Goal: Information Seeking & Learning: Compare options

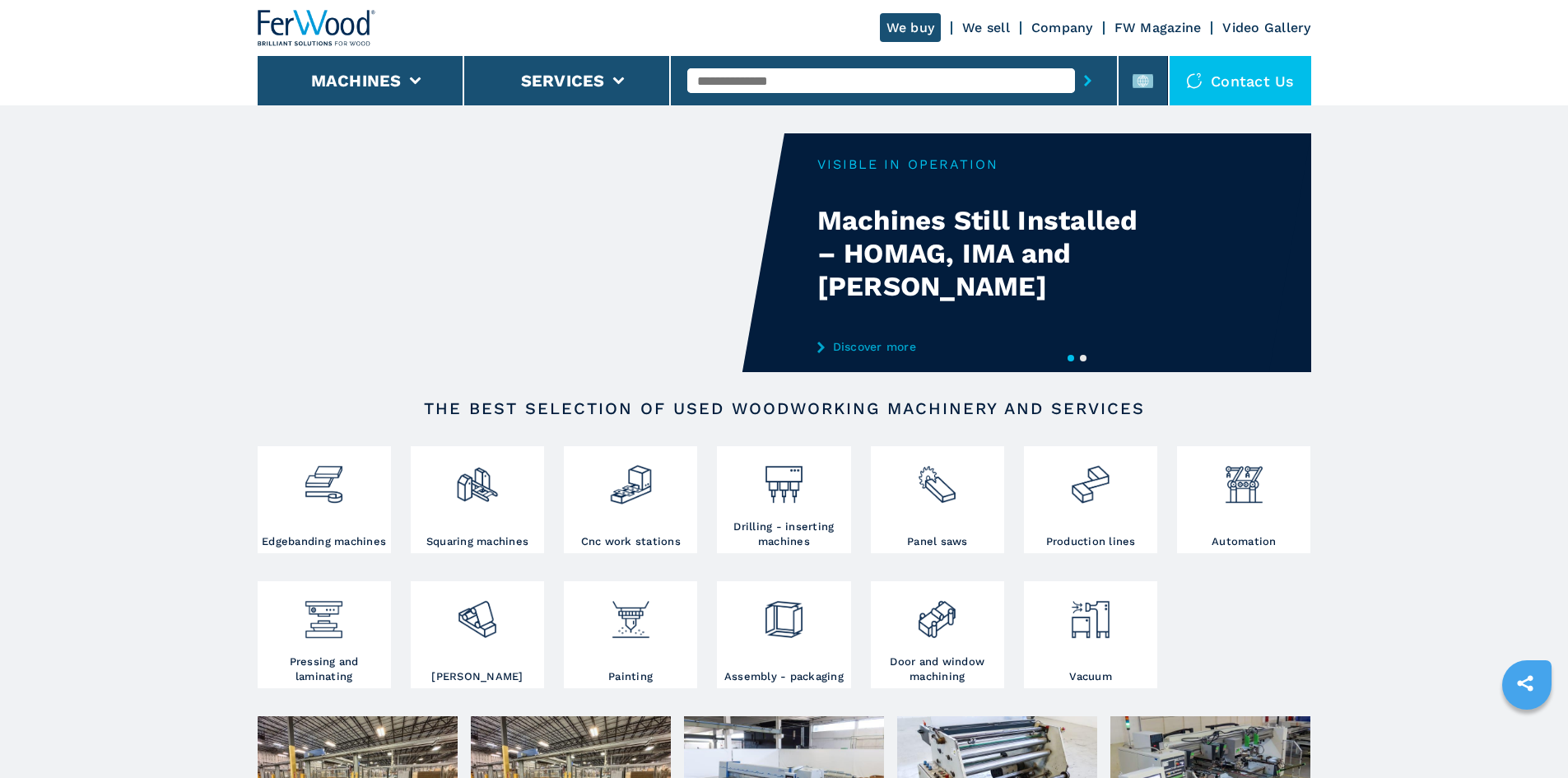
click at [724, 78] on input "text" at bounding box center [881, 80] width 388 height 25
paste input "******"
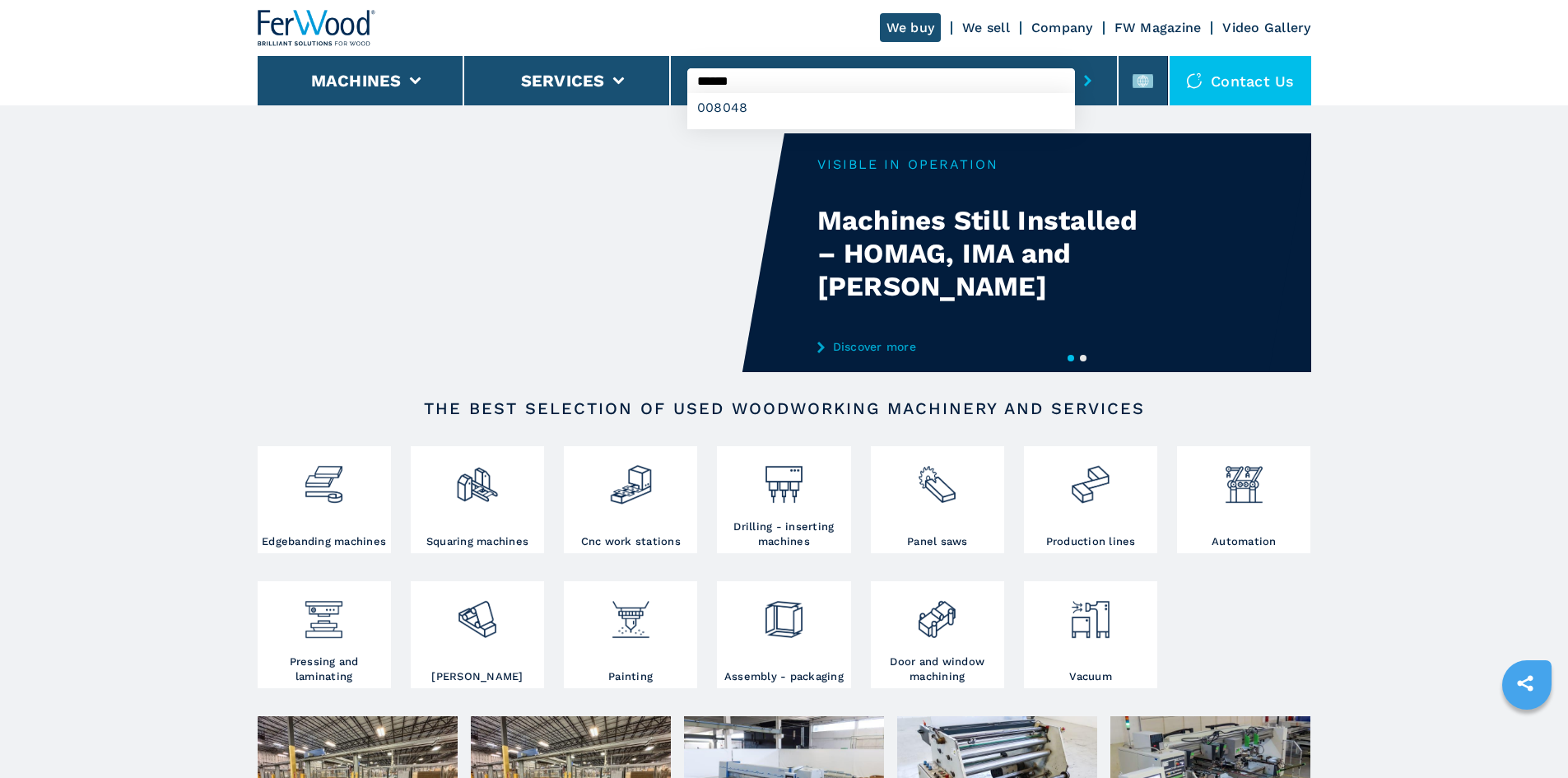
type input "******"
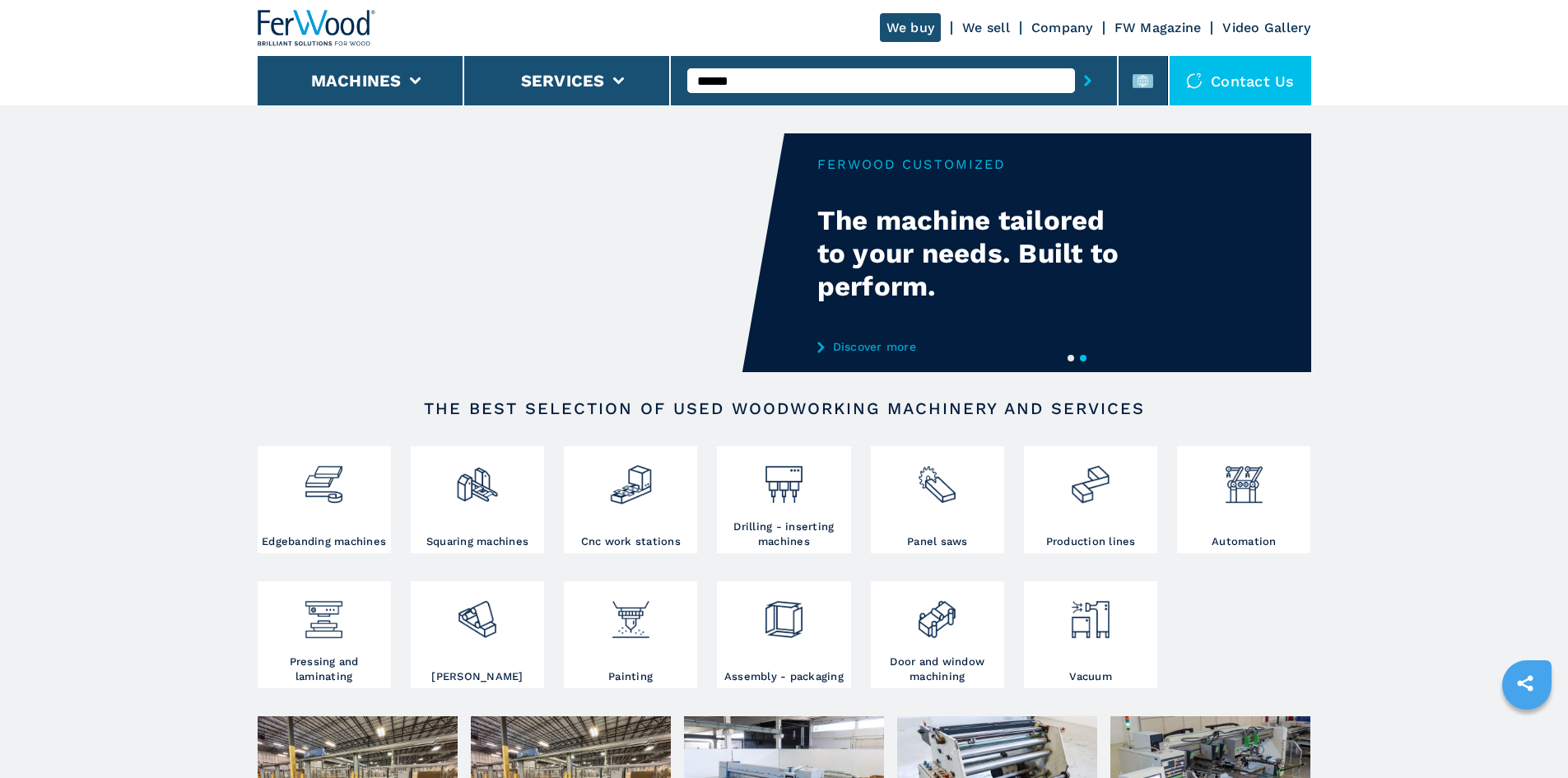
click at [1075, 74] on button "submit-button" at bounding box center [1088, 80] width 26 height 38
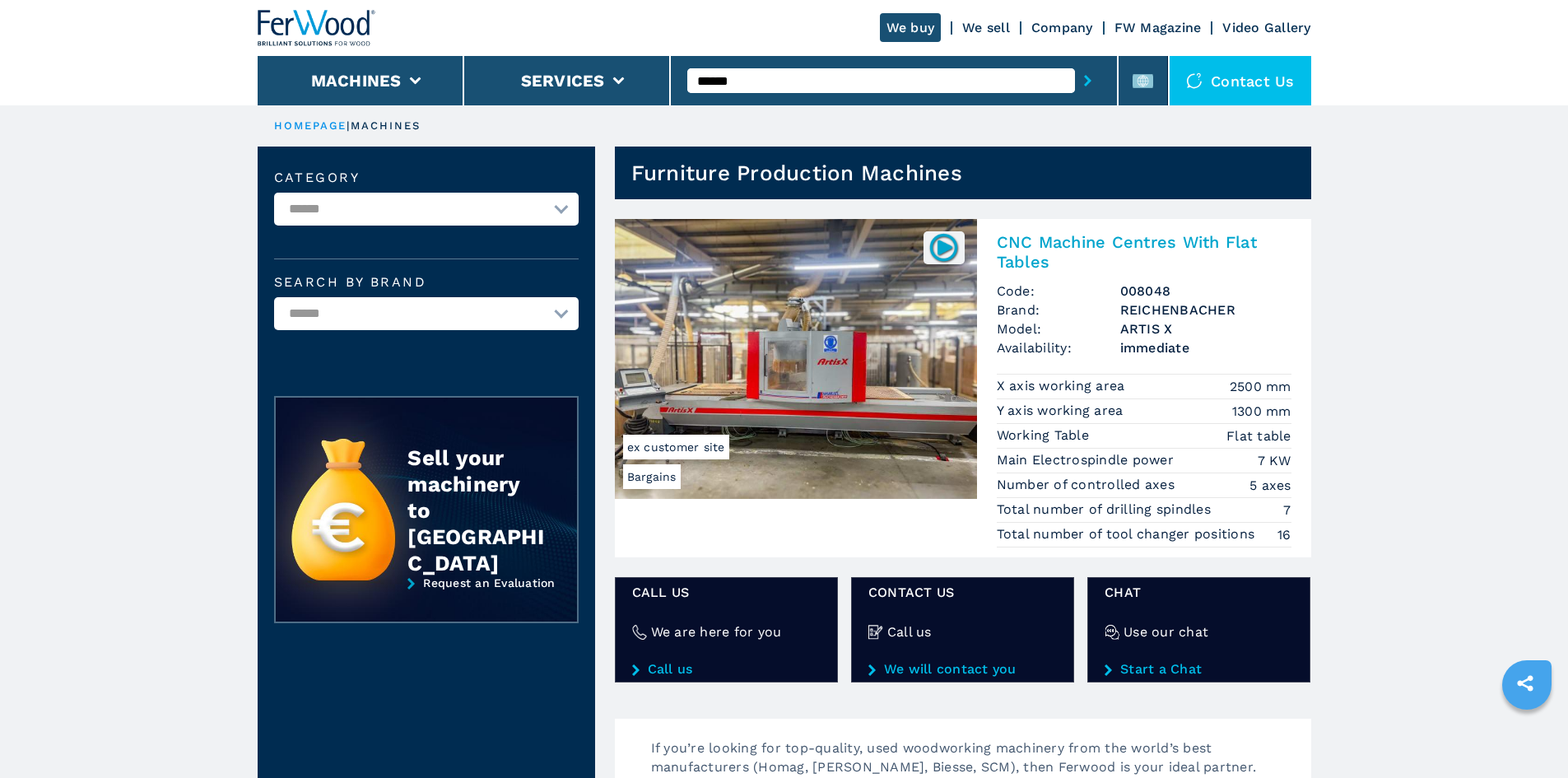
click at [1049, 241] on h2 "CNC Machine Centres With Flat Tables" at bounding box center [1144, 252] width 295 height 40
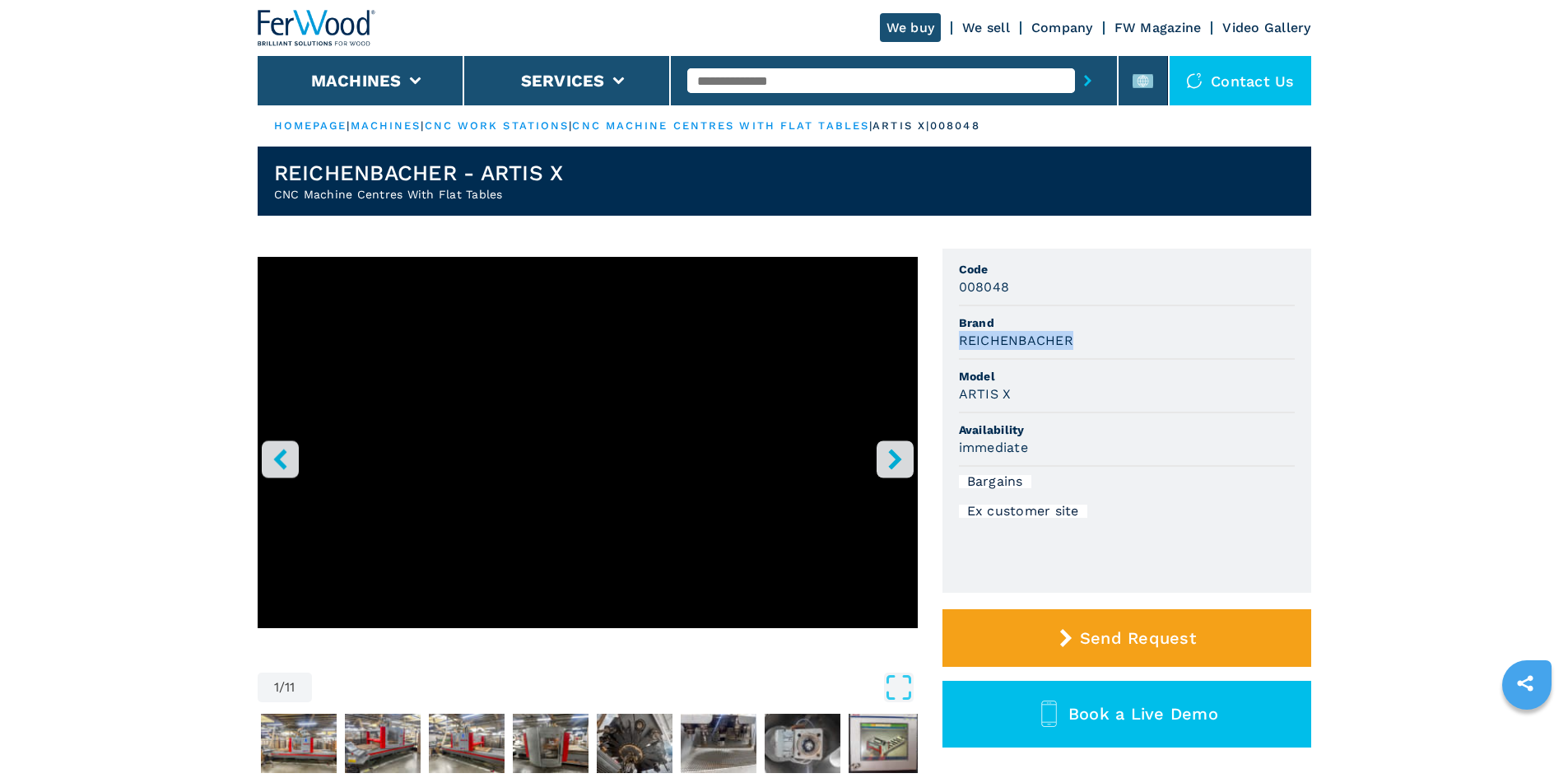
drag, startPoint x: 958, startPoint y: 341, endPoint x: 1078, endPoint y: 345, distance: 120.1
click at [1078, 345] on ul "Code 008048 Brand [PERSON_NAME] Model [PERSON_NAME] X Availability immediate Ba…" at bounding box center [1127, 421] width 369 height 344
copy h3 "REICHENBACHER"
click at [1091, 357] on li "Brand [PERSON_NAME]" at bounding box center [1127, 333] width 335 height 53
drag, startPoint x: 1015, startPoint y: 388, endPoint x: 978, endPoint y: 391, distance: 37.1
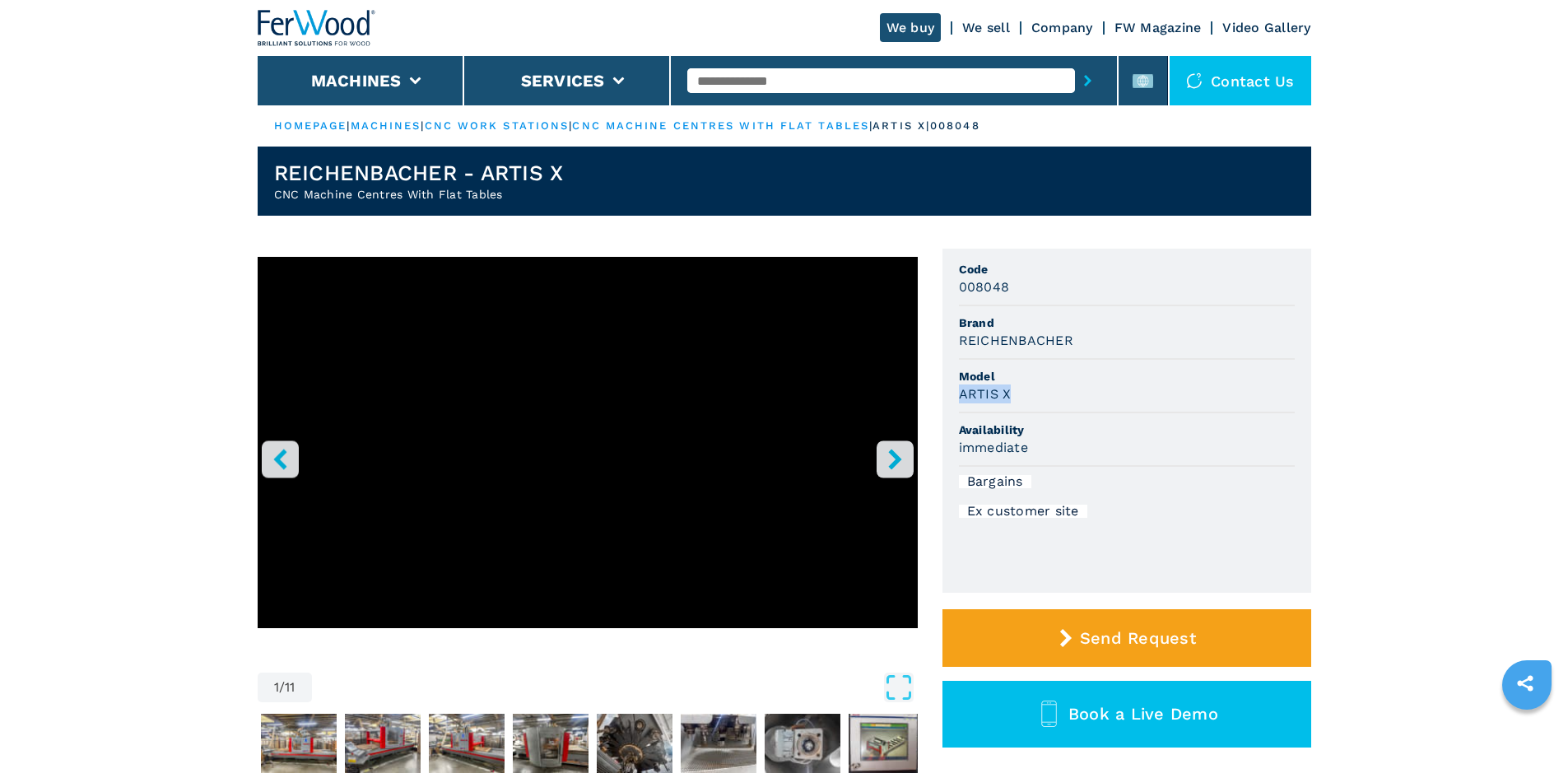
click at [954, 398] on ul "Code 008048 Brand [PERSON_NAME] Model [PERSON_NAME] X Availability immediate Ba…" at bounding box center [1127, 421] width 369 height 344
copy h3 "ARTIS X"
click at [1084, 389] on div "ARTIS X" at bounding box center [1127, 394] width 335 height 19
drag, startPoint x: 1007, startPoint y: 292, endPoint x: 950, endPoint y: 284, distance: 57.6
click at [950, 284] on ul "Code 008048 Brand [PERSON_NAME] Model [PERSON_NAME] X Availability immediate Ba…" at bounding box center [1127, 421] width 369 height 344
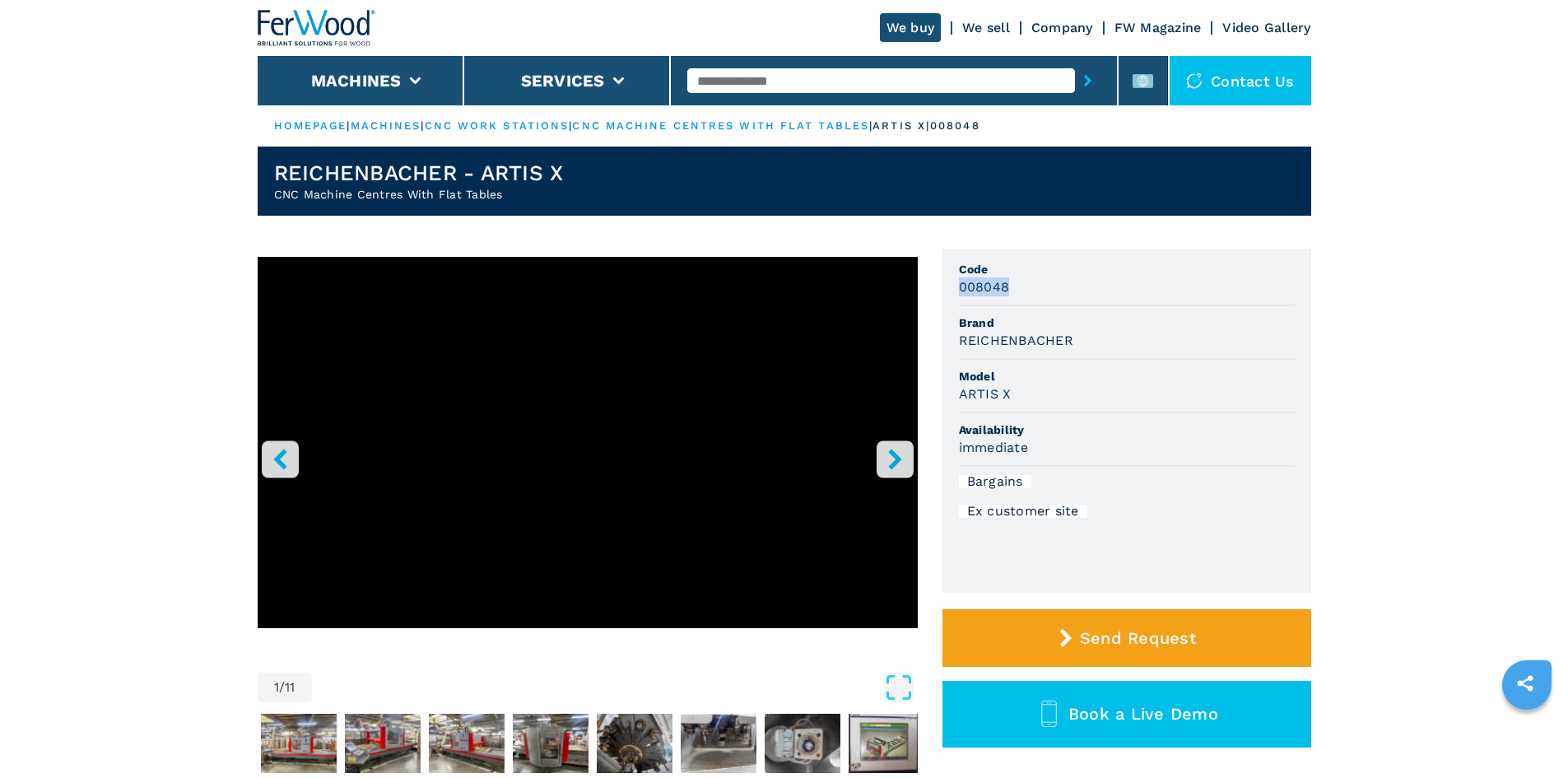
copy h3 "008048"
click at [1045, 276] on span "Code" at bounding box center [1127, 269] width 335 height 17
drag, startPoint x: 960, startPoint y: 336, endPoint x: 1121, endPoint y: 336, distance: 161.0
click at [1121, 336] on div "REICHENBACHER" at bounding box center [1127, 340] width 335 height 19
copy h3 "REICHENBACHER"
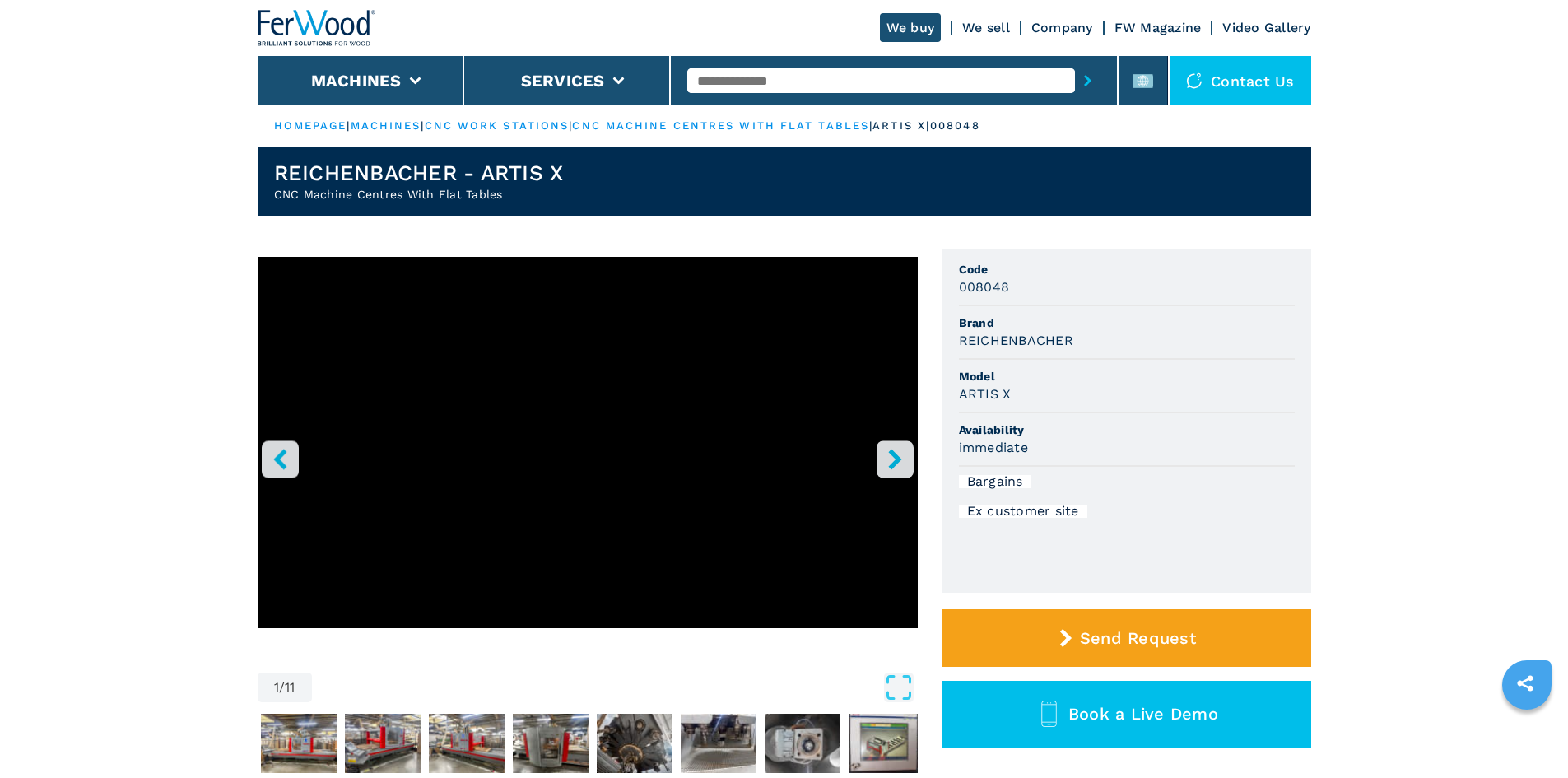
click at [719, 83] on input "text" at bounding box center [881, 80] width 388 height 25
paste input "******"
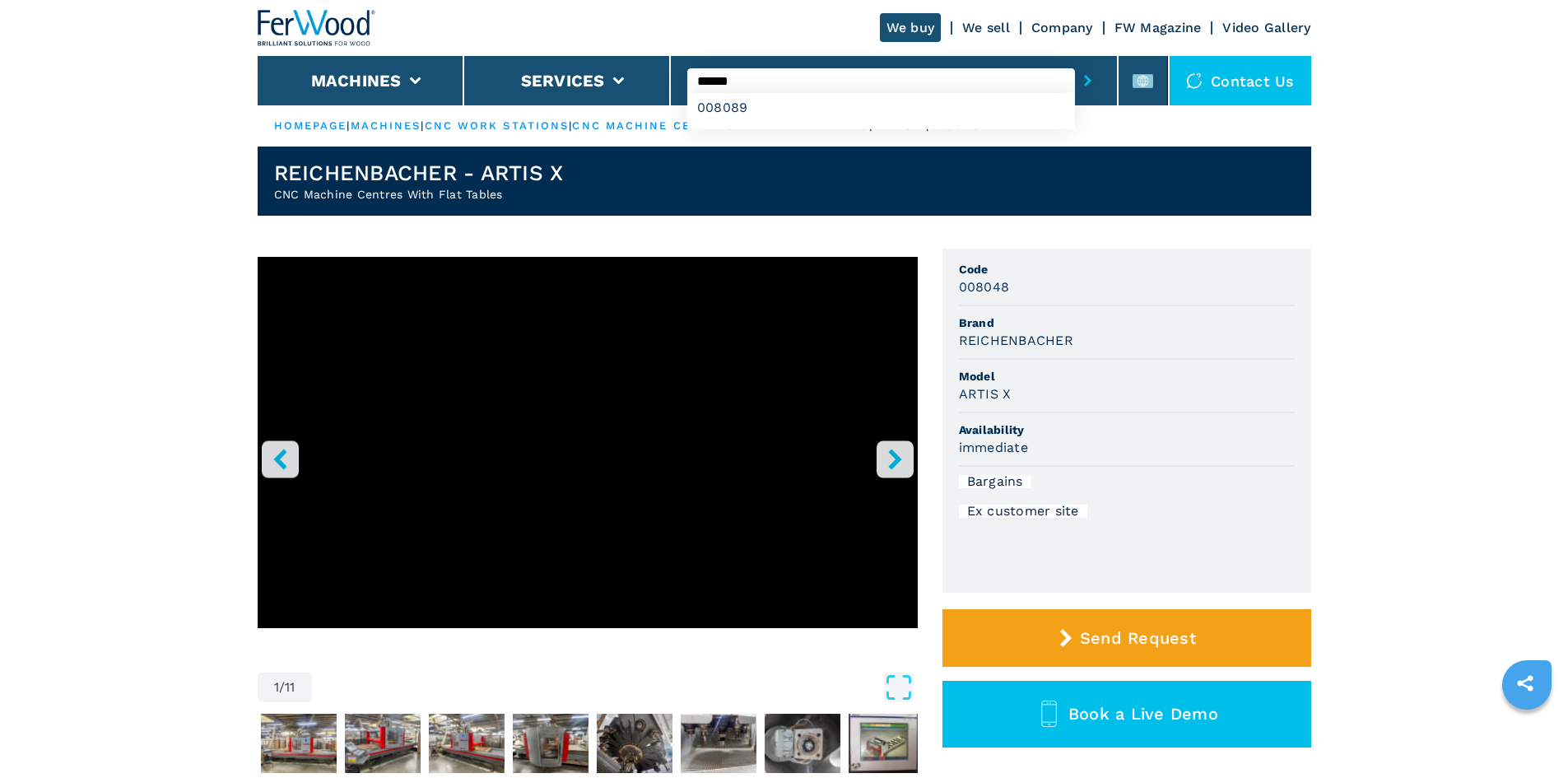
type input "******"
click at [1085, 78] on icon "submit-button" at bounding box center [1088, 81] width 7 height 12
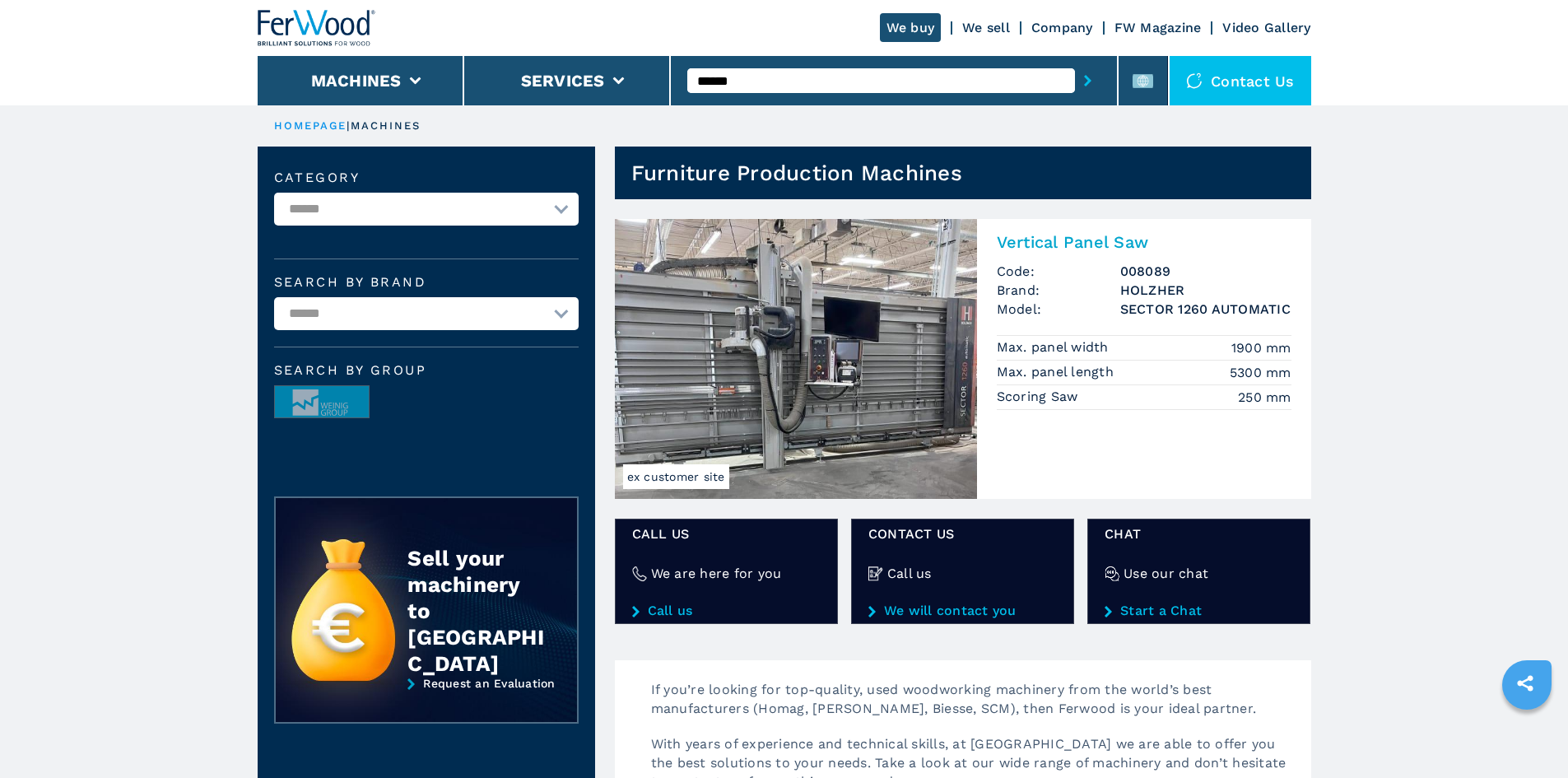
click at [1057, 238] on h2 "Vertical Panel Saw" at bounding box center [1144, 242] width 295 height 19
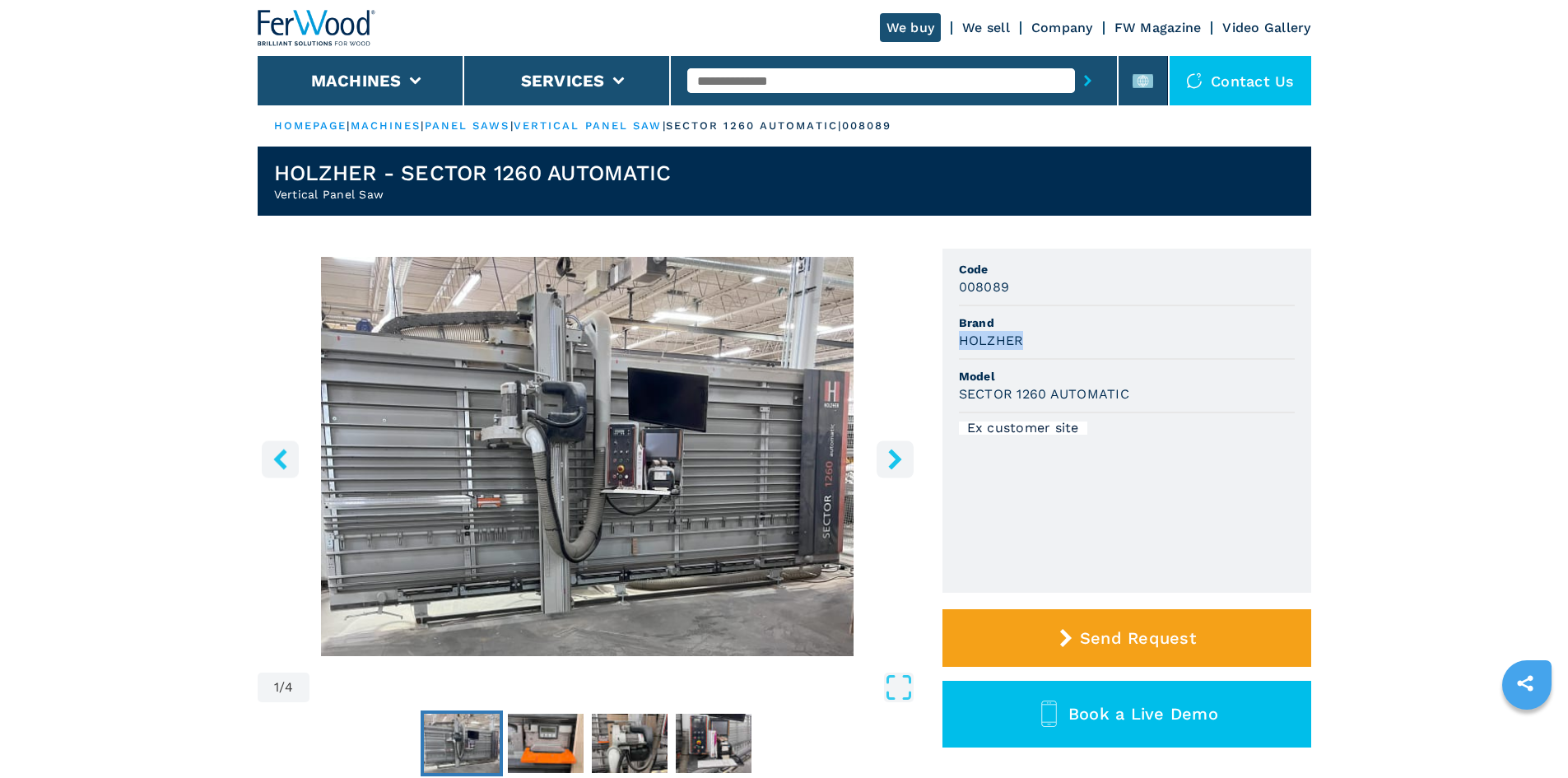
drag, startPoint x: 957, startPoint y: 341, endPoint x: 1030, endPoint y: 347, distance: 73.2
click at [1030, 347] on ul "Code 008089 Brand HOLZHER Model SECTOR 1260 AUTOMATIC Ex customer site" at bounding box center [1127, 421] width 369 height 344
copy h3 "HOLZHER"
click at [1030, 344] on div "HOLZHER" at bounding box center [1127, 340] width 335 height 19
drag, startPoint x: 958, startPoint y: 394, endPoint x: 1156, endPoint y: 406, distance: 198.4
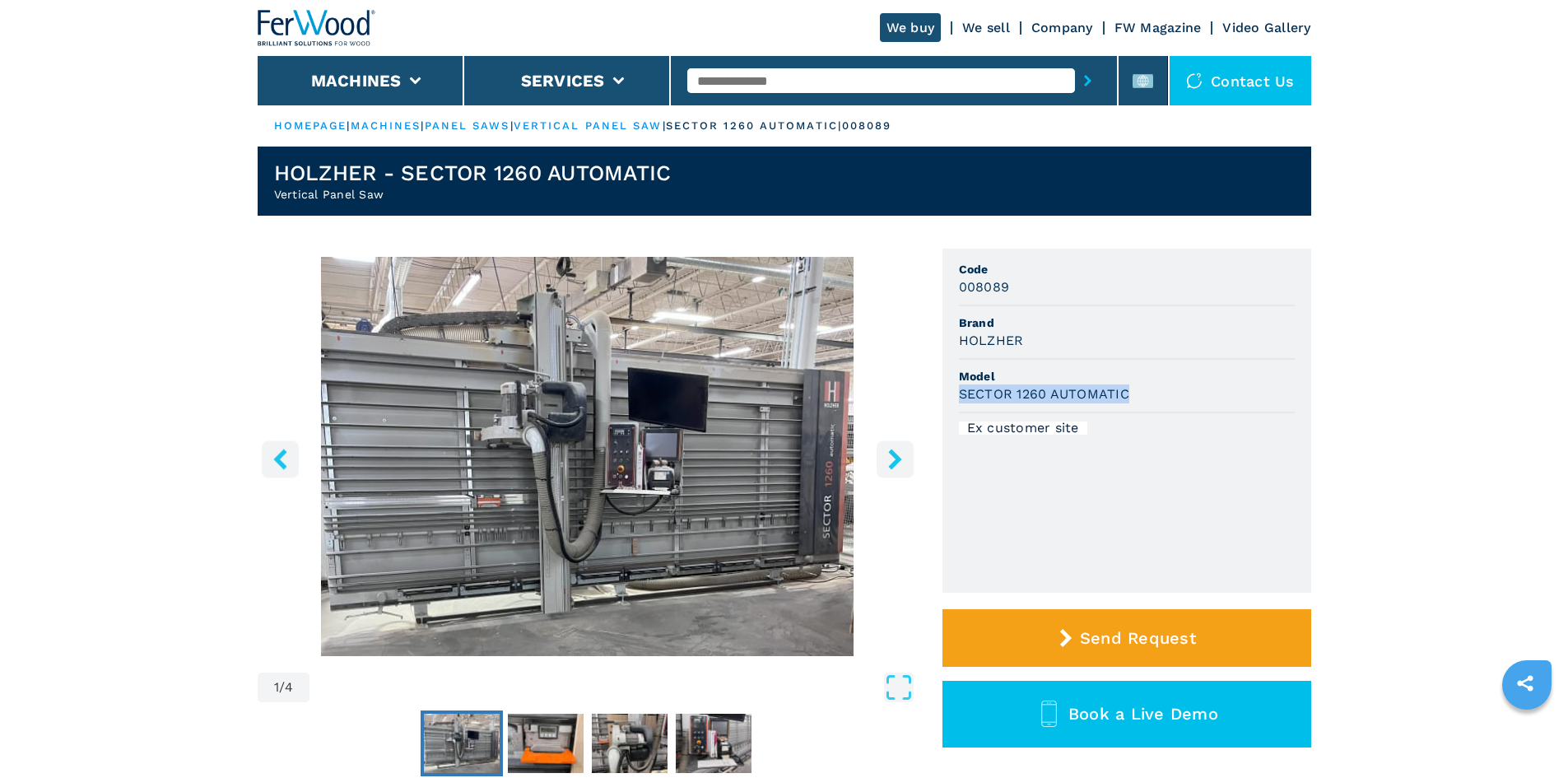
click at [1156, 406] on ul "Code 008089 Brand HOLZHER Model SECTOR 1260 AUTOMATIC Ex customer site" at bounding box center [1127, 421] width 369 height 344
copy h3 "SECTOR 1260 AUTOMATIC"
click at [1173, 376] on span "Model" at bounding box center [1127, 376] width 335 height 17
drag, startPoint x: 1017, startPoint y: 291, endPoint x: 1050, endPoint y: 292, distance: 33.0
click at [1050, 292] on ul "Code 008089 Brand HOLZHER Model SECTOR 1260 AUTOMATIC Ex customer site" at bounding box center [1127, 421] width 369 height 344
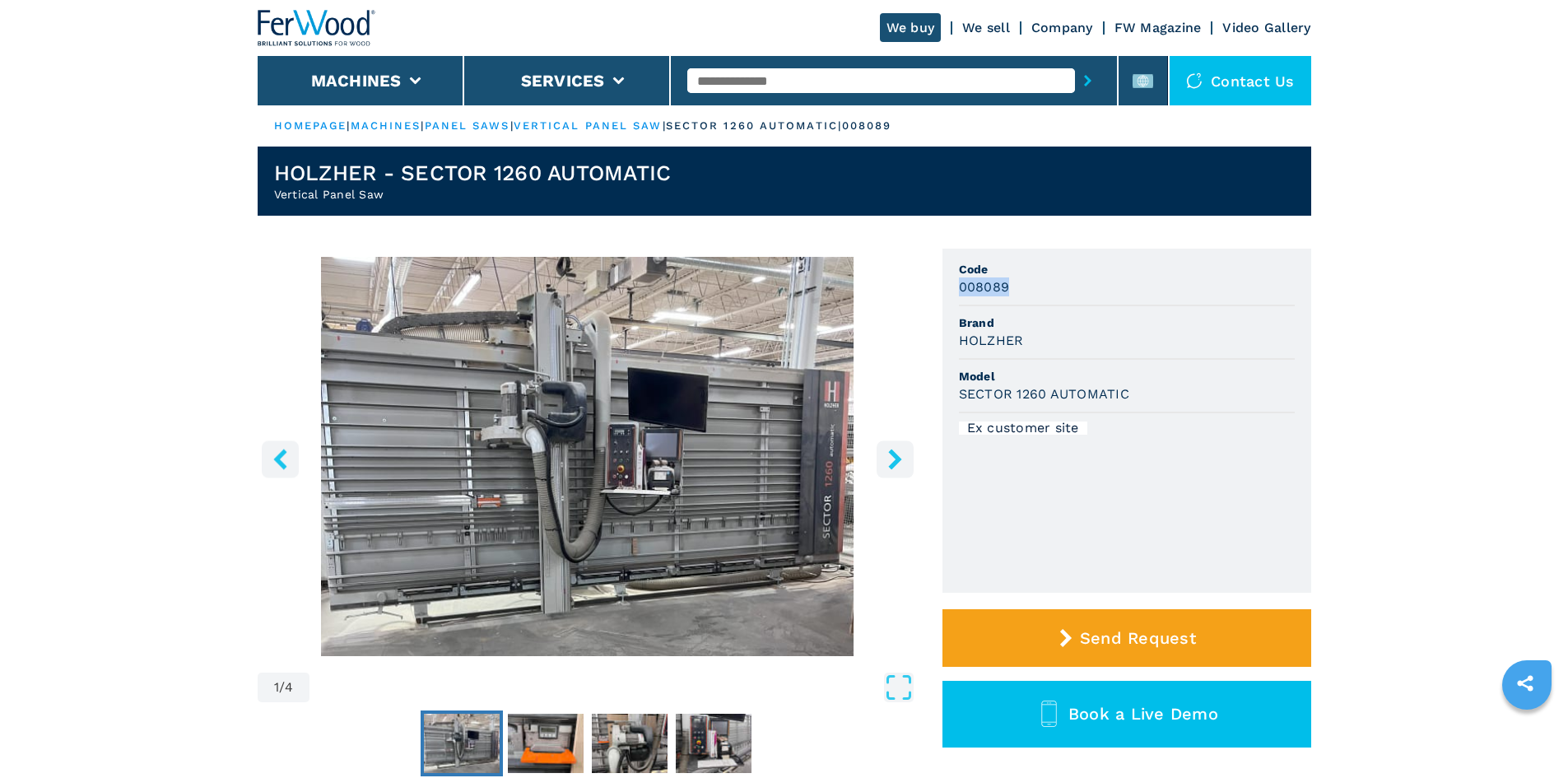
copy h3 "008089"
click at [1045, 299] on li "Code 008089" at bounding box center [1127, 280] width 335 height 53
click at [1069, 272] on span "Code" at bounding box center [1127, 269] width 335 height 17
click at [755, 80] on input "text" at bounding box center [881, 80] width 388 height 25
paste input "******"
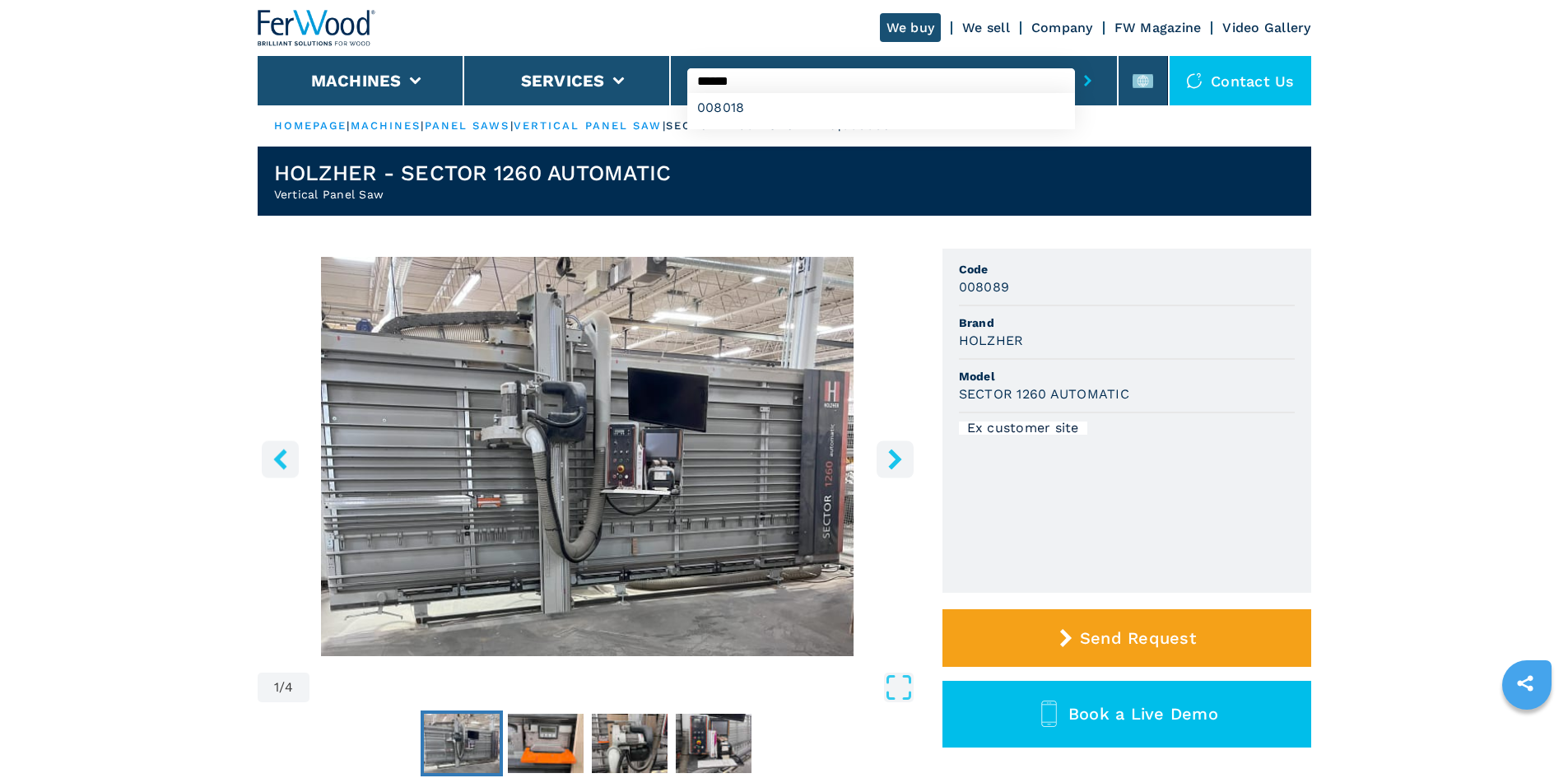
type input "******"
click at [1085, 78] on icon "submit-button" at bounding box center [1088, 81] width 7 height 12
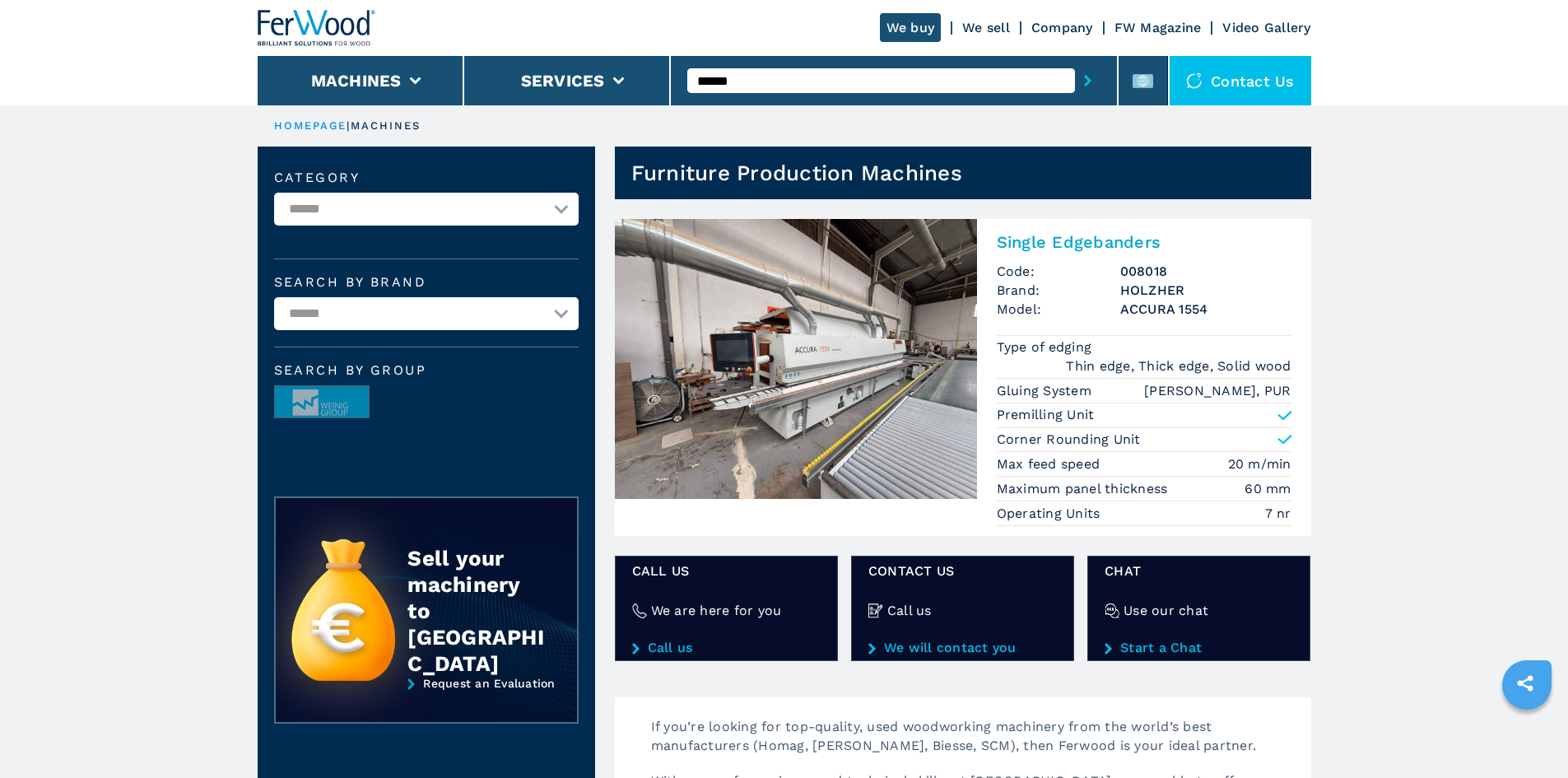
click at [1066, 235] on h2 "Single Edgebanders" at bounding box center [1144, 242] width 295 height 19
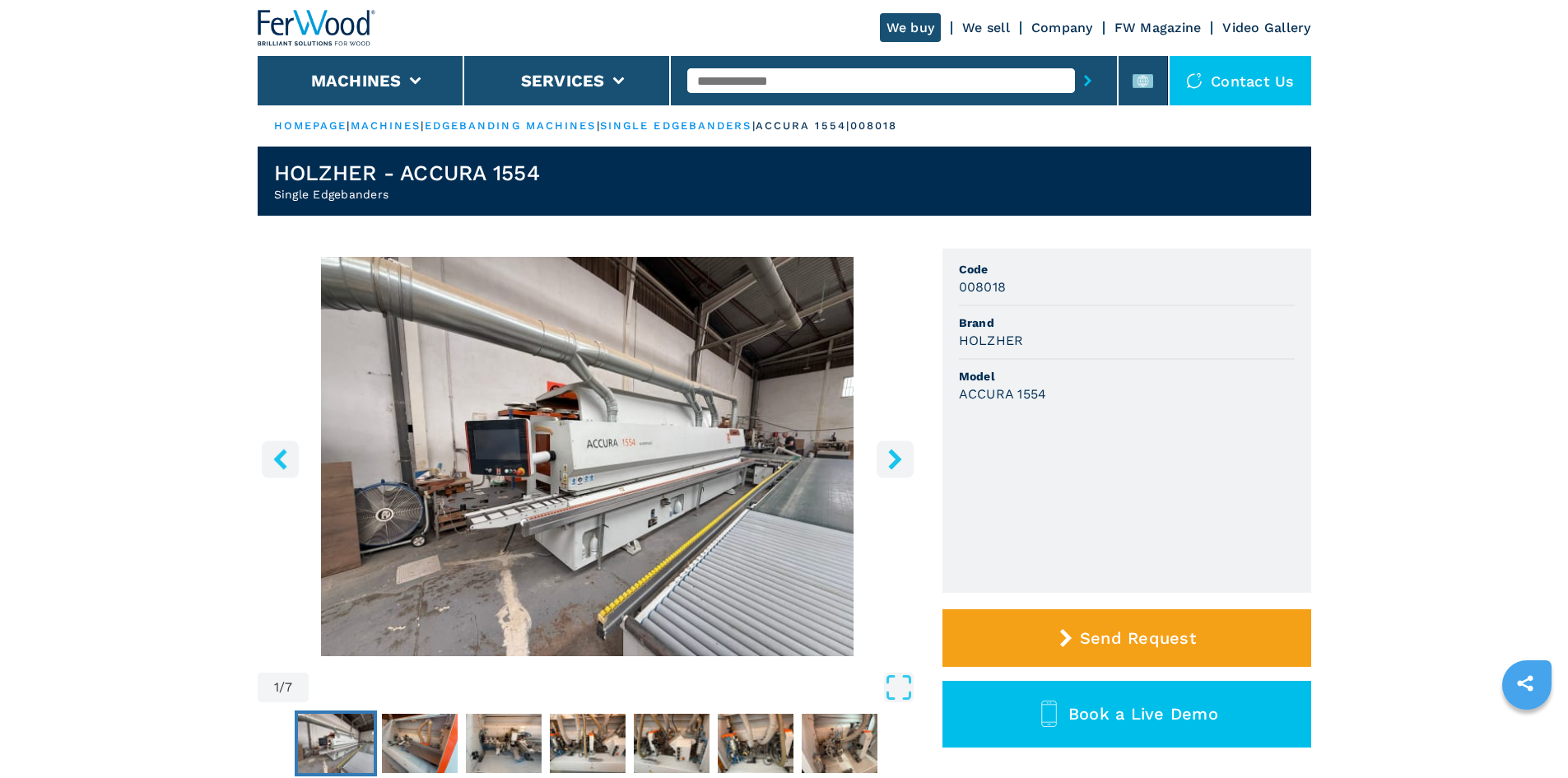
drag, startPoint x: 960, startPoint y: 340, endPoint x: 1062, endPoint y: 329, distance: 102.6
click at [1062, 329] on li "Brand HOLZHER" at bounding box center [1127, 333] width 335 height 53
drag, startPoint x: 1024, startPoint y: 341, endPoint x: 951, endPoint y: 336, distance: 73.2
click at [951, 336] on ul "Code 008018 Brand HOLZHER Model ACCURA 1554" at bounding box center [1127, 421] width 369 height 344
copy h3 "HOLZHER"
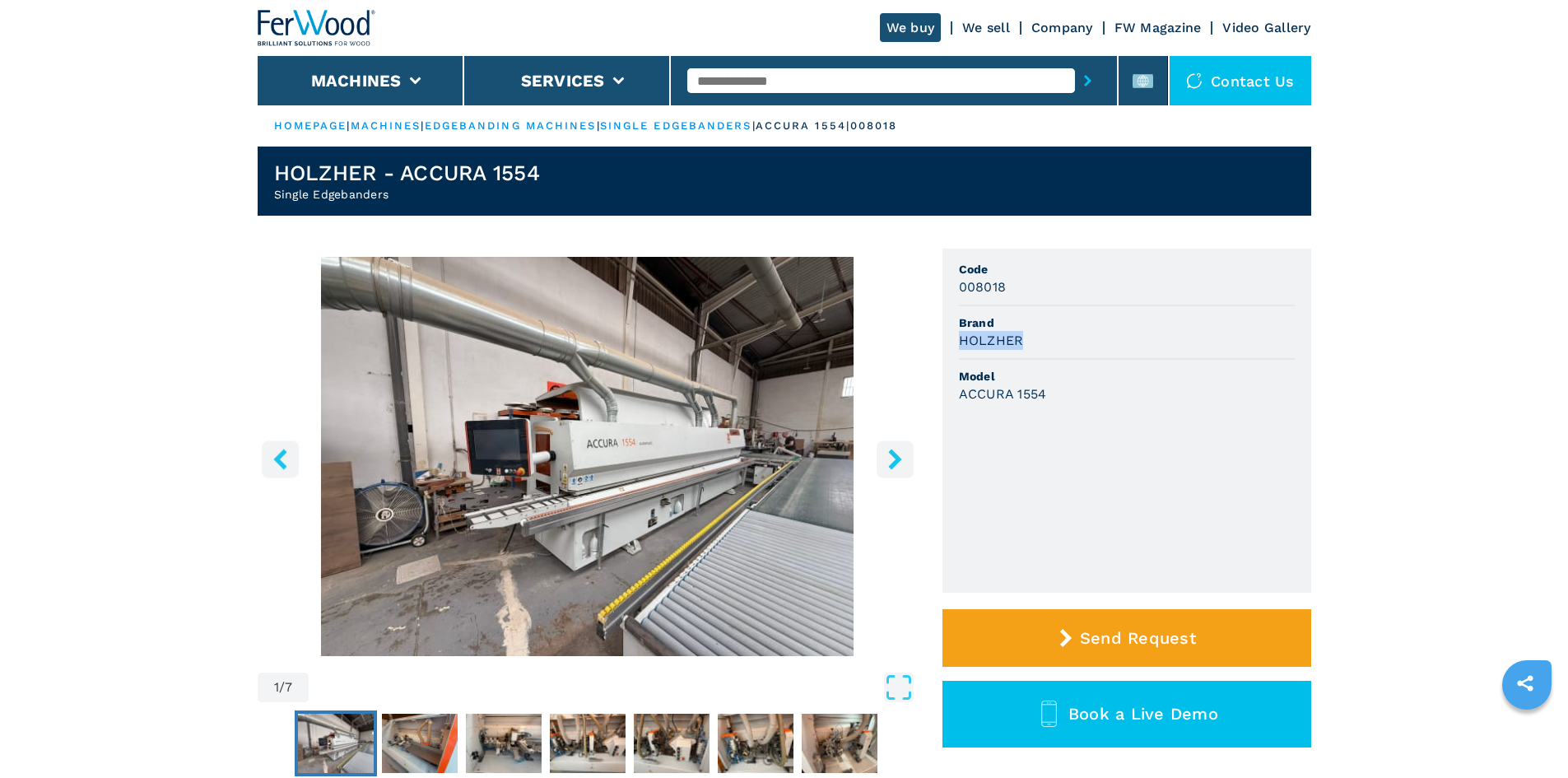
click at [1054, 346] on div "HOLZHER" at bounding box center [1127, 340] width 335 height 19
drag, startPoint x: 1044, startPoint y: 387, endPoint x: 951, endPoint y: 386, distance: 93.0
click at [951, 386] on ul "Code 008018 Brand HOLZHER Model ACCURA 1554" at bounding box center [1127, 421] width 369 height 344
copy h3 "ACCURA 1554"
click at [1200, 418] on ul "Code 008018 Brand HOLZHER Model ACCURA 1554" at bounding box center [1127, 421] width 369 height 344
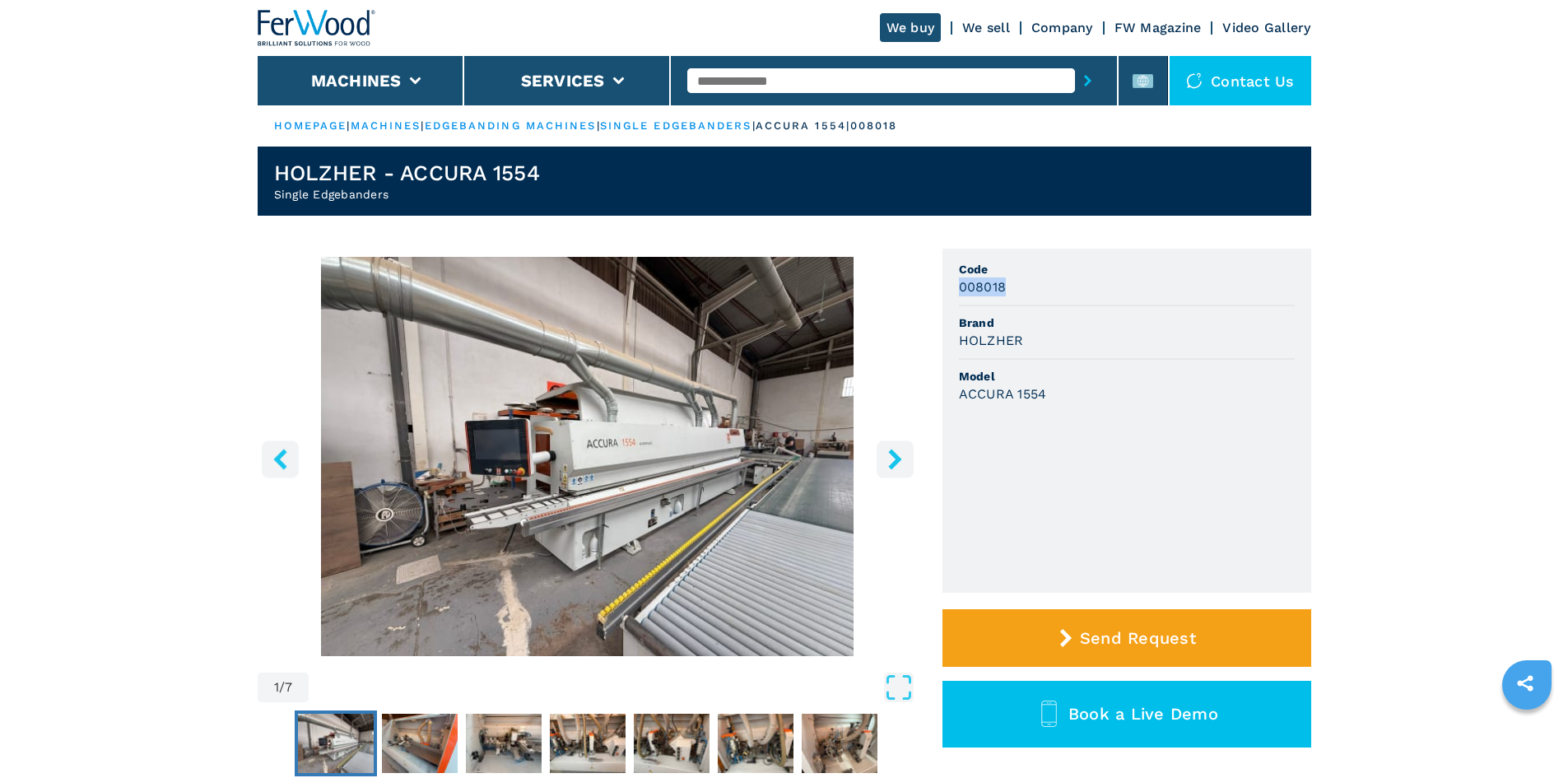
drag, startPoint x: 1005, startPoint y: 284, endPoint x: 935, endPoint y: 289, distance: 70.2
click at [935, 289] on div "1 / 7 Unit Measure ****** ******** Code 008018 Brand HOLZHER Model ACCURA 1554 …" at bounding box center [784, 538] width 1054 height 578
copy h3 "008018"
click at [1074, 297] on li "Code 008018" at bounding box center [1127, 280] width 335 height 53
click at [727, 80] on input "text" at bounding box center [881, 80] width 388 height 25
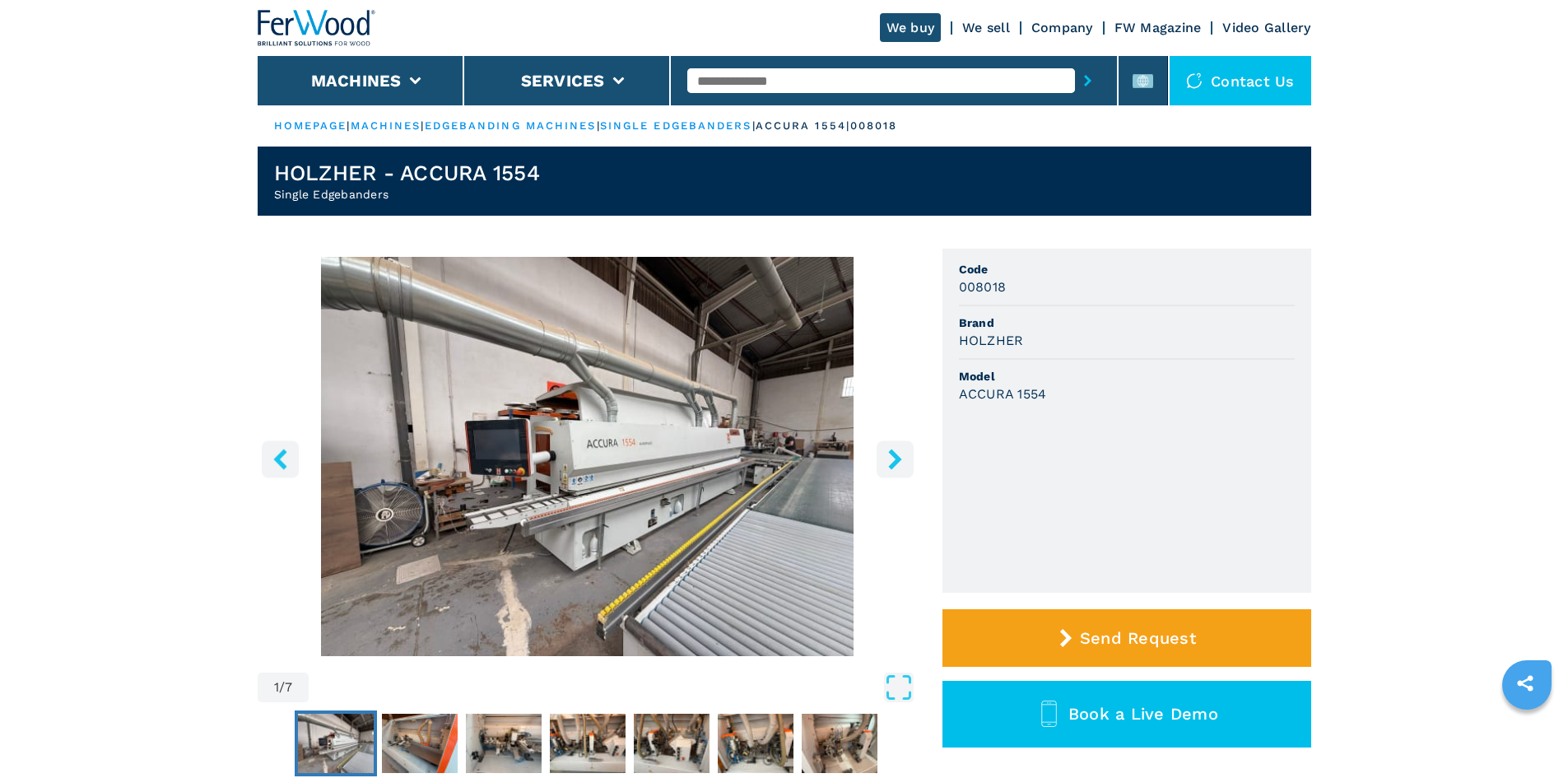
paste input "******"
type input "******"
click at [1085, 83] on icon "submit-button" at bounding box center [1088, 81] width 7 height 12
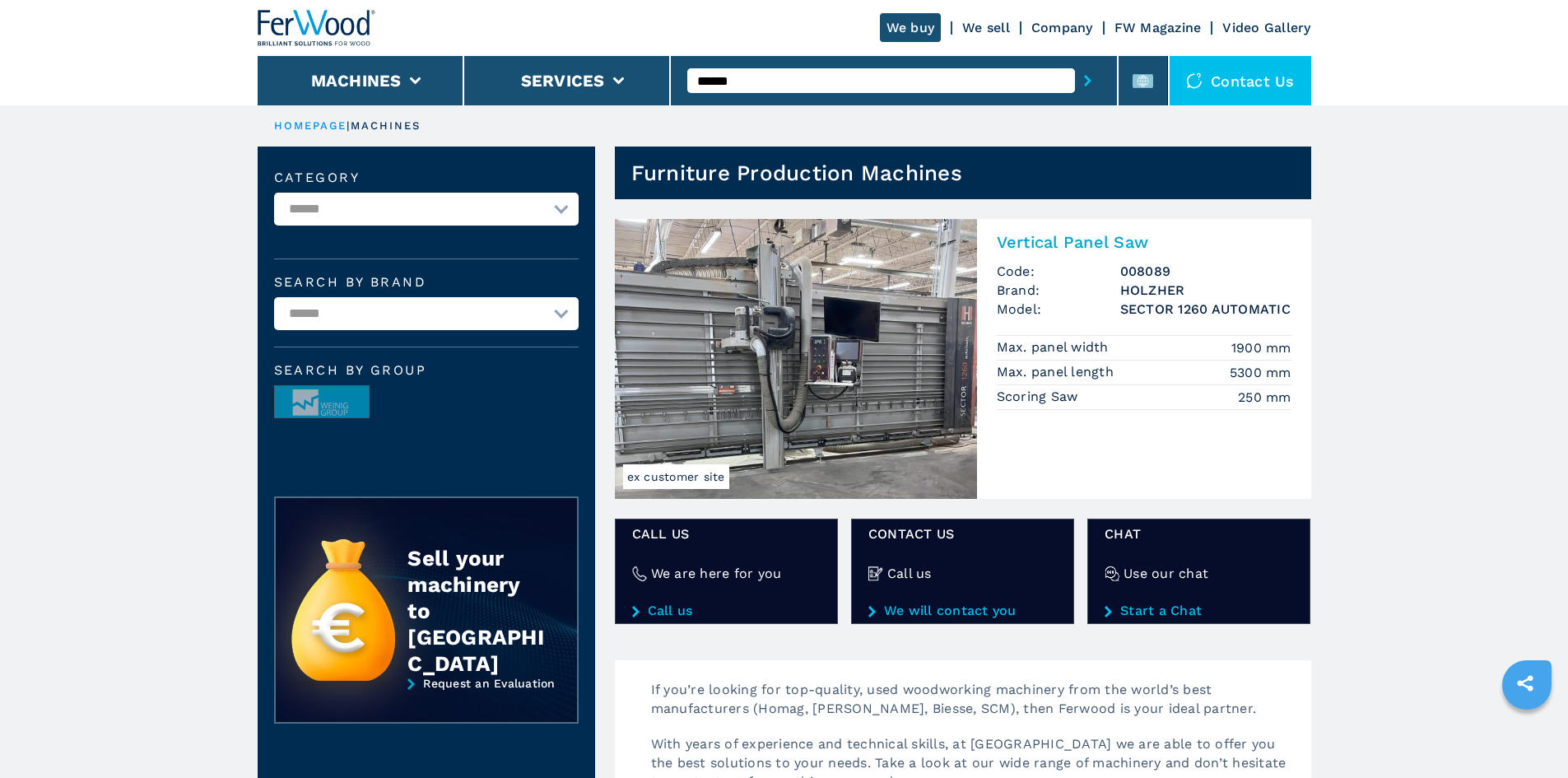
click at [1062, 241] on h2 "Vertical Panel Saw" at bounding box center [1144, 242] width 295 height 19
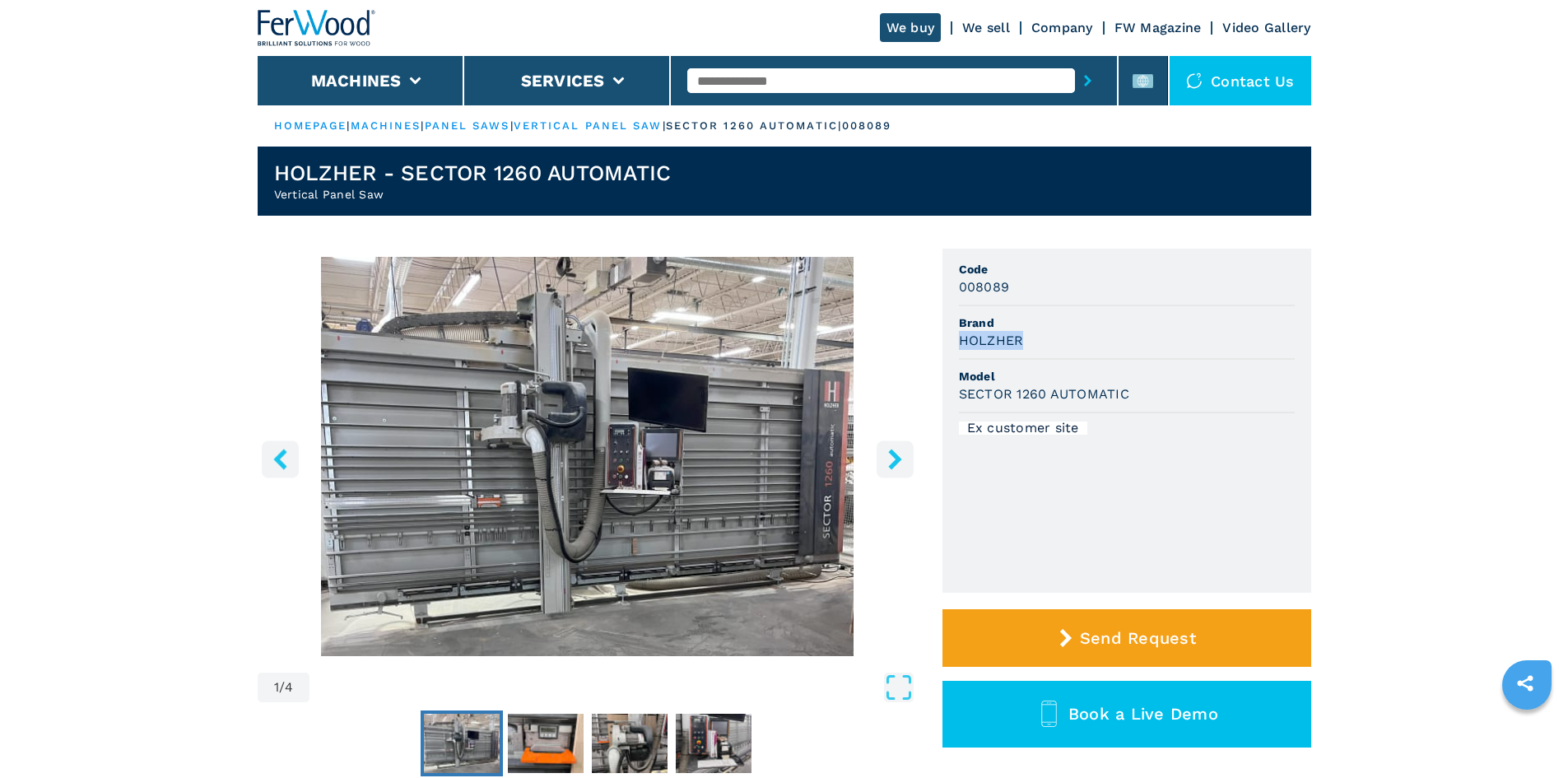
drag, startPoint x: 960, startPoint y: 340, endPoint x: 1070, endPoint y: 341, distance: 110.0
click at [1070, 341] on div "HOLZHER" at bounding box center [1127, 340] width 335 height 19
click at [1066, 342] on div "HOLZHER" at bounding box center [1127, 340] width 335 height 19
drag, startPoint x: 960, startPoint y: 395, endPoint x: 1142, endPoint y: 395, distance: 182.0
click at [1142, 395] on div "SECTOR 1260 AUTOMATIC" at bounding box center [1127, 394] width 335 height 19
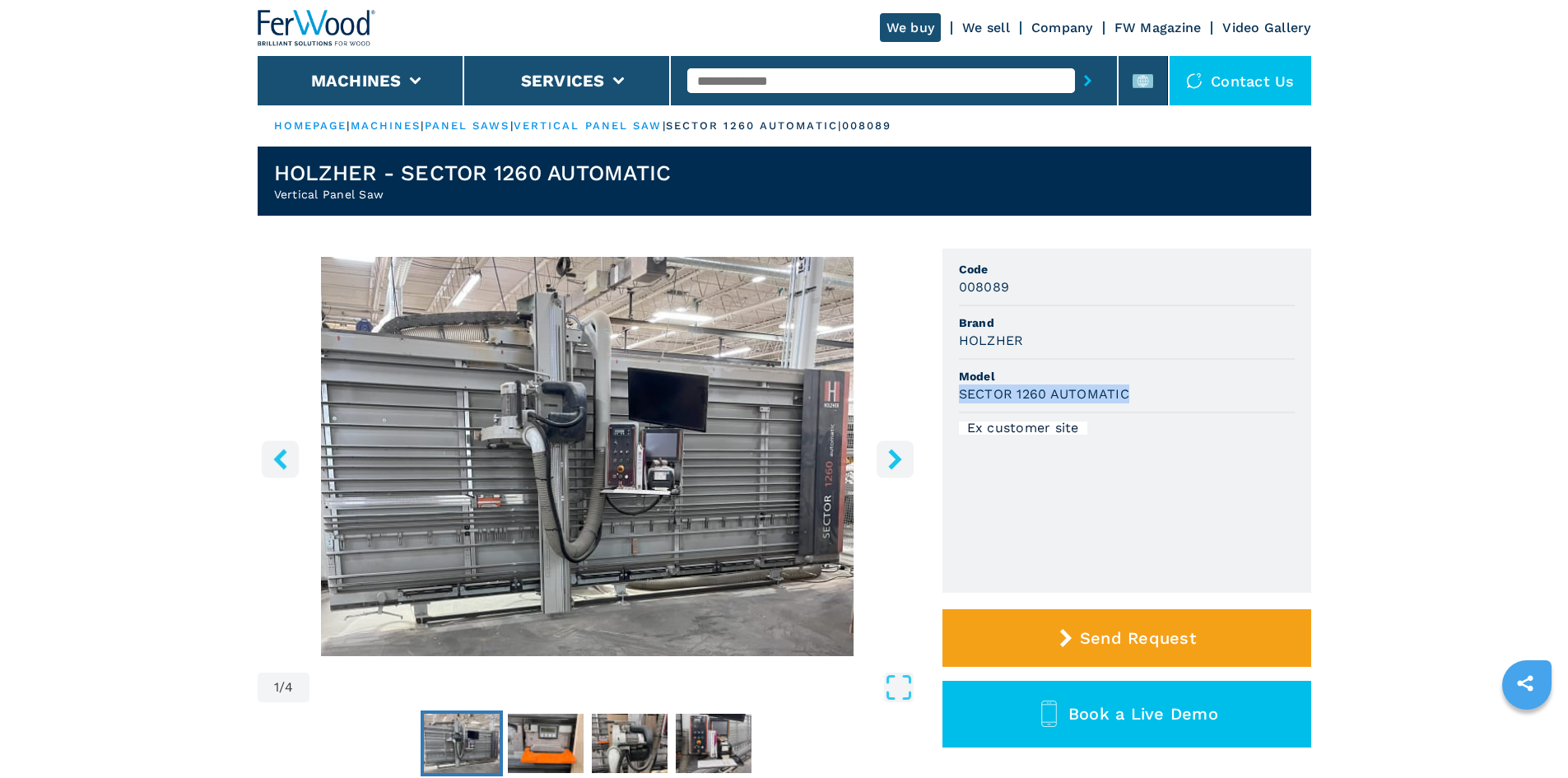
drag, startPoint x: 1145, startPoint y: 390, endPoint x: 1127, endPoint y: 384, distance: 19.0
click at [1145, 389] on div "SECTOR 1260 AUTOMATIC" at bounding box center [1127, 394] width 335 height 19
click at [1149, 359] on li "Brand HOLZHER" at bounding box center [1127, 333] width 335 height 53
drag, startPoint x: 960, startPoint y: 288, endPoint x: 1010, endPoint y: 284, distance: 50.2
click at [1010, 284] on div "008089" at bounding box center [1127, 287] width 335 height 19
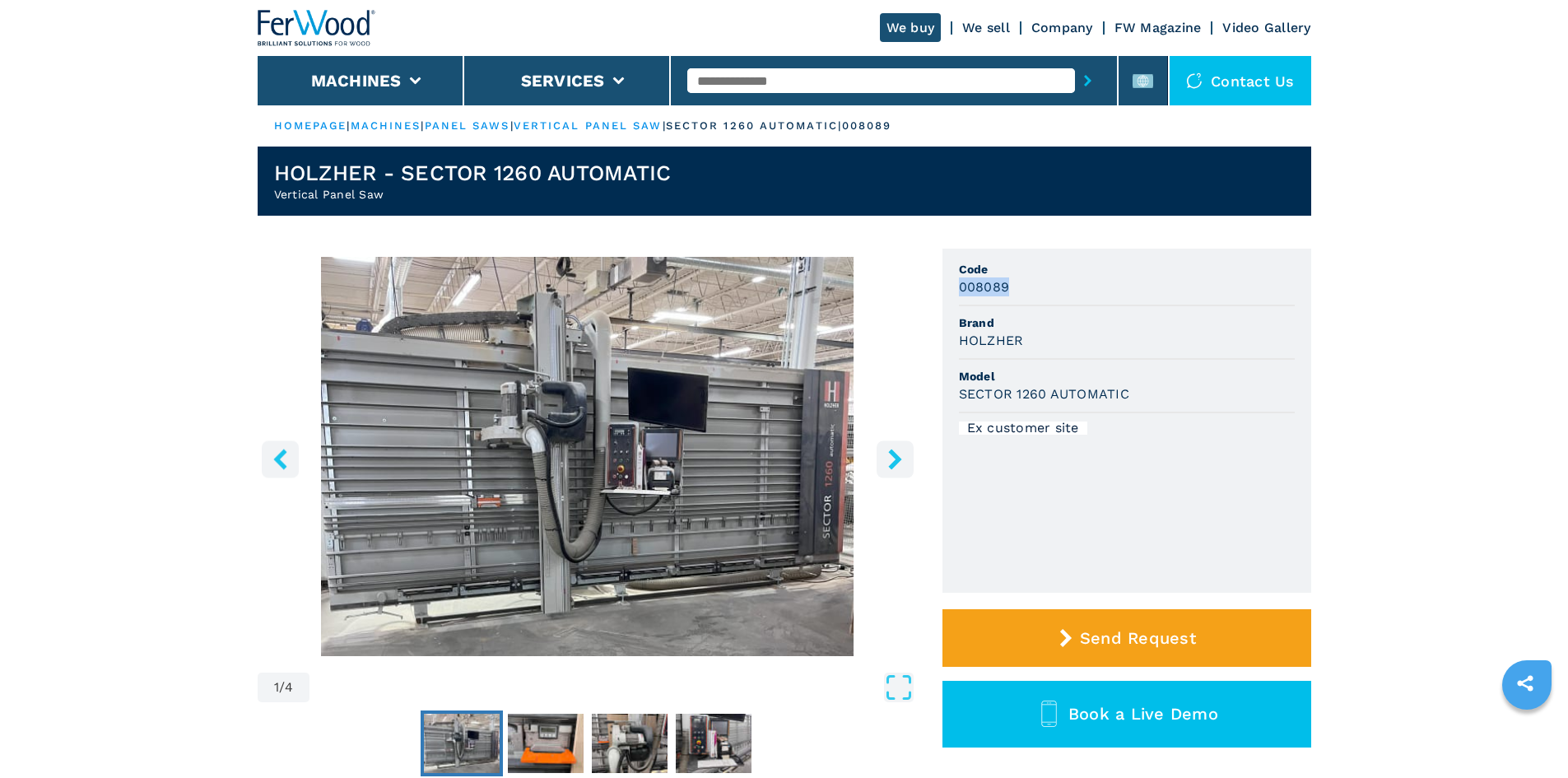
click at [1062, 292] on div "008089" at bounding box center [1127, 287] width 335 height 19
click at [769, 78] on input "text" at bounding box center [881, 80] width 388 height 25
paste input "******"
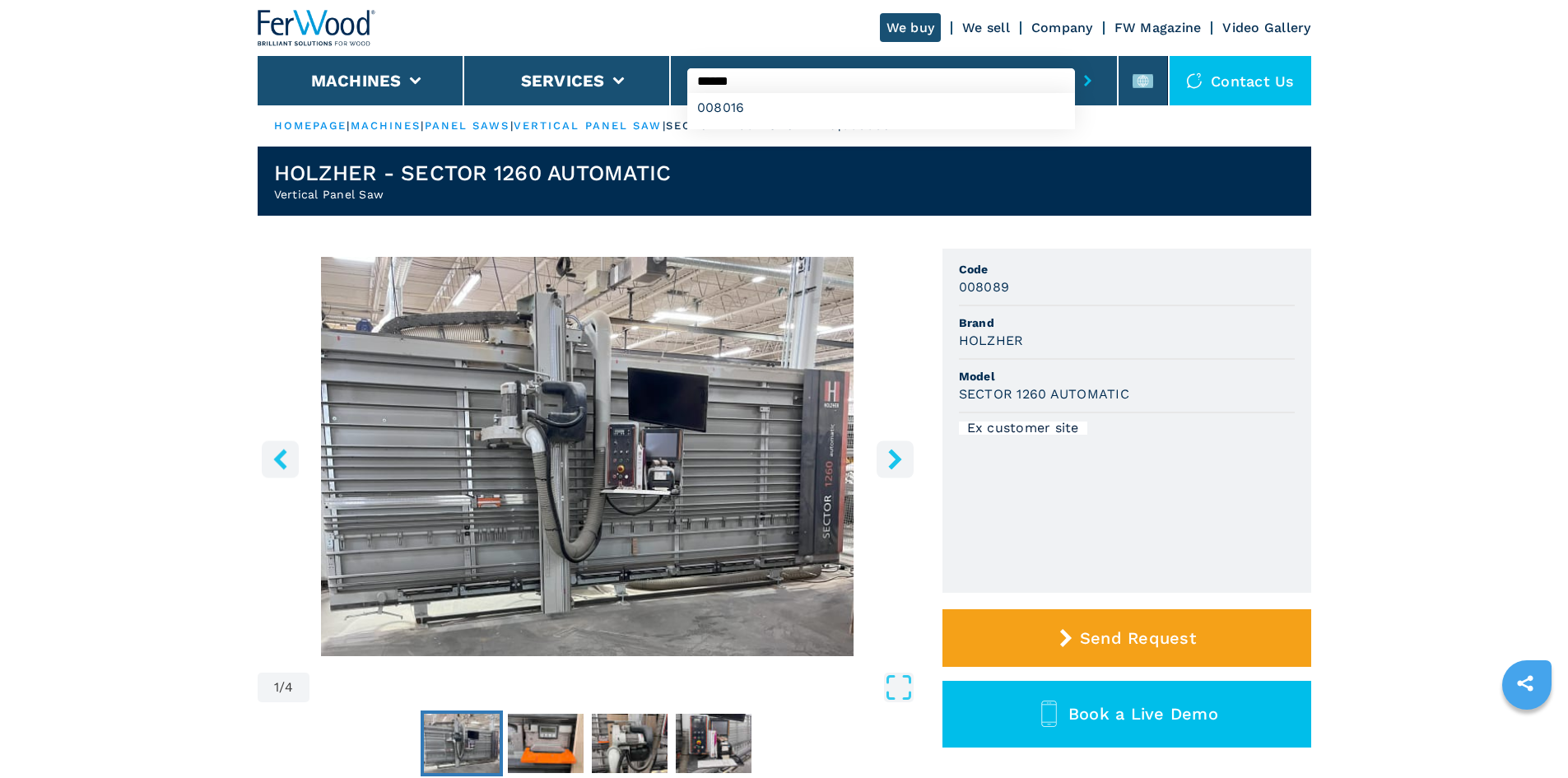
type input "******"
click at [1075, 73] on button "submit-button" at bounding box center [1088, 80] width 26 height 38
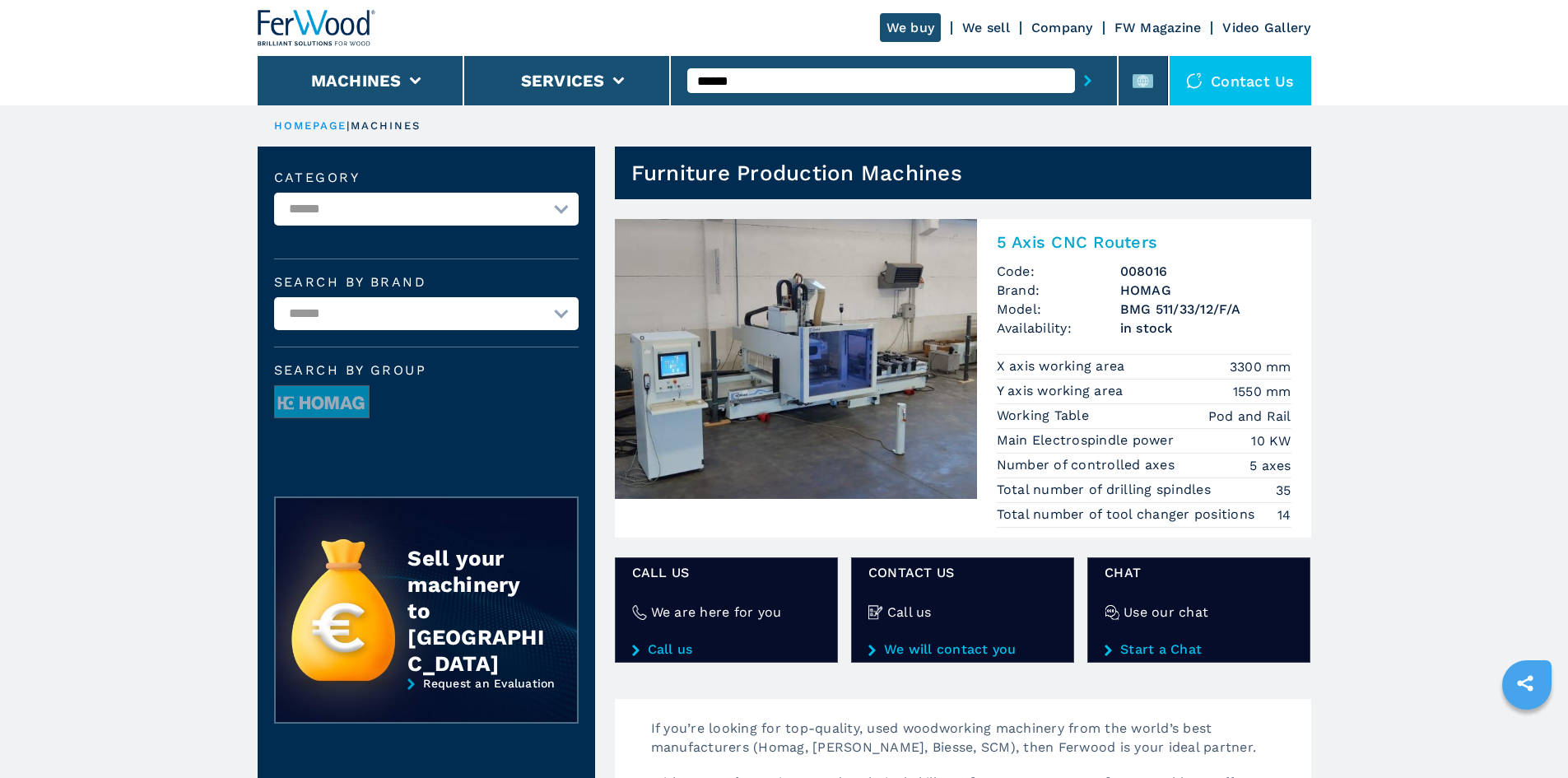
click at [1119, 243] on h2 "5 Axis CNC Routers" at bounding box center [1144, 242] width 295 height 19
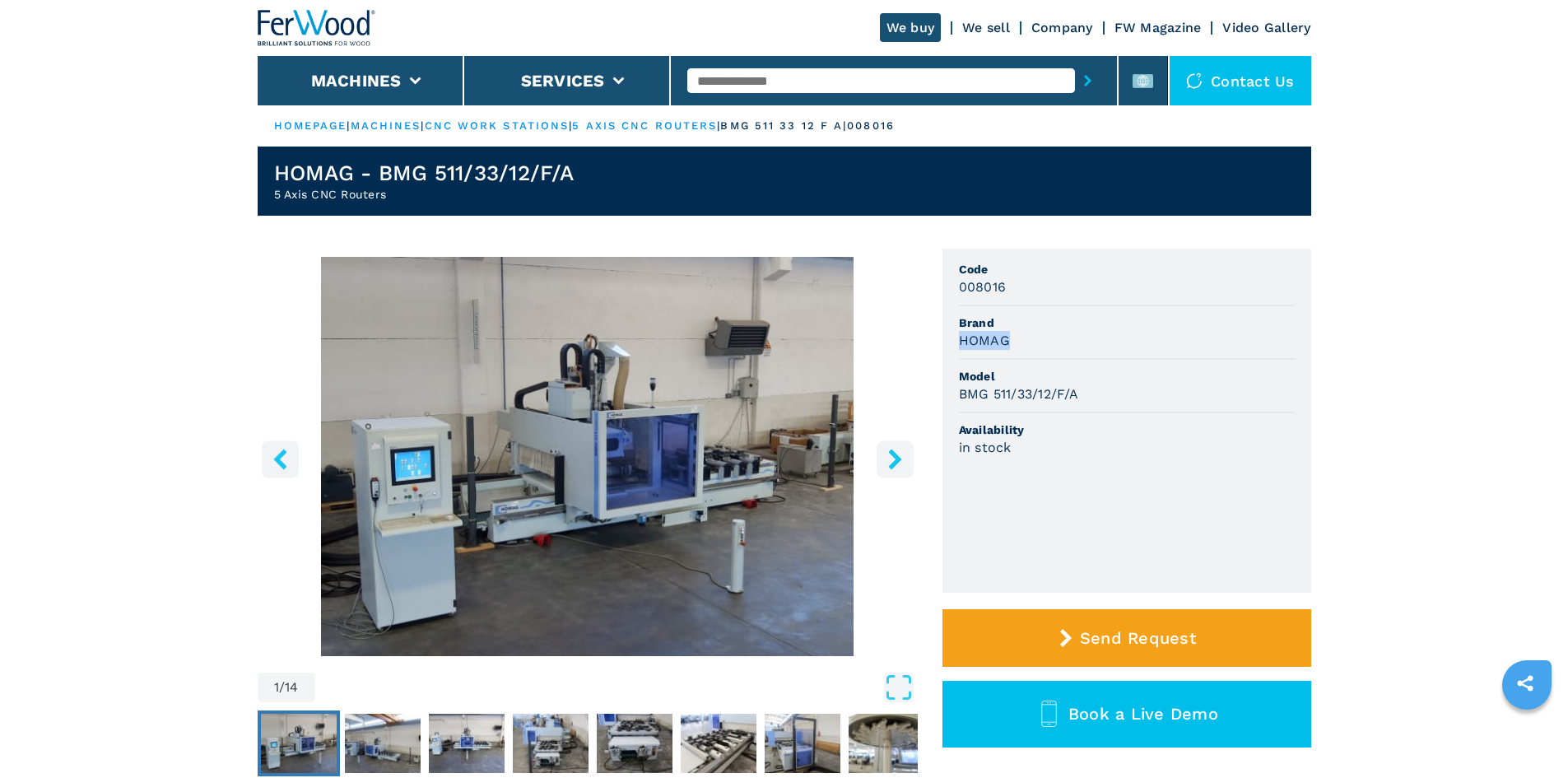
drag, startPoint x: 959, startPoint y: 336, endPoint x: 1035, endPoint y: 335, distance: 76.0
click at [1035, 335] on div "HOMAG" at bounding box center [1127, 340] width 335 height 19
click at [1034, 336] on div "HOMAG" at bounding box center [1127, 340] width 335 height 19
drag, startPoint x: 1016, startPoint y: 307, endPoint x: 987, endPoint y: 338, distance: 42.4
click at [1017, 306] on li "Brand HOMAG" at bounding box center [1127, 333] width 335 height 53
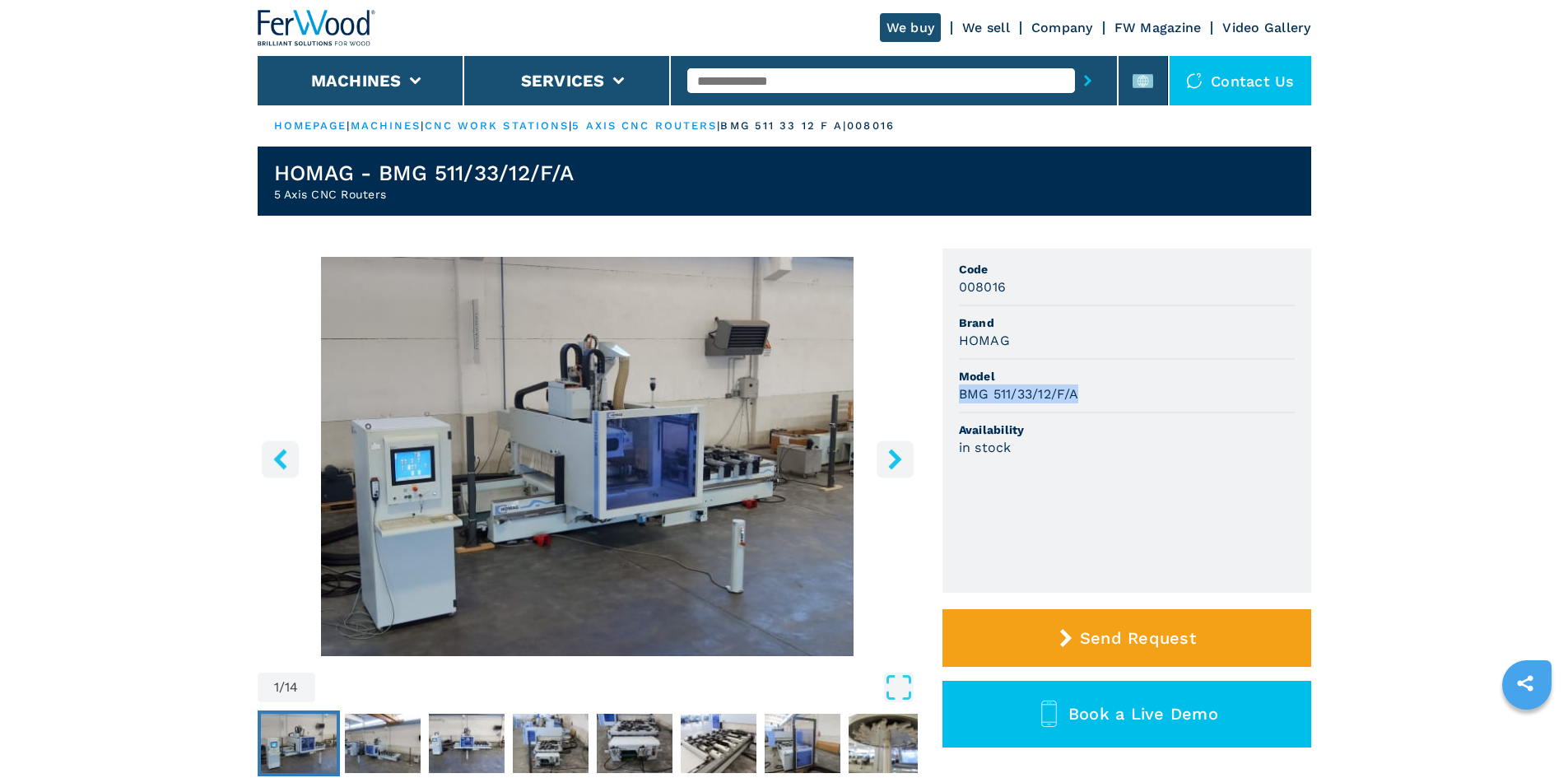
drag, startPoint x: 959, startPoint y: 394, endPoint x: 1087, endPoint y: 396, distance: 128.0
click at [1087, 396] on div "BMG 511/33/12/F/A" at bounding box center [1127, 394] width 335 height 19
click at [1170, 395] on div "BMG 511/33/12/F/A" at bounding box center [1127, 394] width 335 height 19
drag, startPoint x: 983, startPoint y: 287, endPoint x: 1023, endPoint y: 292, distance: 40.3
click at [1023, 292] on div "008016" at bounding box center [1127, 287] width 335 height 19
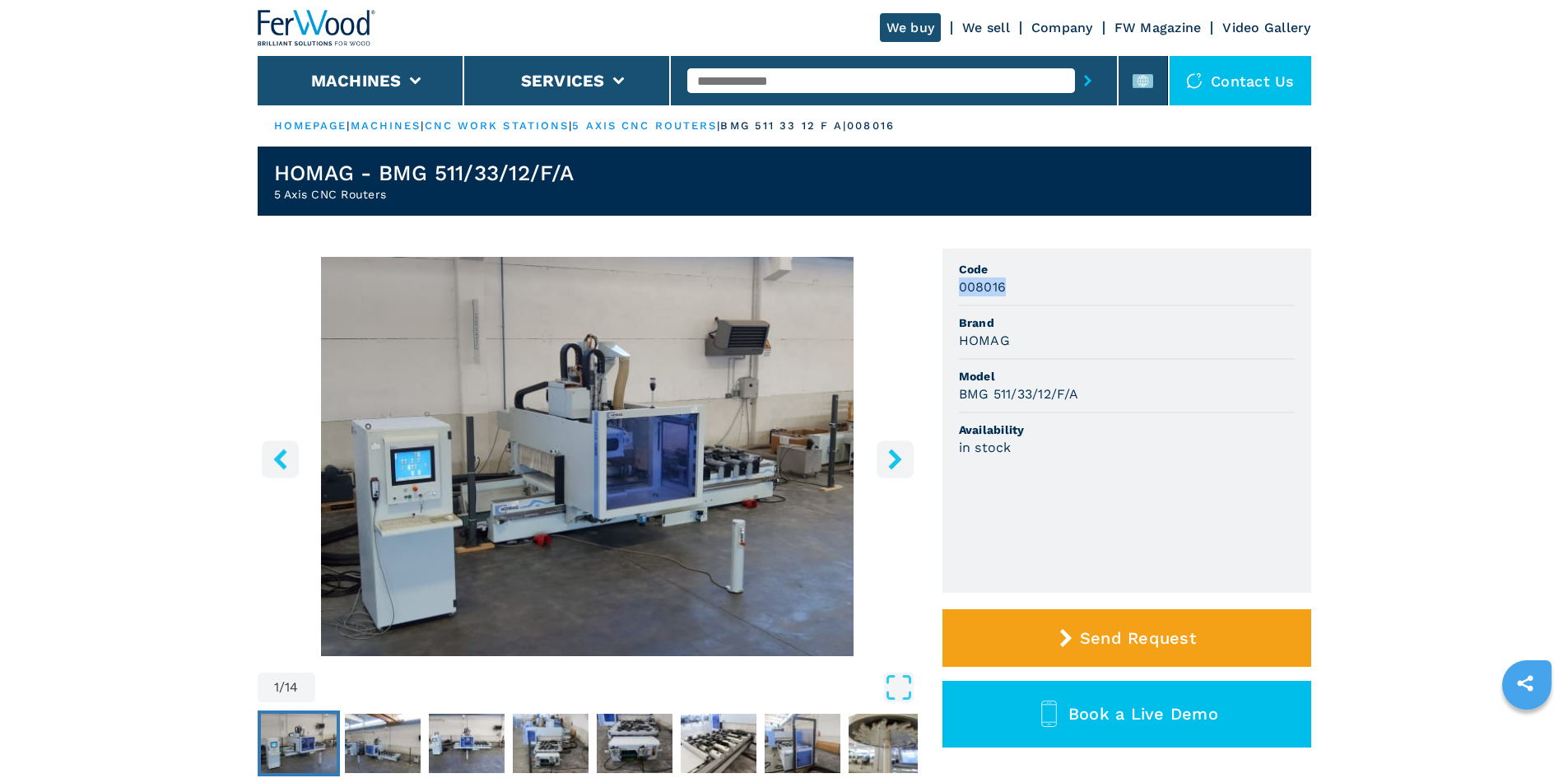
click at [1023, 292] on div "008016" at bounding box center [1127, 287] width 335 height 19
click at [745, 83] on input "text" at bounding box center [881, 80] width 388 height 25
paste input "******"
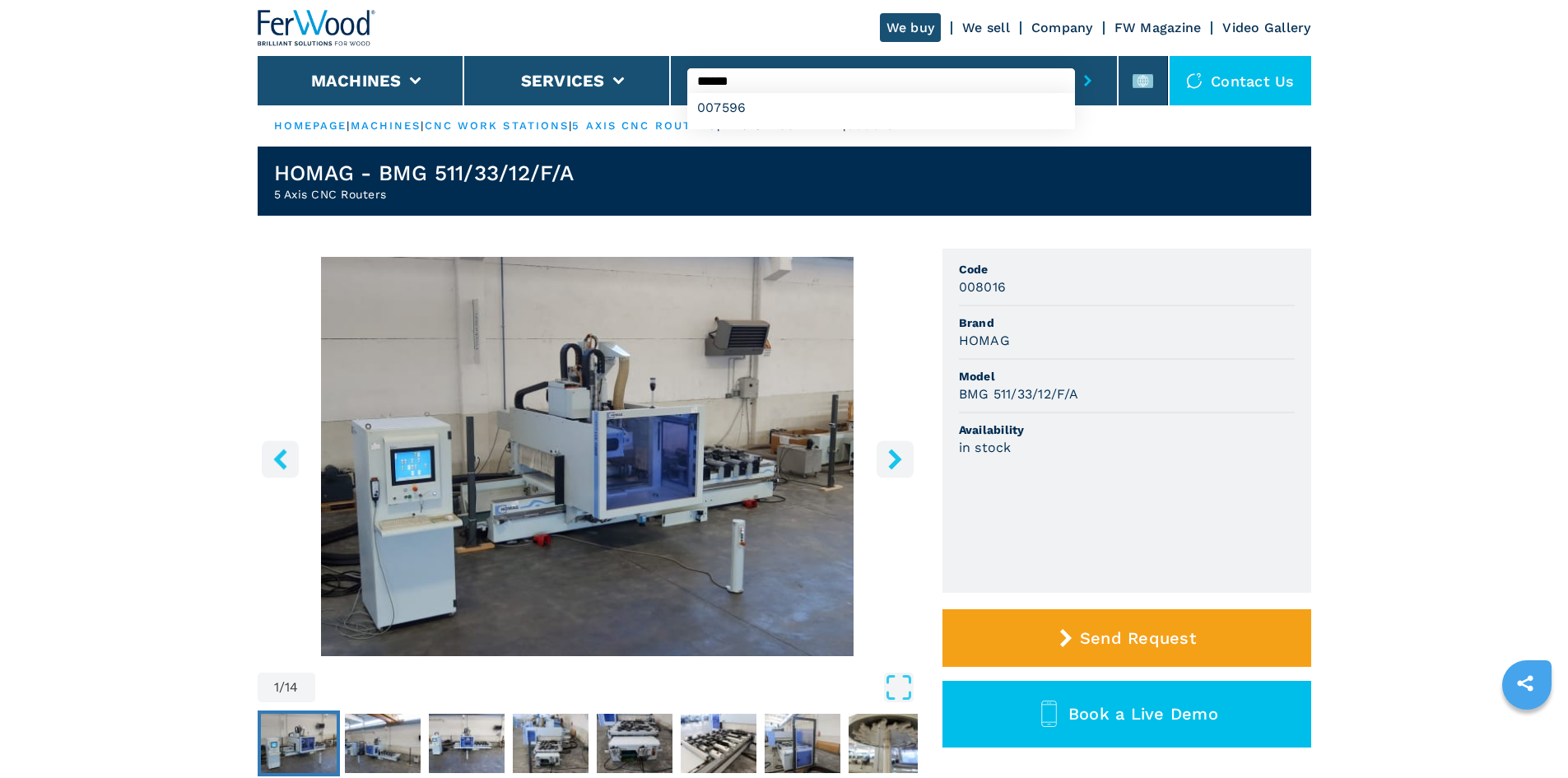
type input "******"
click at [1085, 75] on icon "submit-button" at bounding box center [1088, 81] width 7 height 12
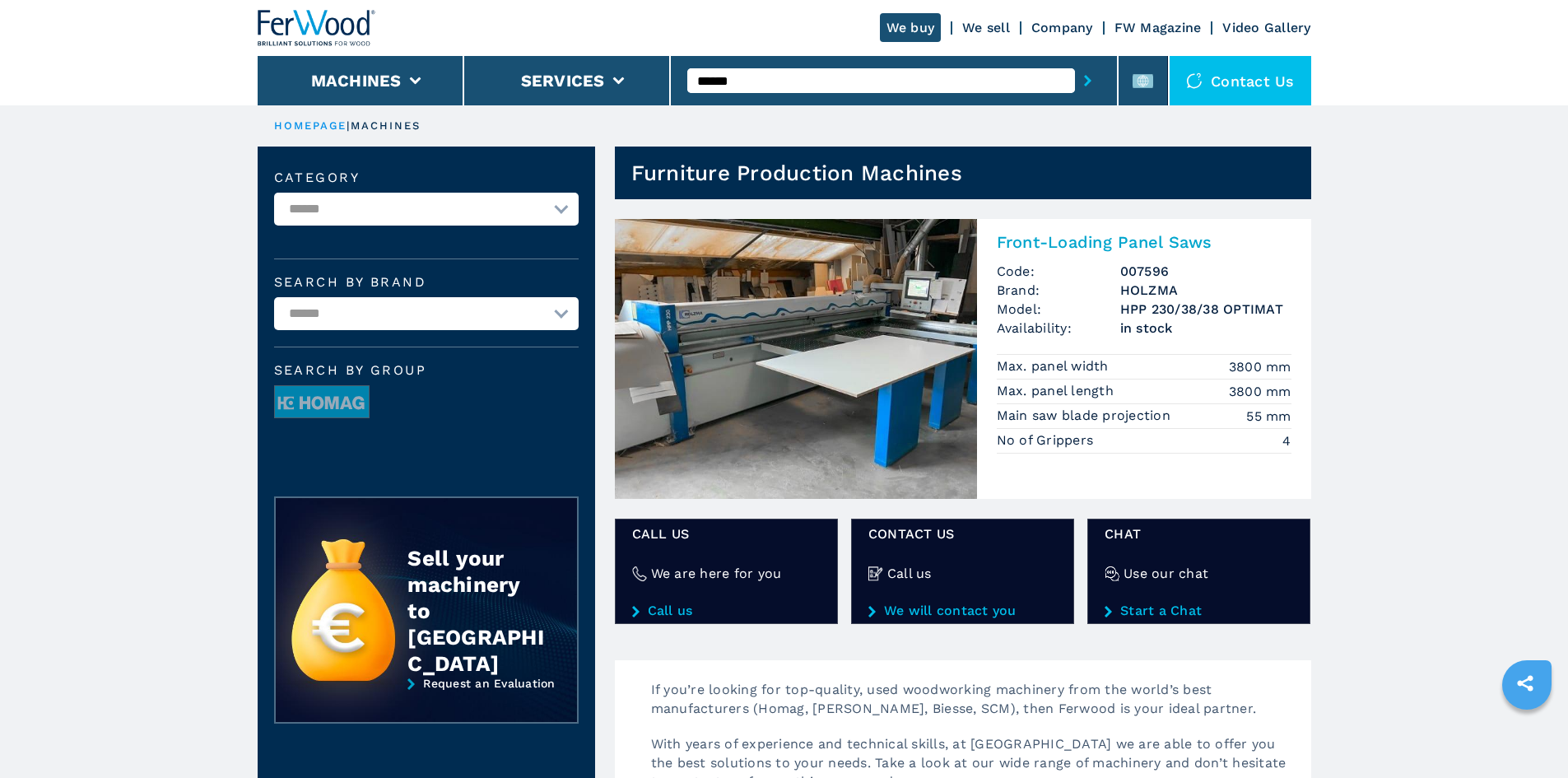
click at [1133, 241] on h2 "Front-Loading Panel Saws" at bounding box center [1144, 242] width 295 height 19
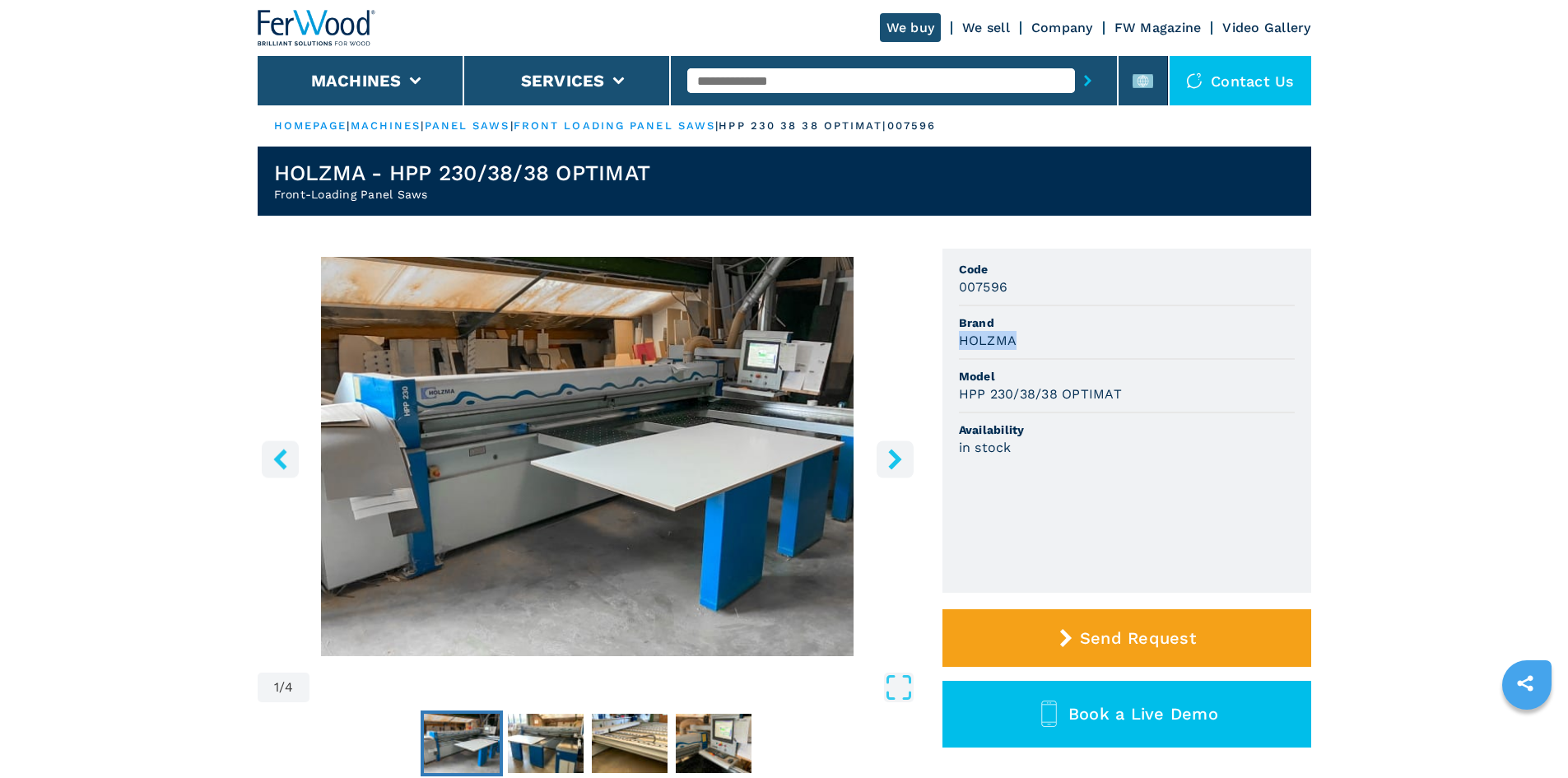
drag, startPoint x: 1026, startPoint y: 340, endPoint x: 1061, endPoint y: 339, distance: 35.0
click at [1061, 339] on div "HOLZMA" at bounding box center [1127, 340] width 335 height 19
click at [1062, 339] on div "HOLZMA" at bounding box center [1127, 340] width 335 height 19
drag, startPoint x: 959, startPoint y: 395, endPoint x: 1148, endPoint y: 397, distance: 189.0
click at [1148, 397] on div "HPP 230/38/38 OPTIMAT" at bounding box center [1127, 394] width 335 height 19
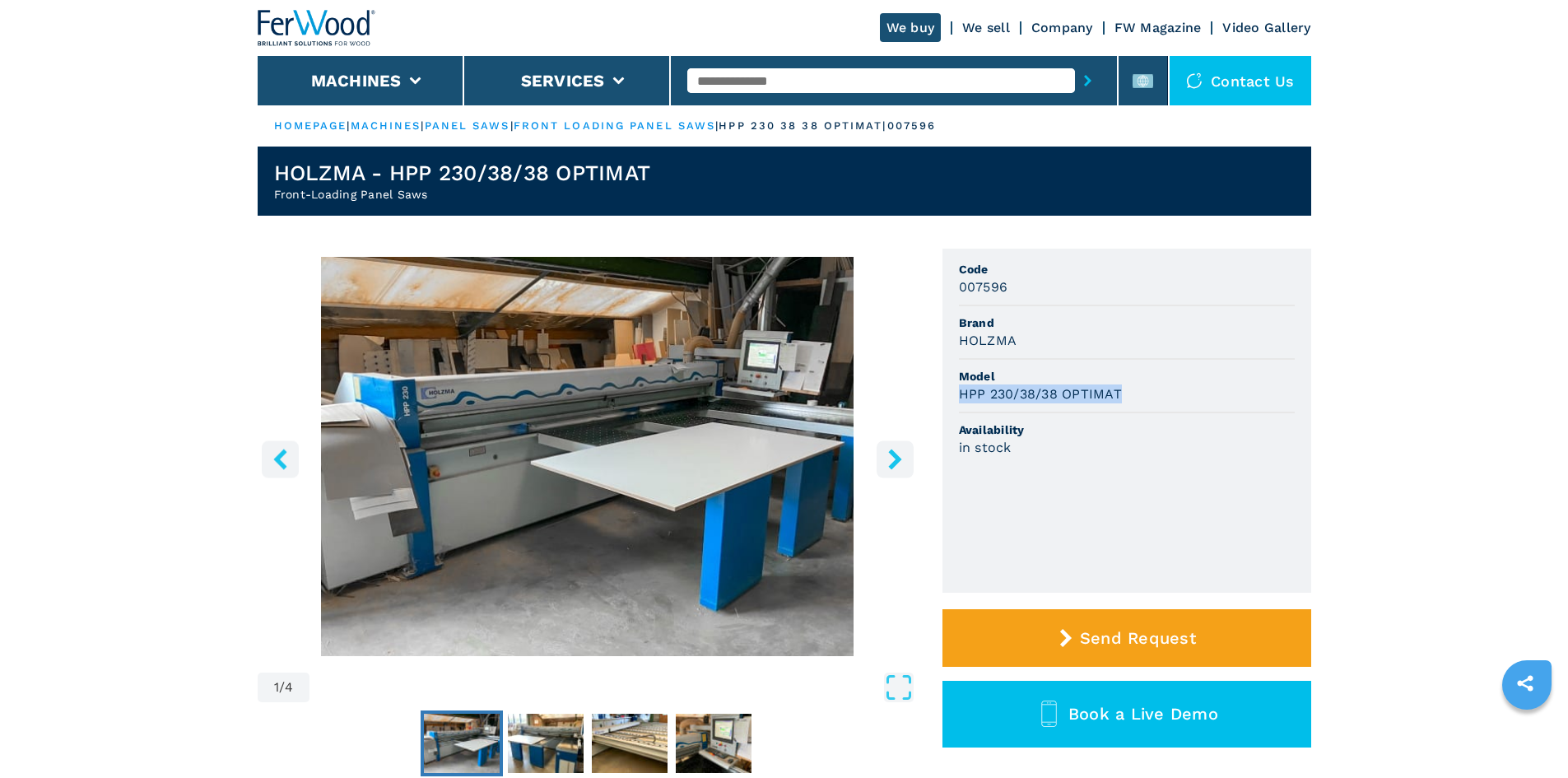
click at [1173, 391] on div "HPP 230/38/38 OPTIMAT" at bounding box center [1127, 394] width 335 height 19
drag, startPoint x: 949, startPoint y: 285, endPoint x: 1030, endPoint y: 290, distance: 81.2
click at [1030, 290] on ul "Code 007596 Brand HOLZMA Model HPP 230/38/38 OPTIMAT Availability in stock" at bounding box center [1127, 421] width 369 height 344
click at [1039, 291] on div "007596" at bounding box center [1127, 287] width 335 height 19
click at [807, 83] on input "text" at bounding box center [881, 80] width 388 height 25
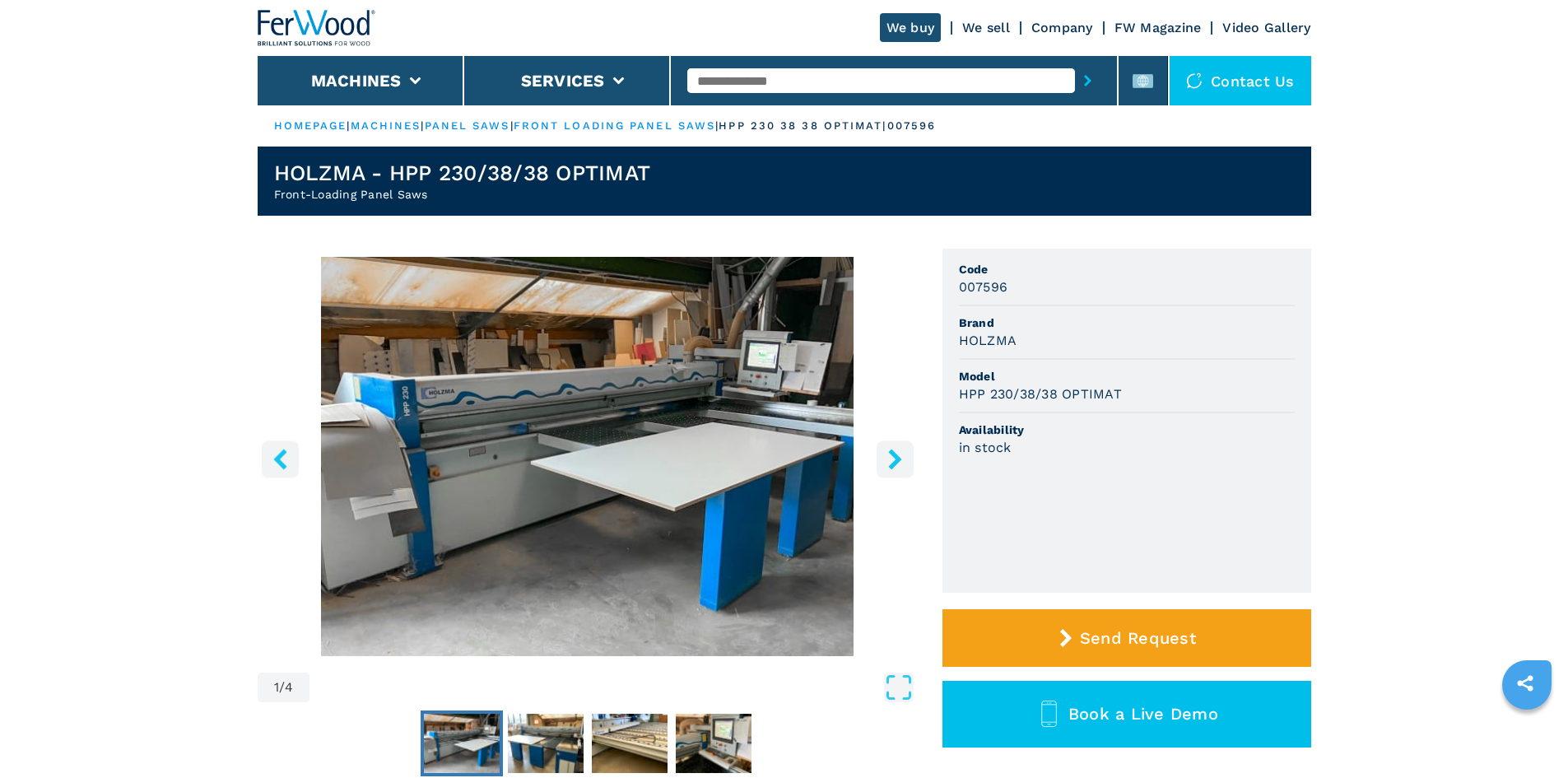
paste input "******"
type input "******"
click at [1085, 83] on button "submit-button" at bounding box center [1088, 80] width 26 height 38
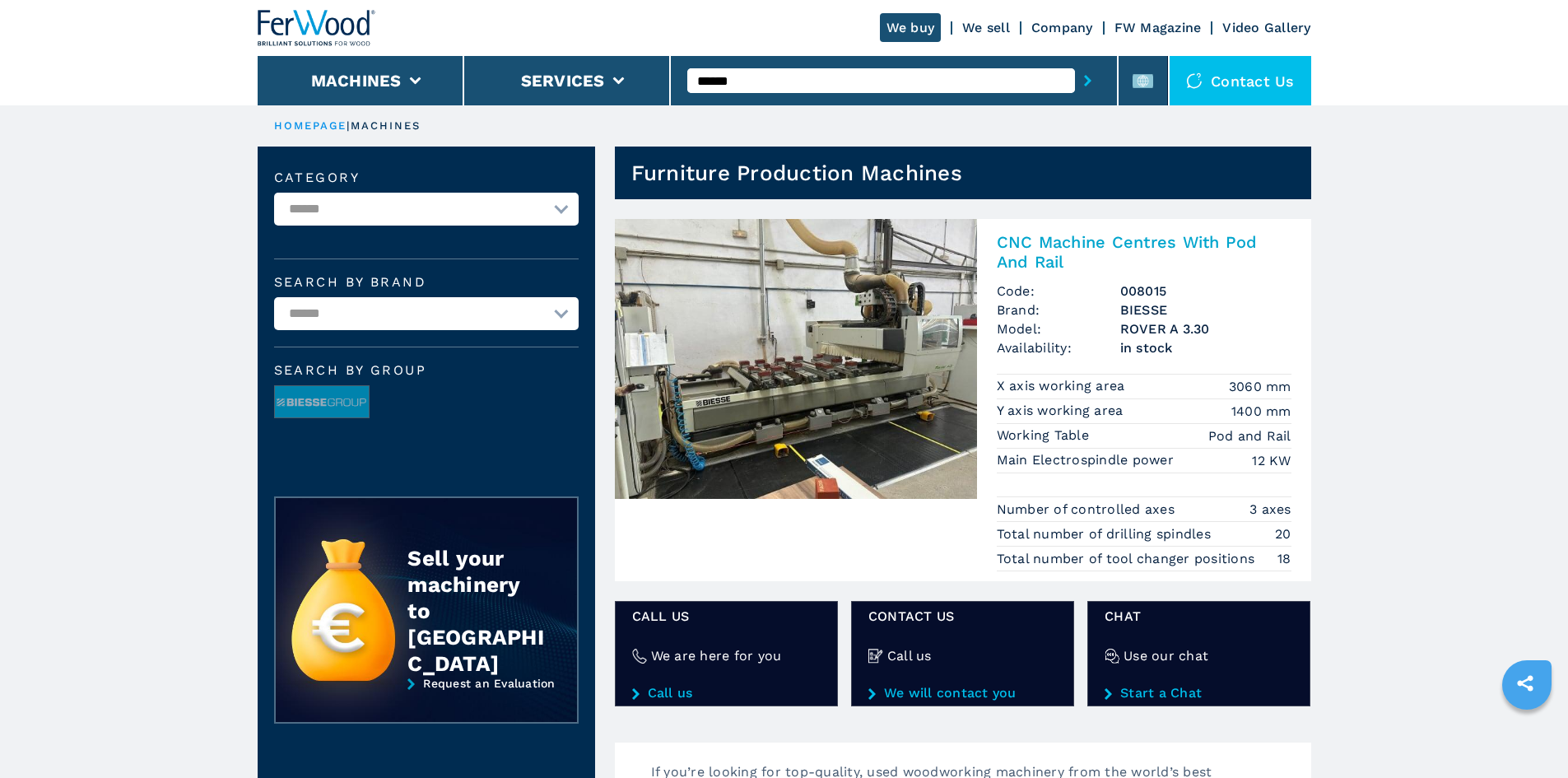
click at [1133, 245] on h2 "CNC Machine Centres With Pod And Rail" at bounding box center [1144, 252] width 295 height 40
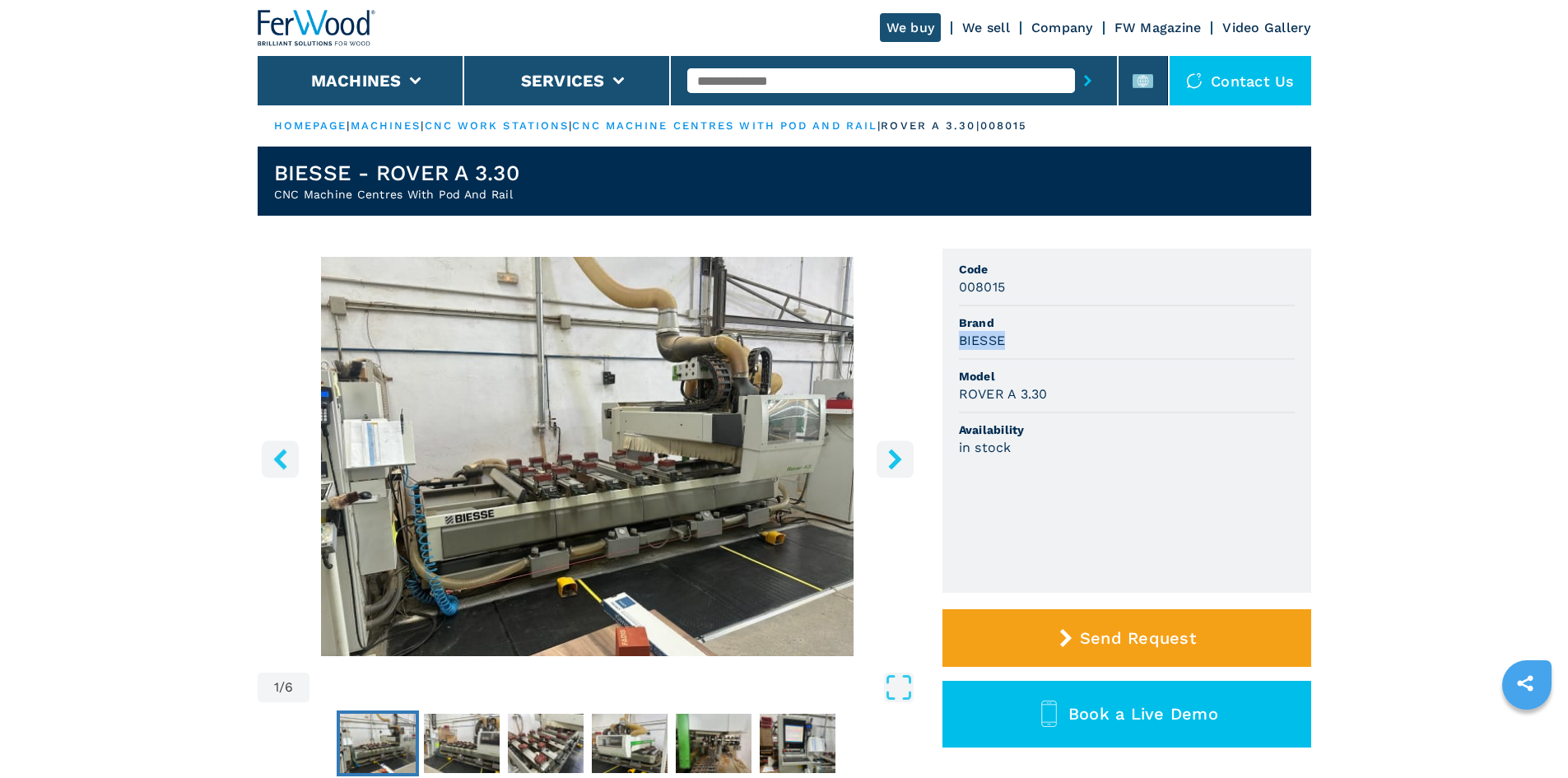
drag, startPoint x: 961, startPoint y: 341, endPoint x: 1029, endPoint y: 336, distance: 68.2
click at [1029, 336] on div "BIESSE" at bounding box center [1127, 340] width 335 height 19
click at [1040, 334] on div "BIESSE" at bounding box center [1127, 340] width 335 height 19
drag, startPoint x: 958, startPoint y: 394, endPoint x: 1069, endPoint y: 403, distance: 111.4
click at [1062, 404] on ul "Code 008015 Brand BIESSE Model ROVER A 3.30 Availability in stock" at bounding box center [1127, 421] width 369 height 344
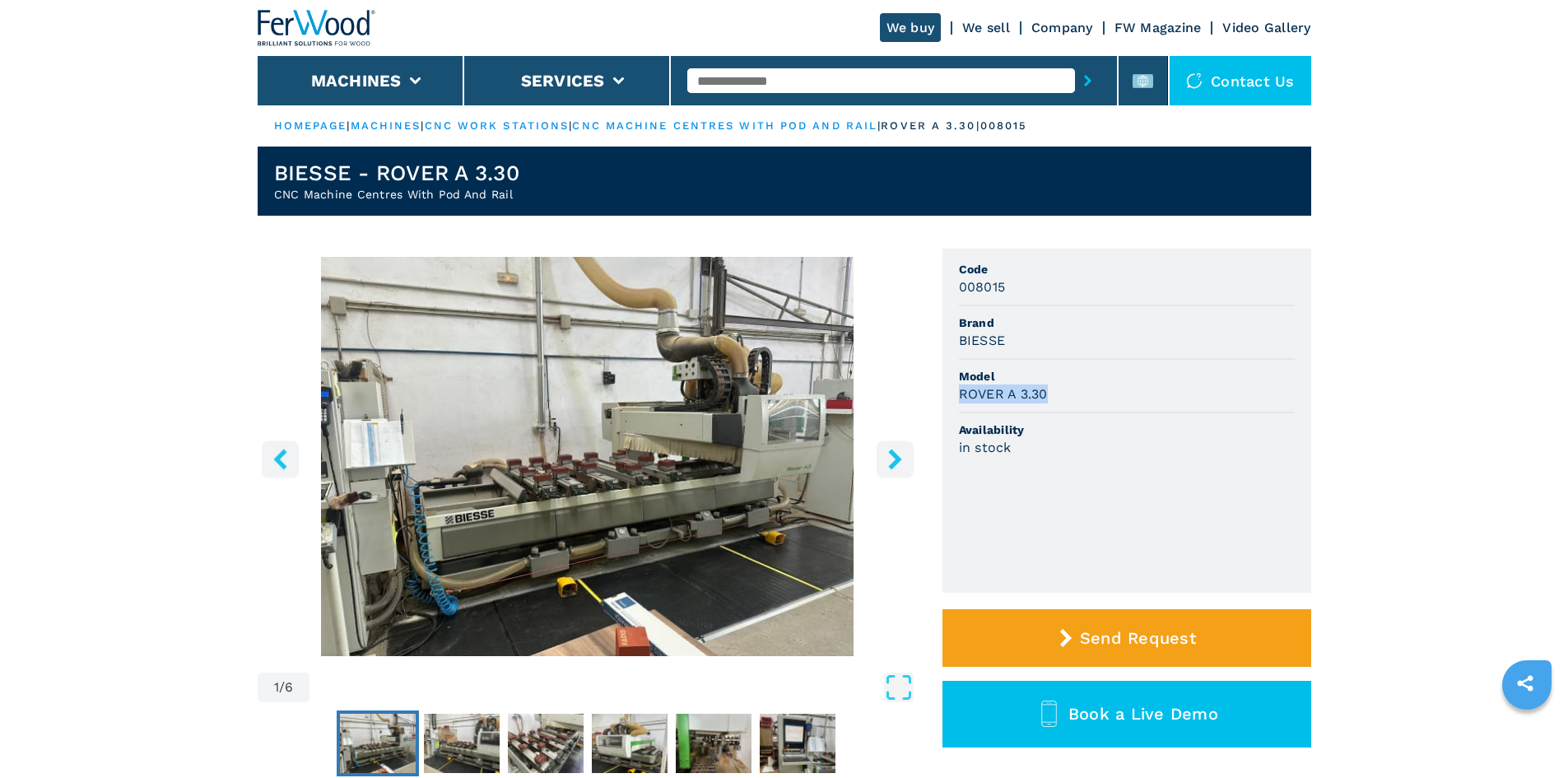
click at [1081, 395] on div "ROVER A 3.30" at bounding box center [1127, 394] width 335 height 19
click at [1195, 399] on div "ROVER A 3.30" at bounding box center [1127, 394] width 335 height 19
drag, startPoint x: 960, startPoint y: 289, endPoint x: 1019, endPoint y: 289, distance: 59.0
click at [1019, 289] on div "008015" at bounding box center [1127, 287] width 335 height 19
click at [1040, 288] on div "008015" at bounding box center [1127, 287] width 335 height 19
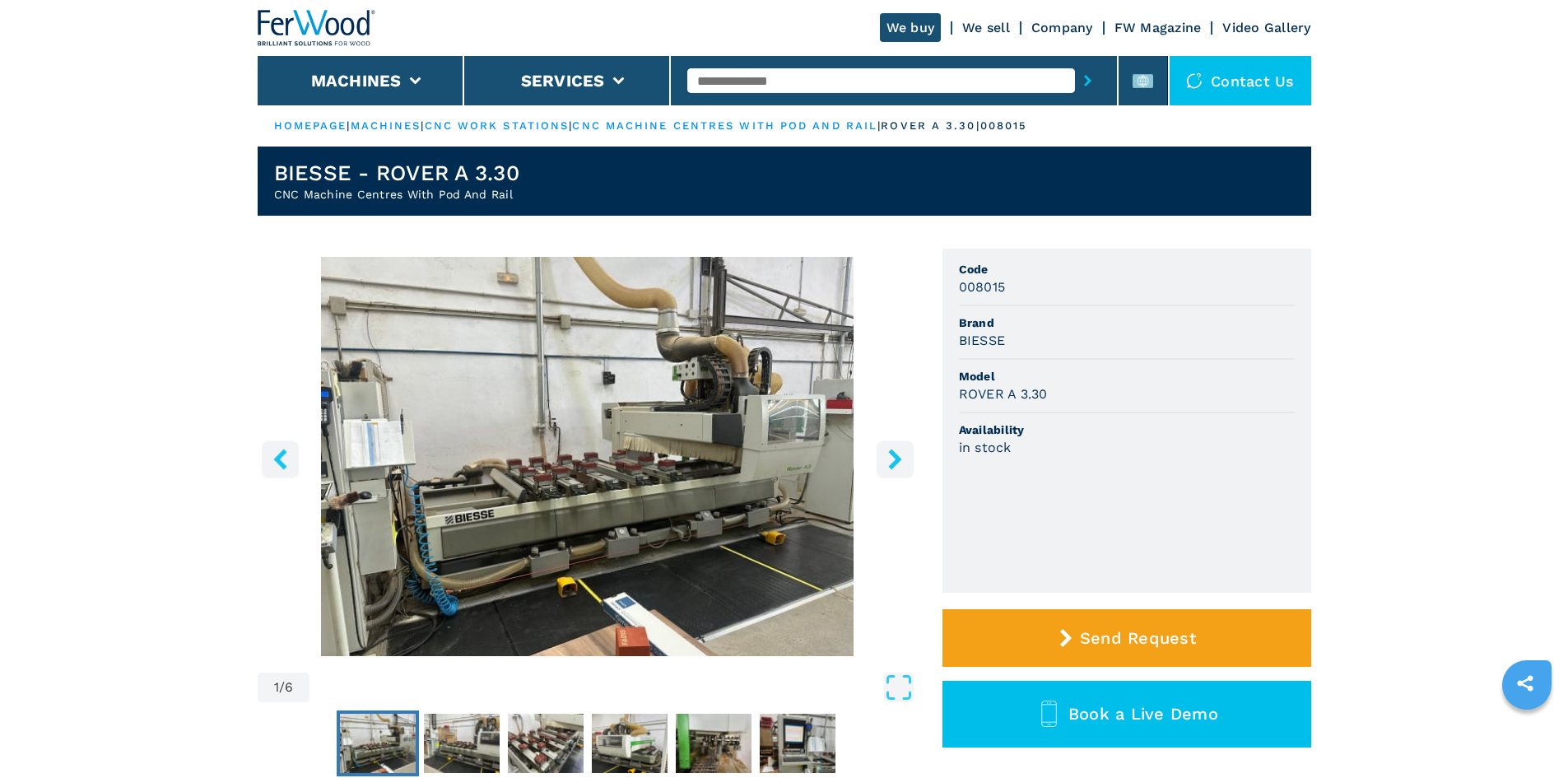
click at [1034, 329] on span "Brand" at bounding box center [1127, 323] width 335 height 17
click at [798, 73] on input "text" at bounding box center [881, 80] width 388 height 25
paste input "******"
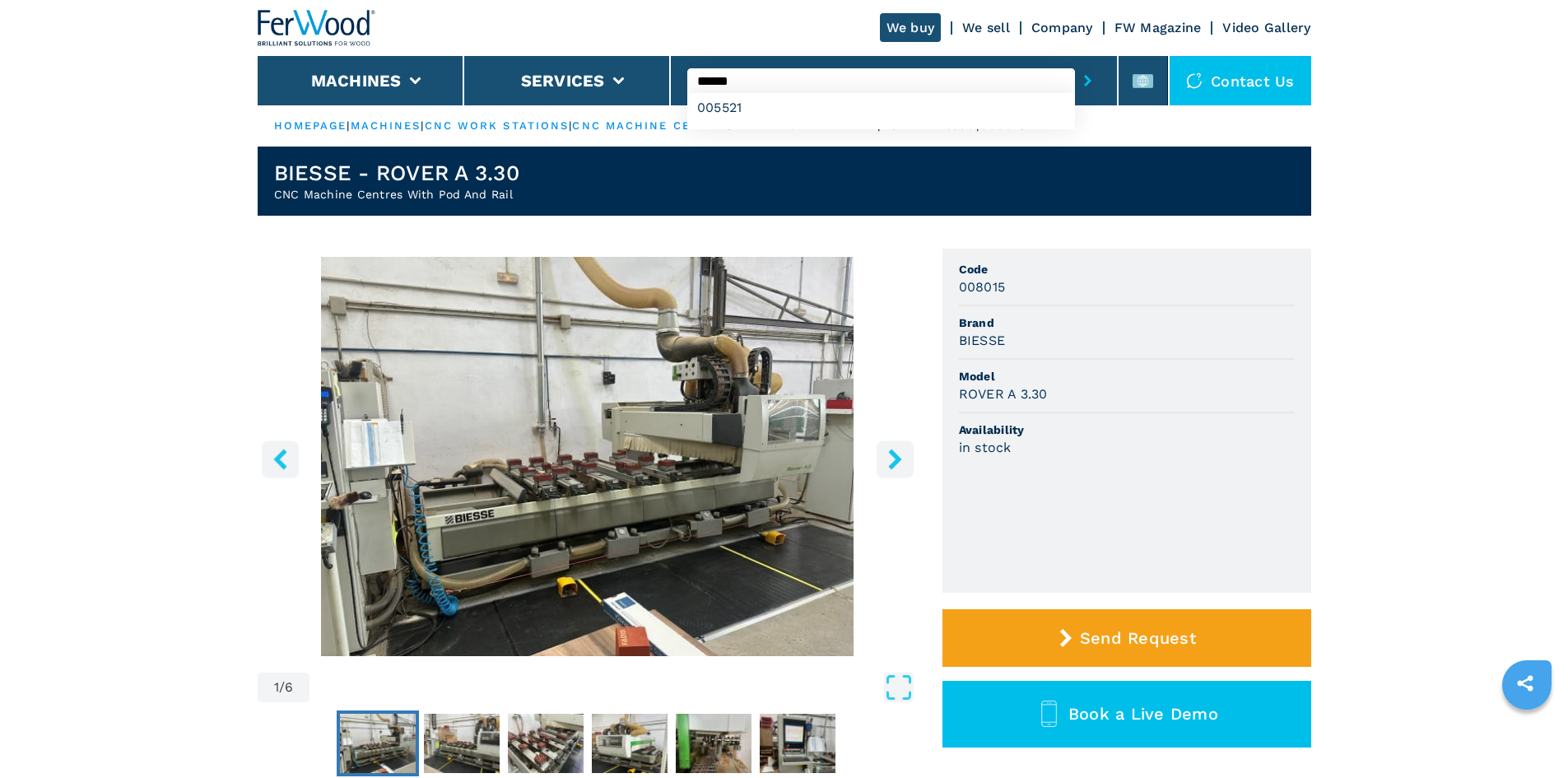
type input "******"
click at [1085, 85] on icon "submit-button" at bounding box center [1088, 81] width 7 height 12
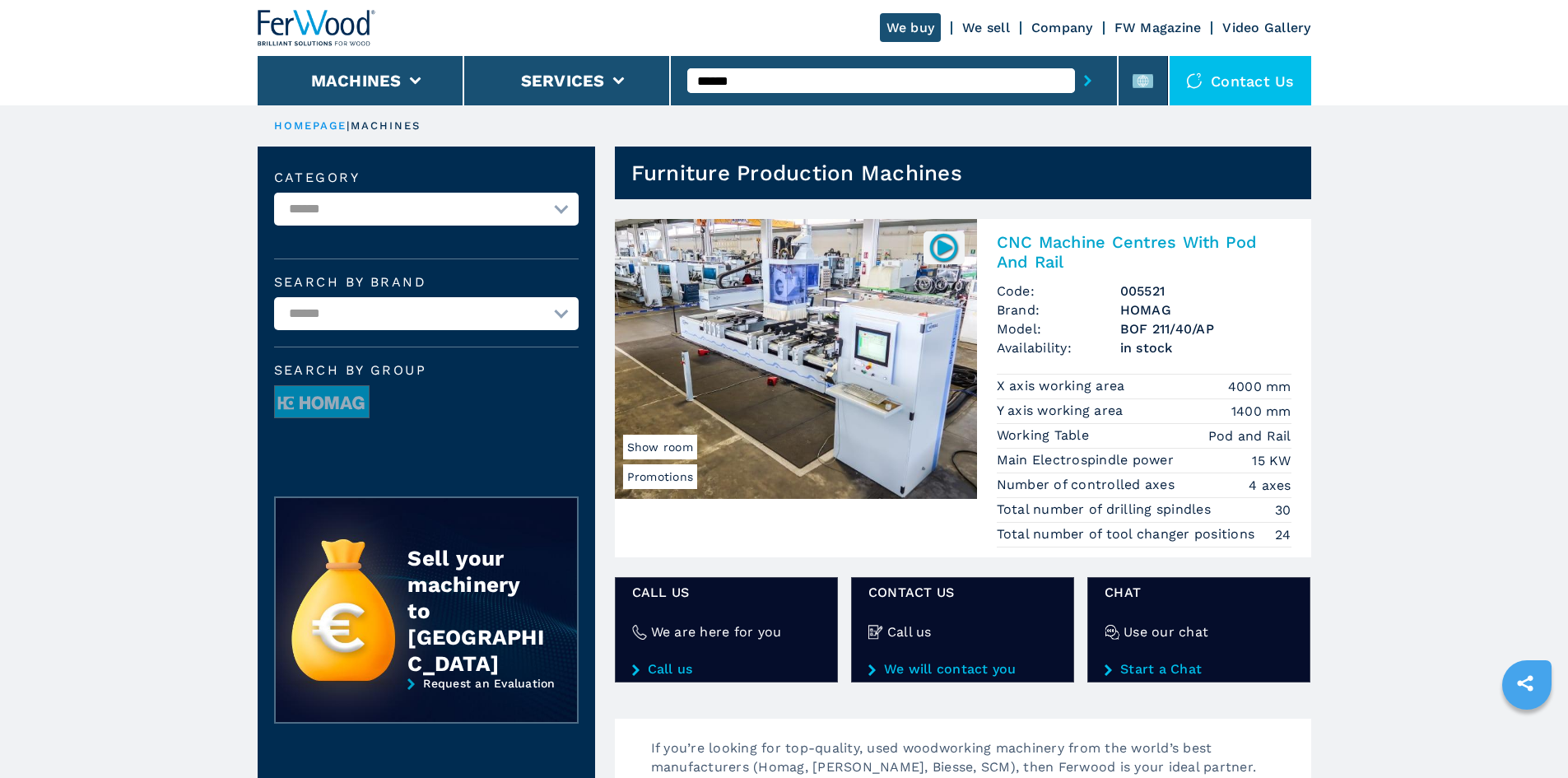
click at [1140, 237] on h2 "CNC Machine Centres With Pod And Rail" at bounding box center [1144, 252] width 295 height 40
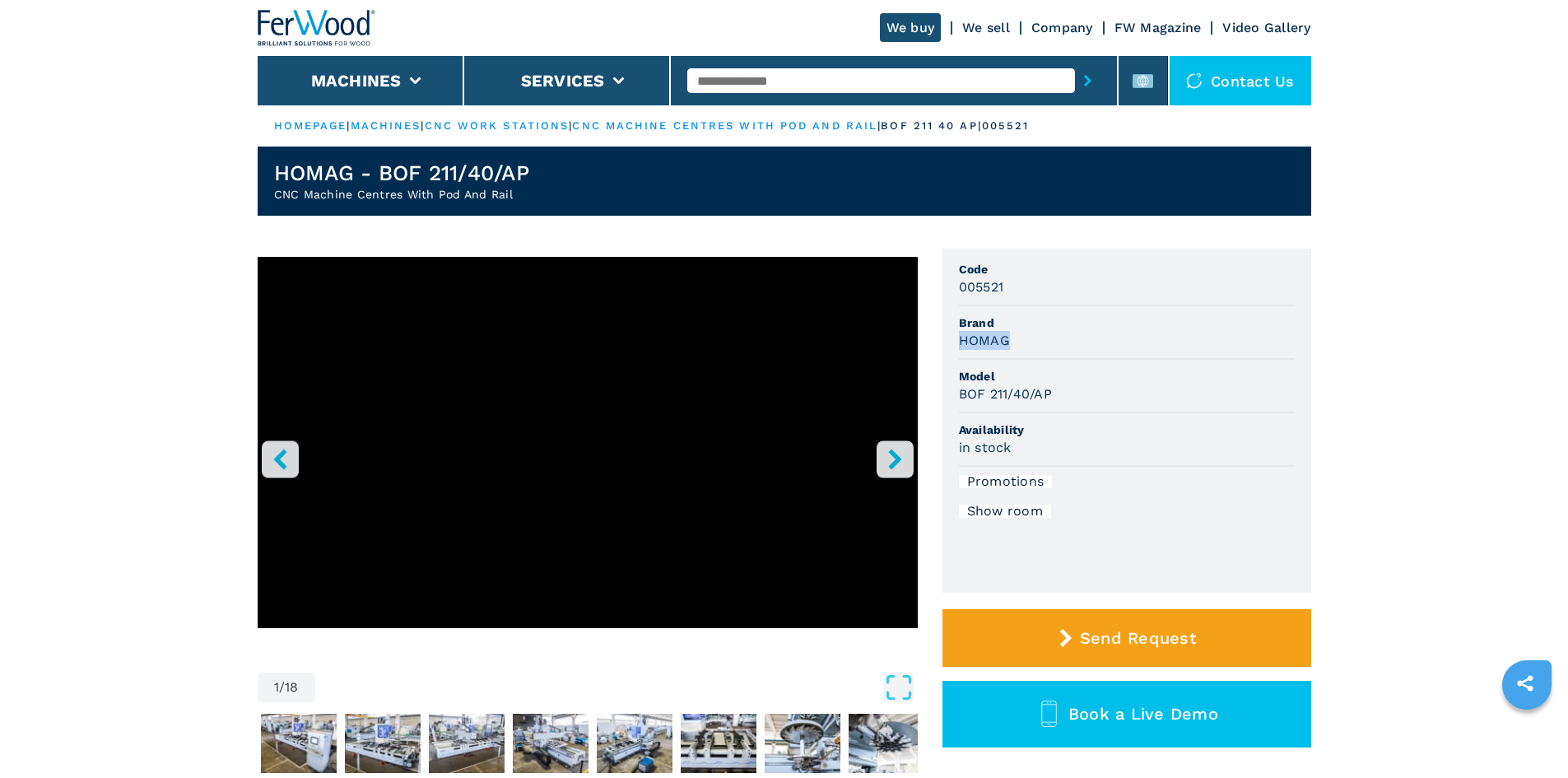
drag, startPoint x: 1023, startPoint y: 336, endPoint x: 1051, endPoint y: 331, distance: 28.4
click at [1051, 331] on div "HOMAG" at bounding box center [1127, 340] width 335 height 19
drag, startPoint x: 955, startPoint y: 391, endPoint x: 1062, endPoint y: 387, distance: 107.1
click at [1062, 387] on ul "Code 005521 Brand HOMAG Model BOF 211/40/AP Availability in stock Promotions Sh…" at bounding box center [1127, 421] width 369 height 344
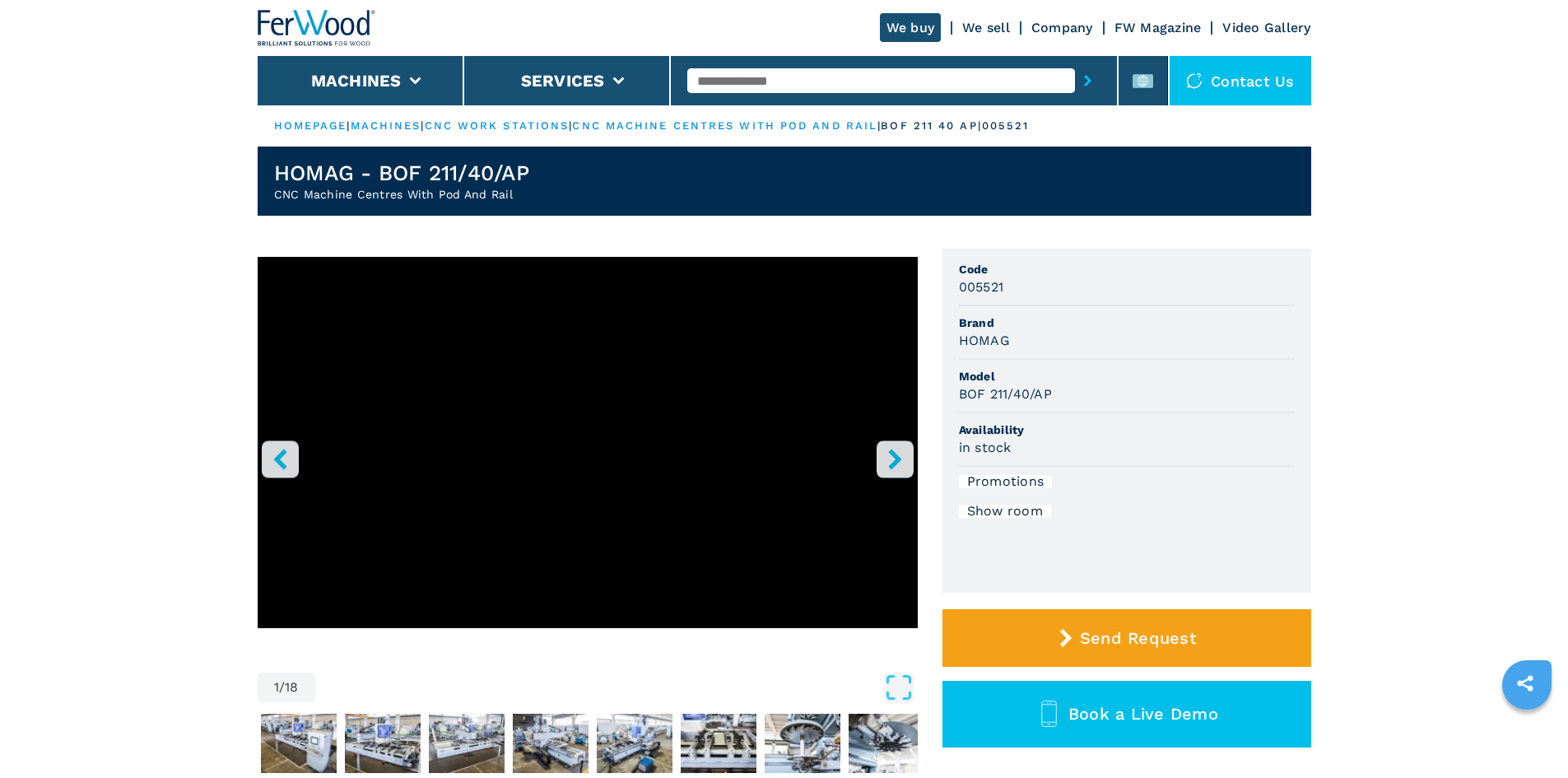
click at [1166, 433] on span "Availability" at bounding box center [1127, 430] width 335 height 17
drag, startPoint x: 960, startPoint y: 286, endPoint x: 1015, endPoint y: 287, distance: 55.0
click at [1015, 287] on div "005521" at bounding box center [1127, 287] width 335 height 19
click at [1019, 291] on div "005521" at bounding box center [1127, 287] width 335 height 19
click at [767, 79] on input "text" at bounding box center [881, 80] width 388 height 25
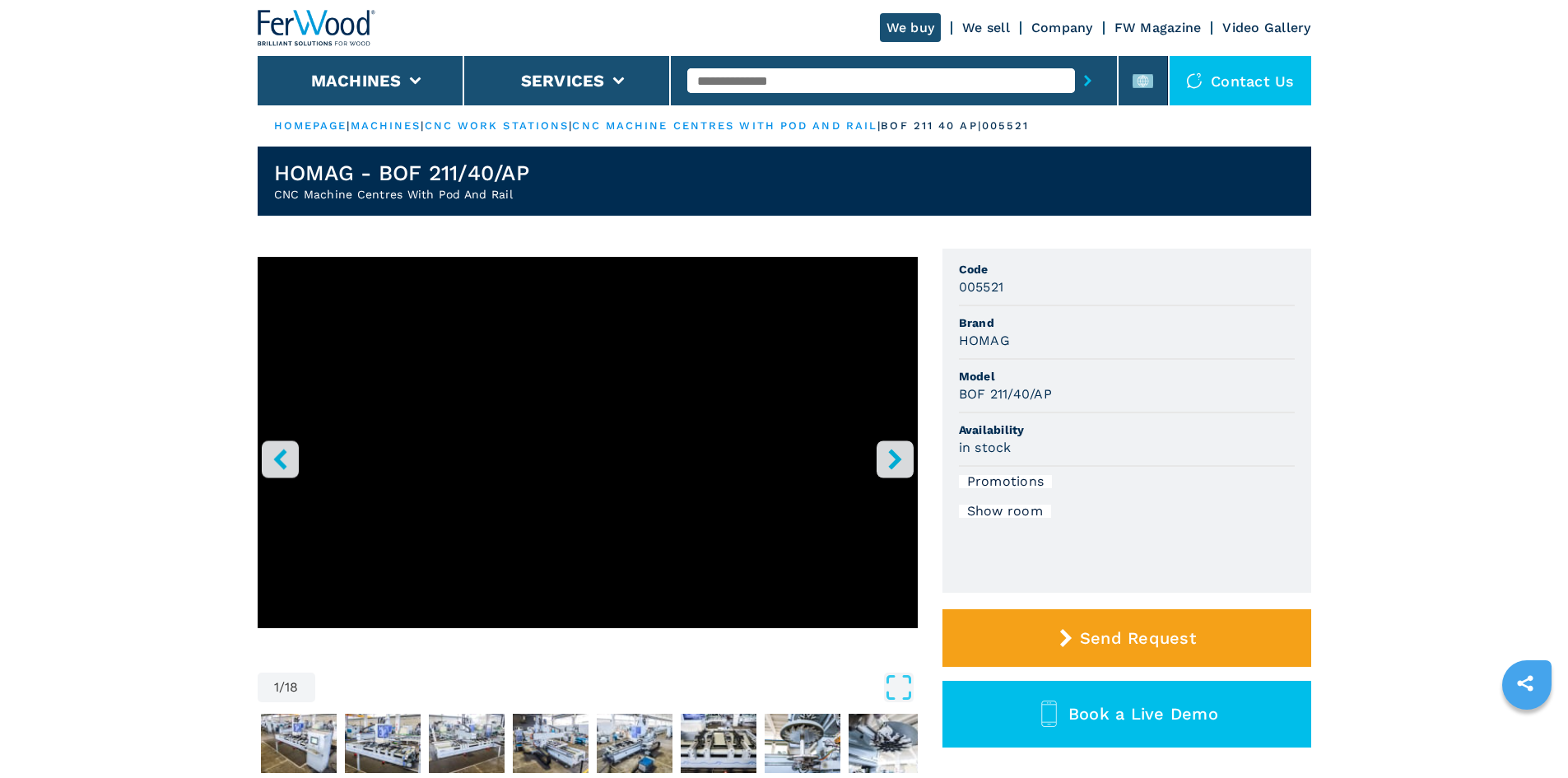
paste input "******"
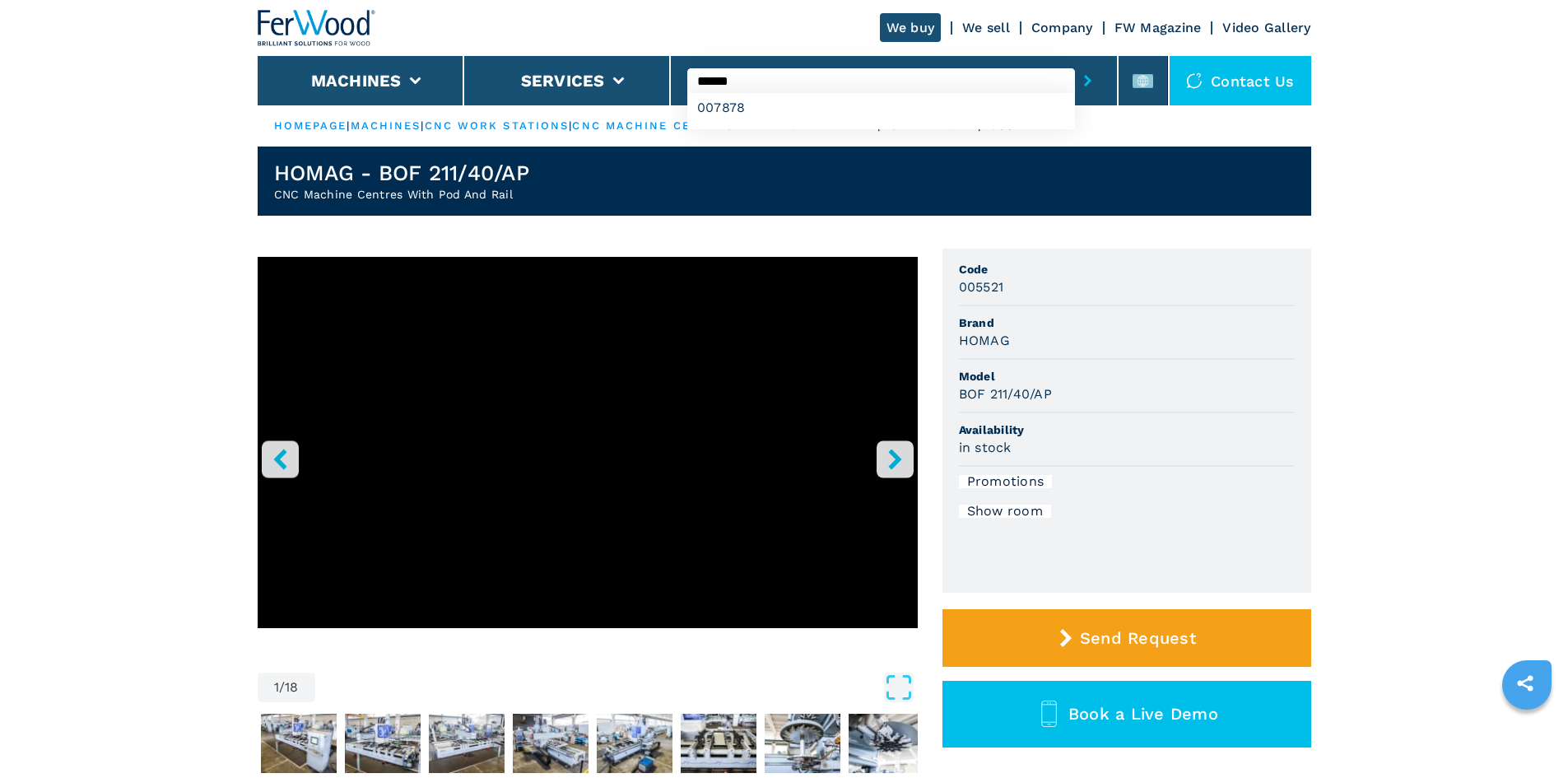
type input "******"
click at [1075, 82] on button "submit-button" at bounding box center [1088, 80] width 26 height 38
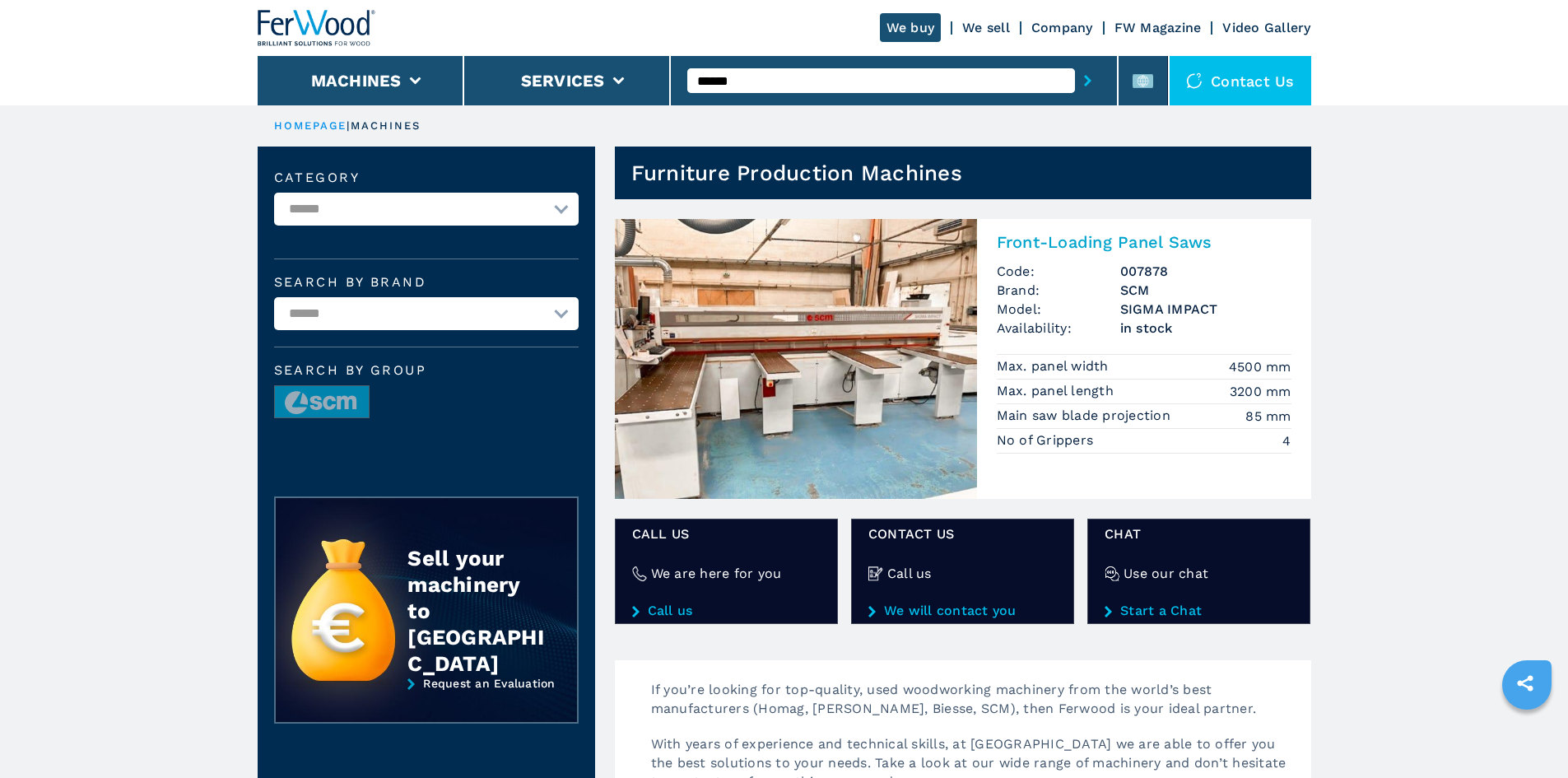
click at [1067, 241] on h2 "Front-Loading Panel Saws" at bounding box center [1144, 242] width 295 height 19
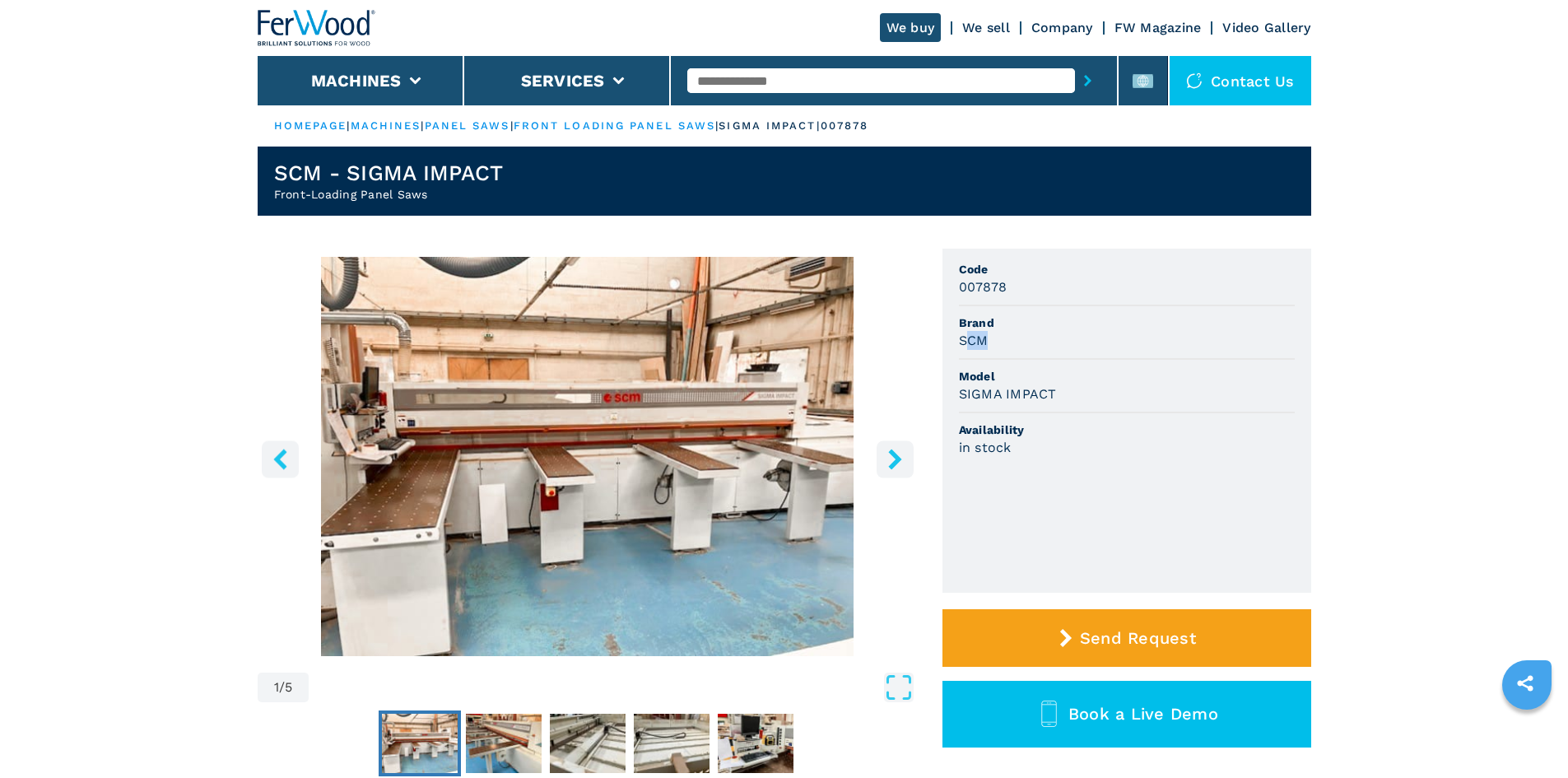
drag, startPoint x: 963, startPoint y: 340, endPoint x: 1010, endPoint y: 345, distance: 47.3
click at [1010, 345] on div "SCM" at bounding box center [1127, 340] width 335 height 19
drag, startPoint x: 956, startPoint y: 335, endPoint x: 998, endPoint y: 331, distance: 42.2
click at [998, 331] on ul "Code 007878 Brand SCM Model SIGMA IMPACT Availability in stock" at bounding box center [1127, 421] width 369 height 344
click at [1019, 345] on div "SCM" at bounding box center [1127, 340] width 335 height 19
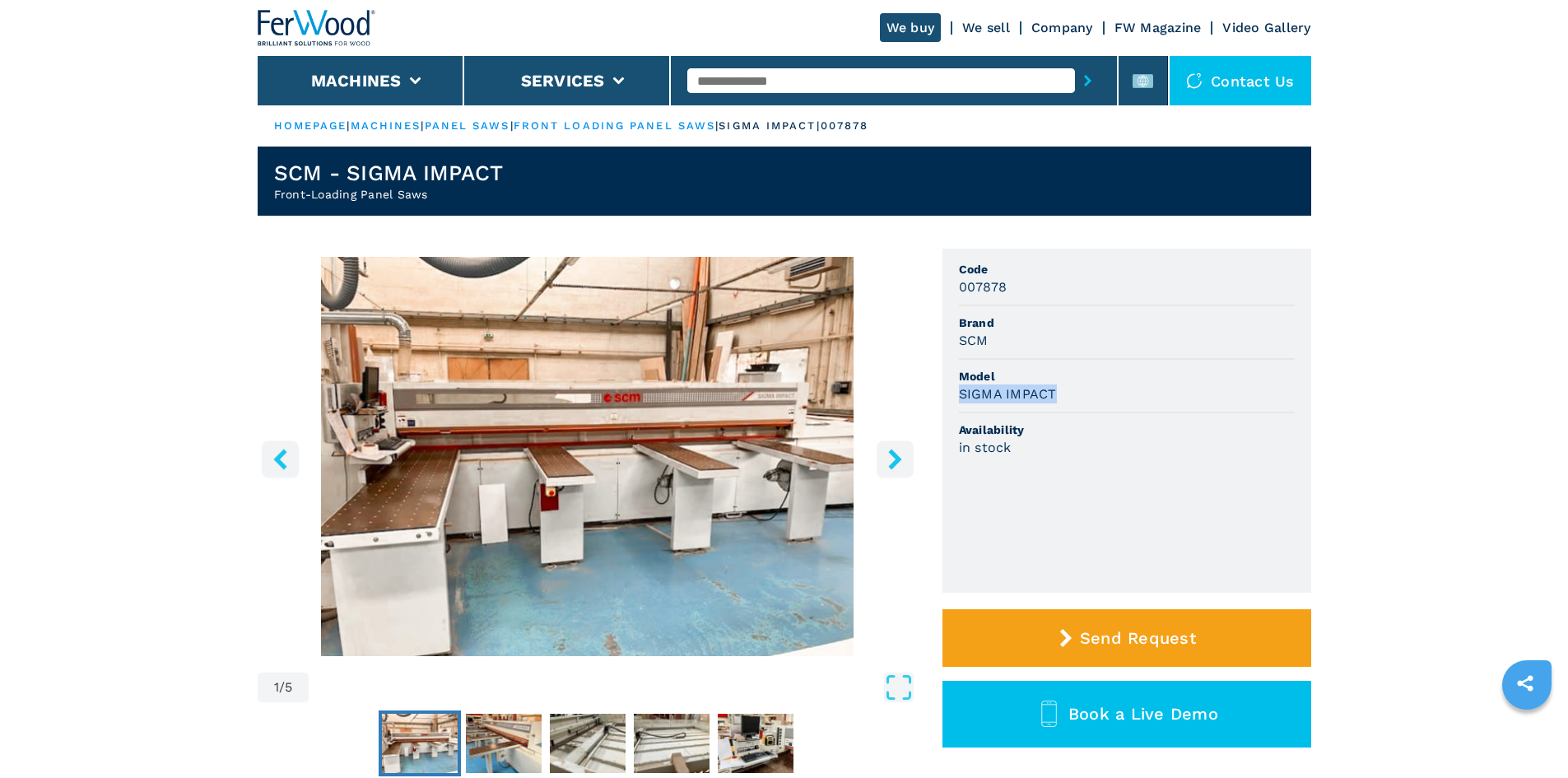
drag, startPoint x: 961, startPoint y: 397, endPoint x: 1062, endPoint y: 383, distance: 102.0
click at [1061, 383] on li "Model SIGMA IMPACT" at bounding box center [1127, 386] width 335 height 53
drag, startPoint x: 1079, startPoint y: 403, endPoint x: 967, endPoint y: 406, distance: 112.0
click at [967, 406] on li "Model SIGMA IMPACT" at bounding box center [1127, 386] width 335 height 53
drag, startPoint x: 960, startPoint y: 395, endPoint x: 1116, endPoint y: 389, distance: 156.1
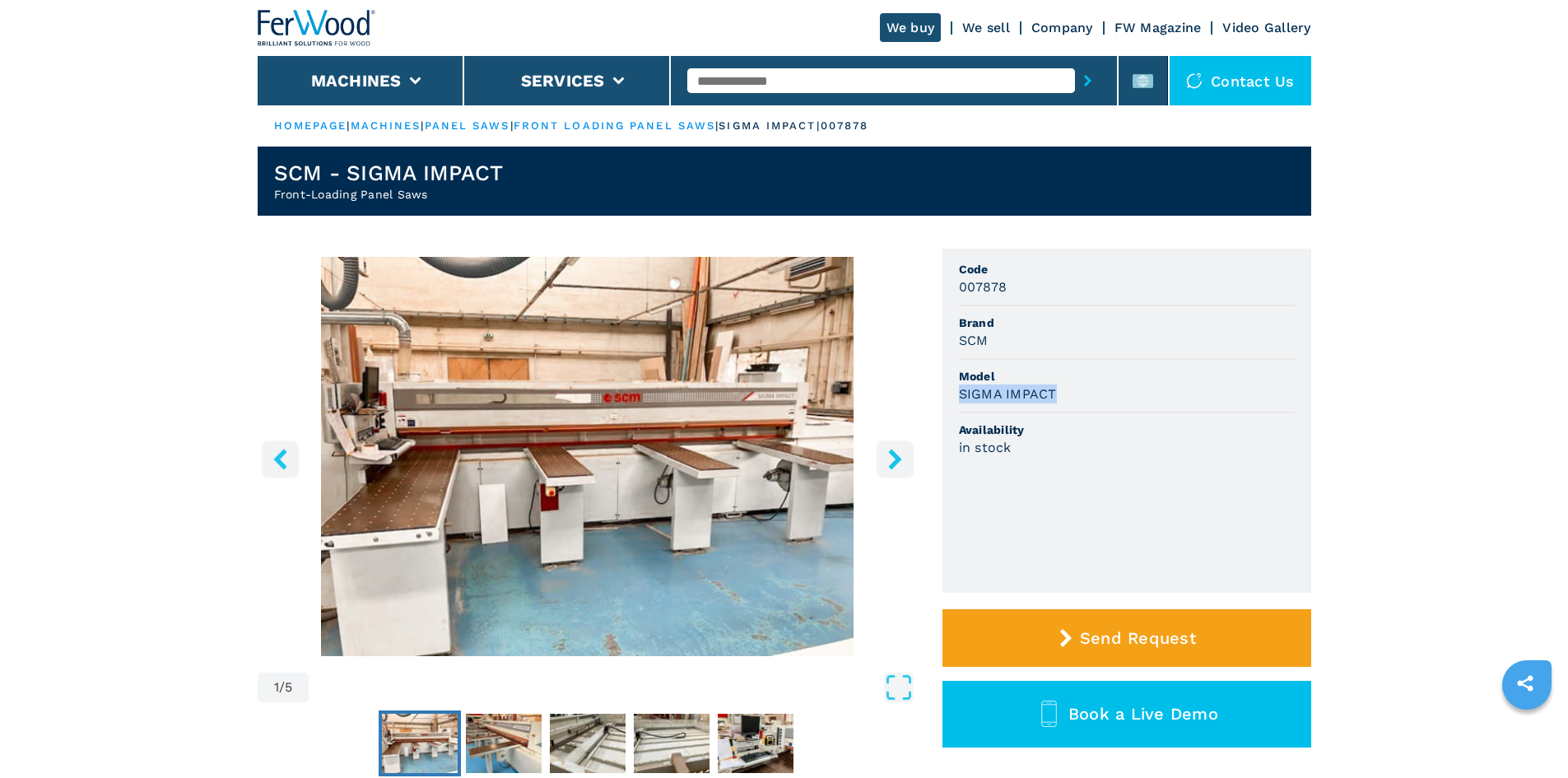
click at [1116, 389] on div "SIGMA IMPACT" at bounding box center [1127, 394] width 335 height 19
click at [1117, 389] on div "SIGMA IMPACT" at bounding box center [1127, 394] width 335 height 19
drag, startPoint x: 1007, startPoint y: 288, endPoint x: 942, endPoint y: 289, distance: 65.0
click at [943, 289] on ul "Code 007878 Brand SCM Model SIGMA IMPACT Availability in stock" at bounding box center [1127, 421] width 369 height 344
click at [1193, 346] on div "SCM" at bounding box center [1127, 340] width 335 height 19
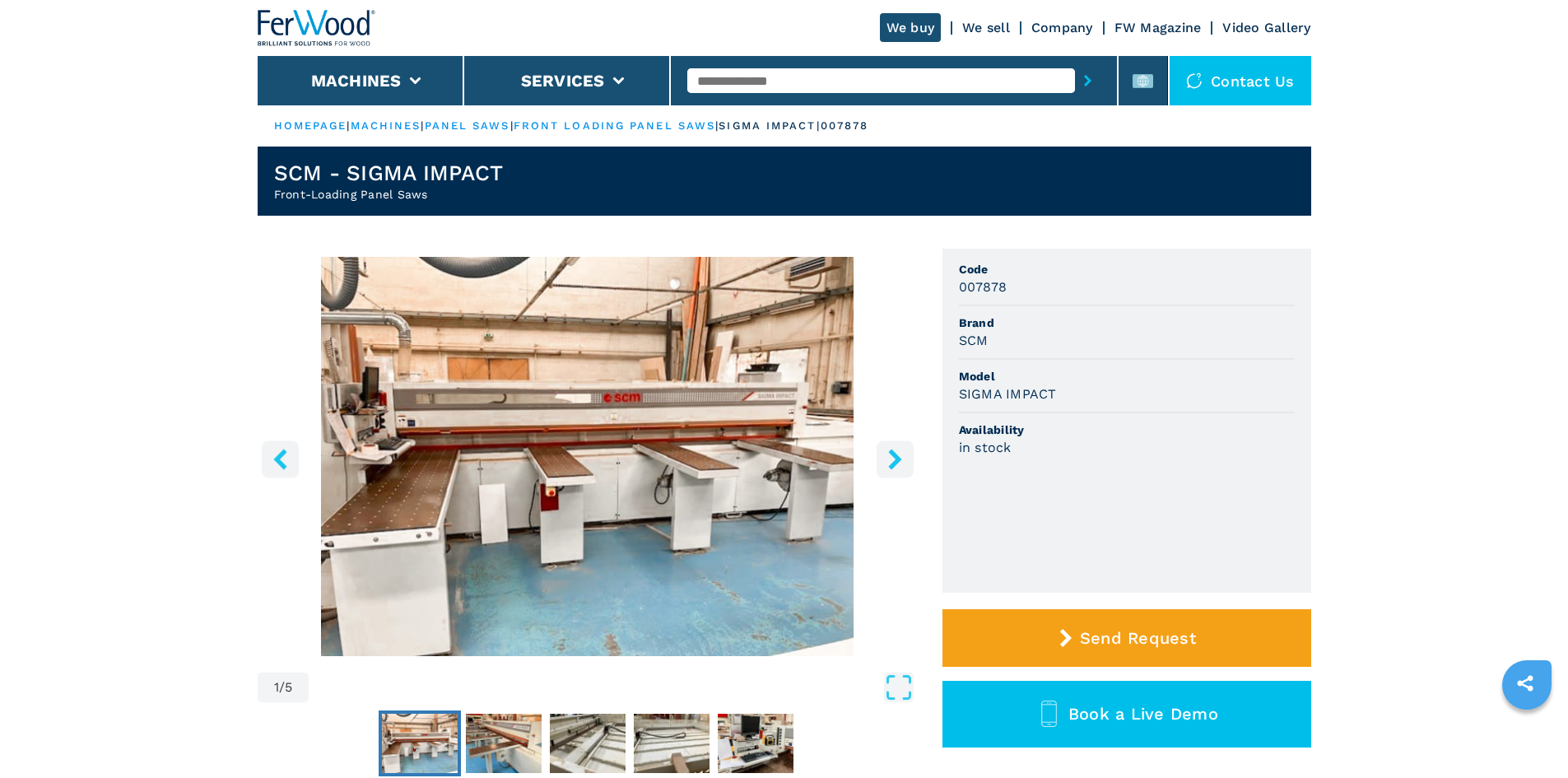
click at [763, 82] on input "text" at bounding box center [881, 80] width 388 height 25
paste input "******"
type input "******"
click at [1085, 76] on icon "submit-button" at bounding box center [1088, 81] width 7 height 12
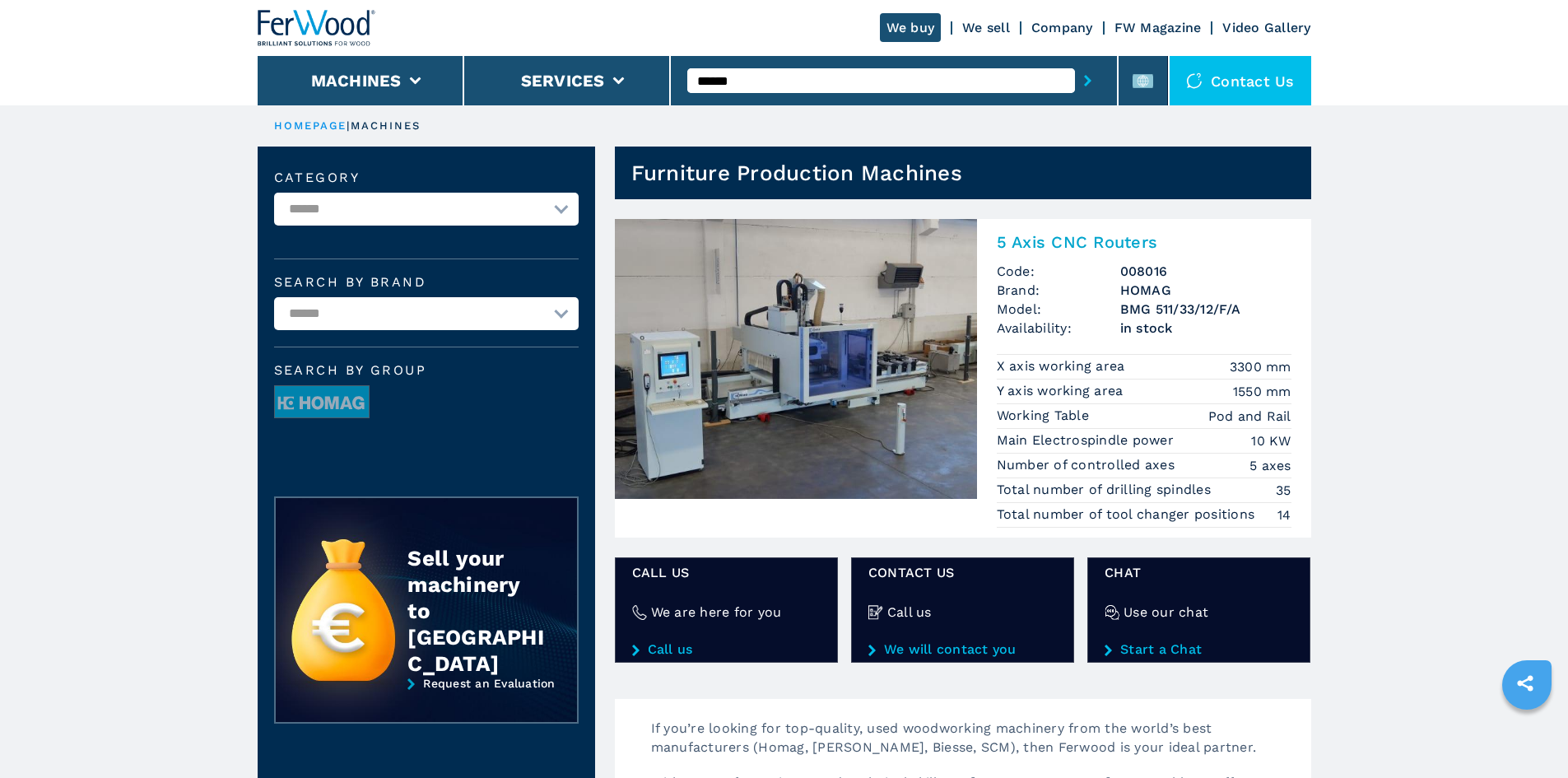
click at [1108, 242] on h2 "5 Axis CNC Routers" at bounding box center [1144, 242] width 295 height 19
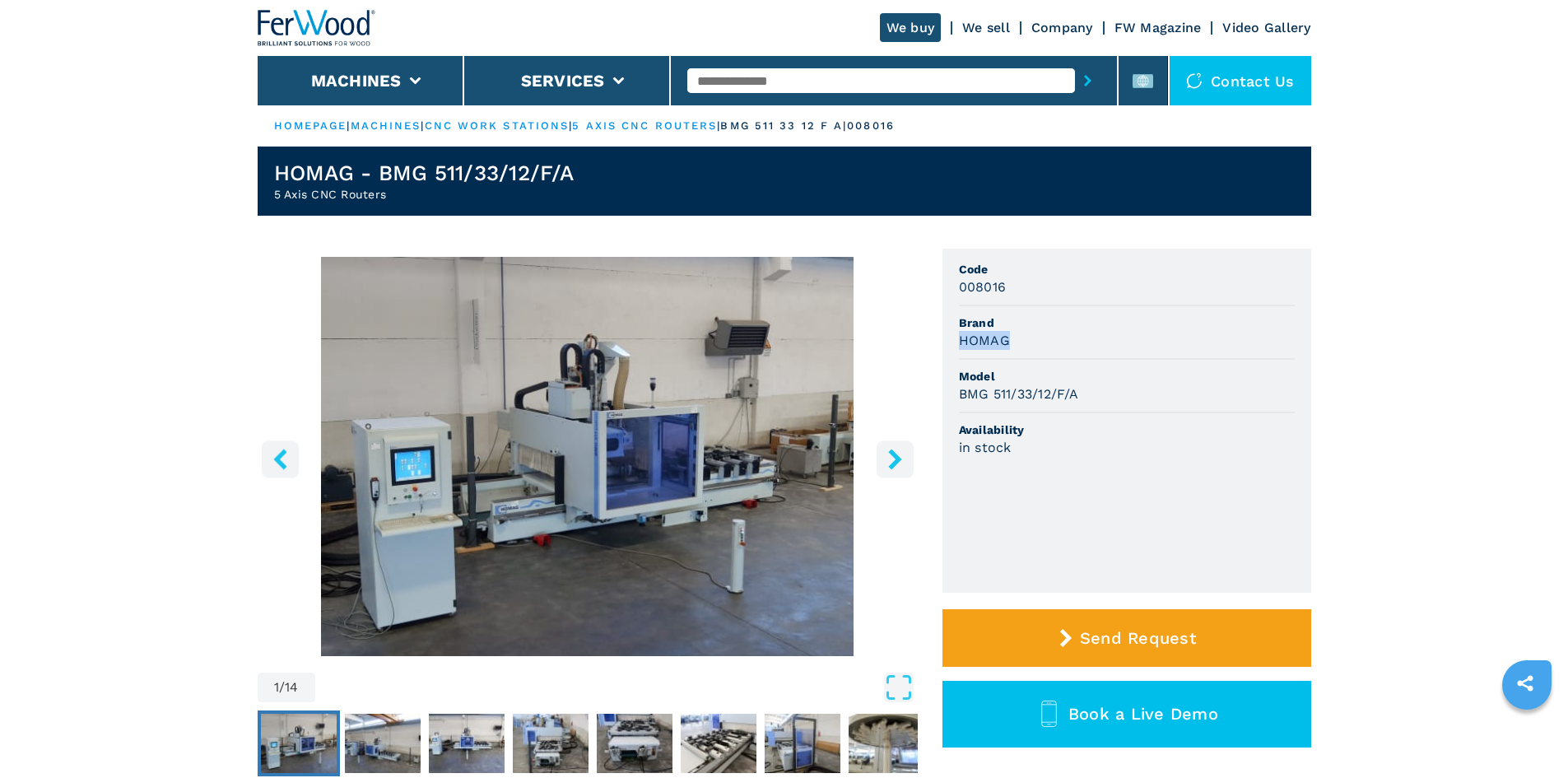
drag, startPoint x: 997, startPoint y: 341, endPoint x: 1034, endPoint y: 342, distance: 37.0
click at [1034, 342] on ul "Code 008016 Brand HOMAG Model BMG 511/33/12/F/A Availability in stock" at bounding box center [1127, 421] width 369 height 344
click at [1060, 343] on div "HOMAG" at bounding box center [1127, 340] width 335 height 19
click at [1153, 402] on div "BMG 511/33/12/F/A" at bounding box center [1127, 394] width 335 height 19
drag, startPoint x: 960, startPoint y: 395, endPoint x: 1119, endPoint y: 396, distance: 159.0
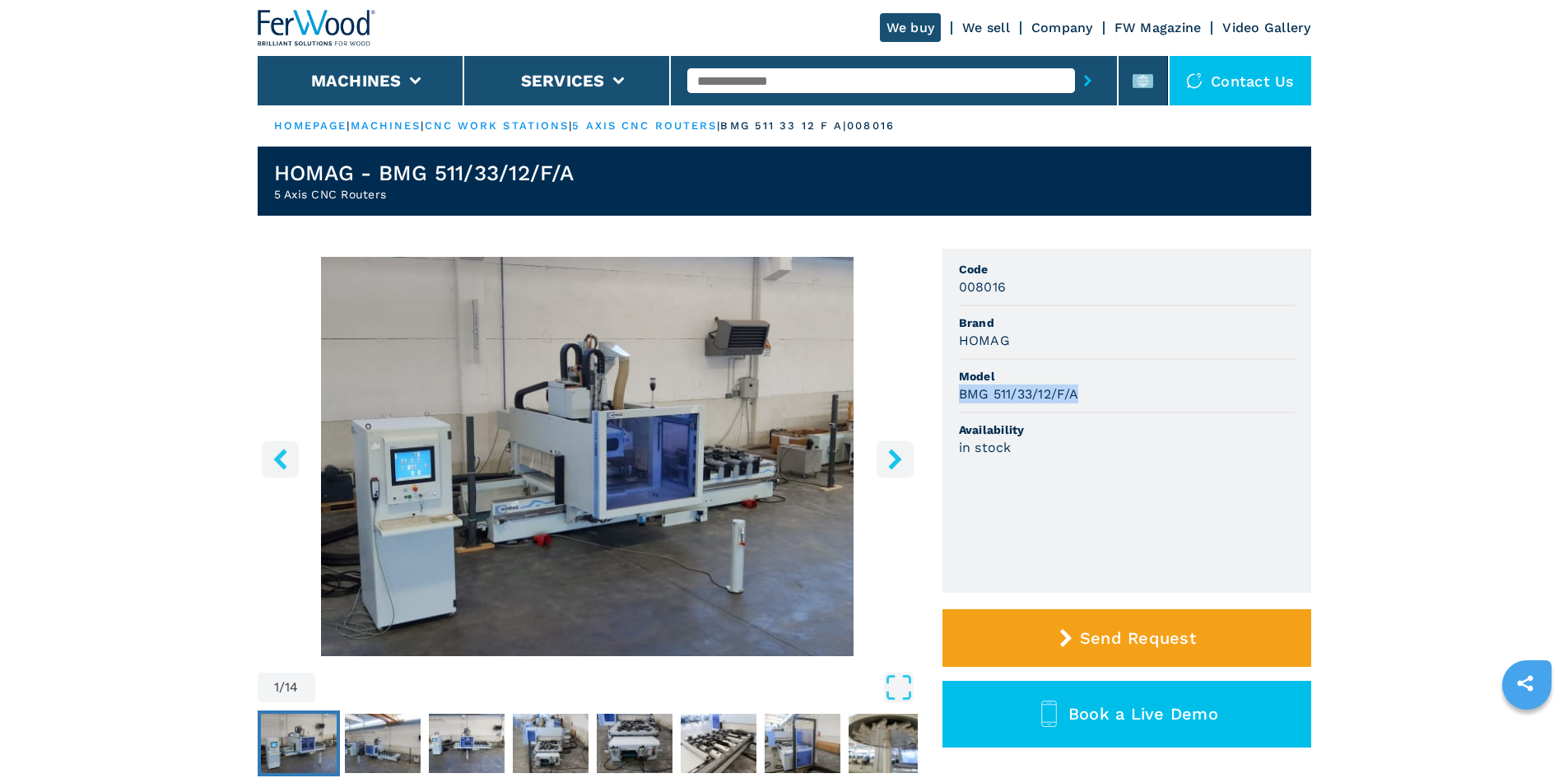
click at [1119, 396] on div "BMG 511/33/12/F/A" at bounding box center [1127, 394] width 335 height 19
click at [1133, 383] on span "Model" at bounding box center [1127, 376] width 335 height 17
drag, startPoint x: 962, startPoint y: 292, endPoint x: 1018, endPoint y: 289, distance: 56.1
click at [1018, 289] on div "008016" at bounding box center [1127, 287] width 335 height 19
click at [1018, 296] on div "008016" at bounding box center [1127, 287] width 335 height 19
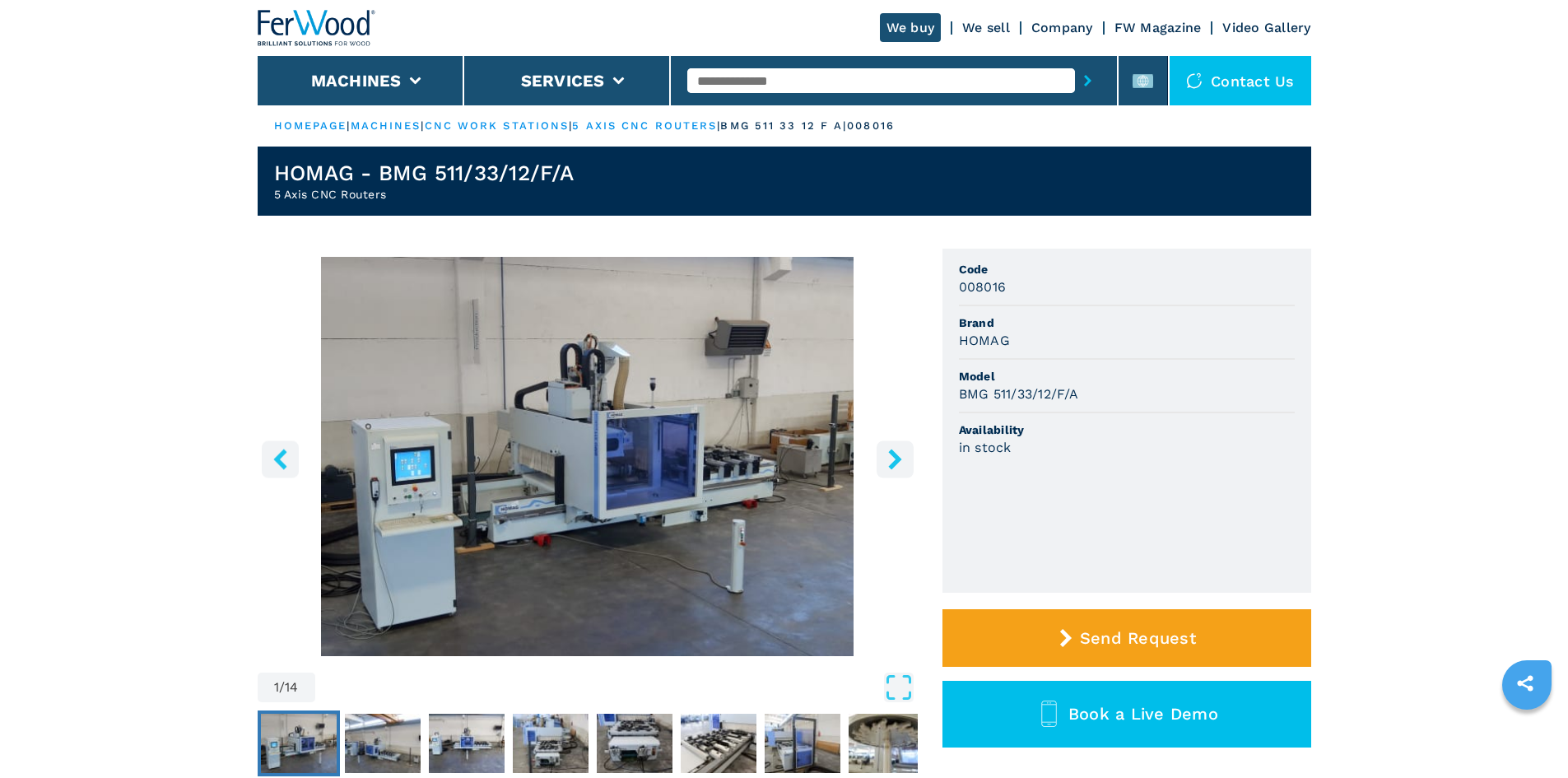
click at [757, 76] on input "text" at bounding box center [881, 80] width 388 height 25
paste input "******"
type input "******"
click at [1085, 83] on icon "submit-button" at bounding box center [1088, 81] width 7 height 12
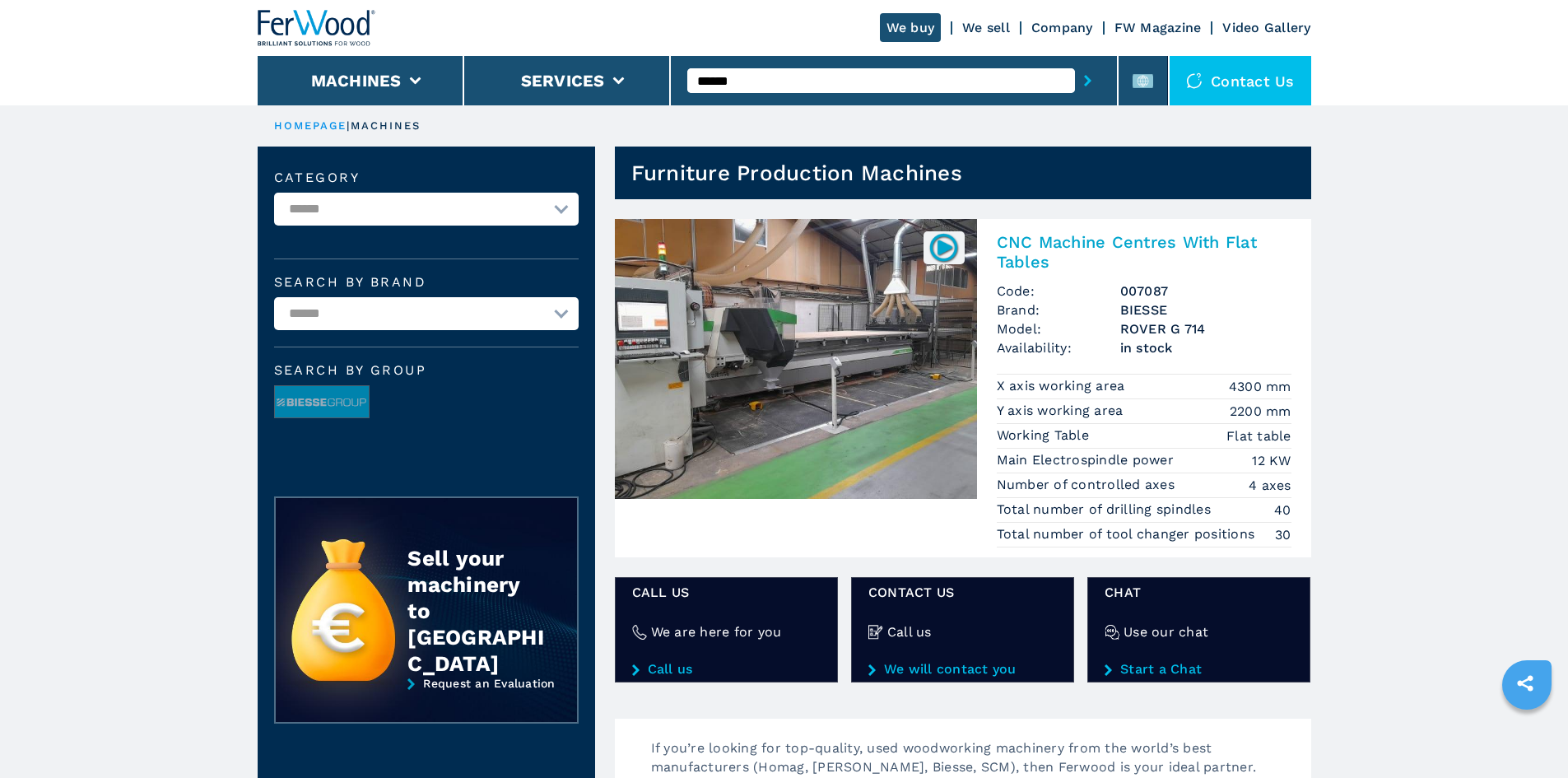
click at [1200, 241] on h2 "CNC Machine Centres With Flat Tables" at bounding box center [1144, 252] width 295 height 40
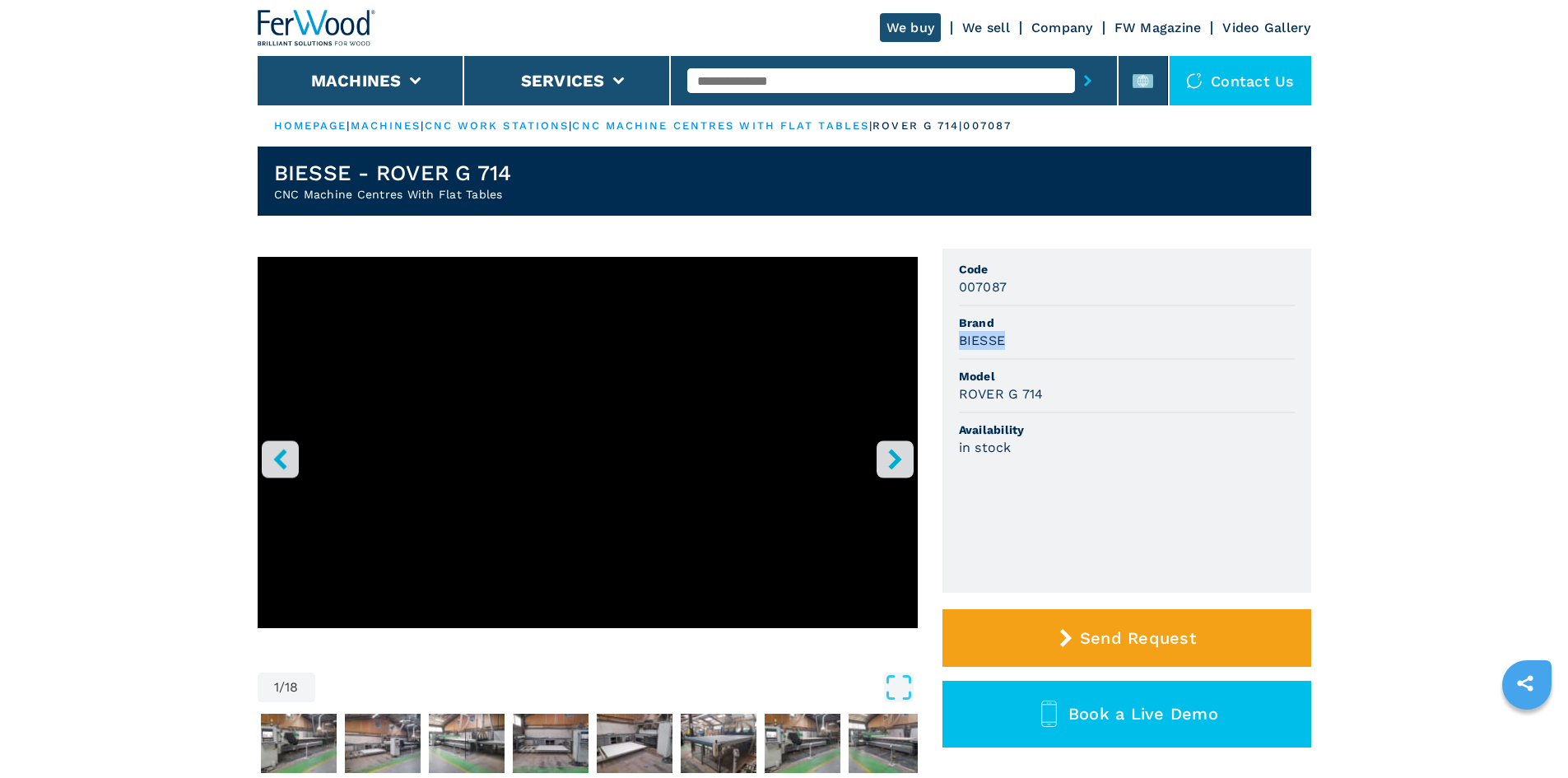
drag, startPoint x: 959, startPoint y: 343, endPoint x: 1058, endPoint y: 332, distance: 99.6
click at [1058, 332] on div "BIESSE" at bounding box center [1127, 340] width 335 height 19
click at [1058, 333] on div "BIESSE" at bounding box center [1127, 340] width 335 height 19
drag, startPoint x: 960, startPoint y: 390, endPoint x: 1062, endPoint y: 385, distance: 102.1
click at [1062, 385] on div "ROVER G 714" at bounding box center [1127, 394] width 335 height 19
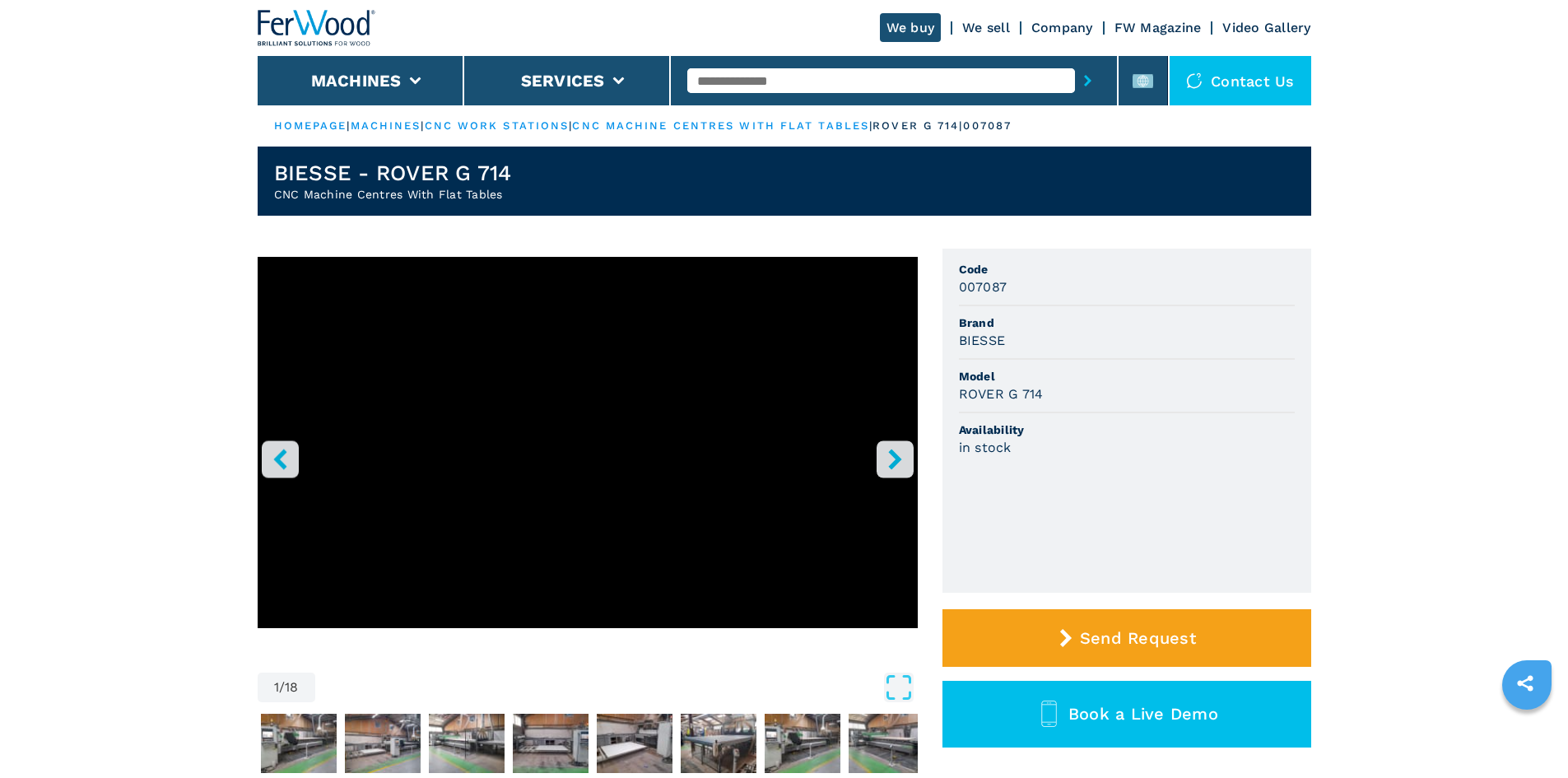
click at [1068, 382] on span "Model" at bounding box center [1127, 376] width 335 height 17
drag, startPoint x: 958, startPoint y: 288, endPoint x: 1028, endPoint y: 290, distance: 70.0
click at [1028, 290] on ul "Code 007087 Brand BIESSE Model ROVER G 714 Availability in stock" at bounding box center [1127, 421] width 369 height 344
click at [1034, 292] on div "007087" at bounding box center [1127, 287] width 335 height 19
click at [840, 83] on input "text" at bounding box center [881, 80] width 388 height 25
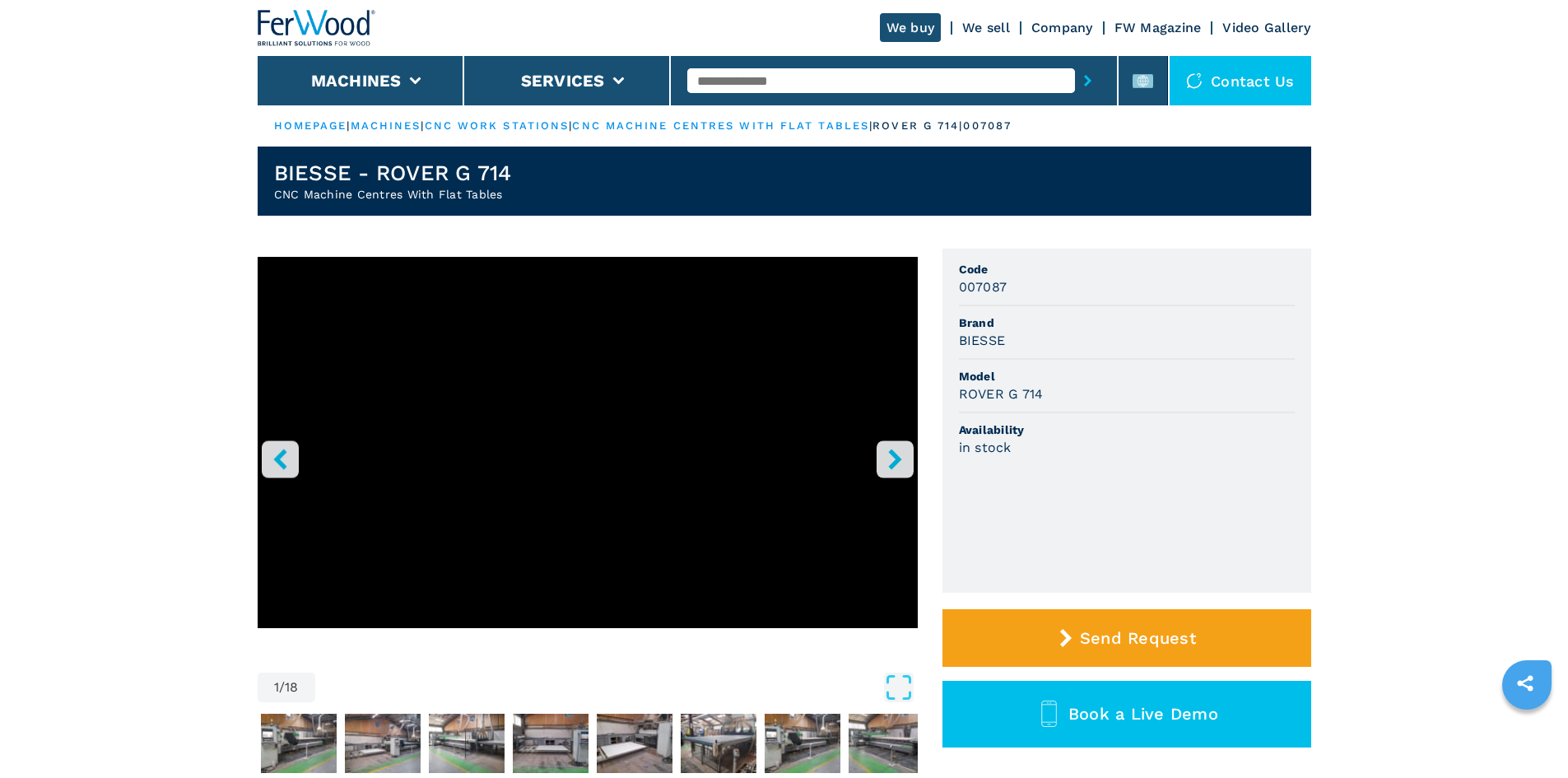
paste input "******"
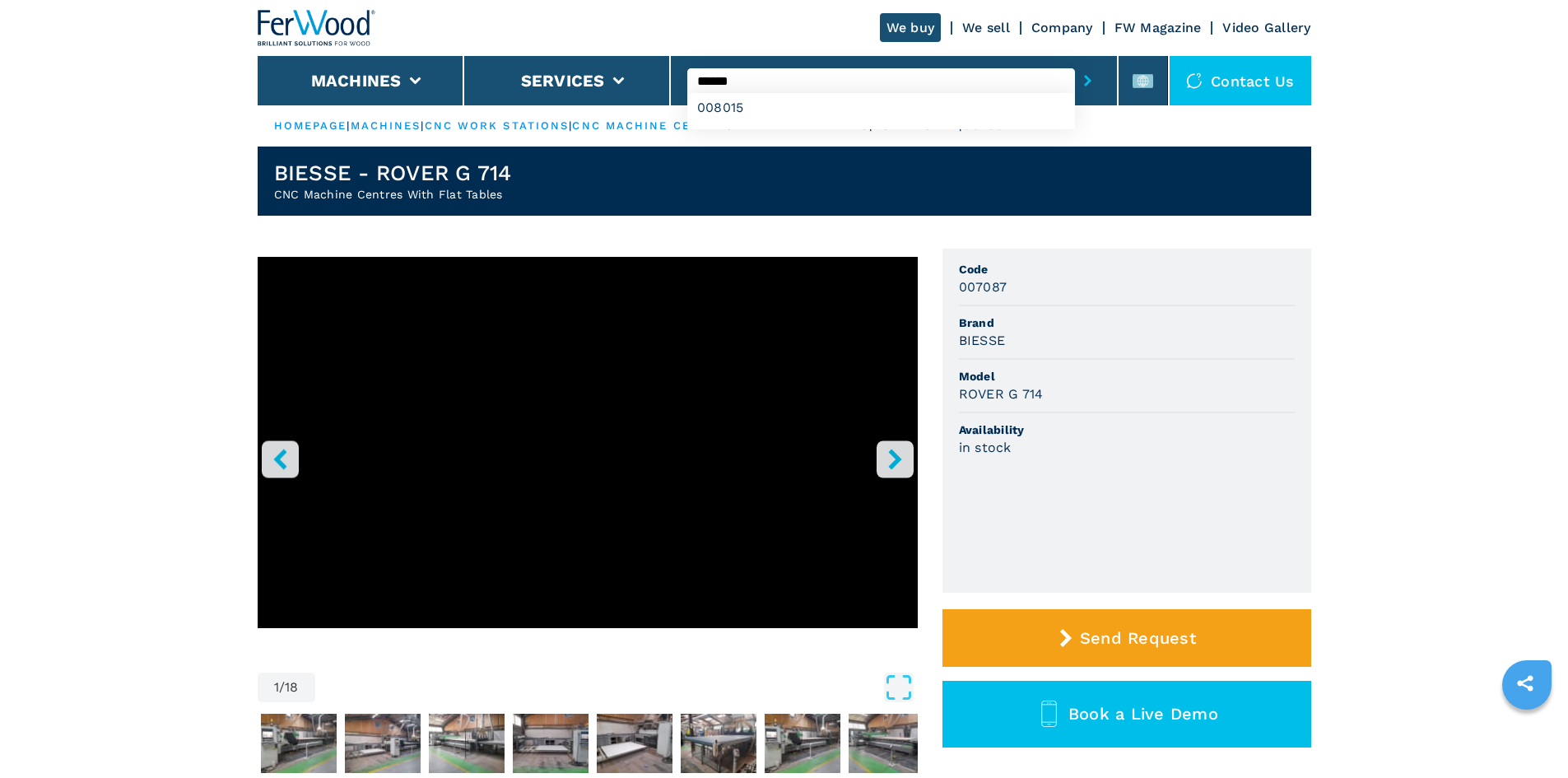
type input "******"
click at [1085, 75] on icon "submit-button" at bounding box center [1088, 81] width 7 height 12
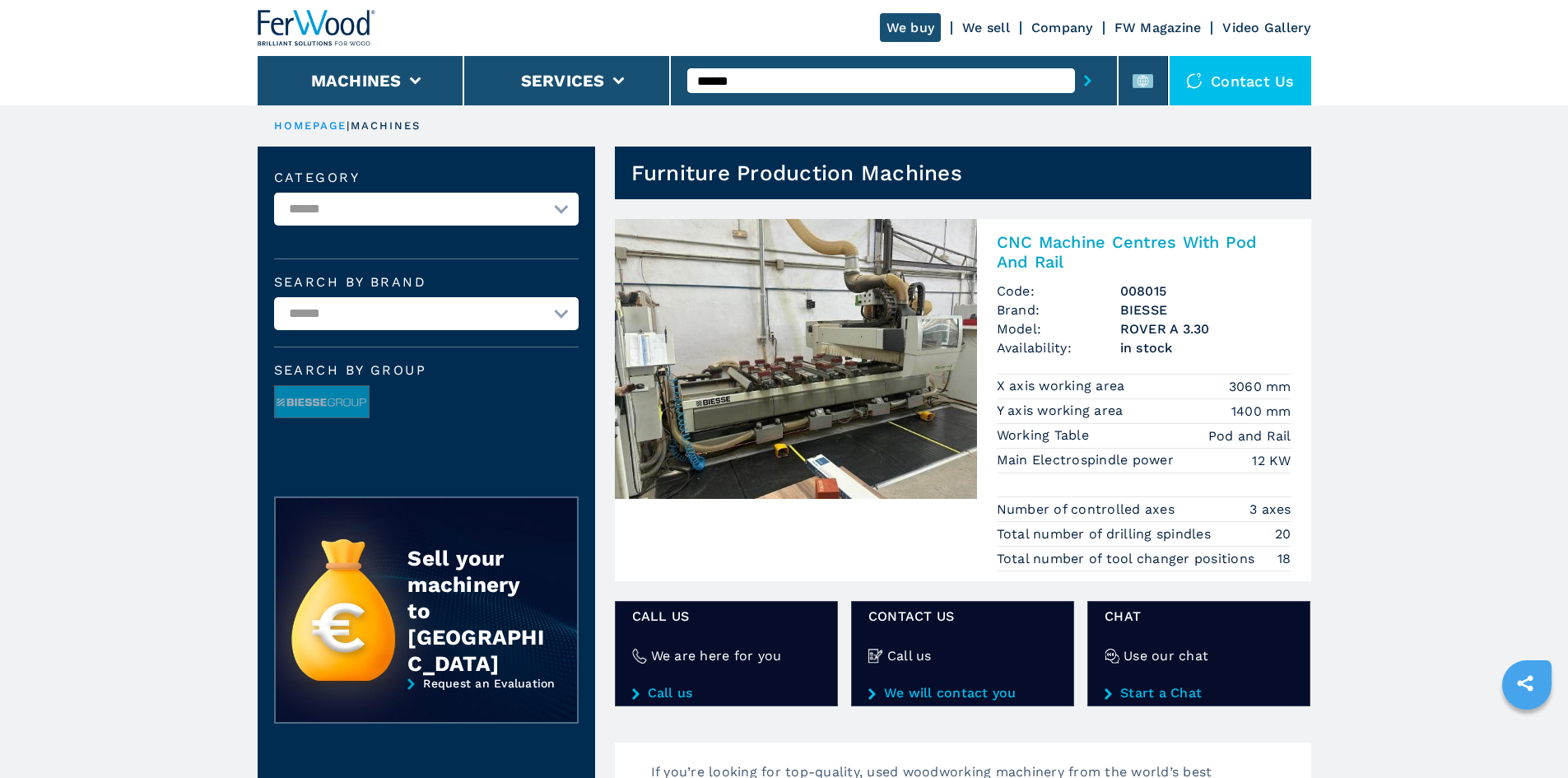
click at [1118, 240] on h2 "CNC Machine Centres With Pod And Rail" at bounding box center [1144, 252] width 295 height 40
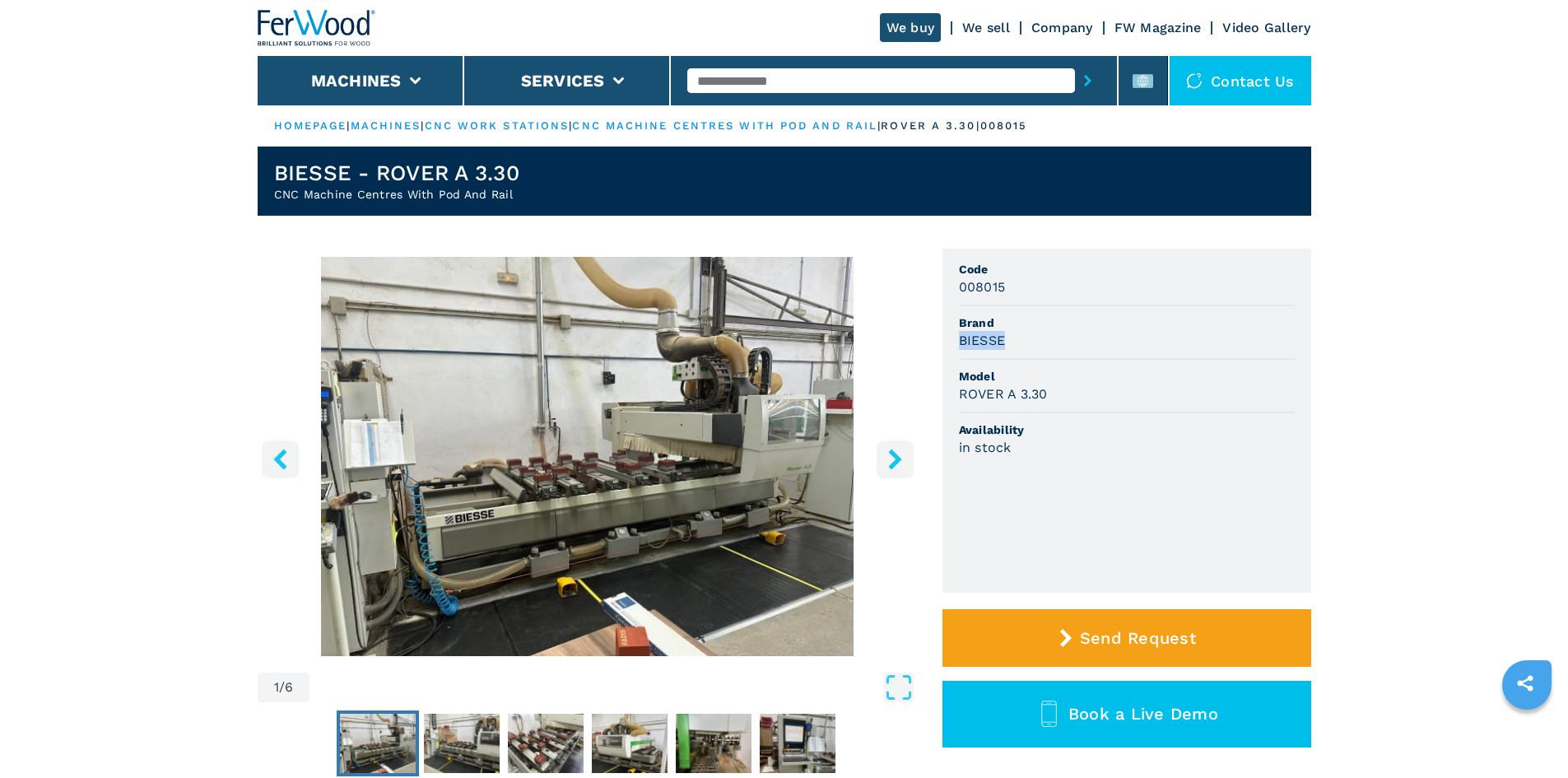
drag, startPoint x: 956, startPoint y: 344, endPoint x: 1039, endPoint y: 342, distance: 83.0
click at [1039, 342] on ul "Code 008015 Brand BIESSE Model ROVER A 3.30 Availability in stock" at bounding box center [1127, 421] width 369 height 344
click at [1037, 349] on div "BIESSE" at bounding box center [1127, 340] width 335 height 19
drag, startPoint x: 958, startPoint y: 393, endPoint x: 1115, endPoint y: 407, distance: 157.6
click at [1115, 407] on ul "Code 008015 Brand BIESSE Model ROVER A 3.30 Availability in stock" at bounding box center [1127, 421] width 369 height 344
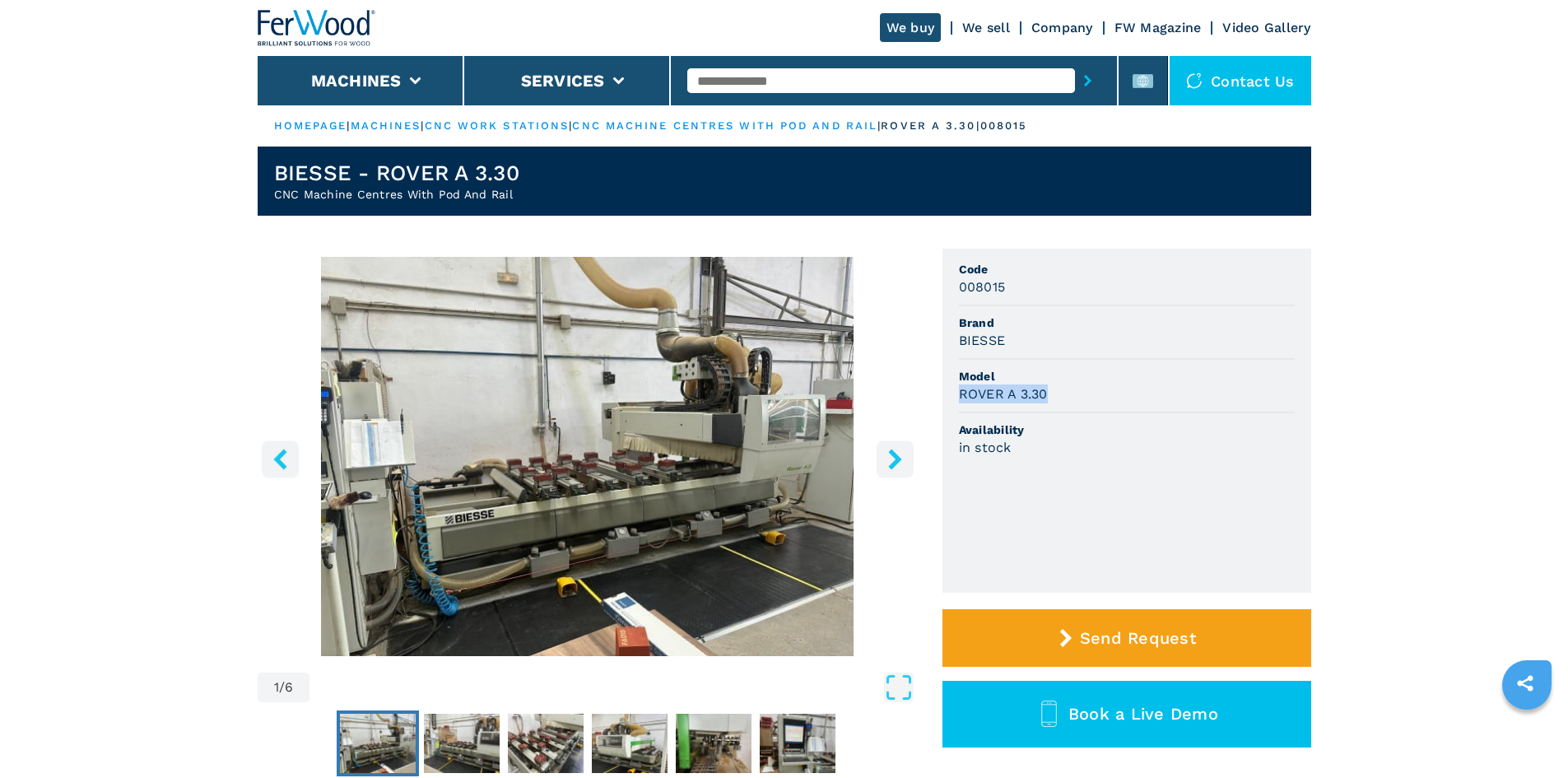
click at [1114, 385] on div "ROVER A 3.30" at bounding box center [1127, 394] width 335 height 19
drag, startPoint x: 956, startPoint y: 287, endPoint x: 1015, endPoint y: 287, distance: 59.0
click at [1015, 287] on ul "Code 008015 Brand BIESSE Model ROVER A 3.30 Availability in stock" at bounding box center [1127, 421] width 369 height 344
click at [1026, 292] on div "008015" at bounding box center [1127, 287] width 335 height 19
click at [835, 93] on div at bounding box center [894, 80] width 414 height 38
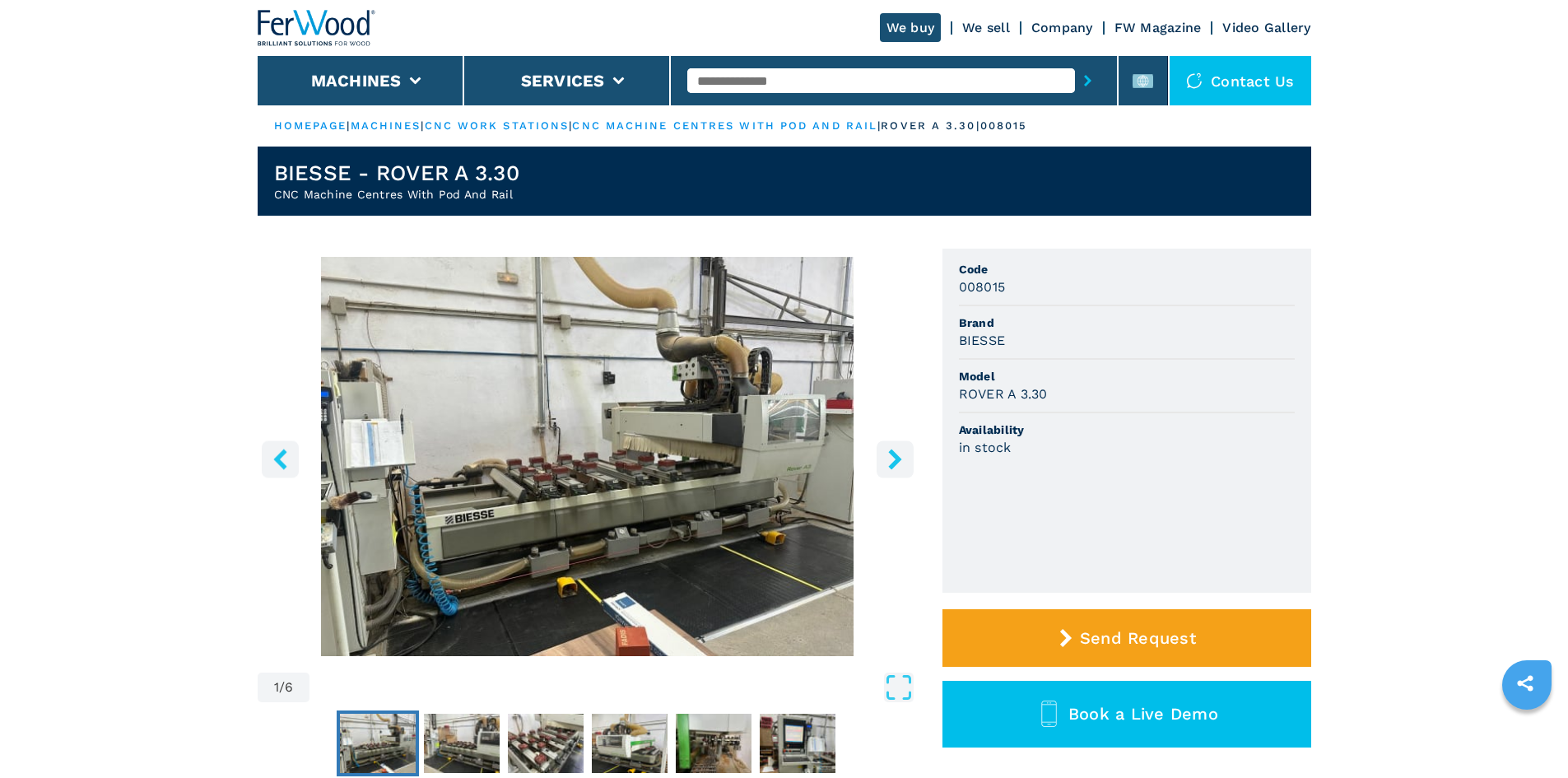
click at [831, 84] on input "text" at bounding box center [881, 80] width 388 height 25
paste input "******"
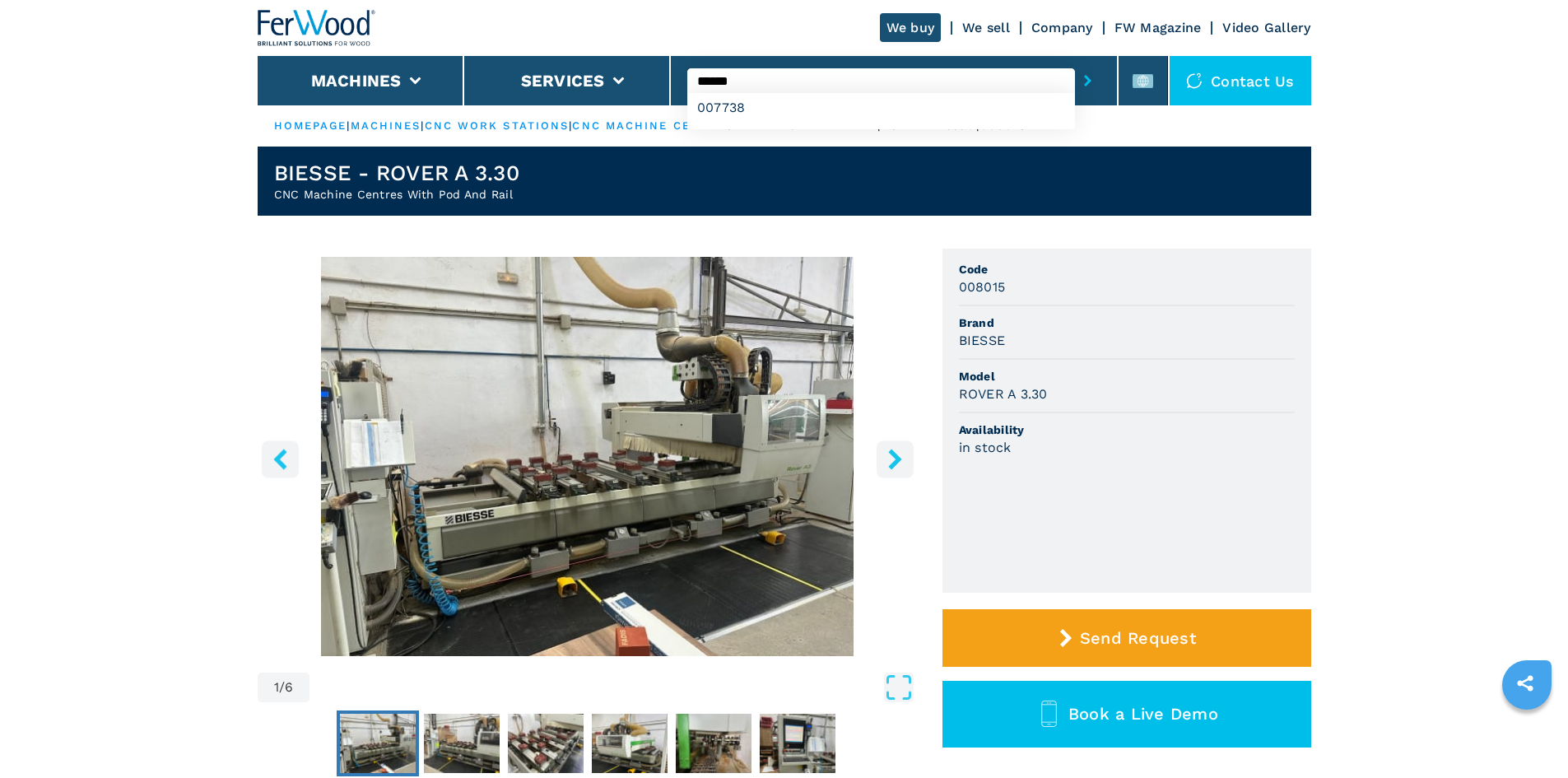
type input "******"
click at [1083, 74] on button "submit-button" at bounding box center [1088, 80] width 26 height 38
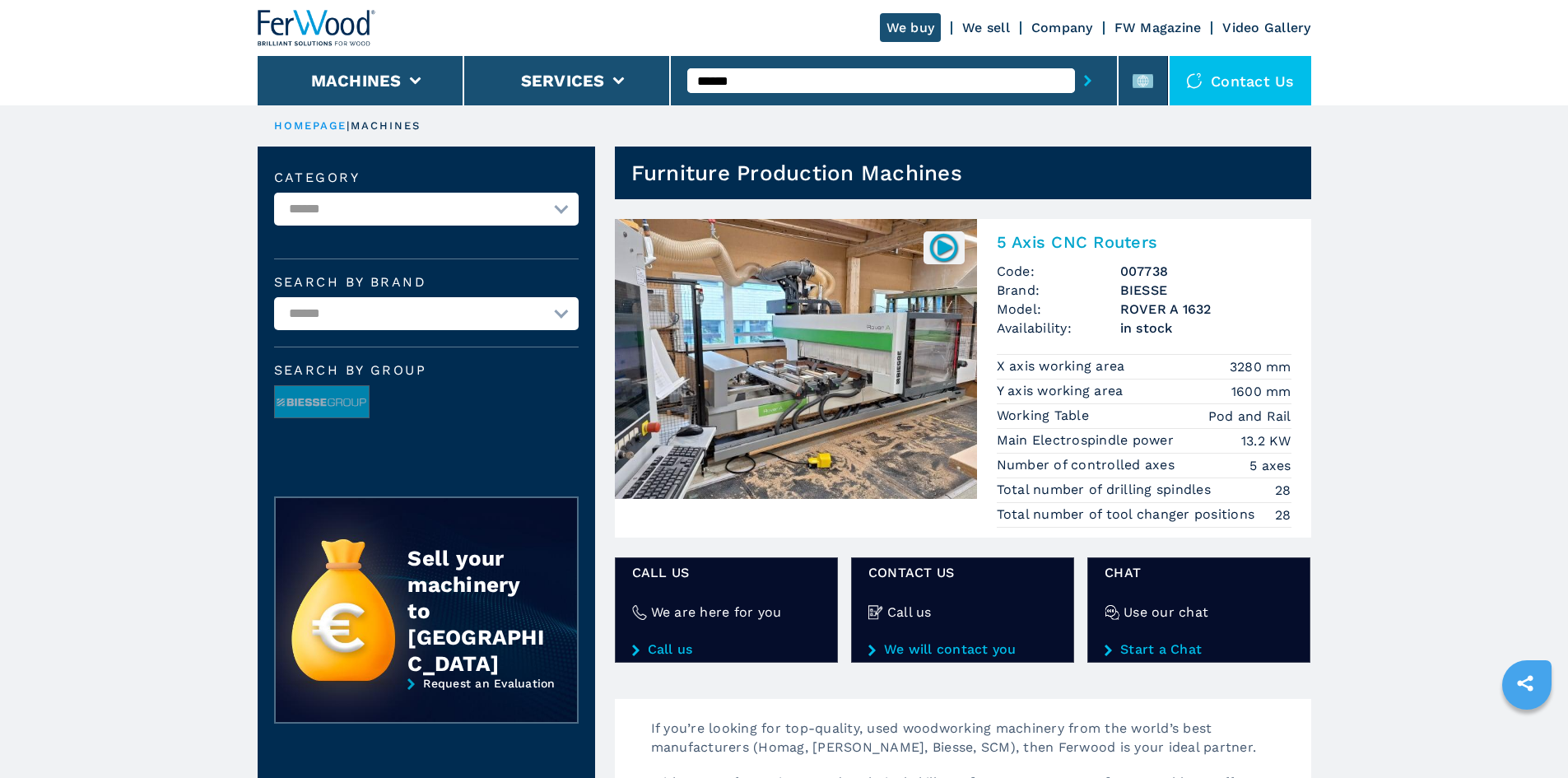
click at [1107, 244] on h2 "5 Axis CNC Routers" at bounding box center [1144, 242] width 295 height 19
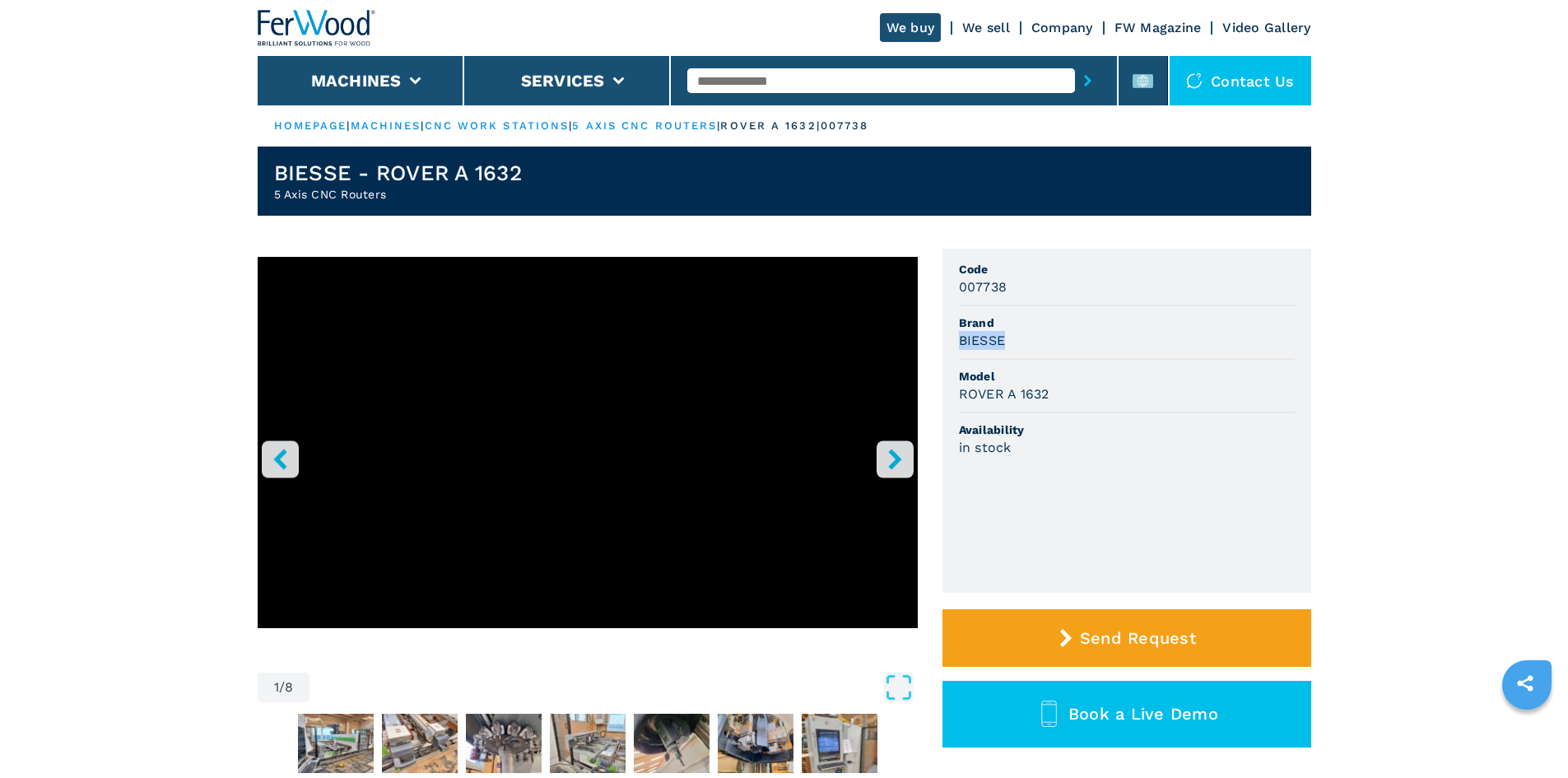
drag, startPoint x: 954, startPoint y: 340, endPoint x: 1025, endPoint y: 344, distance: 71.1
click at [1025, 344] on ul "Code 007738 Brand BIESSE Model ROVER A 1632 Availability in stock" at bounding box center [1127, 421] width 369 height 344
click at [1025, 344] on div "BIESSE" at bounding box center [1127, 340] width 335 height 19
drag, startPoint x: 955, startPoint y: 392, endPoint x: 1065, endPoint y: 399, distance: 110.2
click at [1065, 399] on ul "Code 007738 Brand BIESSE Model ROVER A 1632 Availability in stock" at bounding box center [1127, 421] width 369 height 344
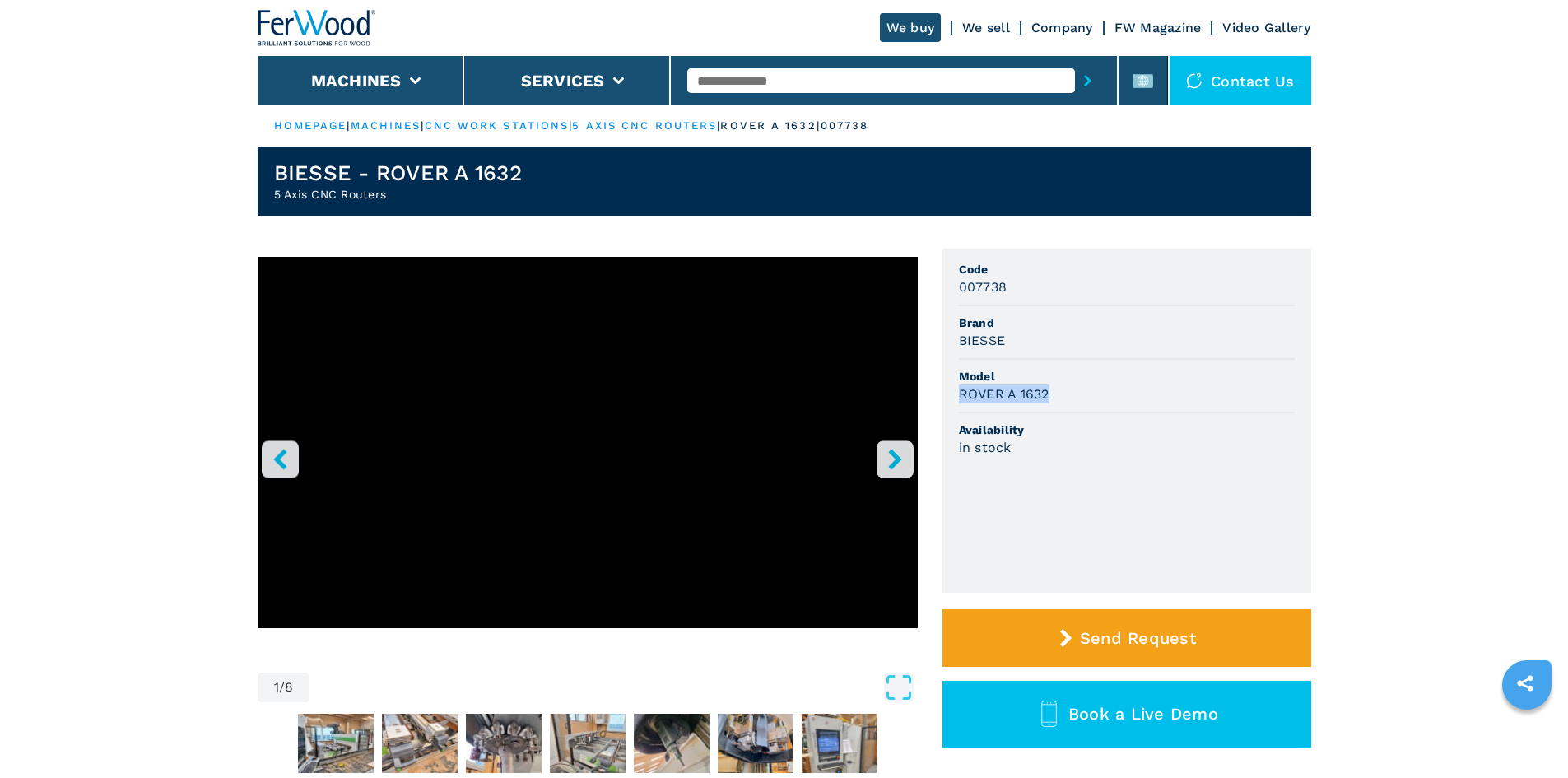
click at [1125, 389] on div "ROVER A 1632" at bounding box center [1127, 394] width 335 height 19
click at [967, 281] on h3 "007738" at bounding box center [983, 287] width 49 height 19
drag, startPoint x: 960, startPoint y: 286, endPoint x: 1055, endPoint y: 289, distance: 95.0
click at [1055, 289] on div "007738" at bounding box center [1127, 287] width 335 height 19
click at [1054, 292] on div "007738" at bounding box center [1127, 287] width 335 height 19
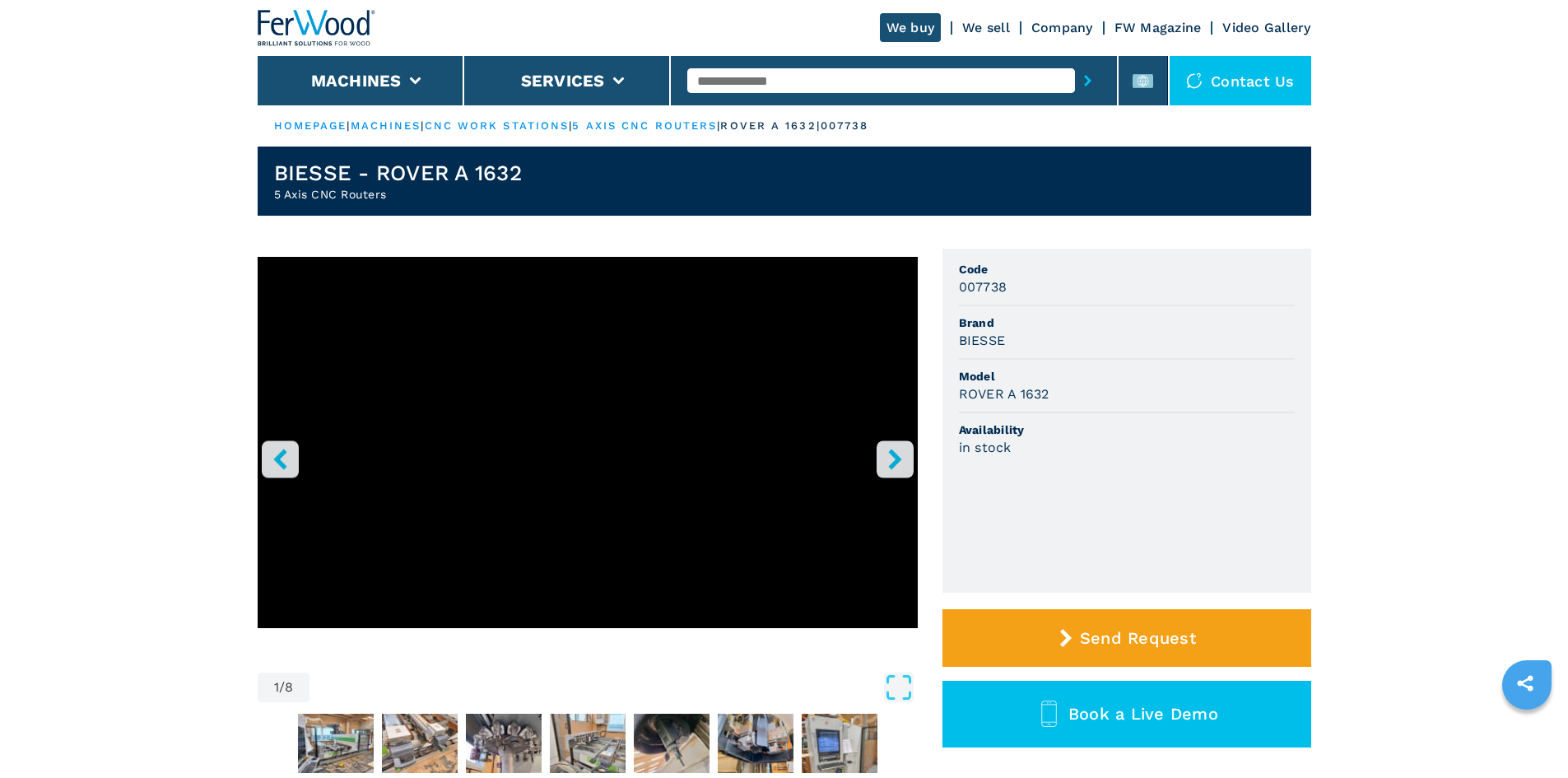
click at [738, 87] on input "text" at bounding box center [881, 80] width 388 height 25
paste input "******"
type input "******"
click at [1075, 83] on button "submit-button" at bounding box center [1088, 80] width 26 height 38
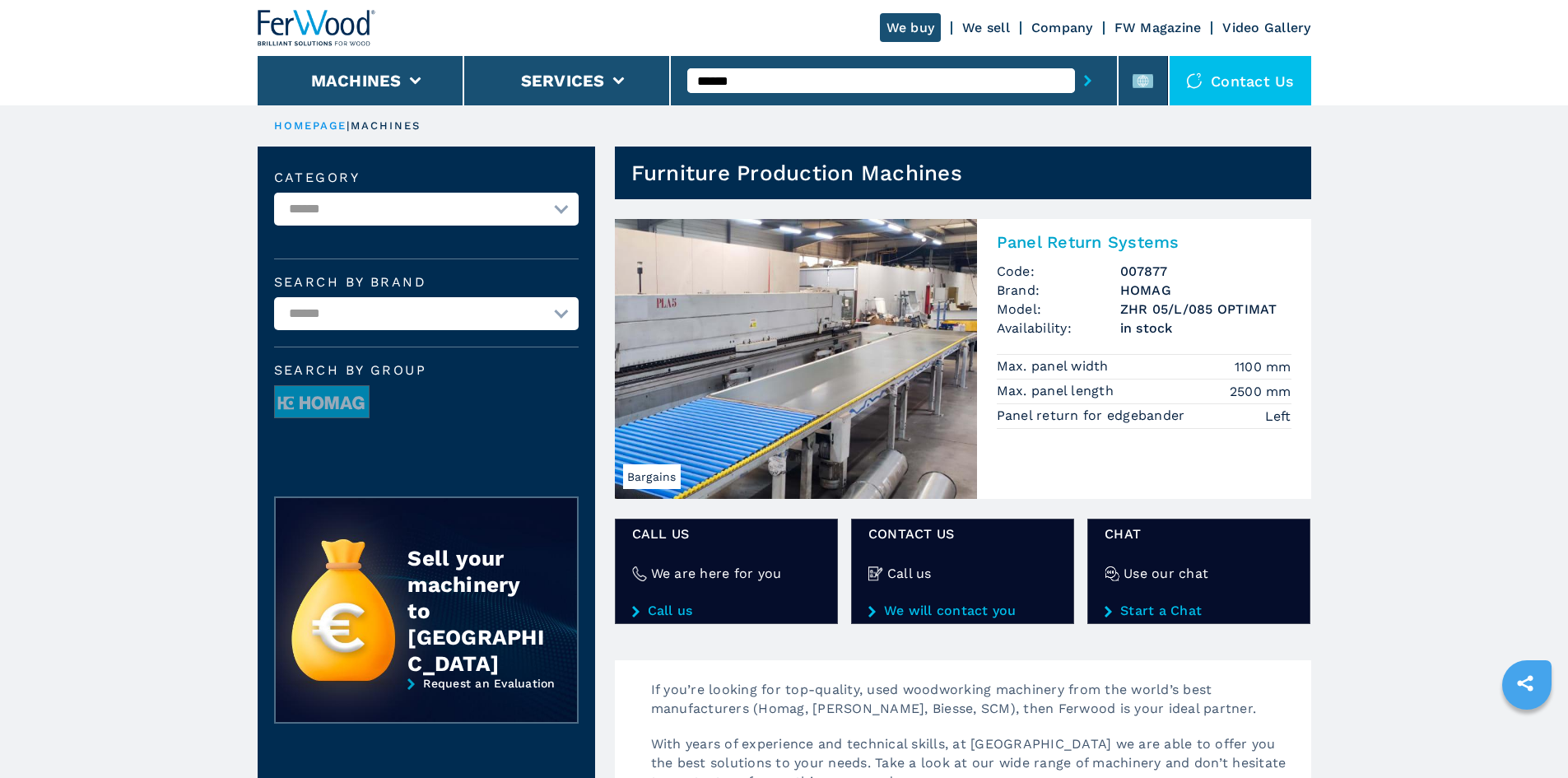
click at [1068, 247] on h2 "Panel Return Systems" at bounding box center [1144, 242] width 295 height 19
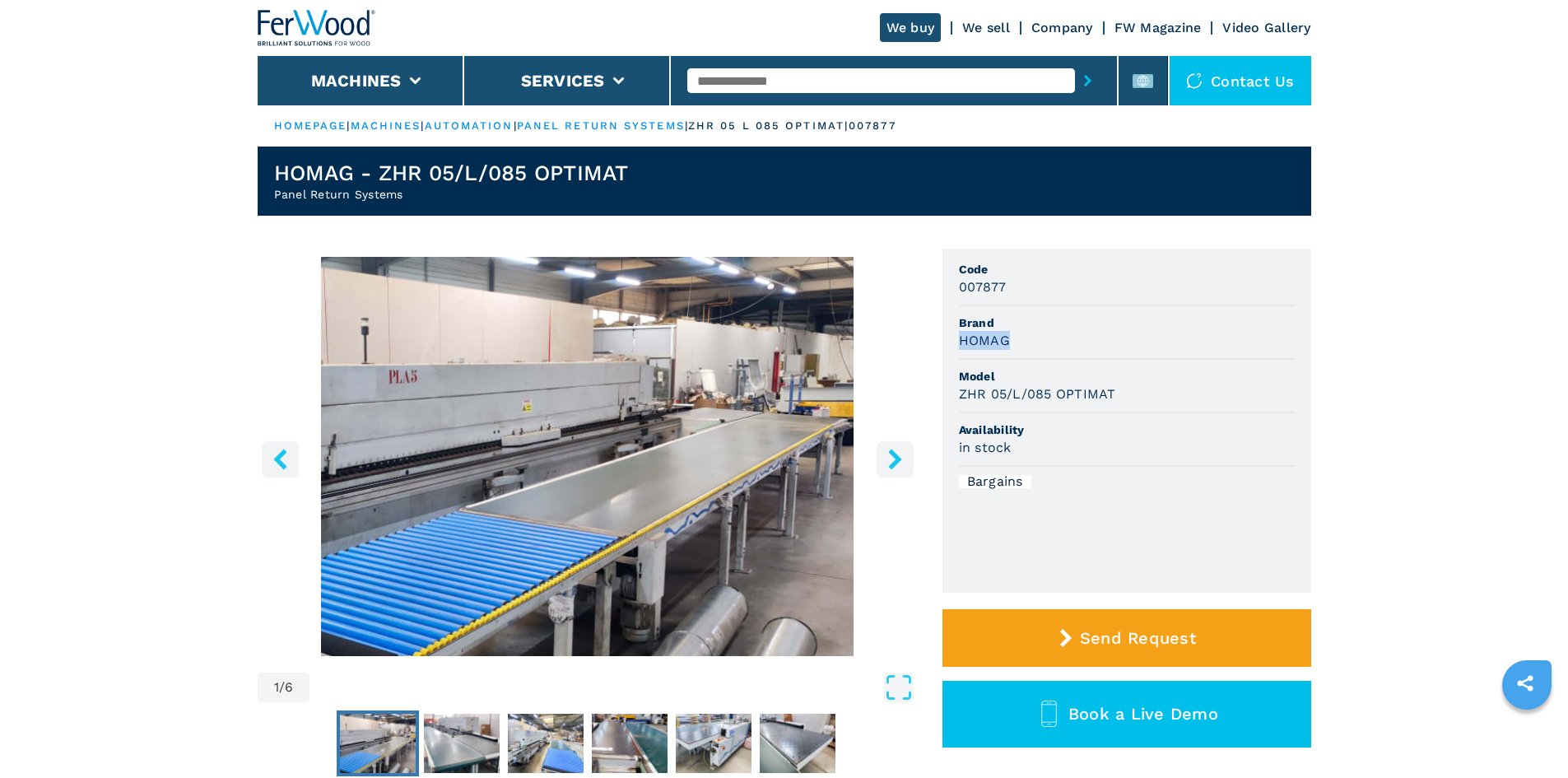
drag, startPoint x: 956, startPoint y: 338, endPoint x: 1044, endPoint y: 333, distance: 88.1
click at [1044, 333] on ul "Code 007877 Brand HOMAG Model ZHR 05/L/085 OPTIMAT Availability in stock Bargai…" at bounding box center [1127, 421] width 369 height 344
click at [1047, 330] on span "Brand" at bounding box center [1127, 323] width 335 height 17
drag, startPoint x: 960, startPoint y: 392, endPoint x: 1143, endPoint y: 391, distance: 183.0
click at [1142, 392] on div "ZHR 05/L/085 OPTIMAT" at bounding box center [1127, 394] width 335 height 19
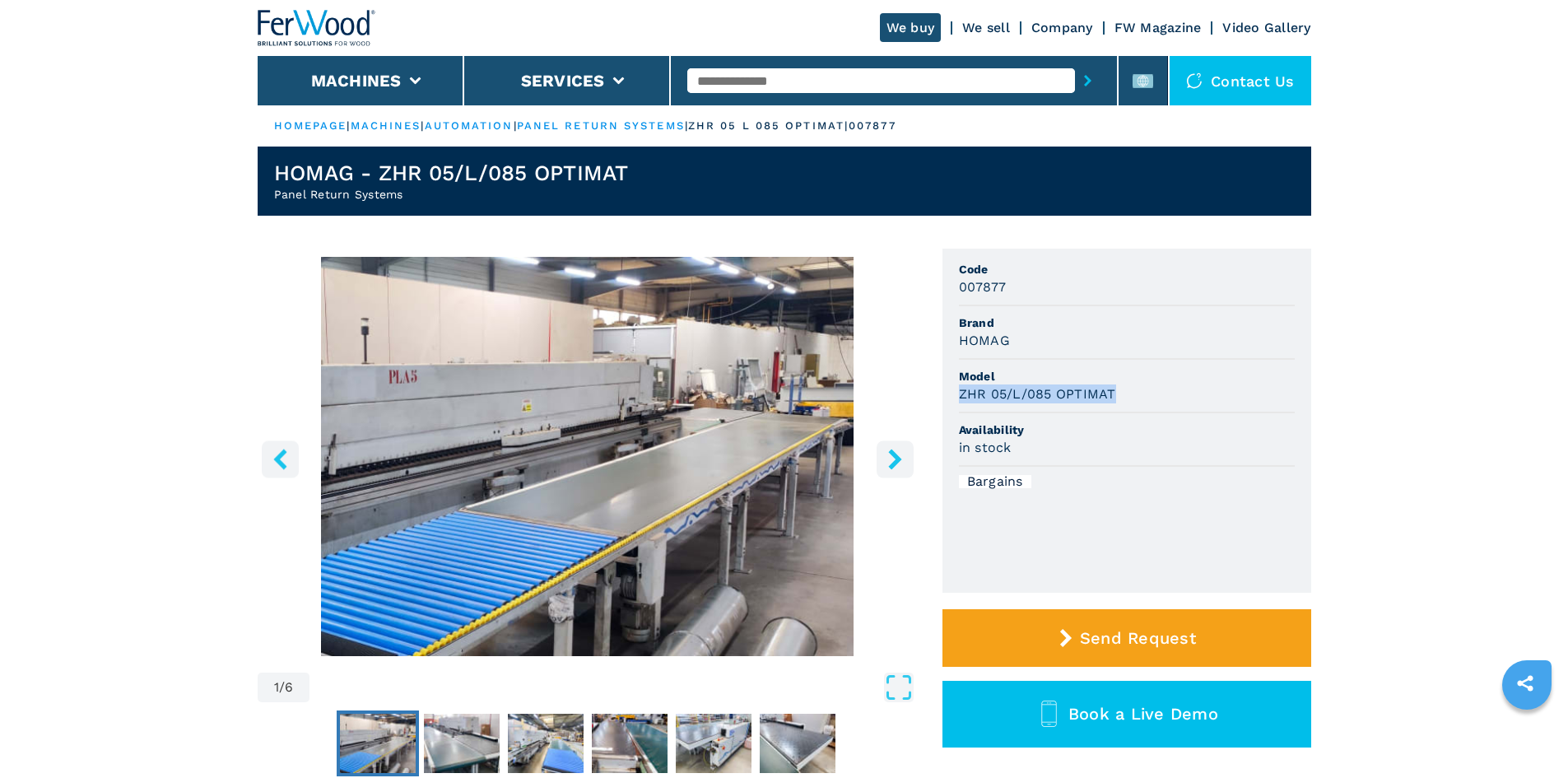
click at [1143, 391] on div "ZHR 05/L/085 OPTIMAT" at bounding box center [1127, 394] width 335 height 19
drag, startPoint x: 960, startPoint y: 292, endPoint x: 1020, endPoint y: 280, distance: 61.2
click at [1020, 280] on div "007877" at bounding box center [1127, 287] width 335 height 19
click at [1034, 287] on div "007877" at bounding box center [1127, 287] width 335 height 19
click at [770, 77] on input "text" at bounding box center [881, 80] width 388 height 25
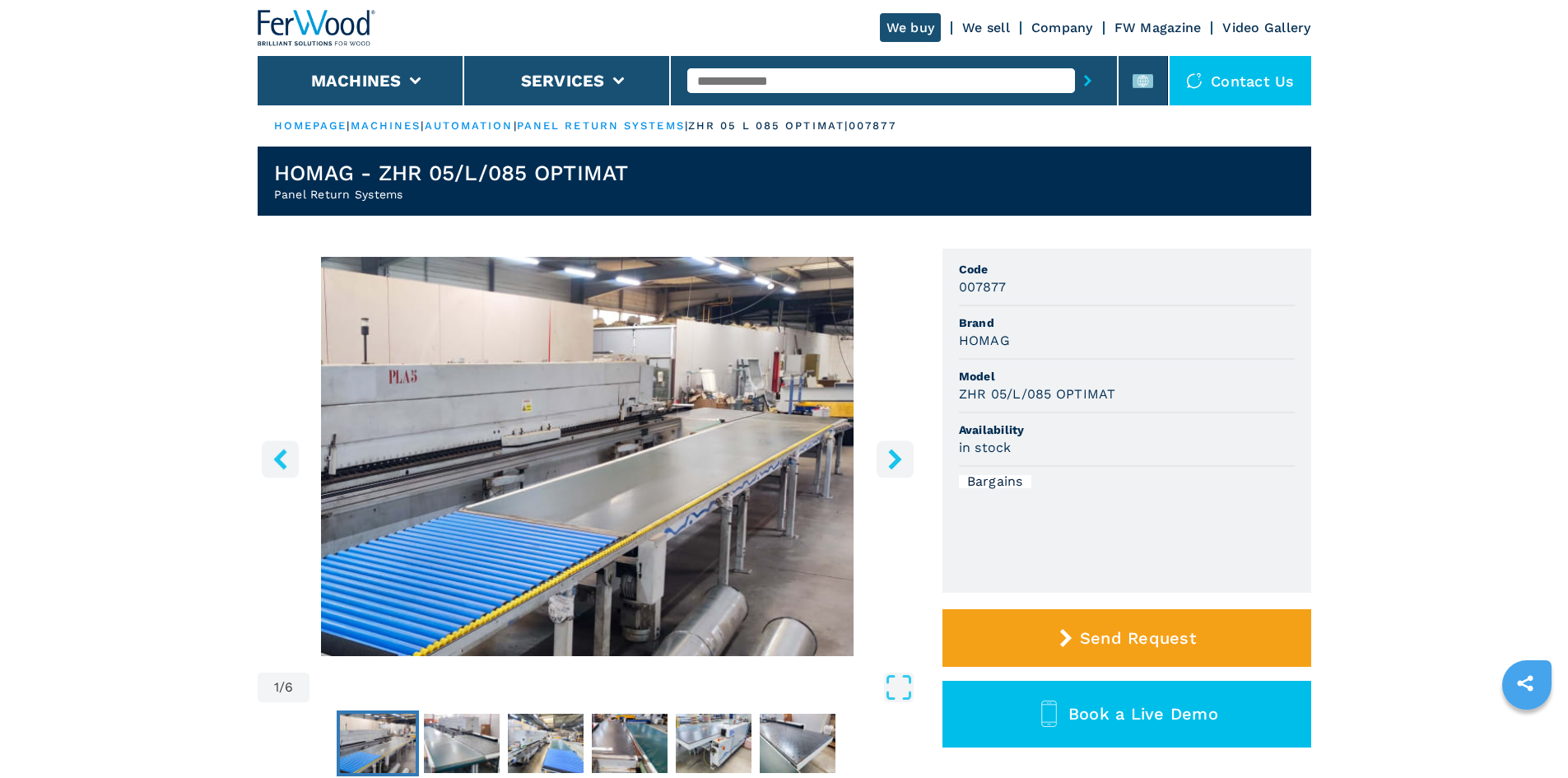
paste input "******"
type input "******"
click at [1085, 82] on icon "submit-button" at bounding box center [1088, 81] width 7 height 12
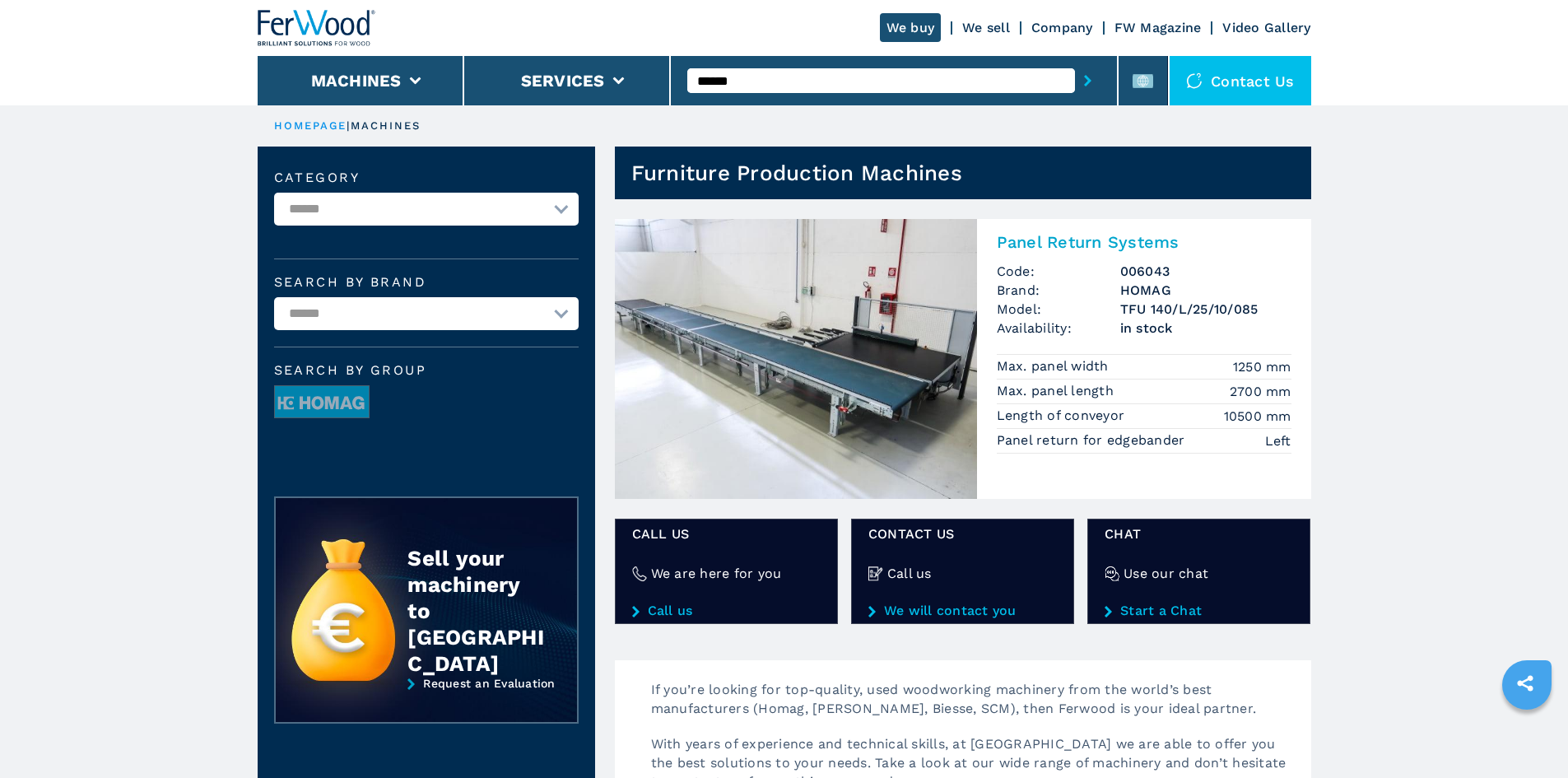
click at [1102, 246] on h2 "Panel Return Systems" at bounding box center [1144, 242] width 295 height 19
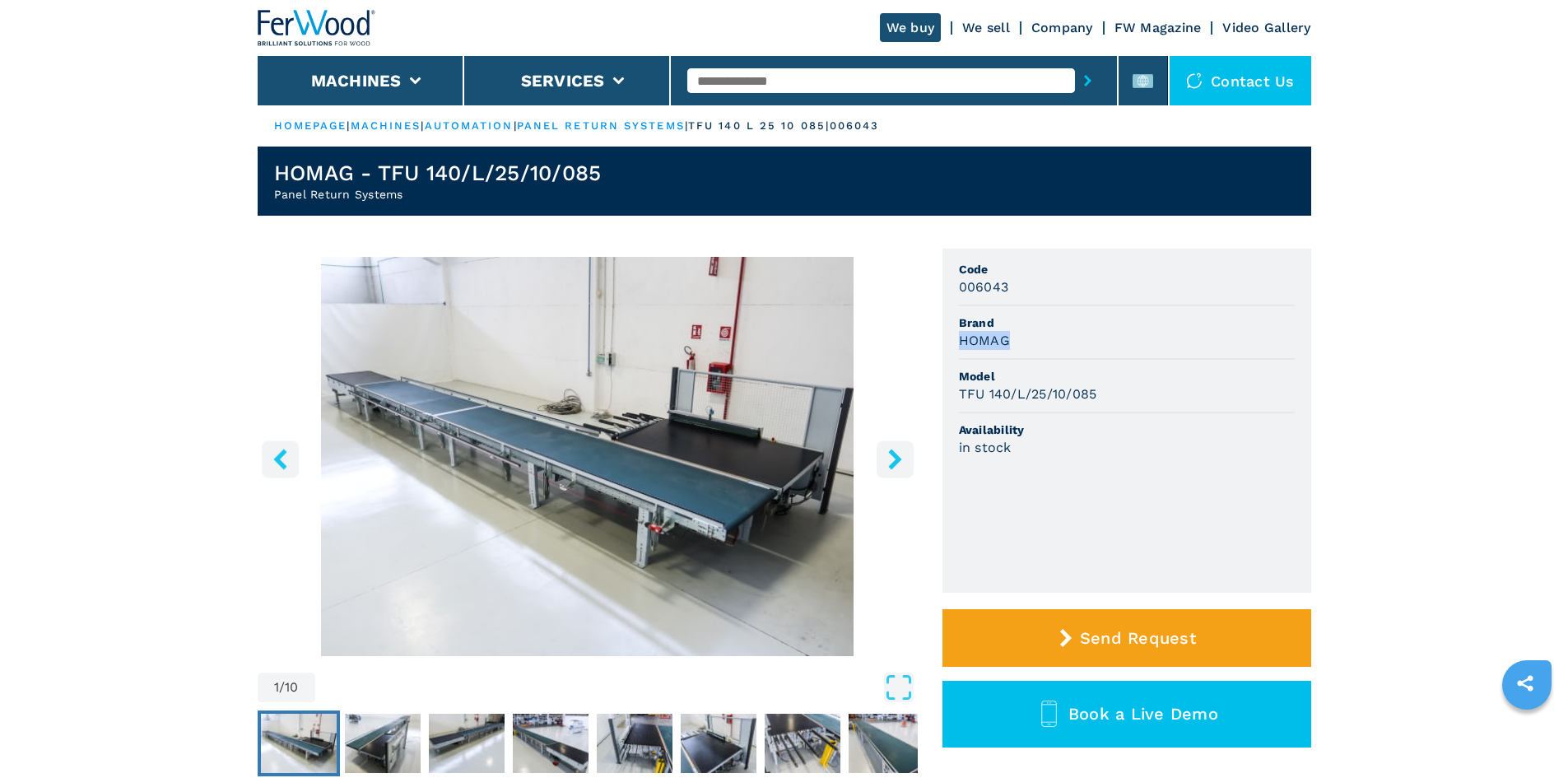
drag, startPoint x: 954, startPoint y: 332, endPoint x: 1045, endPoint y: 343, distance: 91.7
click at [1045, 343] on ul "Code 006043 Brand HOMAG Model TFU 140/L/25/10/085 Availability in stock" at bounding box center [1127, 421] width 369 height 344
click at [1042, 348] on div "HOMAG" at bounding box center [1127, 340] width 335 height 19
drag, startPoint x: 960, startPoint y: 387, endPoint x: 1107, endPoint y: 395, distance: 147.2
click at [1107, 395] on div "TFU 140/L/25/10/085" at bounding box center [1127, 394] width 335 height 19
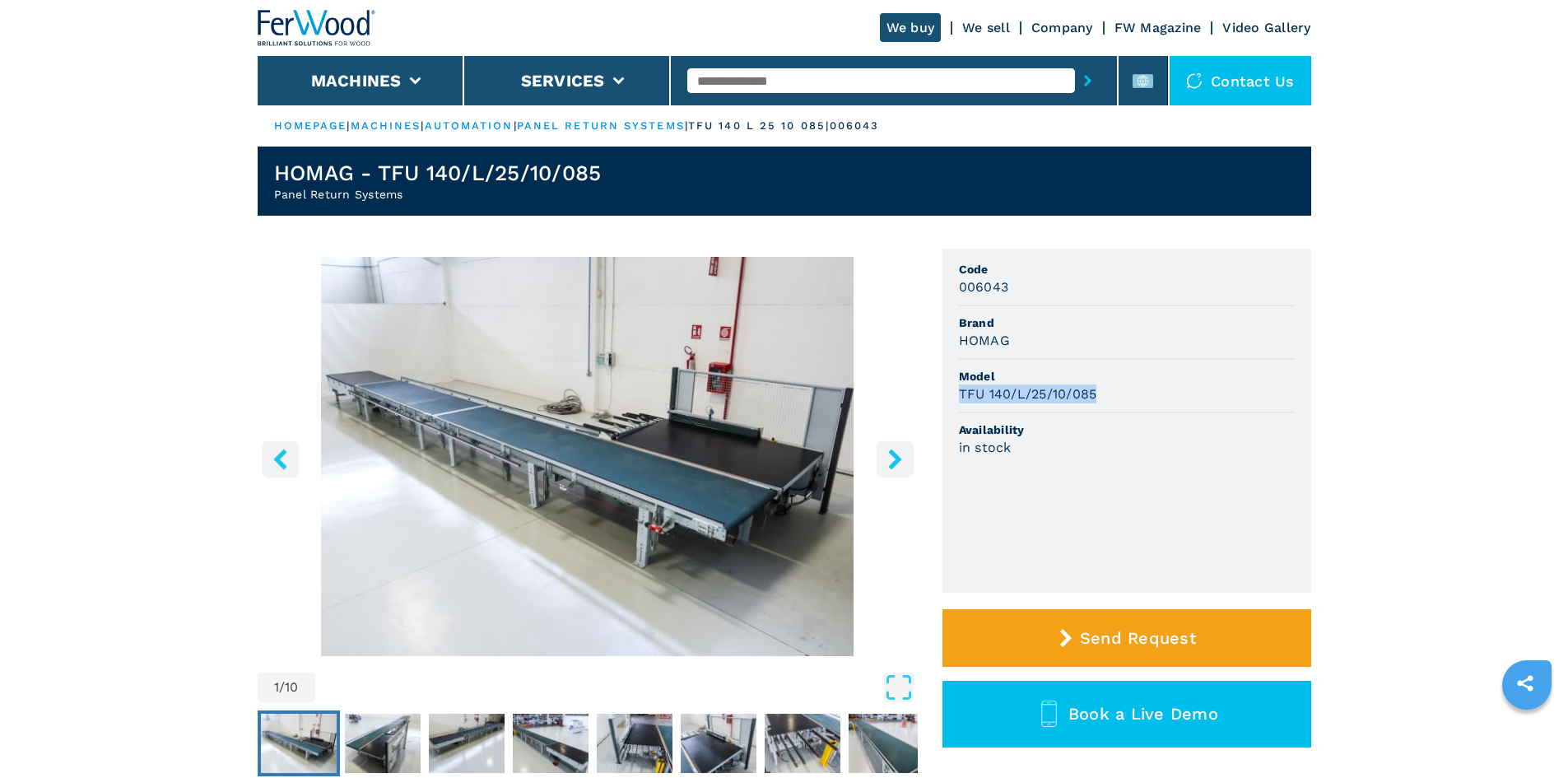
click at [1138, 392] on div "TFU 140/L/25/10/085" at bounding box center [1127, 394] width 335 height 19
drag, startPoint x: 956, startPoint y: 287, endPoint x: 1074, endPoint y: 288, distance: 118.0
click at [1074, 288] on ul "Code 006043 Brand HOMAG Model TFU 140/L/25/10/085 Availability in stock" at bounding box center [1127, 421] width 369 height 344
click at [1076, 288] on div "006043" at bounding box center [1127, 287] width 335 height 19
click at [762, 74] on input "text" at bounding box center [881, 80] width 388 height 25
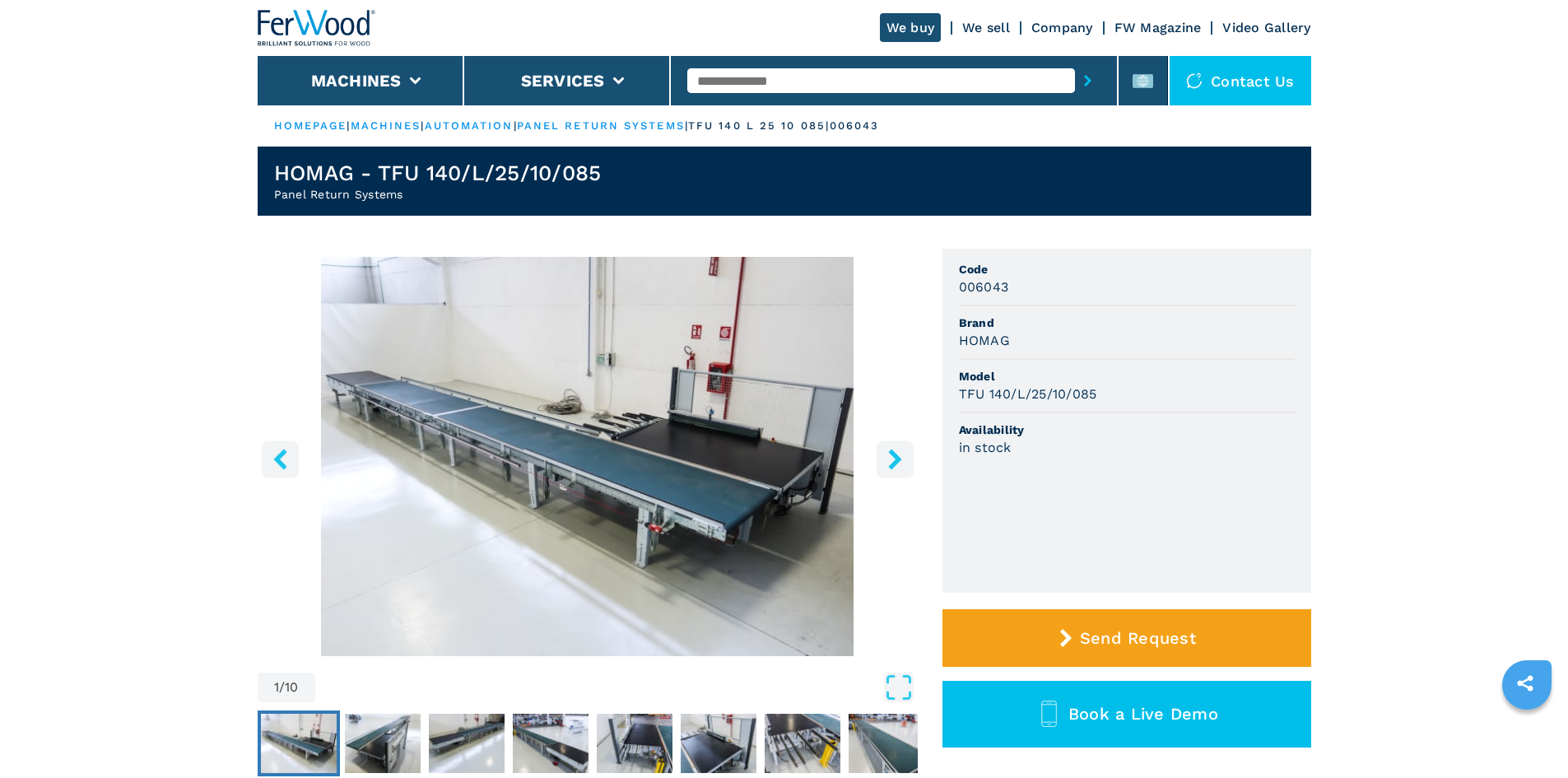
paste input "******"
type input "******"
click at [1080, 71] on button "submit-button" at bounding box center [1088, 80] width 26 height 38
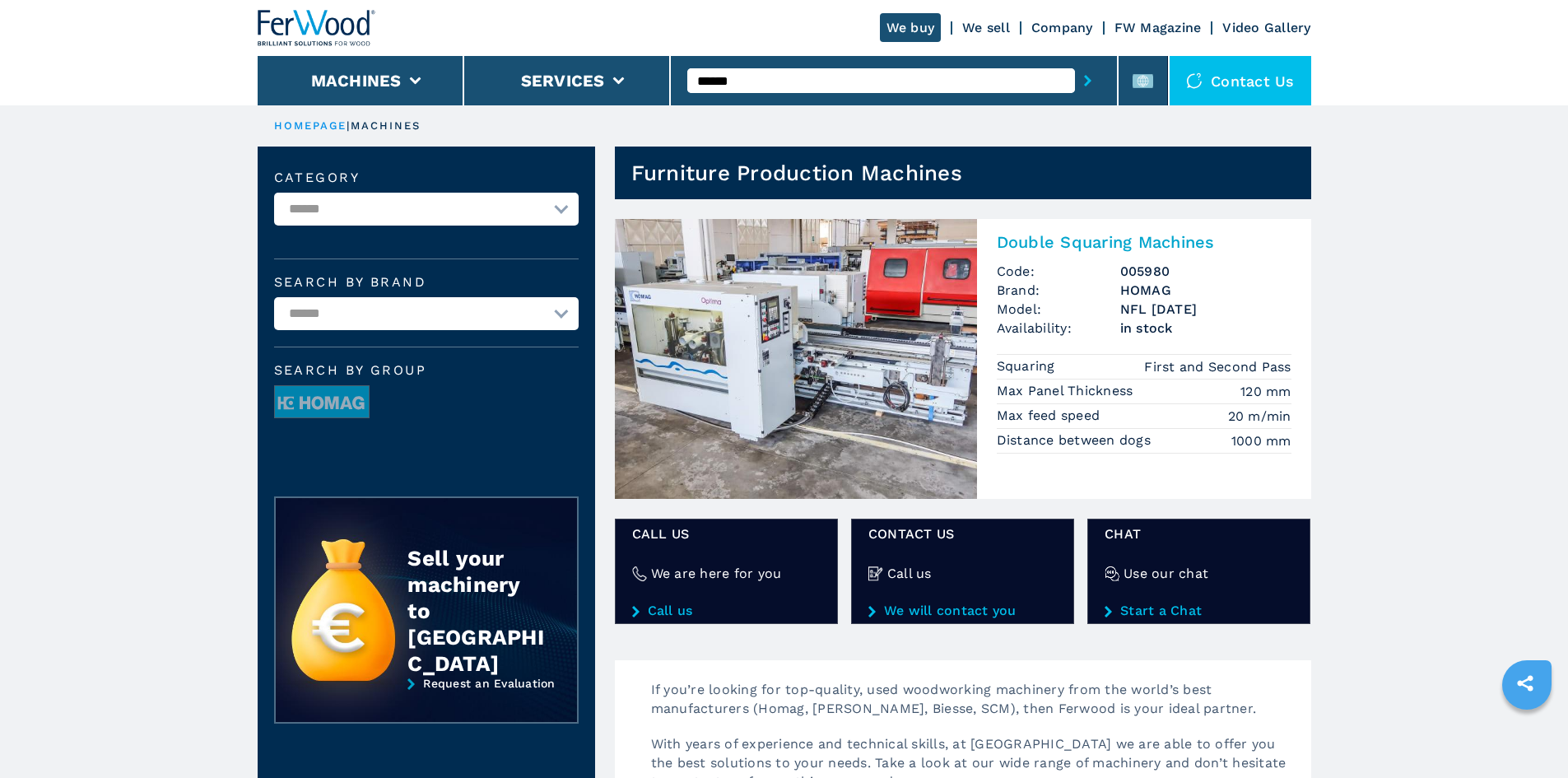
click at [1092, 238] on h2 "Double Squaring Machines" at bounding box center [1144, 242] width 295 height 19
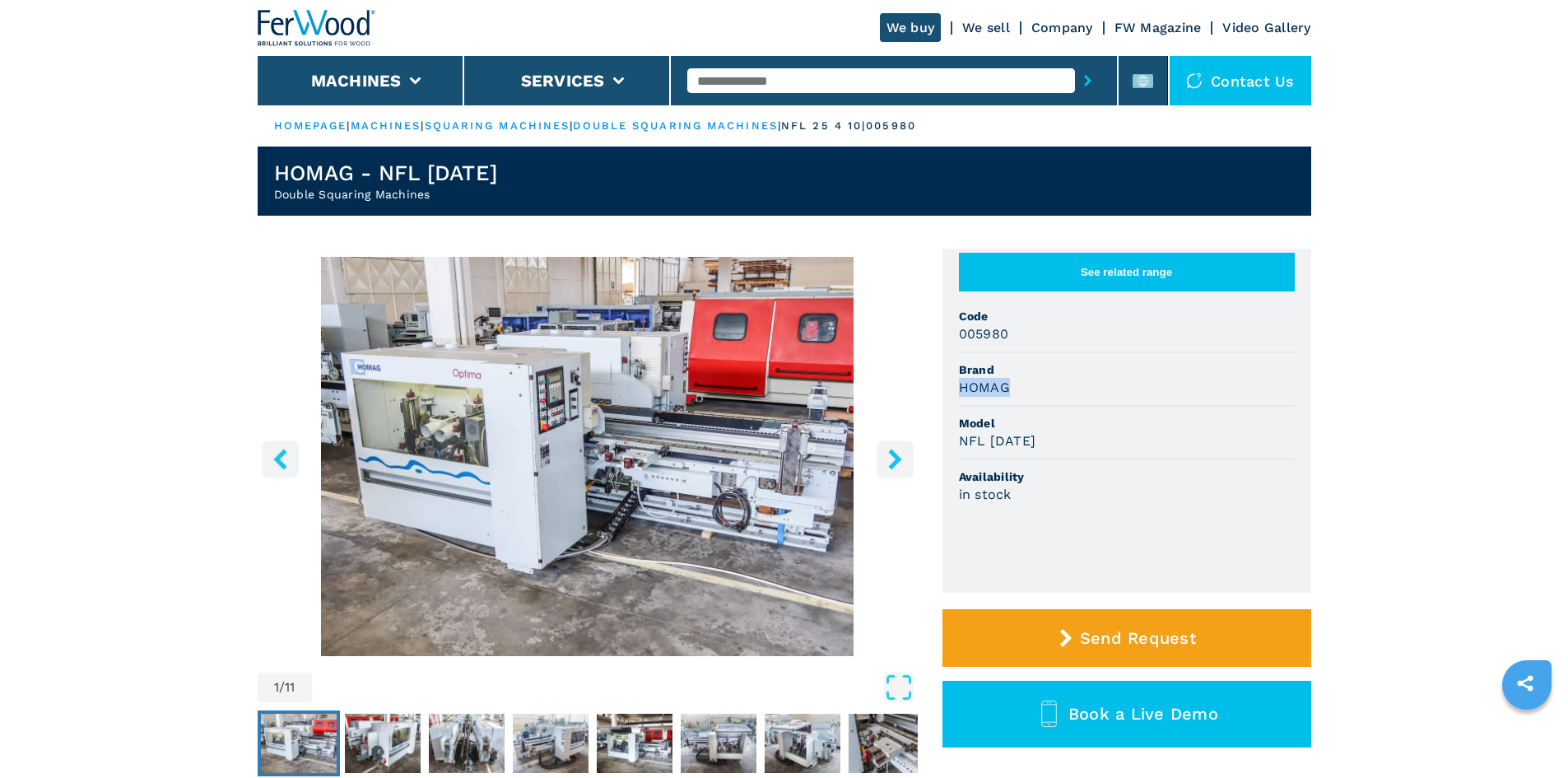
drag, startPoint x: 961, startPoint y: 404, endPoint x: 1061, endPoint y: 405, distance: 100.0
click at [1061, 397] on div "HOMAG" at bounding box center [1127, 387] width 335 height 19
click at [1041, 397] on div "HOMAG" at bounding box center [1127, 387] width 335 height 19
drag, startPoint x: 958, startPoint y: 454, endPoint x: 1058, endPoint y: 461, distance: 100.2
click at [1058, 461] on ul "See related range Code 005980 Brand HOMAG Model NFL [DATE] Availability in stock" at bounding box center [1127, 421] width 369 height 344
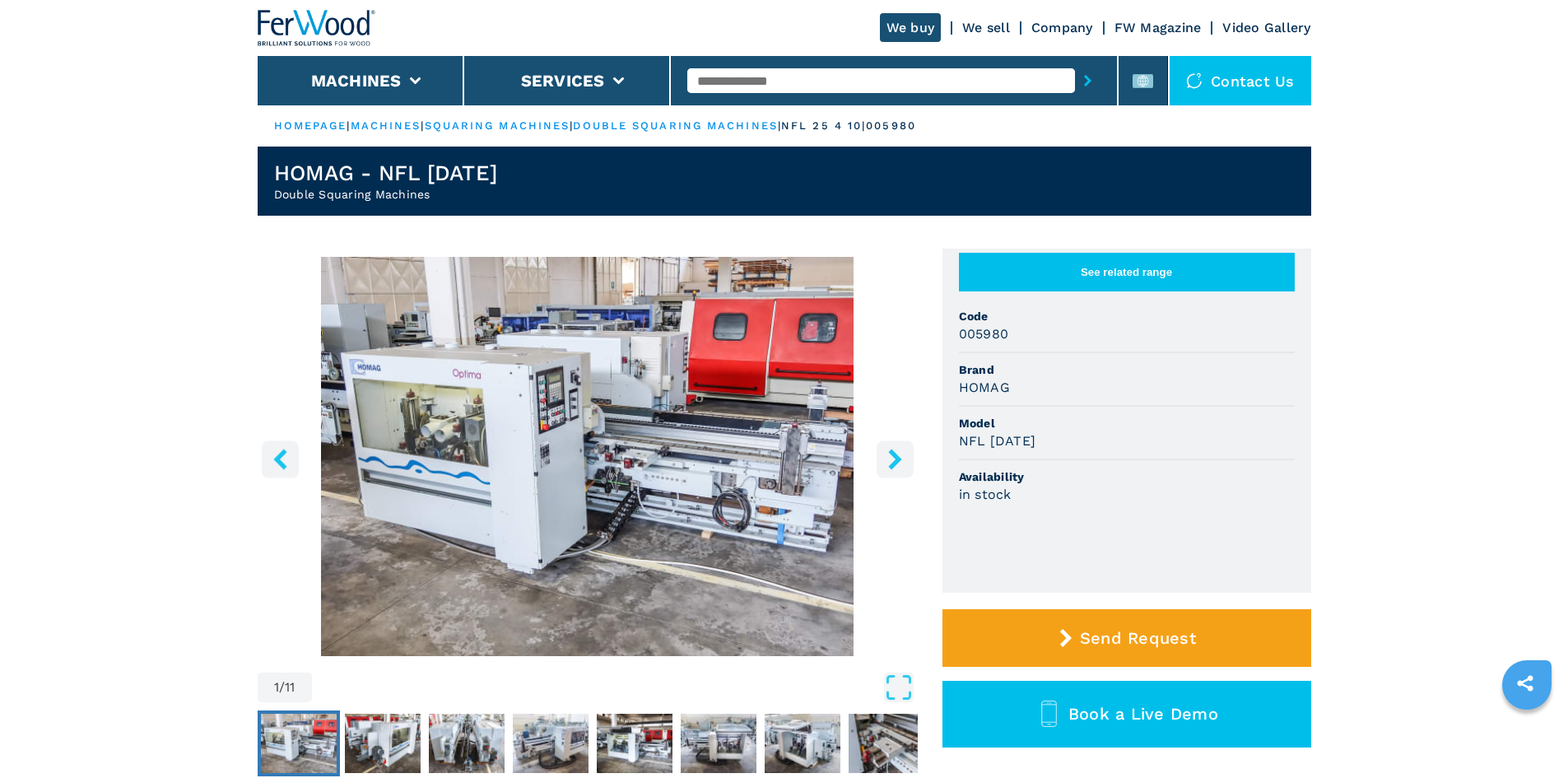
click at [1068, 451] on div "NFL [DATE]" at bounding box center [1127, 440] width 335 height 19
drag, startPoint x: 960, startPoint y: 345, endPoint x: 1027, endPoint y: 349, distance: 67.1
click at [1027, 344] on div "005980" at bounding box center [1127, 334] width 335 height 19
click at [1031, 344] on div "005980" at bounding box center [1127, 334] width 335 height 19
click at [733, 88] on input "text" at bounding box center [881, 80] width 388 height 25
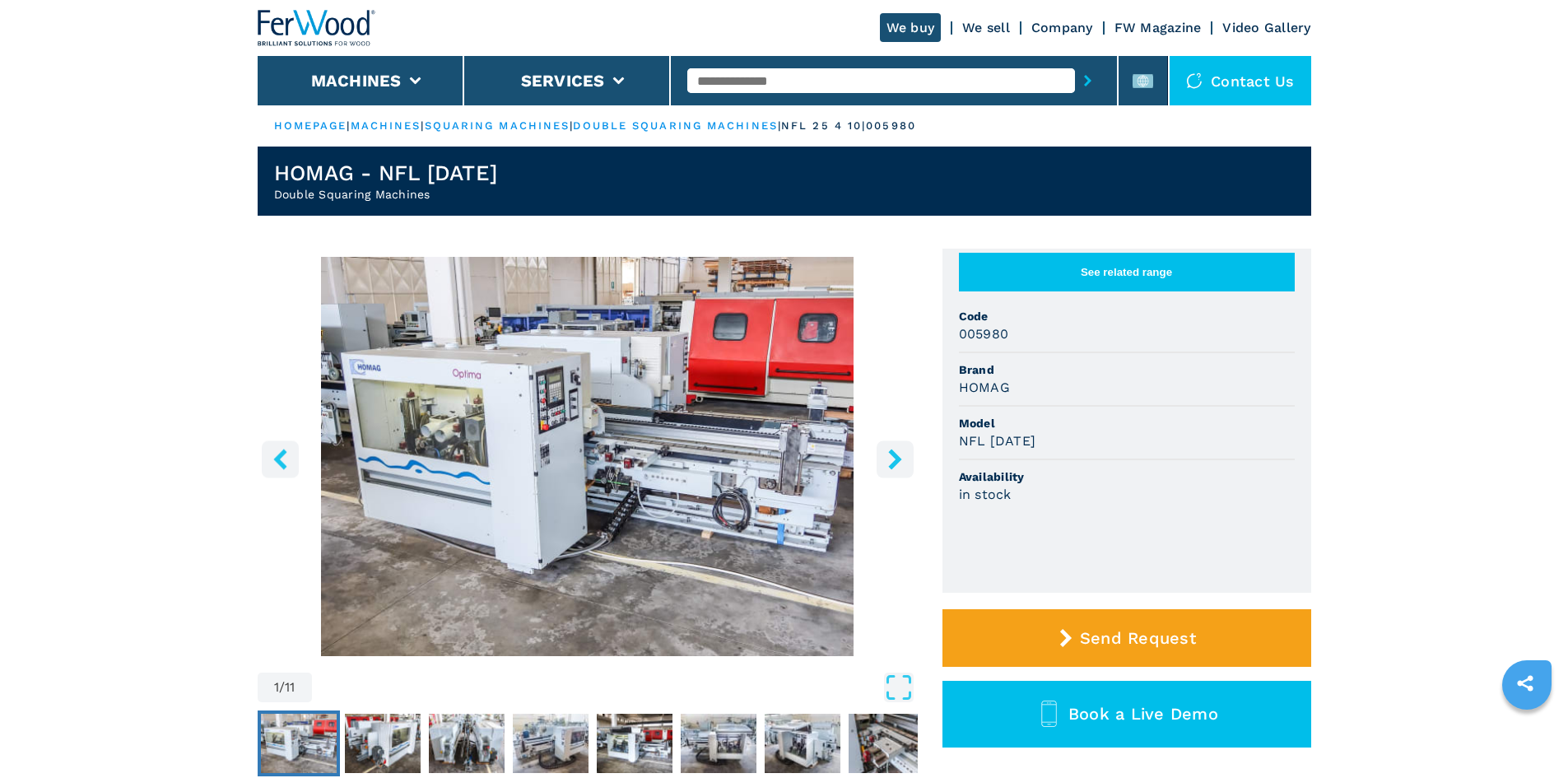
paste input "******"
type input "******"
click at [1084, 77] on button "submit-button" at bounding box center [1088, 80] width 26 height 38
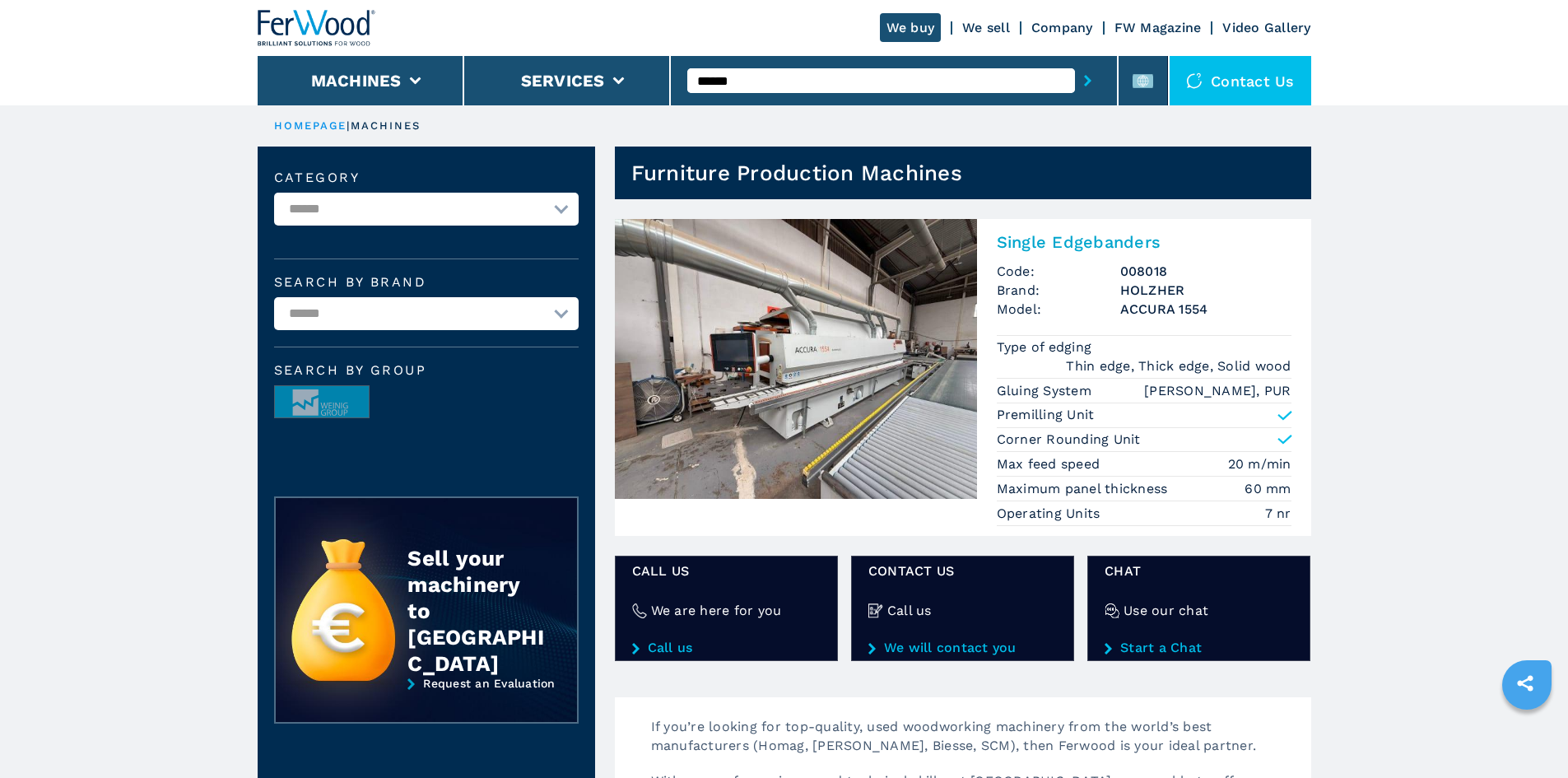
click at [1044, 245] on h2 "Single Edgebanders" at bounding box center [1144, 242] width 295 height 19
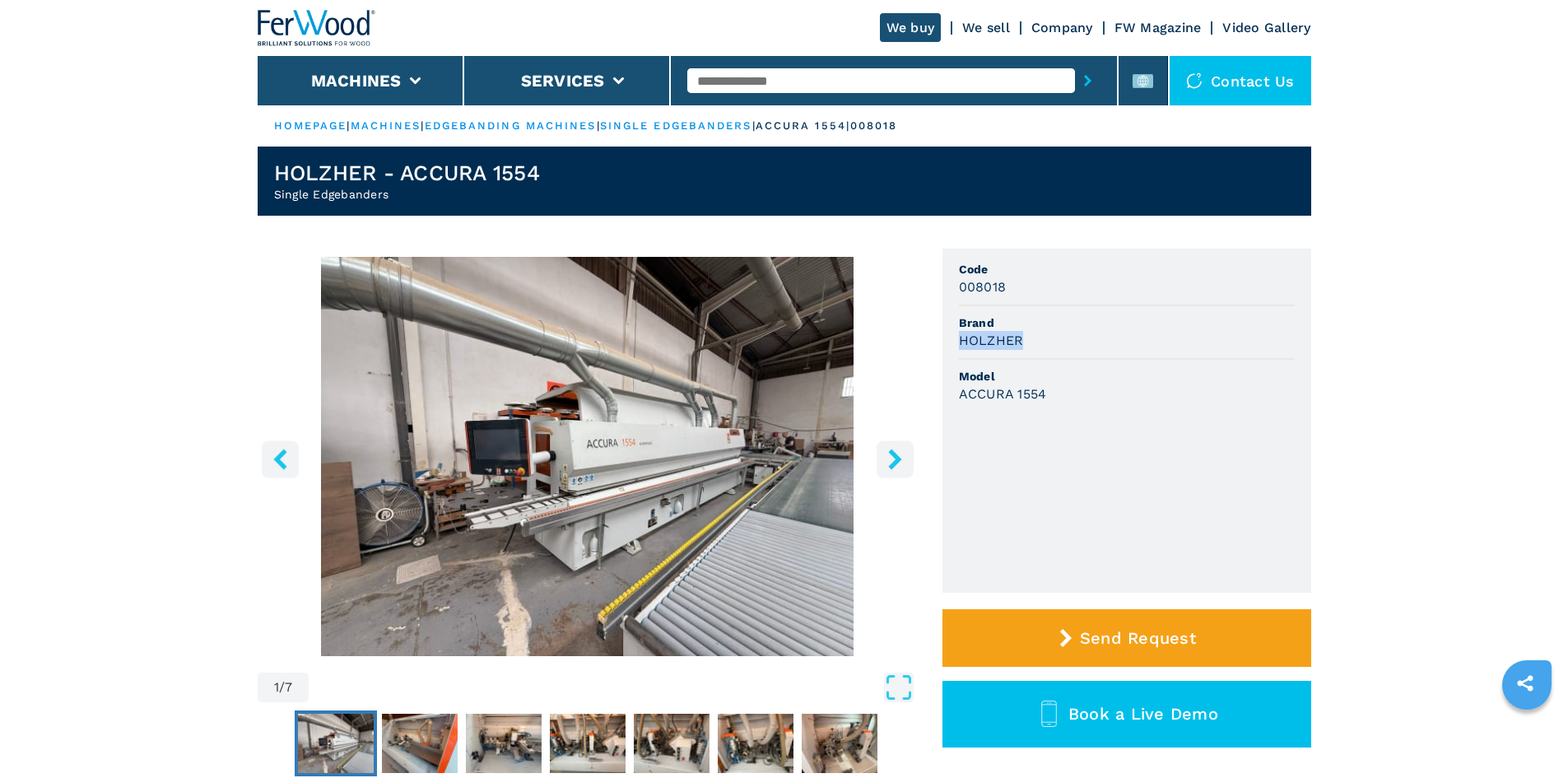
drag, startPoint x: 963, startPoint y: 342, endPoint x: 1030, endPoint y: 343, distance: 67.0
click at [1030, 343] on ul "Code 008018 Brand HOLZHER Model ACCURA 1554" at bounding box center [1127, 421] width 369 height 344
click at [1083, 320] on span "Brand" at bounding box center [1127, 323] width 335 height 17
drag, startPoint x: 956, startPoint y: 399, endPoint x: 1059, endPoint y: 408, distance: 103.4
click at [1059, 408] on ul "Code 008018 Brand HOLZHER Model ACCURA 1554" at bounding box center [1127, 421] width 369 height 344
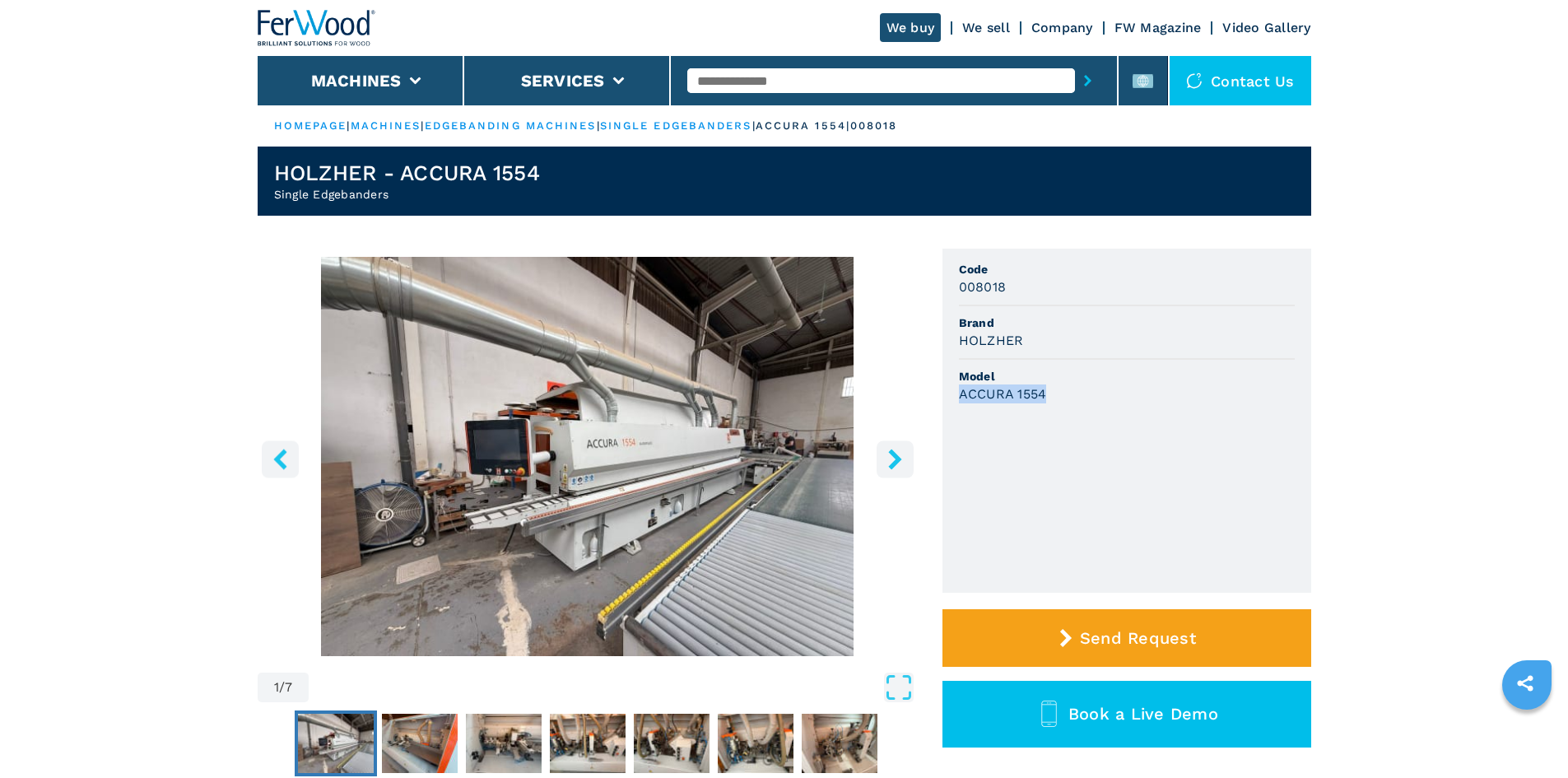
click at [1059, 408] on li "Model ACCURA 1554" at bounding box center [1127, 385] width 335 height 51
drag, startPoint x: 1045, startPoint y: 292, endPoint x: 1054, endPoint y: 291, distance: 9.1
click at [1054, 291] on div "008018" at bounding box center [1127, 287] width 335 height 19
click at [1035, 289] on div "008018" at bounding box center [1127, 287] width 335 height 19
drag, startPoint x: 1011, startPoint y: 289, endPoint x: 943, endPoint y: 286, distance: 68.1
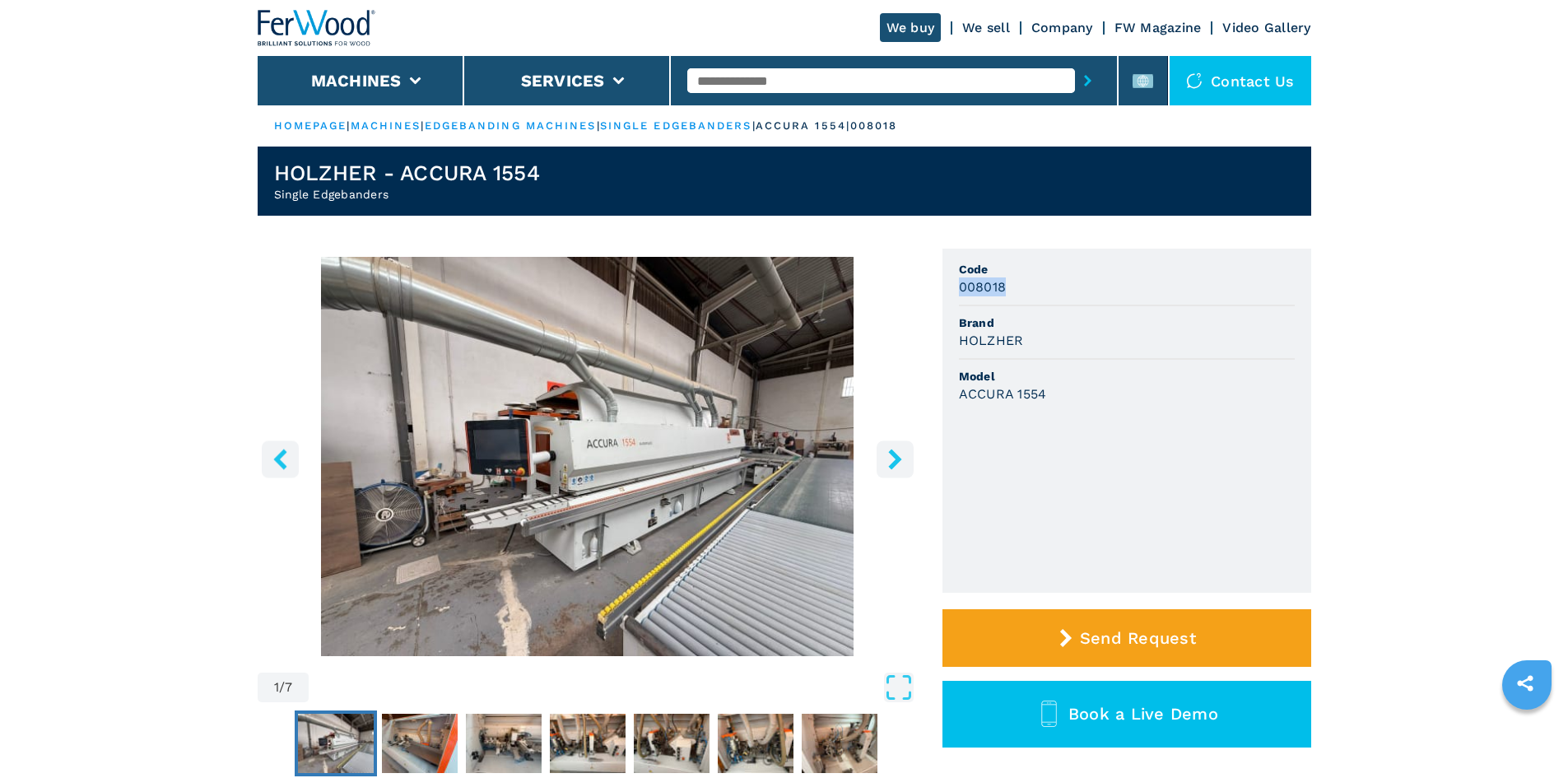
click at [943, 286] on ul "Code 008018 Brand HOLZHER Model ACCURA 1554" at bounding box center [1127, 421] width 369 height 344
click at [1064, 284] on div "008018" at bounding box center [1127, 287] width 335 height 19
drag, startPoint x: 956, startPoint y: 338, endPoint x: 1031, endPoint y: 348, distance: 75.7
click at [1025, 349] on ul "Code 008018 Brand HOLZHER Model ACCURA 1554" at bounding box center [1127, 421] width 369 height 344
click at [1073, 346] on div "HOLZHER" at bounding box center [1127, 340] width 335 height 19
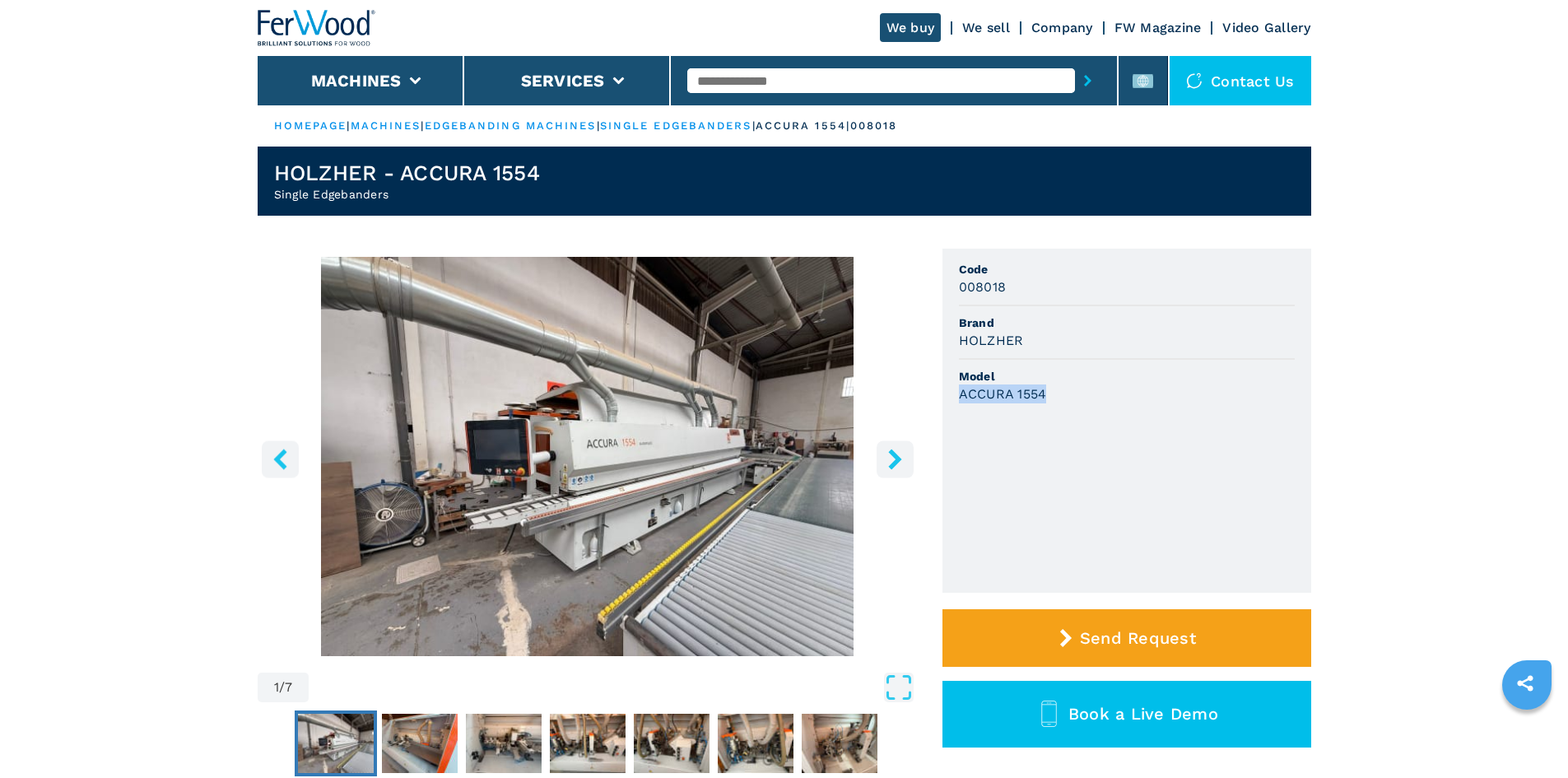
drag, startPoint x: 956, startPoint y: 401, endPoint x: 1050, endPoint y: 384, distance: 95.5
click at [1050, 384] on ul "Code 008018 Brand HOLZHER Model ACCURA 1554" at bounding box center [1127, 421] width 369 height 344
click at [1150, 383] on span "Model" at bounding box center [1127, 376] width 335 height 17
click at [724, 83] on input "text" at bounding box center [881, 80] width 388 height 25
paste input "******"
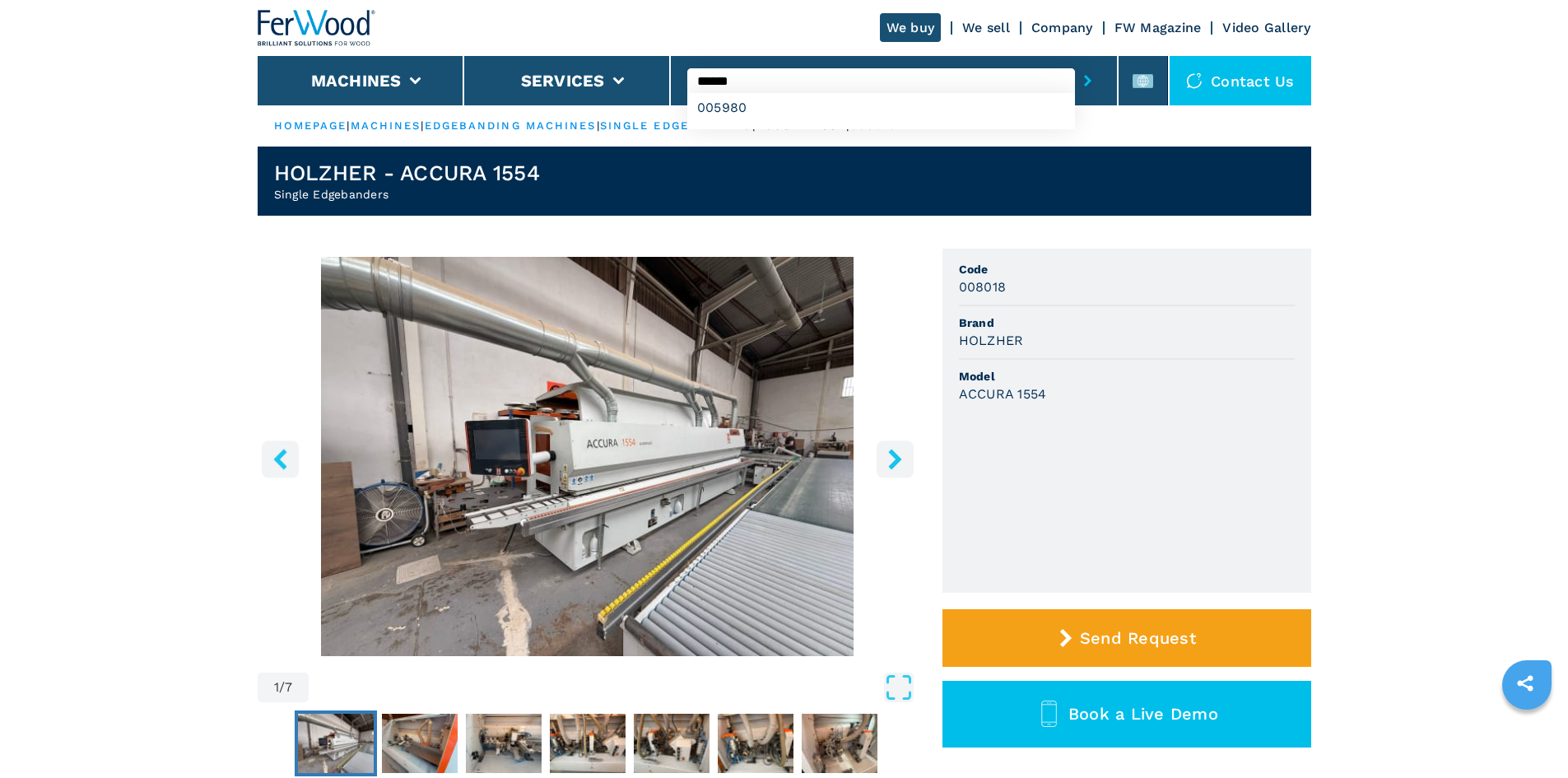
type input "******"
click at [1075, 81] on button "submit-button" at bounding box center [1088, 80] width 26 height 38
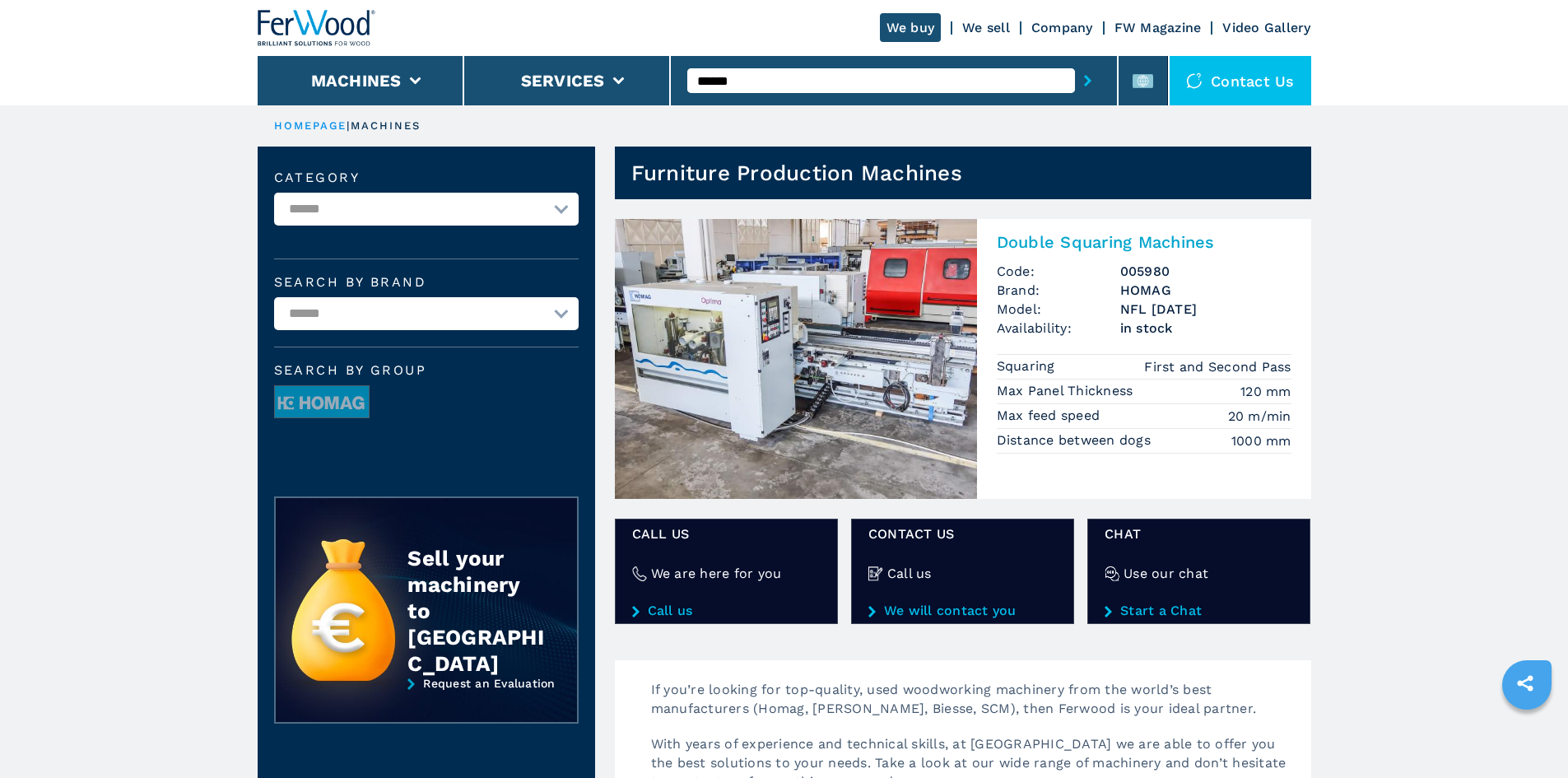
click at [1096, 238] on h2 "Double Squaring Machines" at bounding box center [1144, 242] width 295 height 19
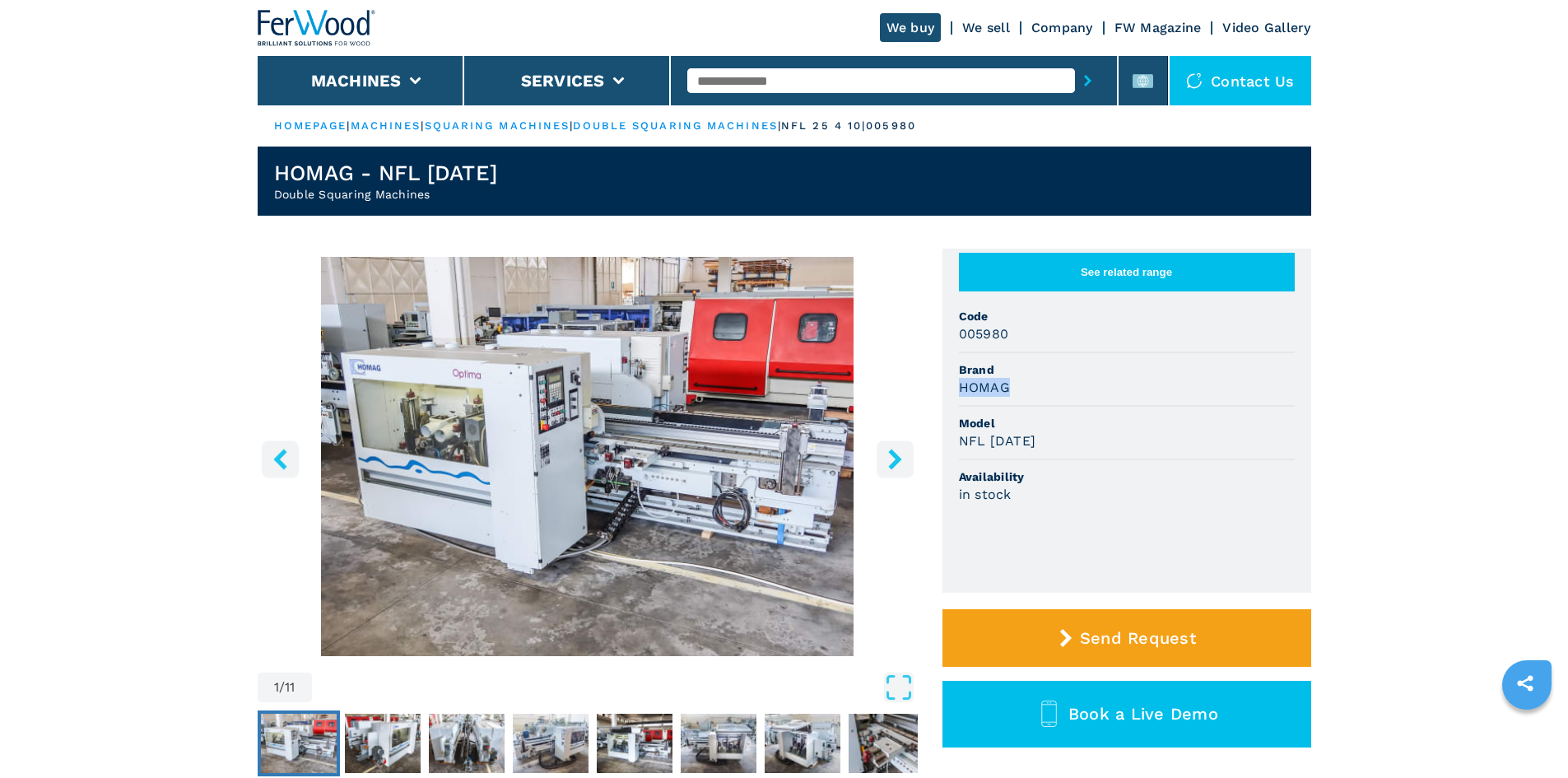
drag, startPoint x: 959, startPoint y: 399, endPoint x: 1028, endPoint y: 392, distance: 69.4
click at [1028, 392] on div "HOMAG" at bounding box center [1127, 387] width 335 height 19
click at [1030, 378] on span "Brand" at bounding box center [1127, 370] width 335 height 17
drag, startPoint x: 960, startPoint y: 454, endPoint x: 1073, endPoint y: 463, distance: 113.4
click at [1073, 451] on div "NFL [DATE]" at bounding box center [1127, 440] width 335 height 19
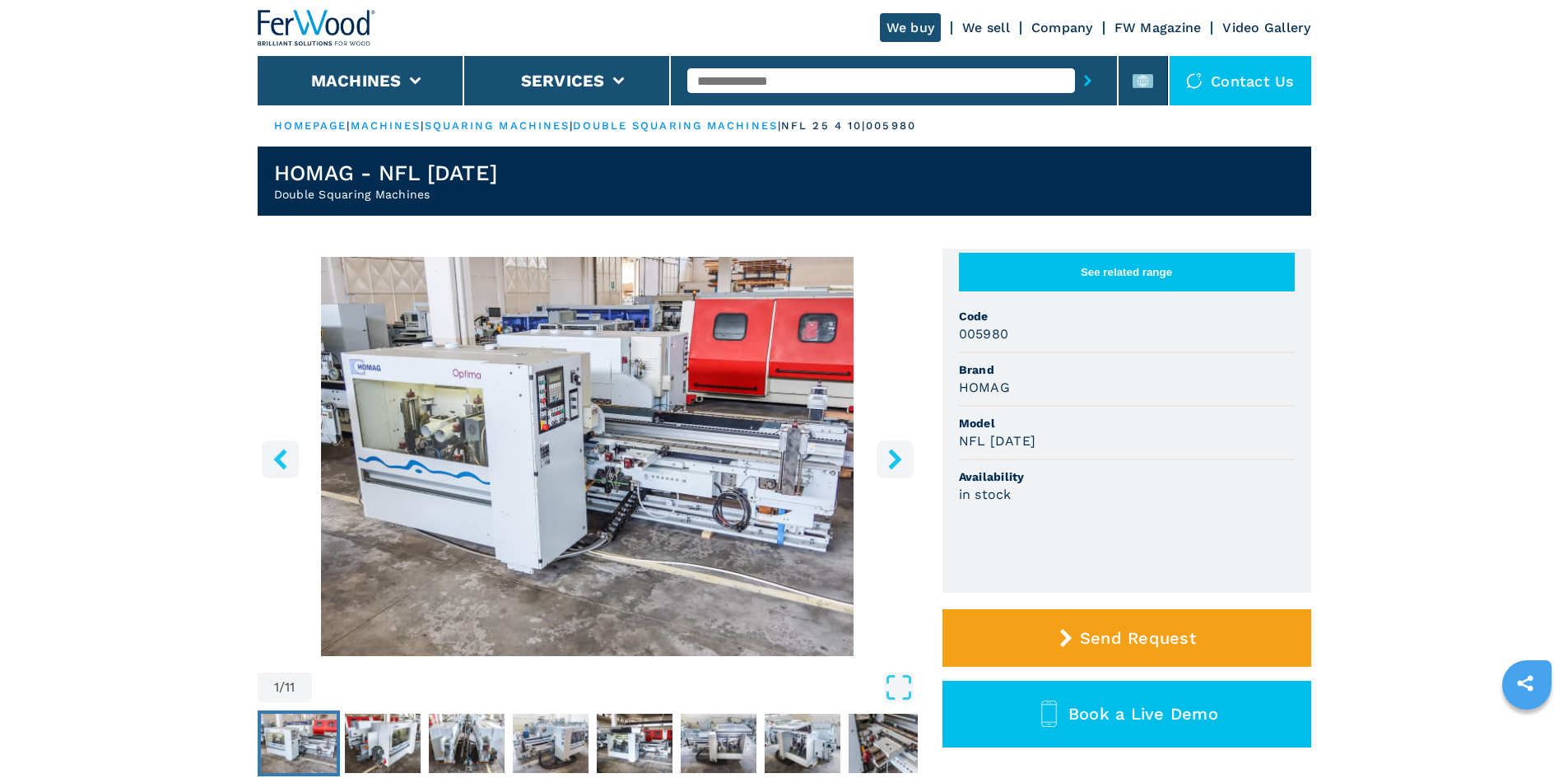
click at [1098, 431] on span "Model" at bounding box center [1127, 423] width 335 height 17
drag, startPoint x: 957, startPoint y: 344, endPoint x: 1036, endPoint y: 349, distance: 79.2
click at [1036, 349] on ul "See related range Code 005980 Brand HOMAG Model NFL [DATE] Availability in stock" at bounding box center [1127, 421] width 369 height 344
click at [1036, 344] on div "005980" at bounding box center [1127, 334] width 335 height 19
click at [767, 89] on input "text" at bounding box center [881, 80] width 388 height 25
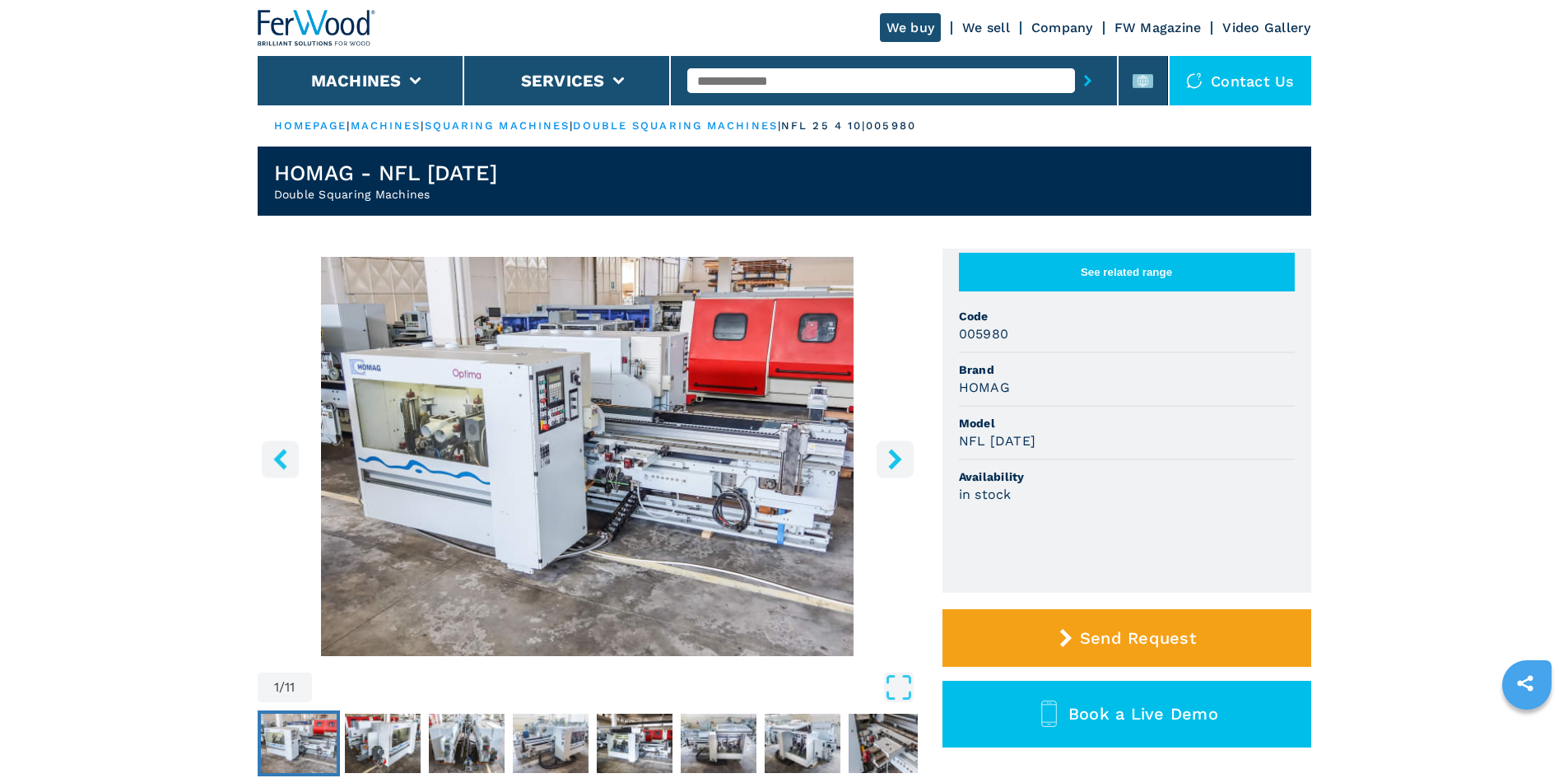
paste input "******"
type input "******"
click at [1084, 80] on button "submit-button" at bounding box center [1088, 80] width 26 height 38
click at [1085, 83] on icon "submit-button" at bounding box center [1088, 81] width 7 height 12
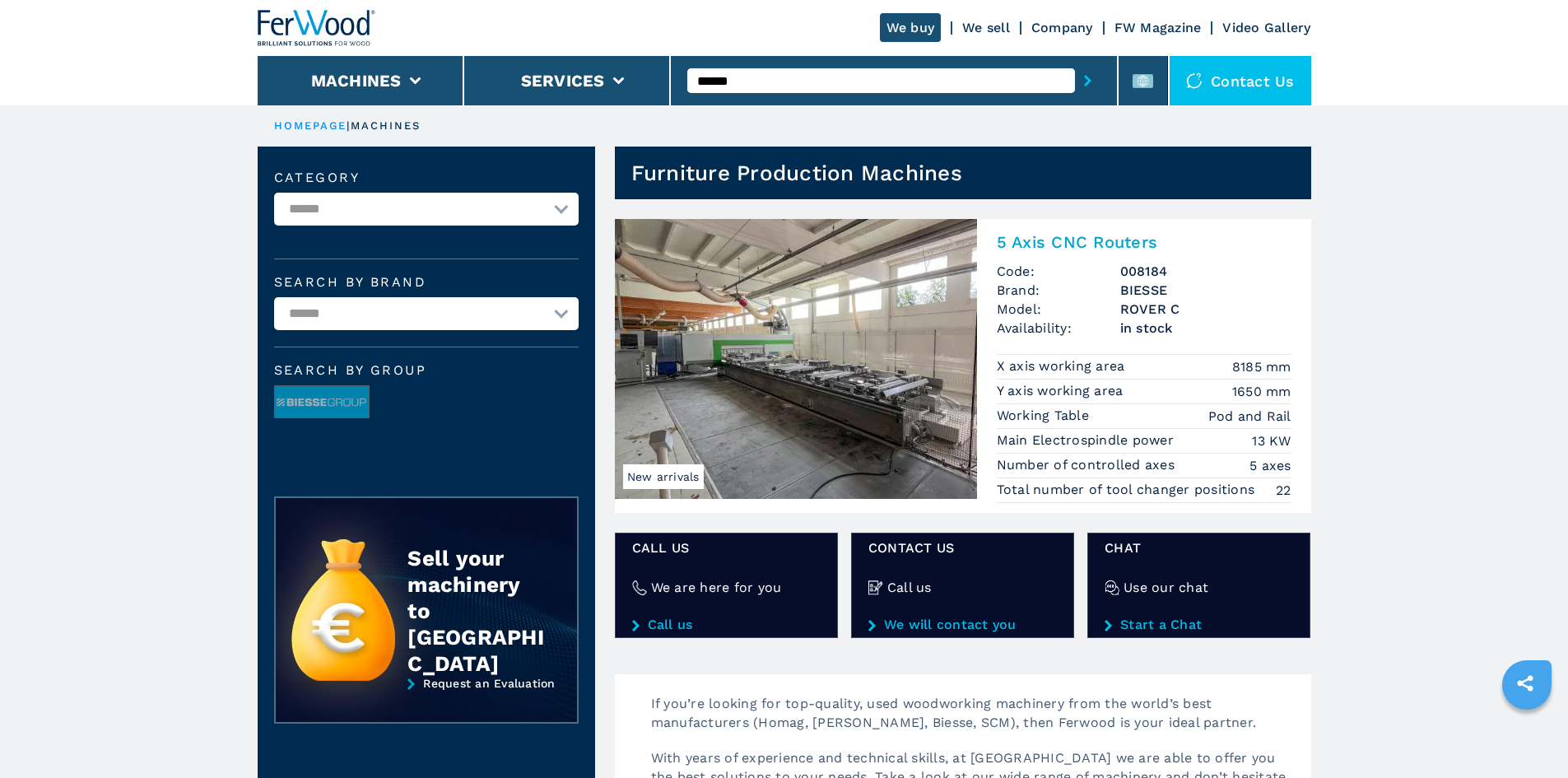
click at [1074, 241] on h2 "5 Axis CNC Routers" at bounding box center [1144, 242] width 295 height 19
click at [1109, 246] on h2 "5 Axis CNC Routers" at bounding box center [1144, 242] width 295 height 19
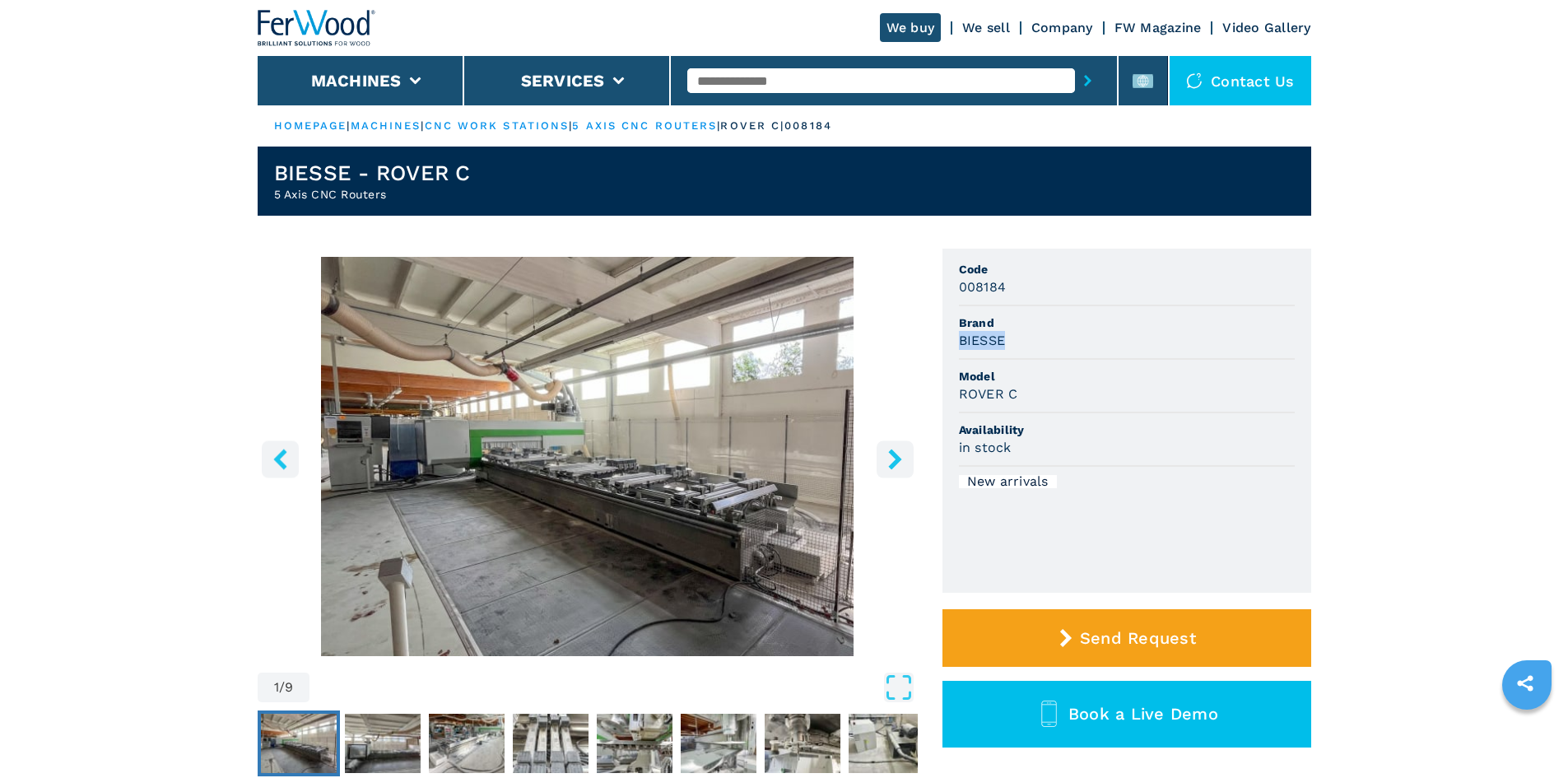
drag, startPoint x: 951, startPoint y: 334, endPoint x: 1051, endPoint y: 338, distance: 100.1
click at [1051, 338] on ul "Code 008184 Brand BIESSE Model ROVER C Availability in stock New arrivals" at bounding box center [1127, 421] width 369 height 344
click at [1046, 344] on div "BIESSE" at bounding box center [1127, 340] width 335 height 19
drag, startPoint x: 954, startPoint y: 397, endPoint x: 1036, endPoint y: 389, distance: 82.4
click at [1036, 389] on ul "Code 008184 Brand BIESSE Model ROVER C Availability in stock New arrivals" at bounding box center [1127, 421] width 369 height 344
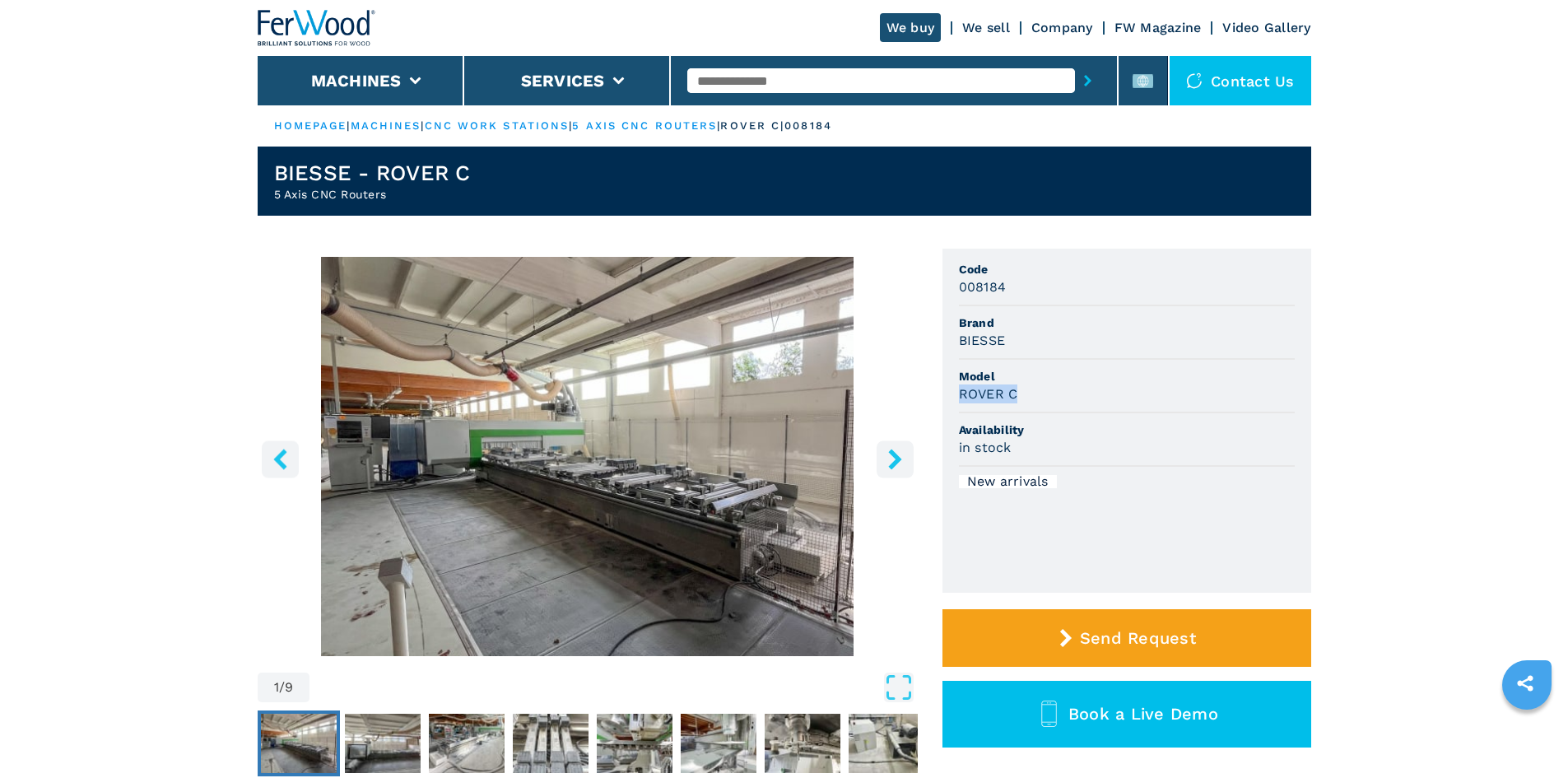
click at [1051, 387] on div "ROVER C" at bounding box center [1127, 394] width 335 height 19
drag, startPoint x: 960, startPoint y: 294, endPoint x: 1023, endPoint y: 299, distance: 63.2
click at [1023, 299] on li "Code 008184" at bounding box center [1127, 280] width 335 height 53
click at [1036, 287] on div "008184" at bounding box center [1127, 287] width 335 height 19
click at [732, 82] on input "text" at bounding box center [881, 80] width 388 height 25
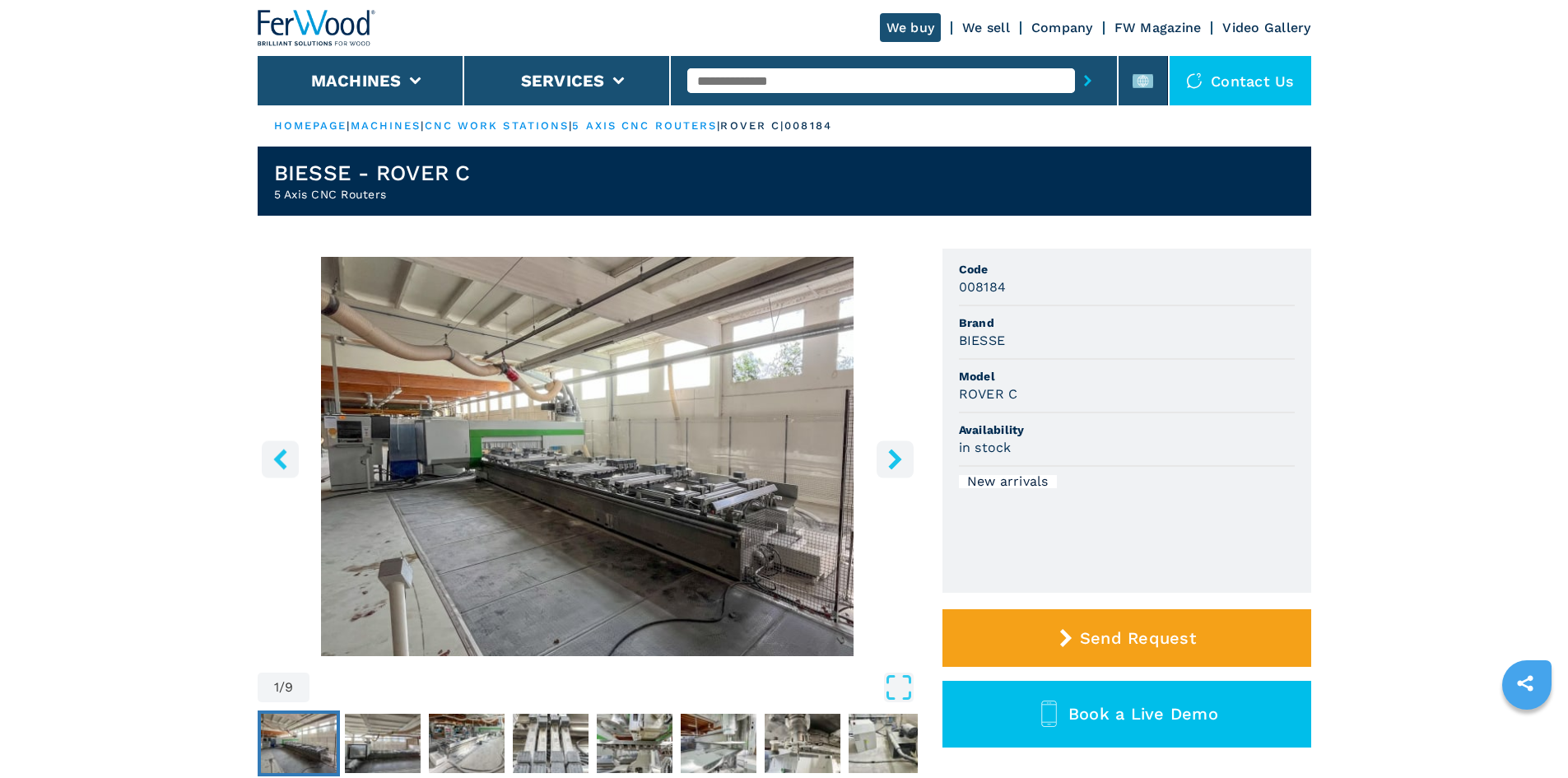
paste input "******"
type input "******"
click at [1084, 83] on button "submit-button" at bounding box center [1088, 80] width 26 height 38
click at [1085, 79] on icon "submit-button" at bounding box center [1088, 81] width 7 height 12
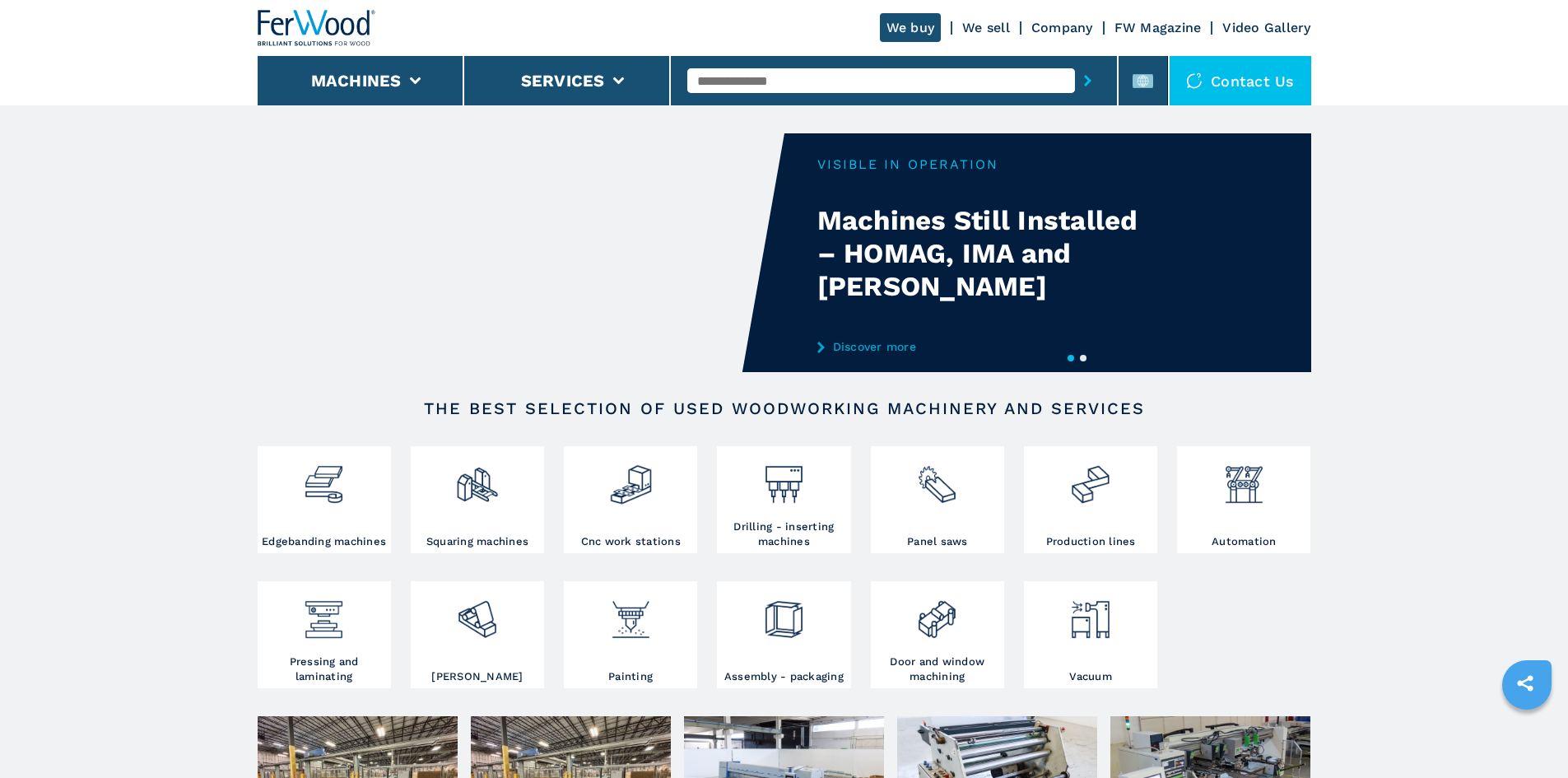
click at [702, 83] on input "text" at bounding box center [881, 80] width 388 height 25
paste input "******"
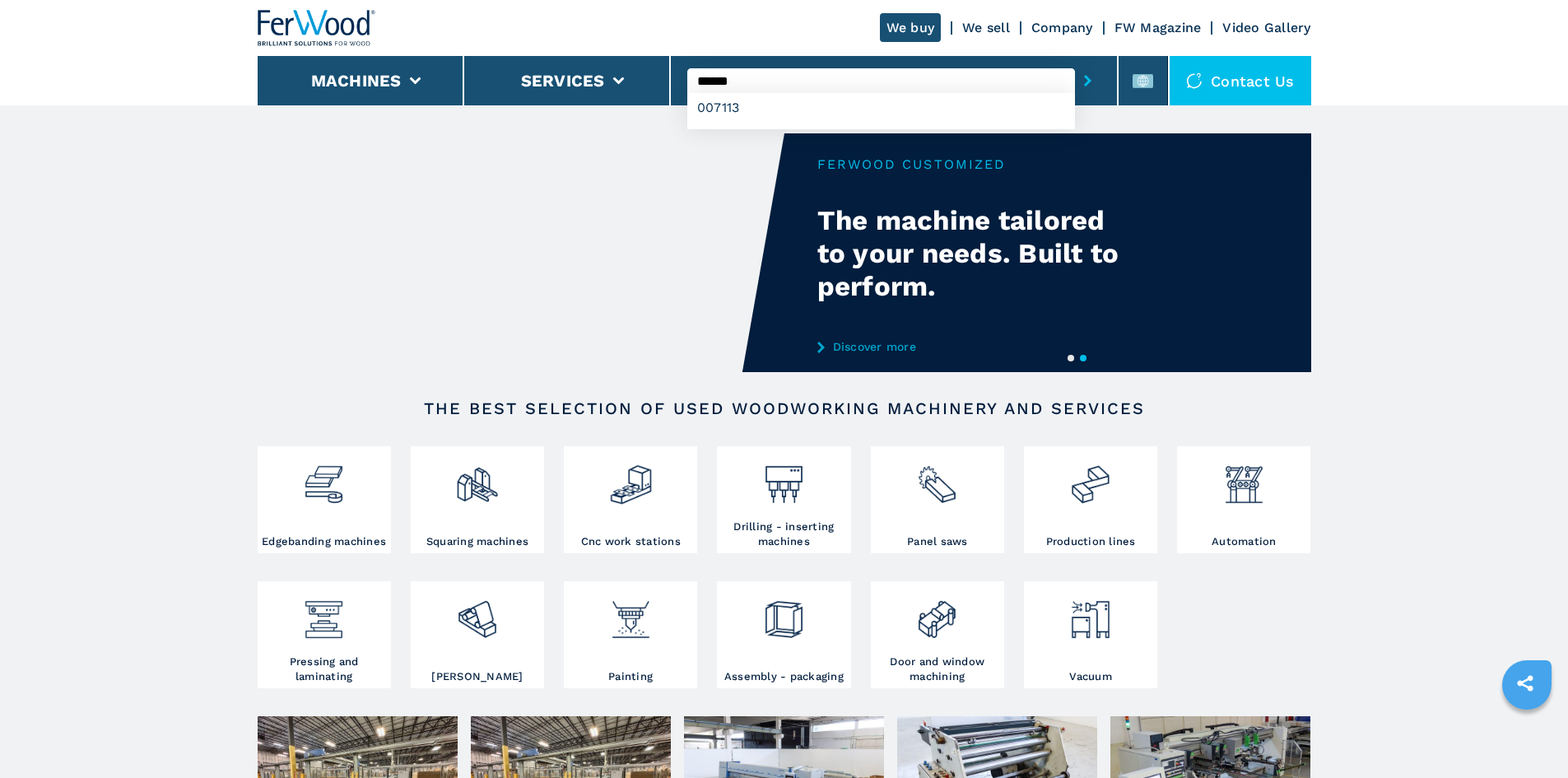
type input "******"
click at [1085, 83] on icon "submit-button" at bounding box center [1088, 81] width 7 height 12
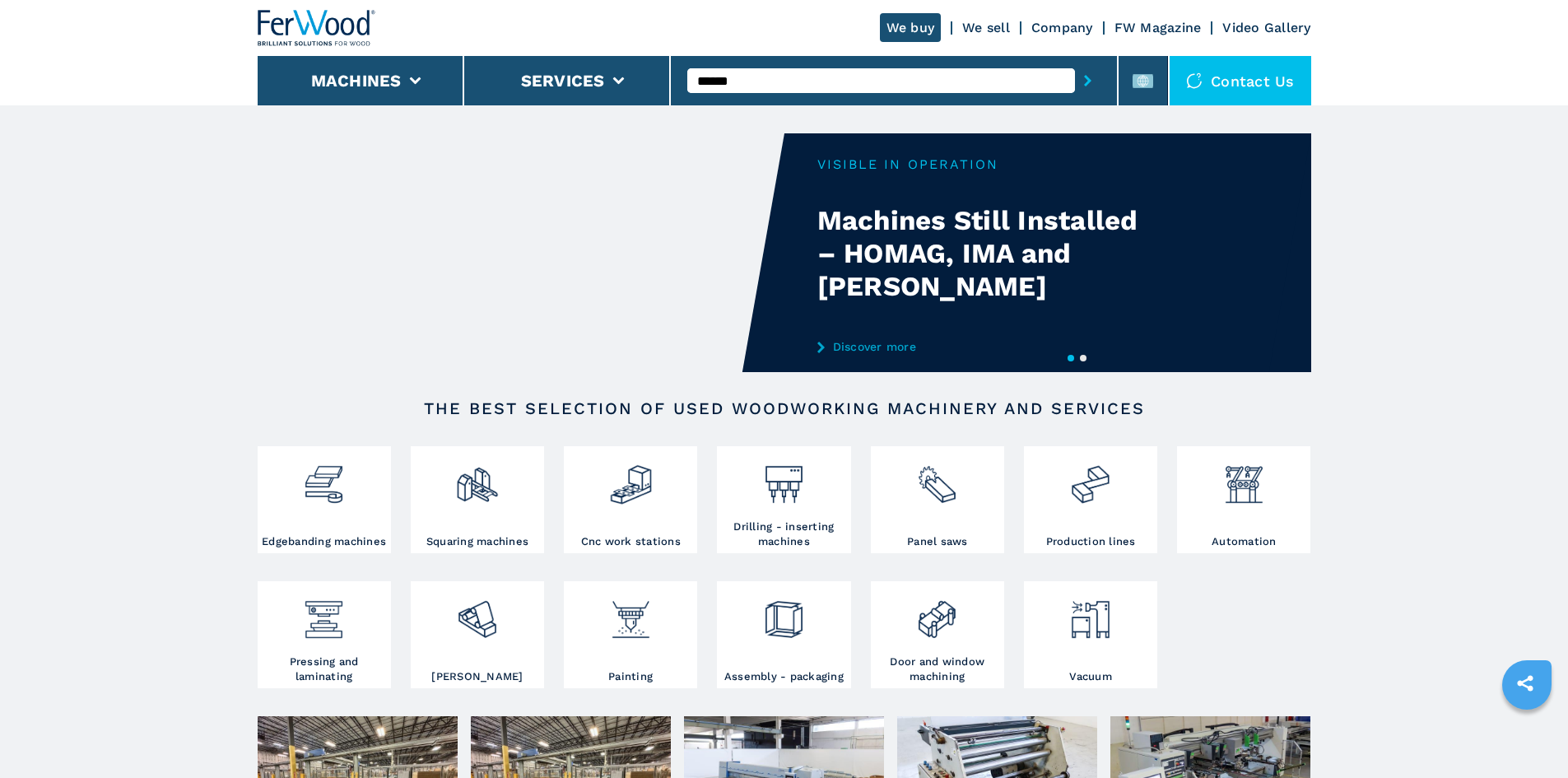
click at [1085, 76] on icon "submit-button" at bounding box center [1088, 81] width 7 height 12
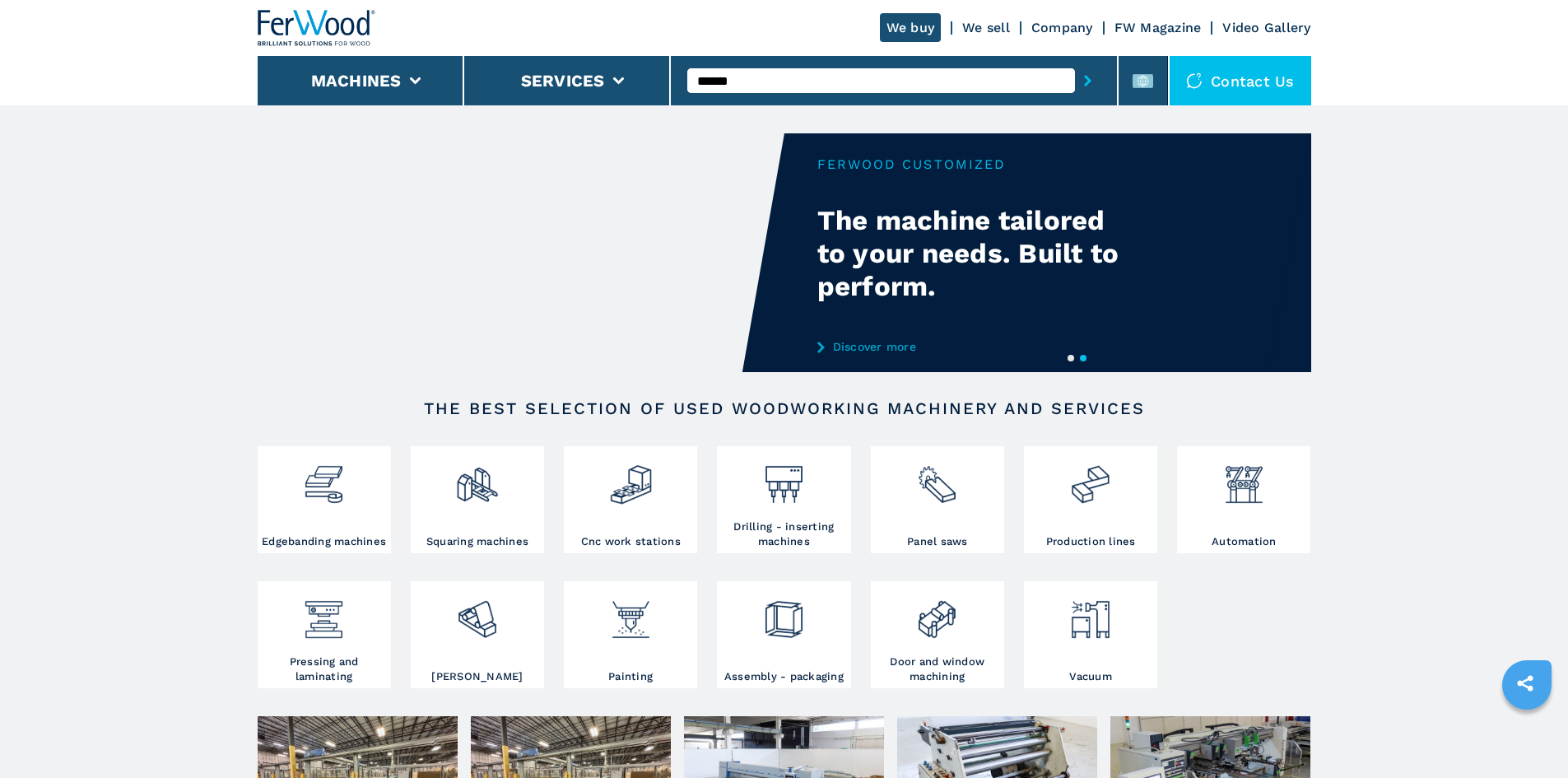
click at [1085, 76] on icon "submit-button" at bounding box center [1088, 81] width 7 height 12
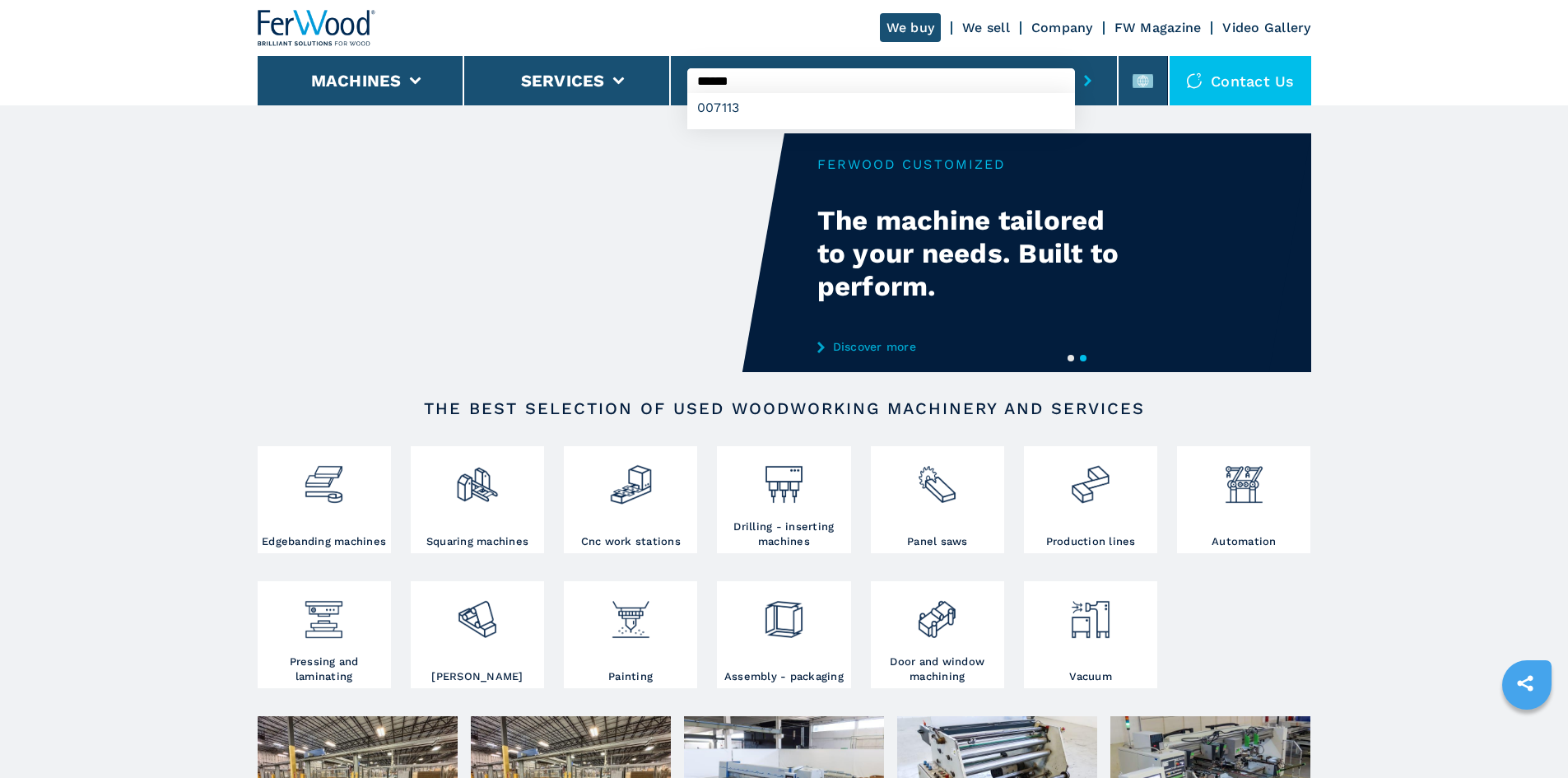
drag, startPoint x: 764, startPoint y: 79, endPoint x: 683, endPoint y: 88, distance: 81.5
click at [683, 88] on div "****** 007113" at bounding box center [894, 81] width 448 height 50
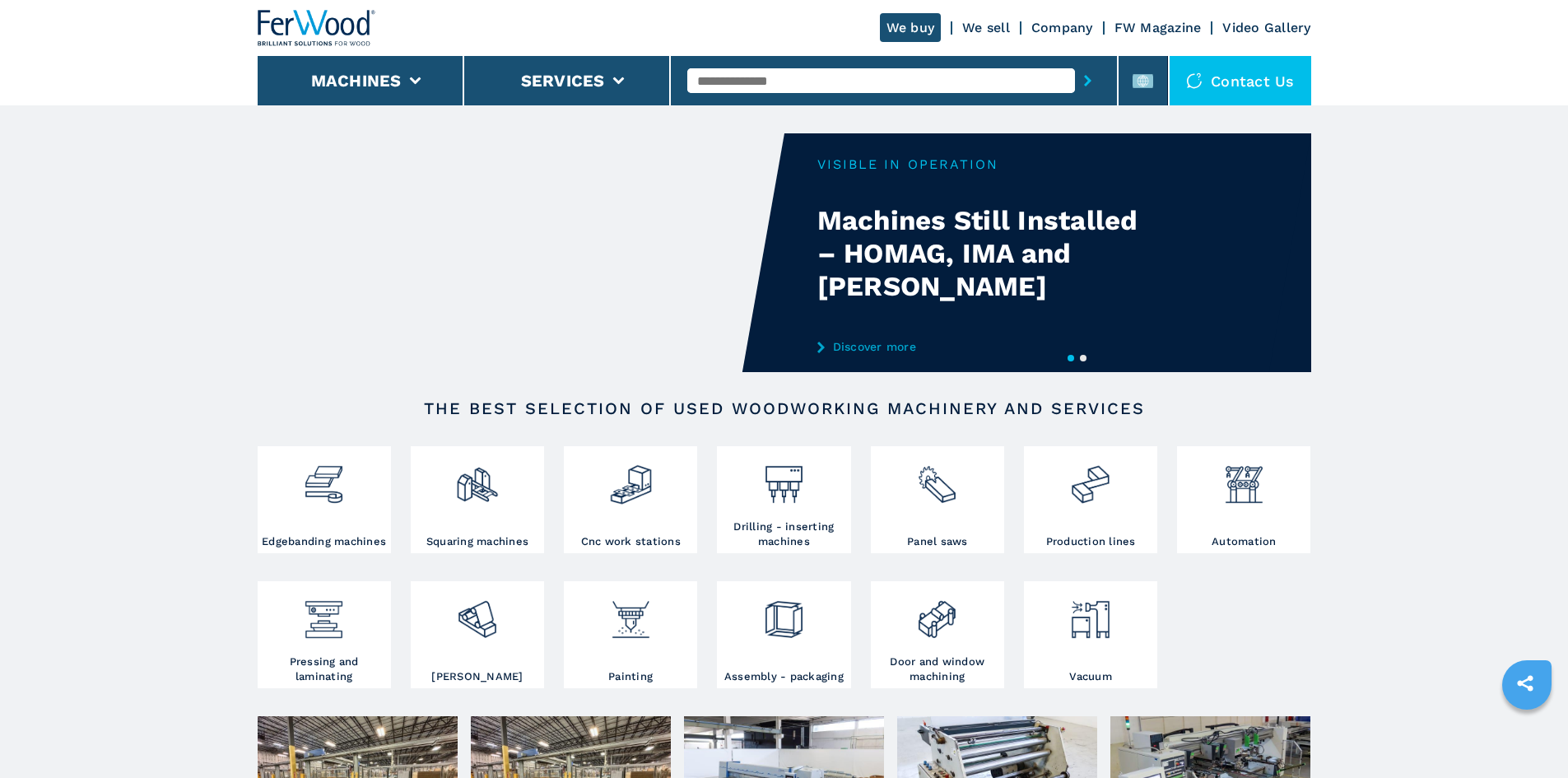
paste input "******"
type input "******"
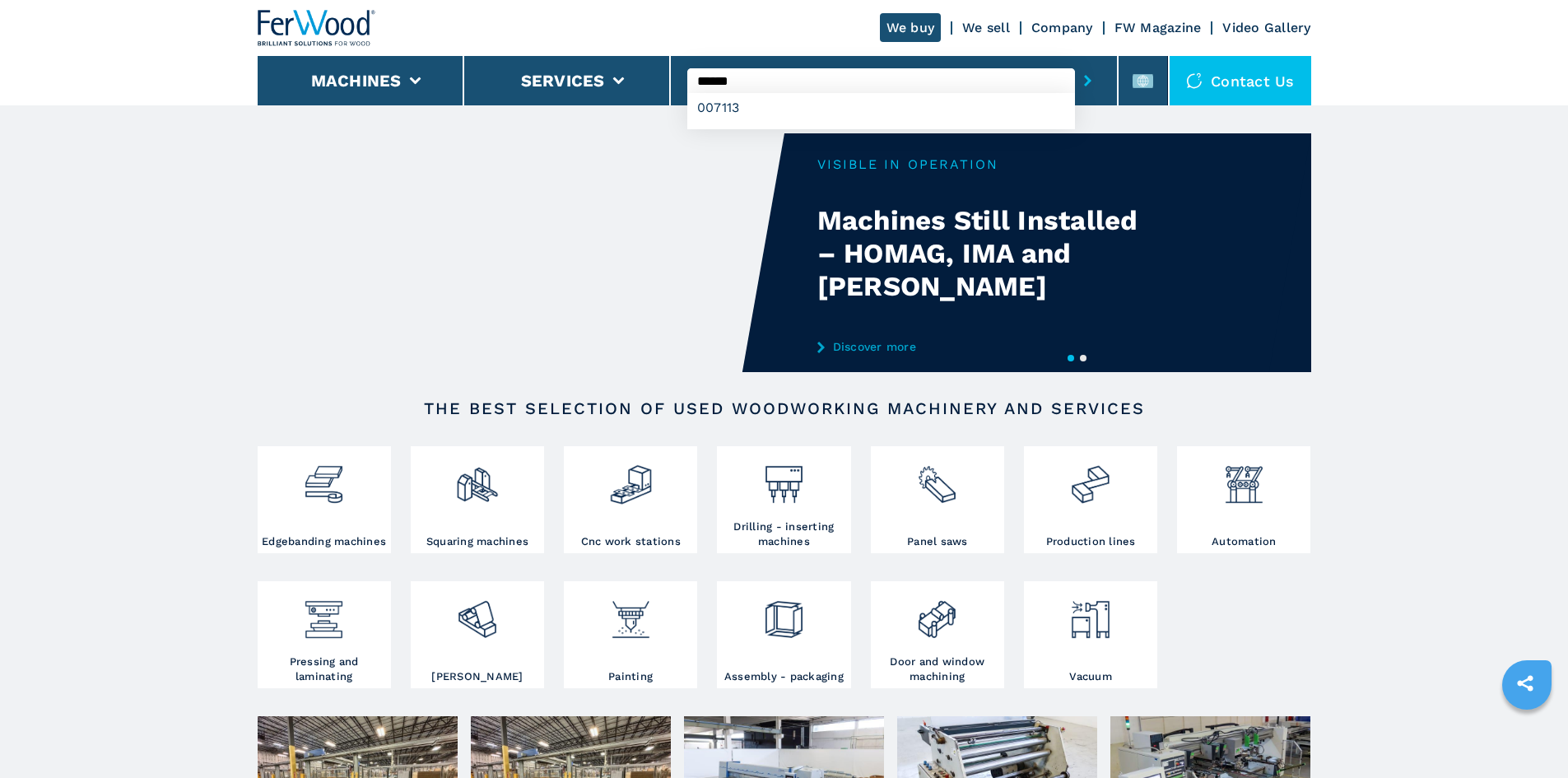
drag, startPoint x: 1079, startPoint y: 75, endPoint x: 1077, endPoint y: 88, distance: 13.2
click at [1079, 87] on button "submit-button" at bounding box center [1088, 80] width 26 height 38
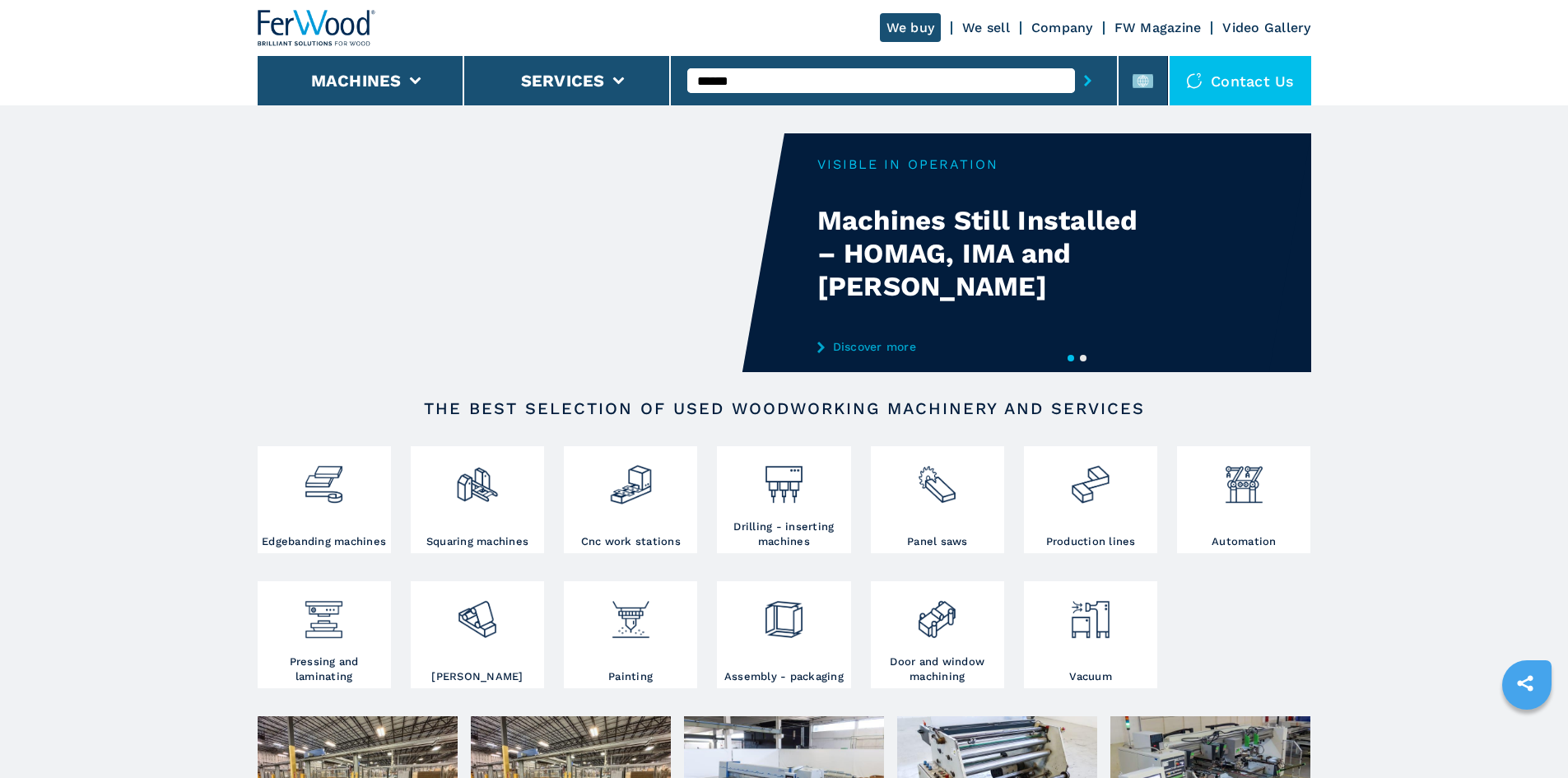
click at [1085, 83] on icon "submit-button" at bounding box center [1088, 81] width 7 height 12
click at [733, 81] on input "text" at bounding box center [881, 80] width 388 height 25
paste input "******"
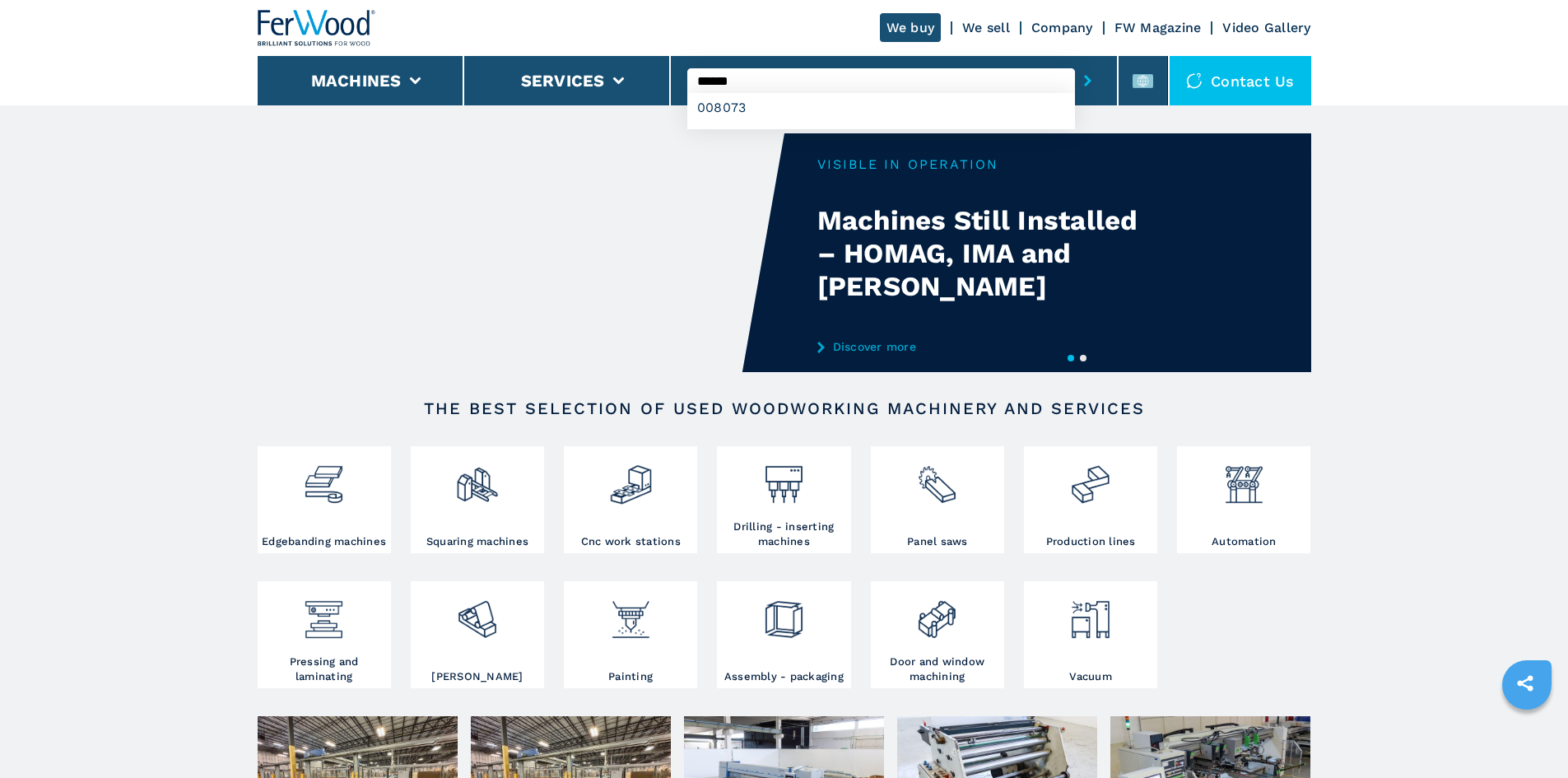
type input "******"
click at [1085, 79] on icon "submit-button" at bounding box center [1088, 81] width 7 height 12
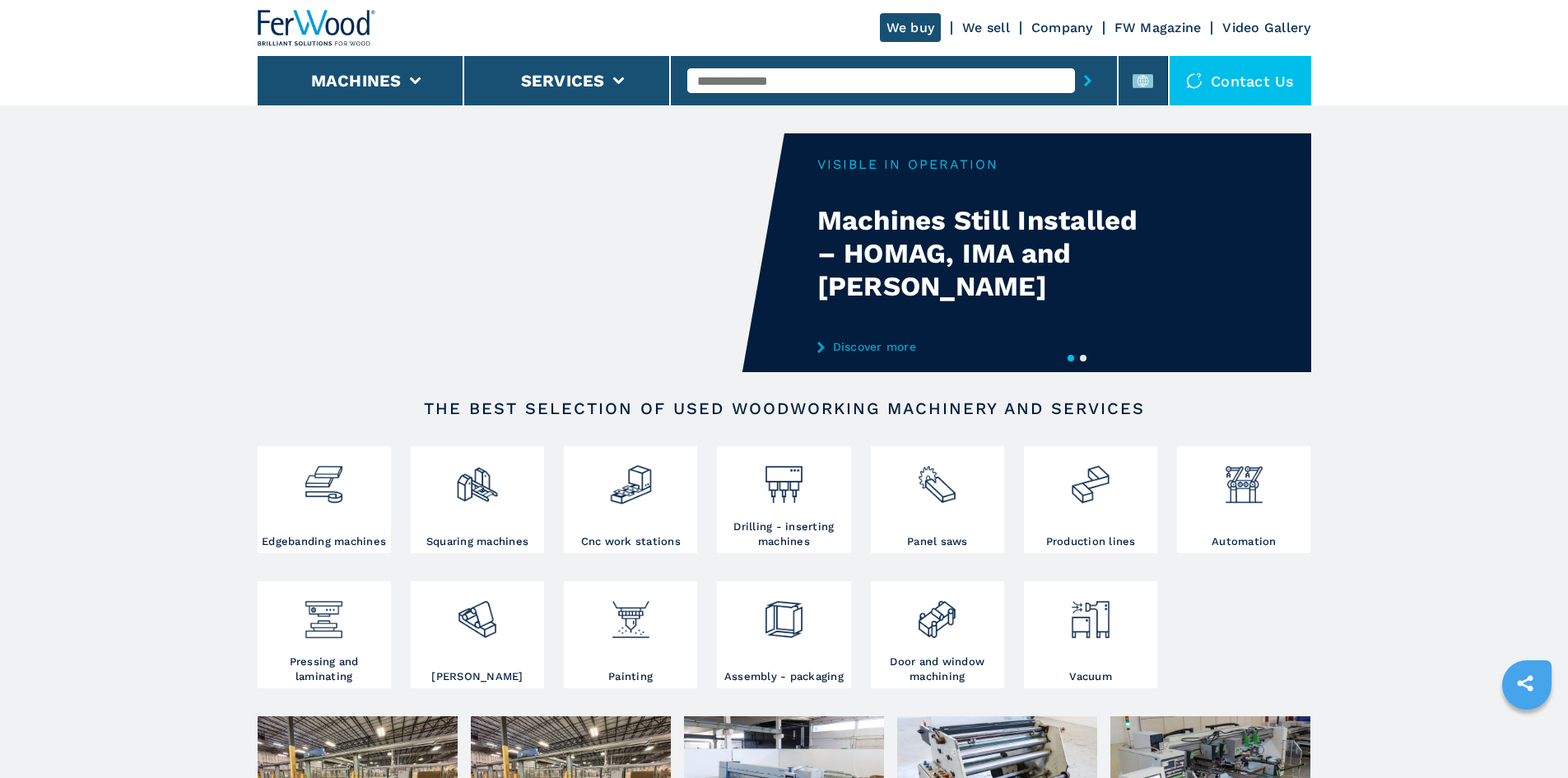
click at [724, 81] on input "text" at bounding box center [881, 80] width 388 height 25
paste input "******"
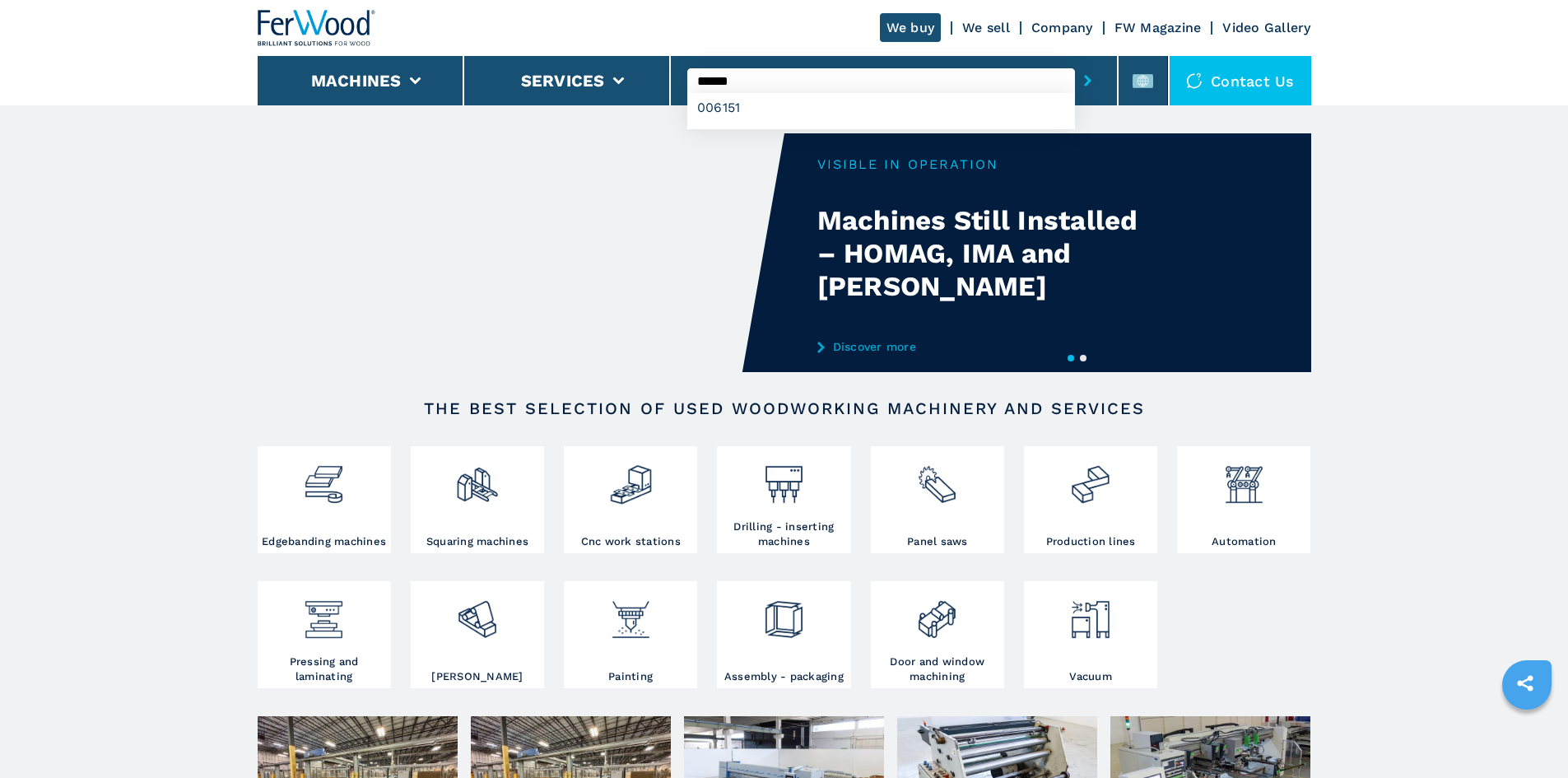
type input "******"
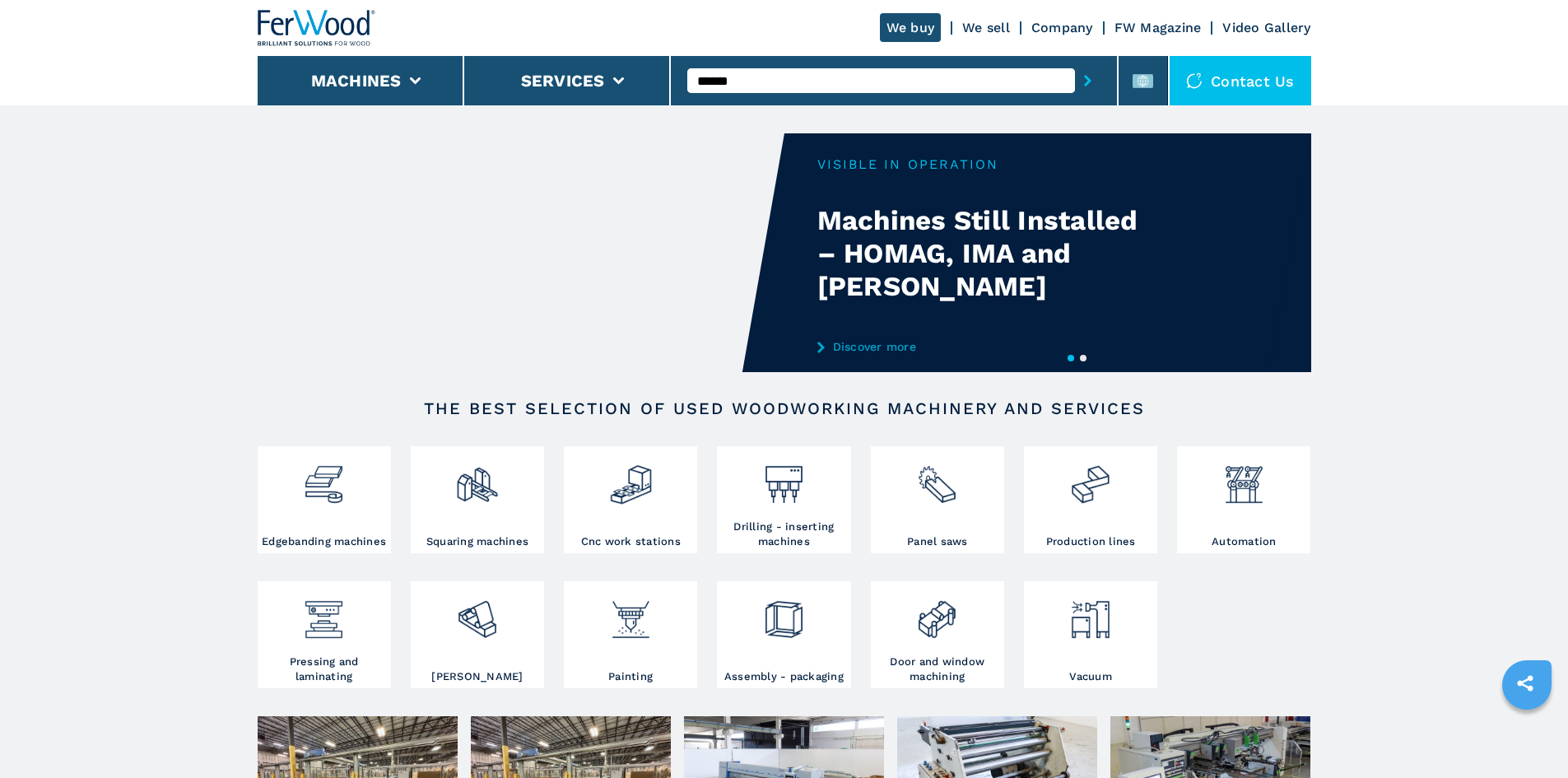
click at [1085, 83] on icon "submit-button" at bounding box center [1088, 81] width 7 height 12
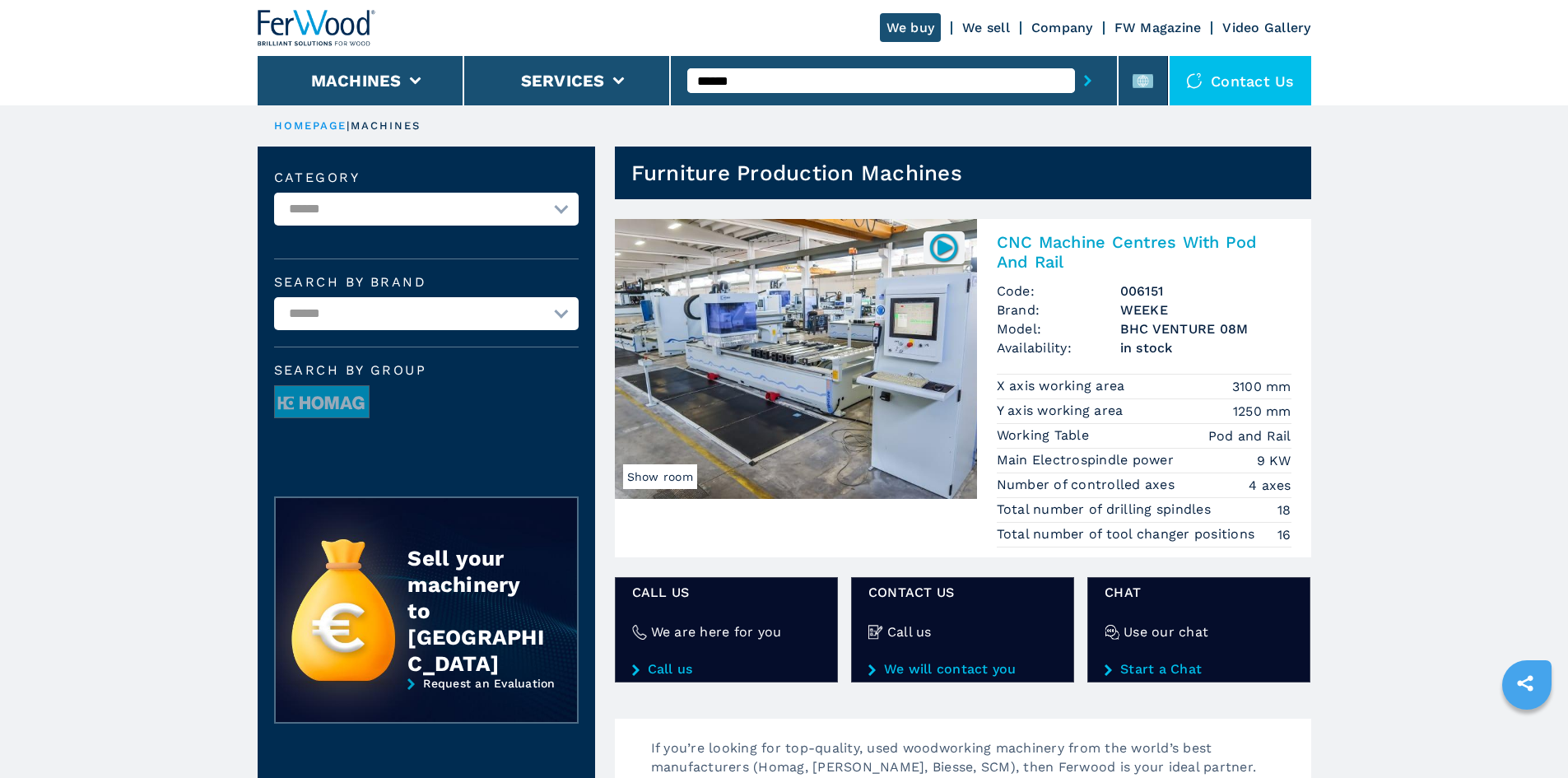
click at [1082, 239] on h2 "CNC Machine Centres With Pod And Rail" at bounding box center [1144, 252] width 295 height 40
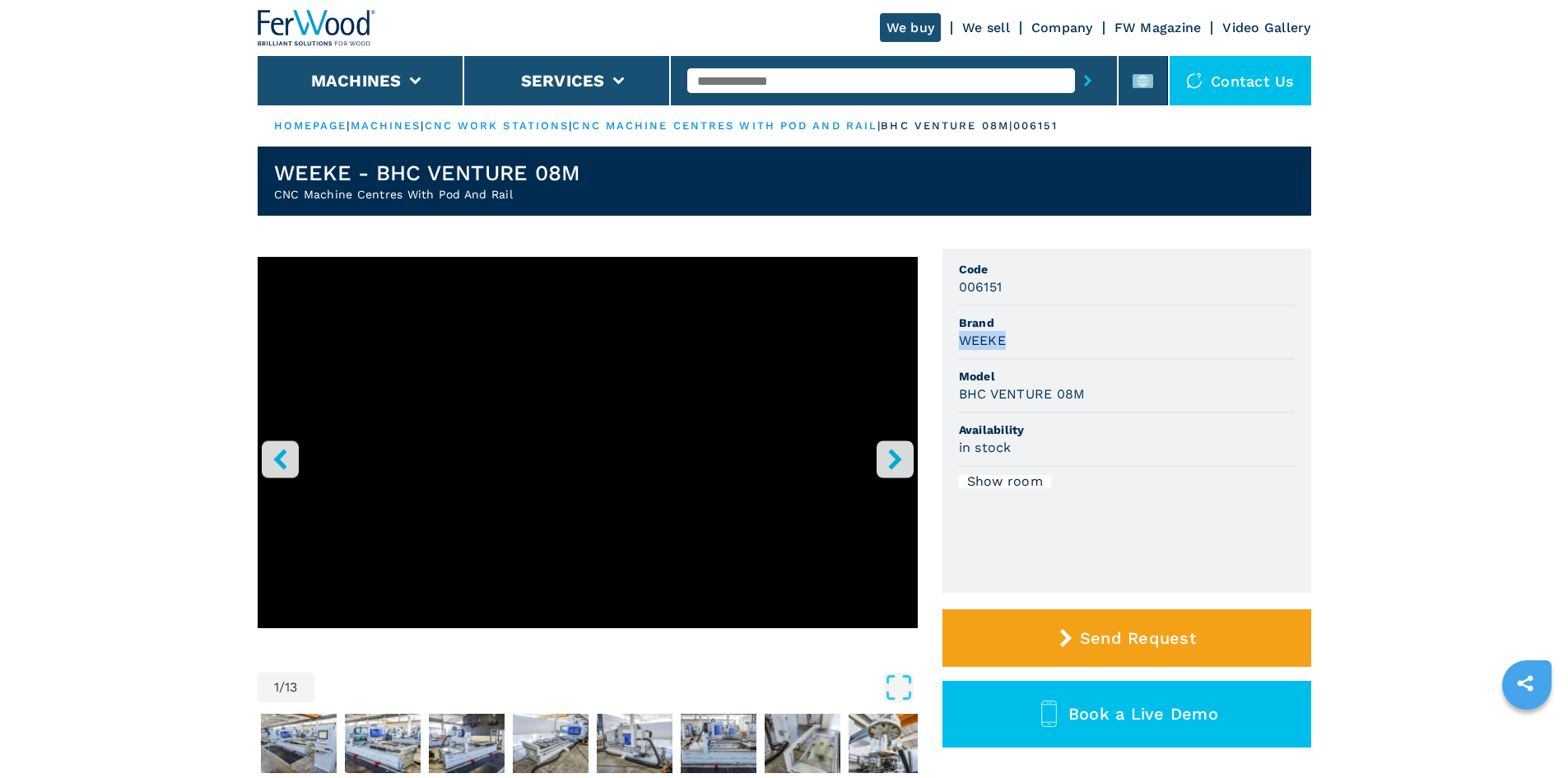
drag, startPoint x: 959, startPoint y: 341, endPoint x: 1020, endPoint y: 344, distance: 61.1
click at [1020, 344] on div "WEEKE" at bounding box center [1127, 340] width 335 height 19
copy h3 "WEEKE"
click at [1020, 344] on div "WEEKE" at bounding box center [1127, 340] width 335 height 19
drag, startPoint x: 960, startPoint y: 395, endPoint x: 1093, endPoint y: 398, distance: 133.0
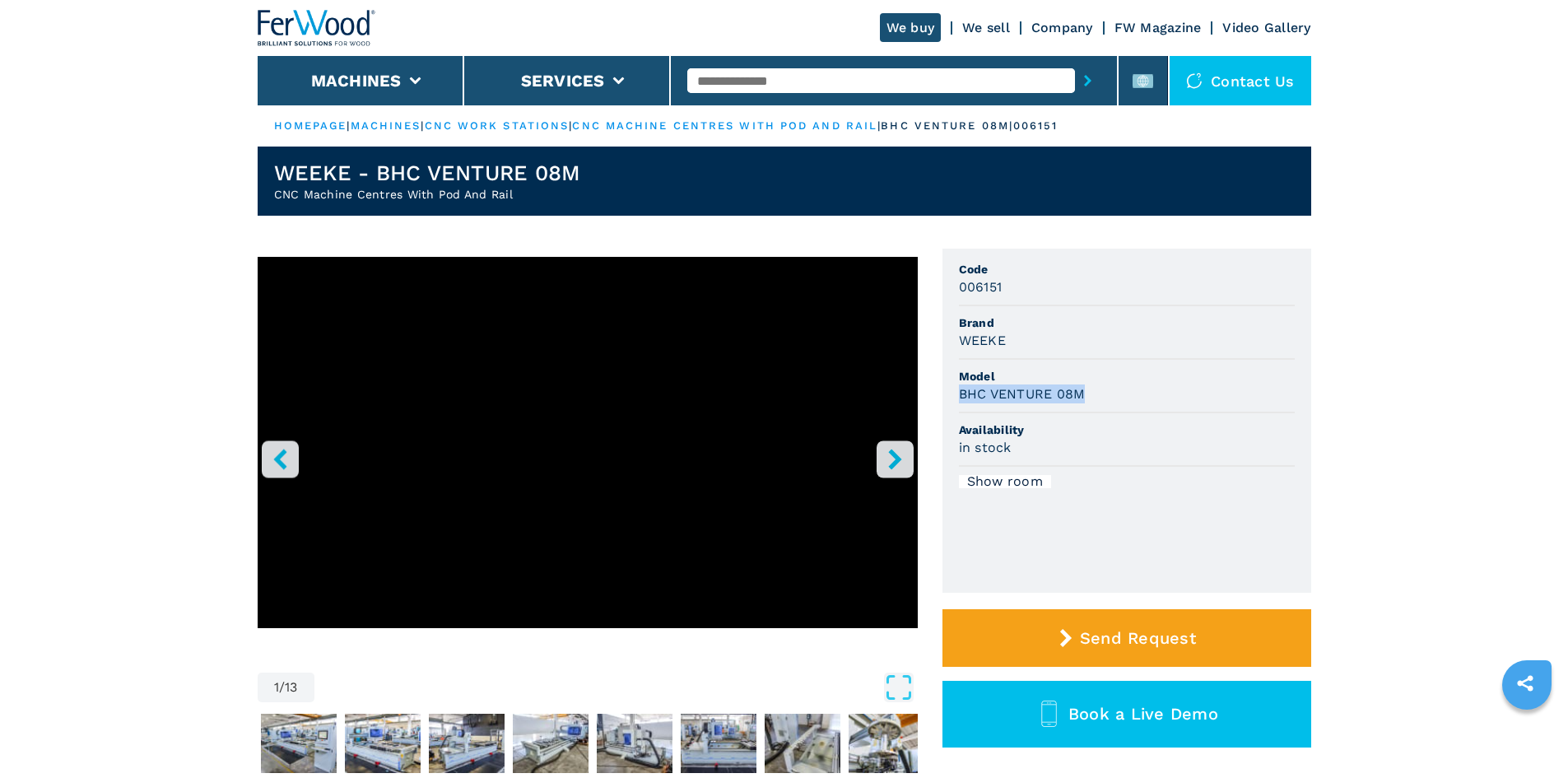
click at [1093, 398] on div "BHC VENTURE 08M" at bounding box center [1127, 394] width 335 height 19
copy h3 "BHC VENTURE 08M"
click at [1111, 387] on div "BHC VENTURE 08M" at bounding box center [1127, 394] width 335 height 19
drag, startPoint x: 960, startPoint y: 289, endPoint x: 1021, endPoint y: 293, distance: 61.1
click at [1021, 293] on div "006151" at bounding box center [1127, 287] width 335 height 19
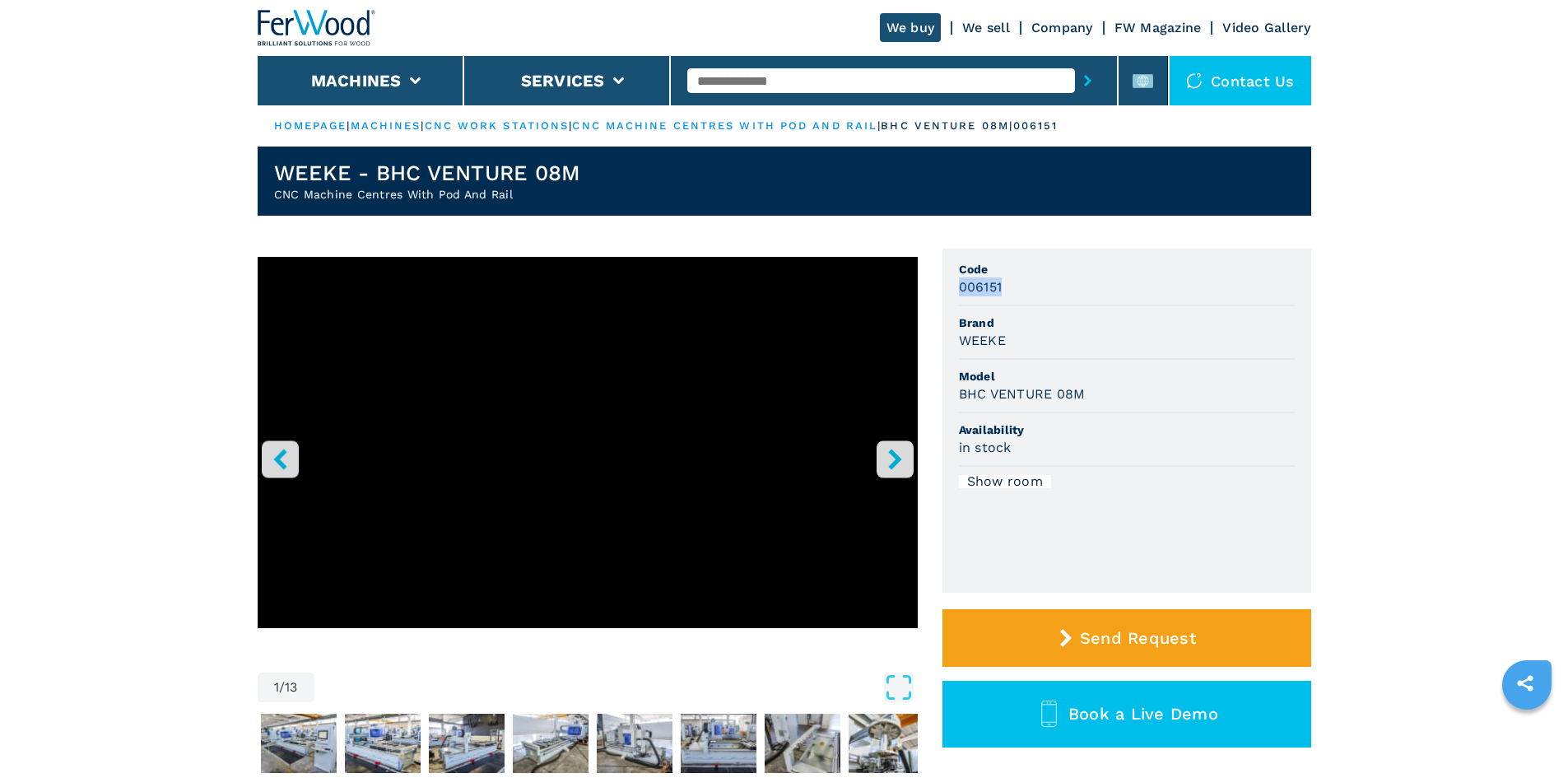
copy h3 "006151"
click at [1029, 288] on div "006151" at bounding box center [1127, 287] width 335 height 19
click at [772, 86] on input "text" at bounding box center [881, 80] width 388 height 25
paste input "******"
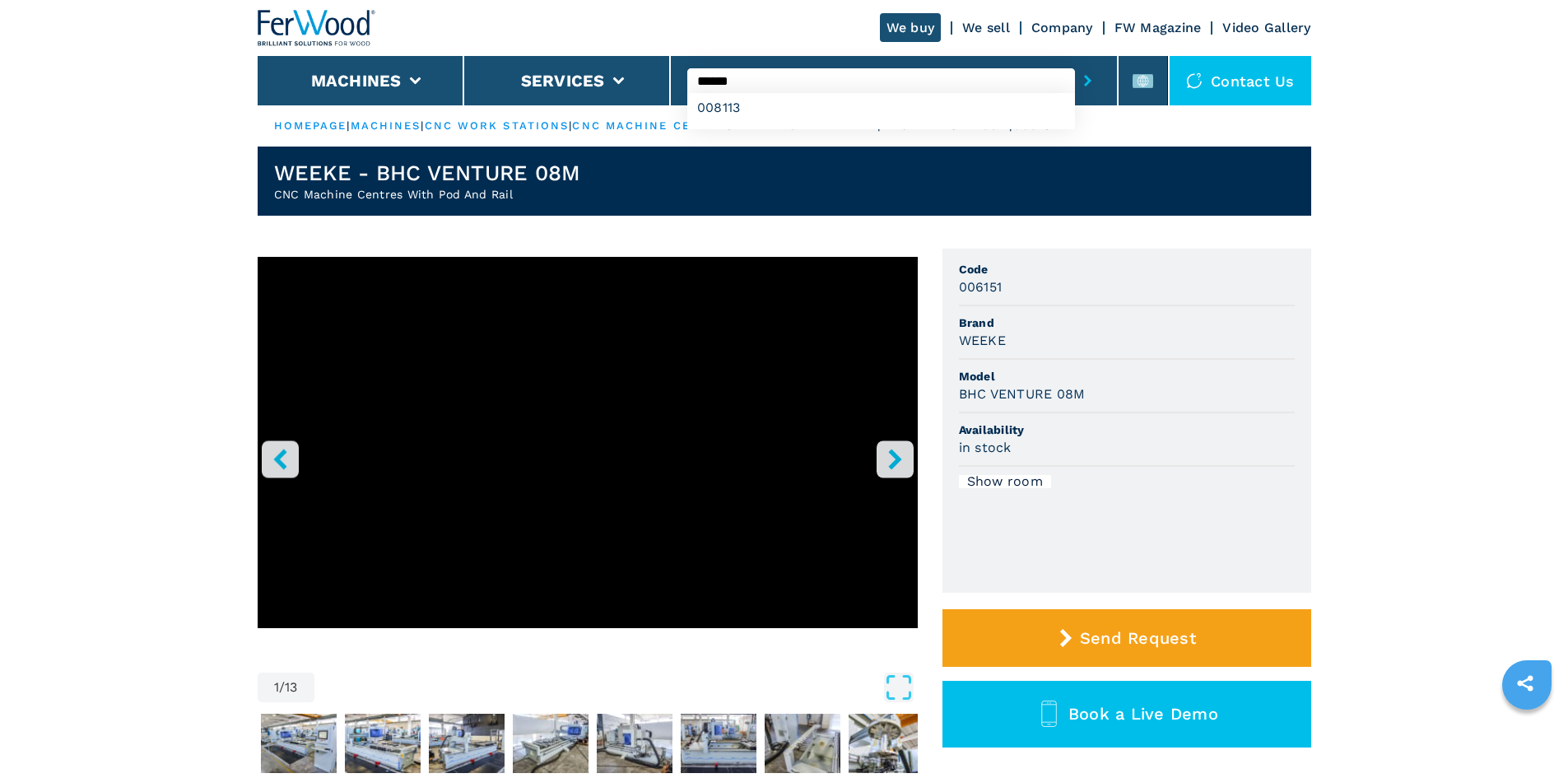
type input "******"
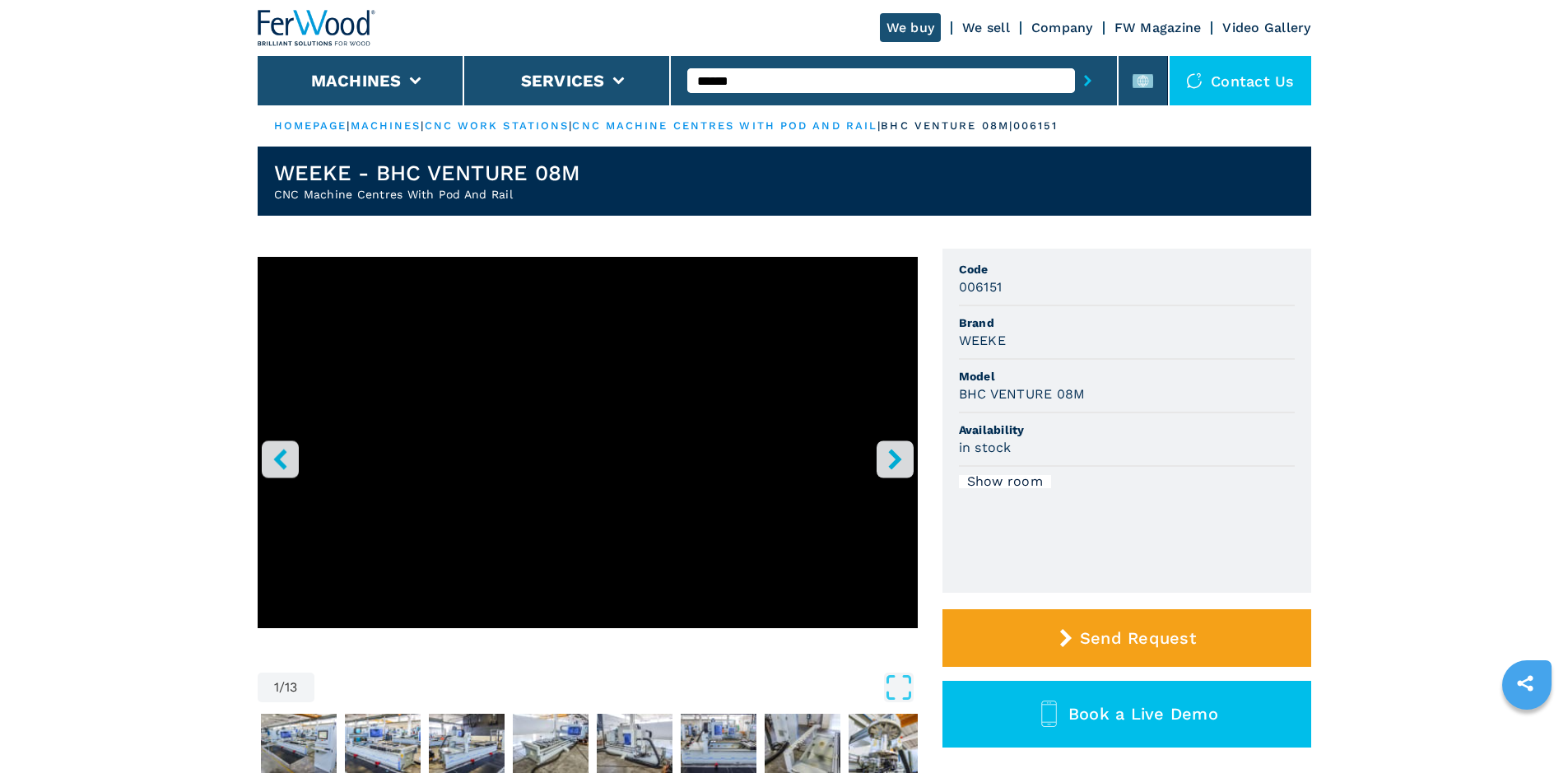
click at [1085, 78] on button "submit-button" at bounding box center [1088, 80] width 26 height 38
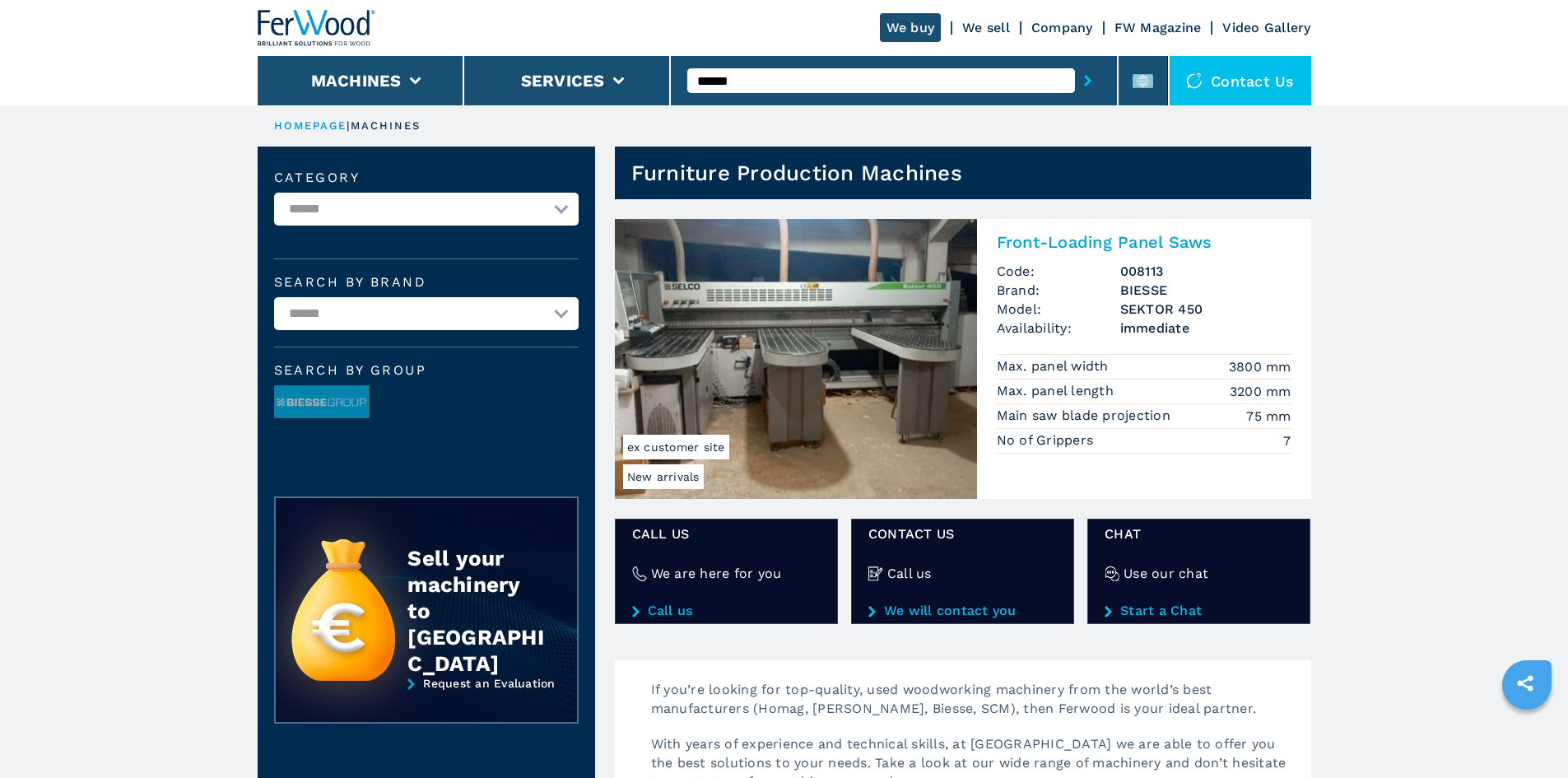
click at [1068, 244] on h2 "Front-Loading Panel Saws" at bounding box center [1144, 242] width 295 height 19
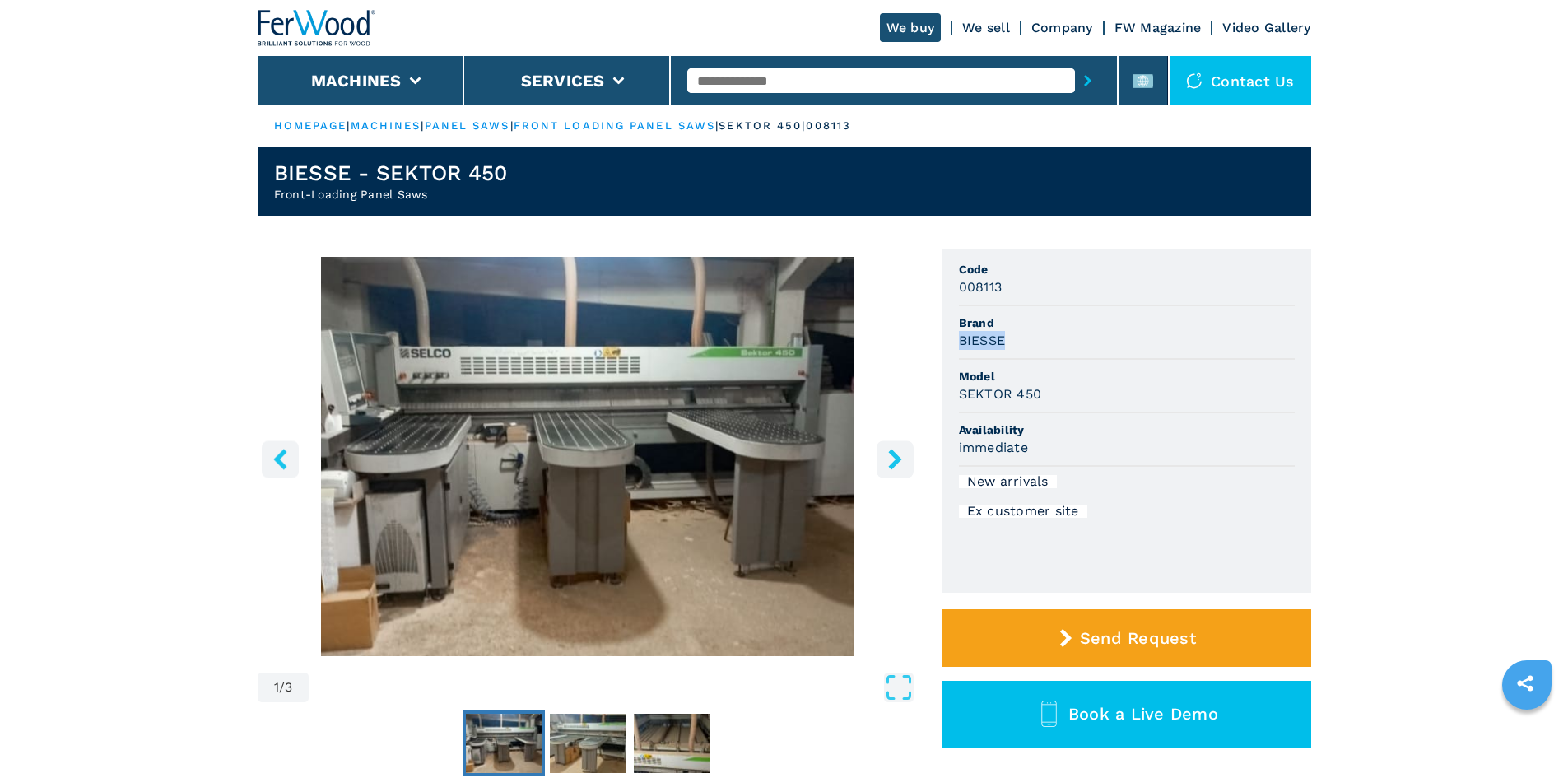
drag, startPoint x: 955, startPoint y: 344, endPoint x: 1078, endPoint y: 355, distance: 123.5
click at [1077, 355] on ul "Code 008113 Brand BIESSE Model SEKTOR 450 Availability immediate New arrivals E…" at bounding box center [1127, 421] width 369 height 344
copy h3 "BIESSE"
click at [1082, 342] on div "BIESSE" at bounding box center [1127, 340] width 335 height 19
drag, startPoint x: 956, startPoint y: 394, endPoint x: 1041, endPoint y: 391, distance: 85.1
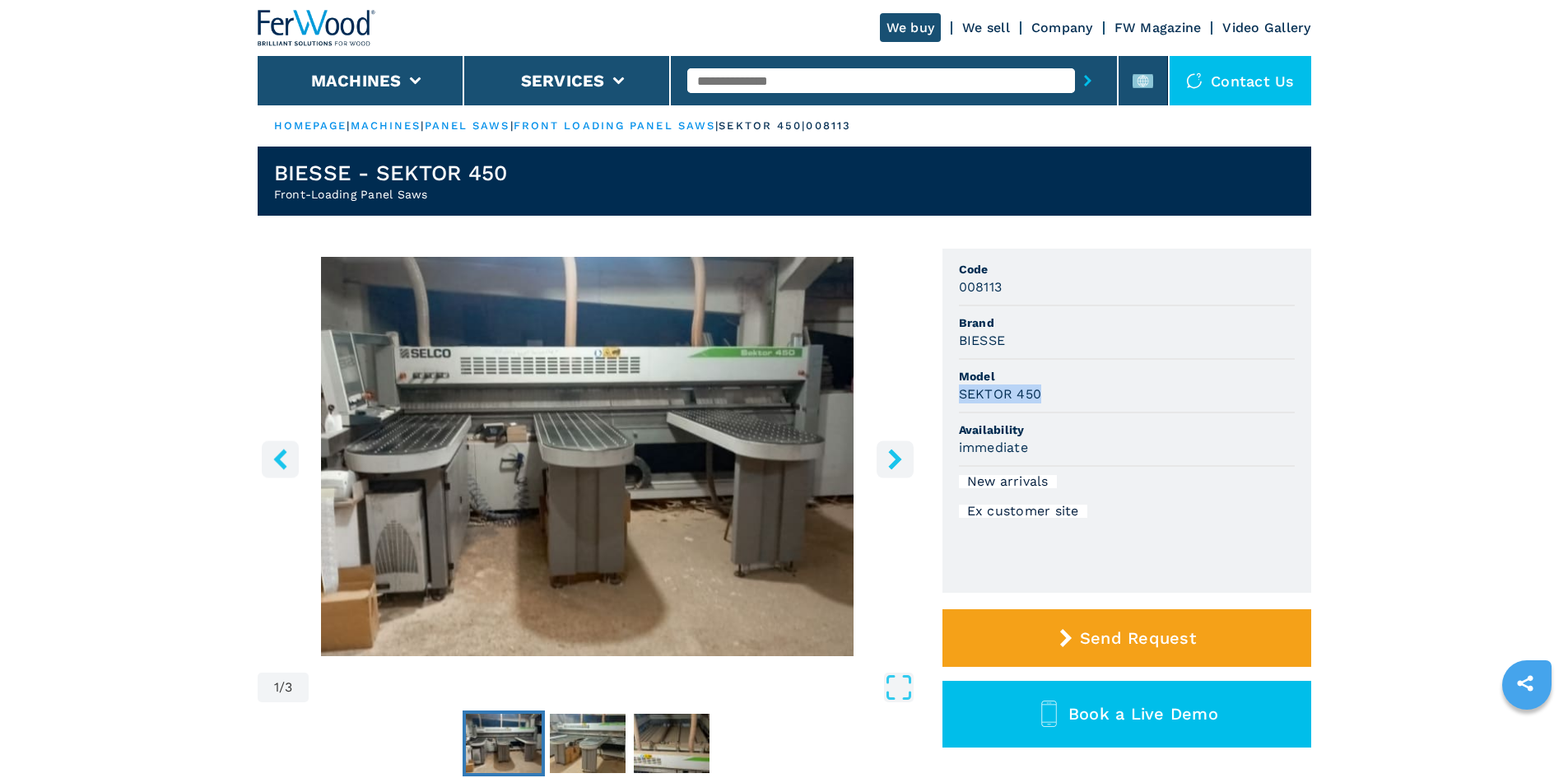
click at [1041, 391] on ul "Code 008113 Brand BIESSE Model SEKTOR 450 Availability immediate New arrivals E…" at bounding box center [1127, 421] width 369 height 344
copy h3 "SEKTOR 450"
click at [1151, 356] on li "Brand BIESSE" at bounding box center [1127, 333] width 335 height 53
drag, startPoint x: 950, startPoint y: 288, endPoint x: 1016, endPoint y: 287, distance: 66.0
click at [1016, 287] on ul "Code 008113 Brand BIESSE Model SEKTOR 450 Availability immediate New arrivals E…" at bounding box center [1127, 421] width 369 height 344
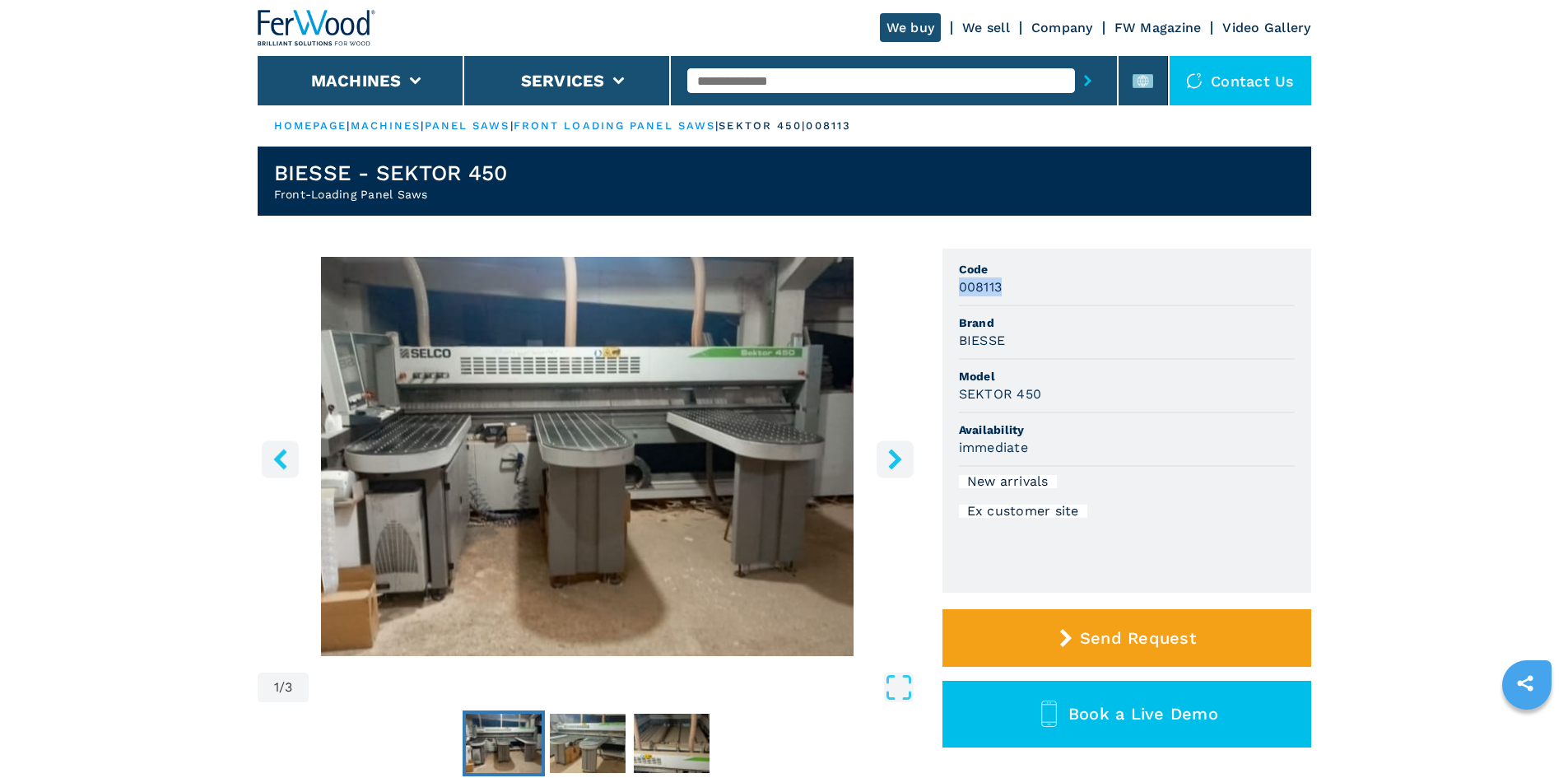
copy h3 "008113"
click at [1023, 294] on div "008113" at bounding box center [1127, 287] width 335 height 19
click at [778, 80] on input "text" at bounding box center [881, 80] width 388 height 25
paste input "******"
type input "******"
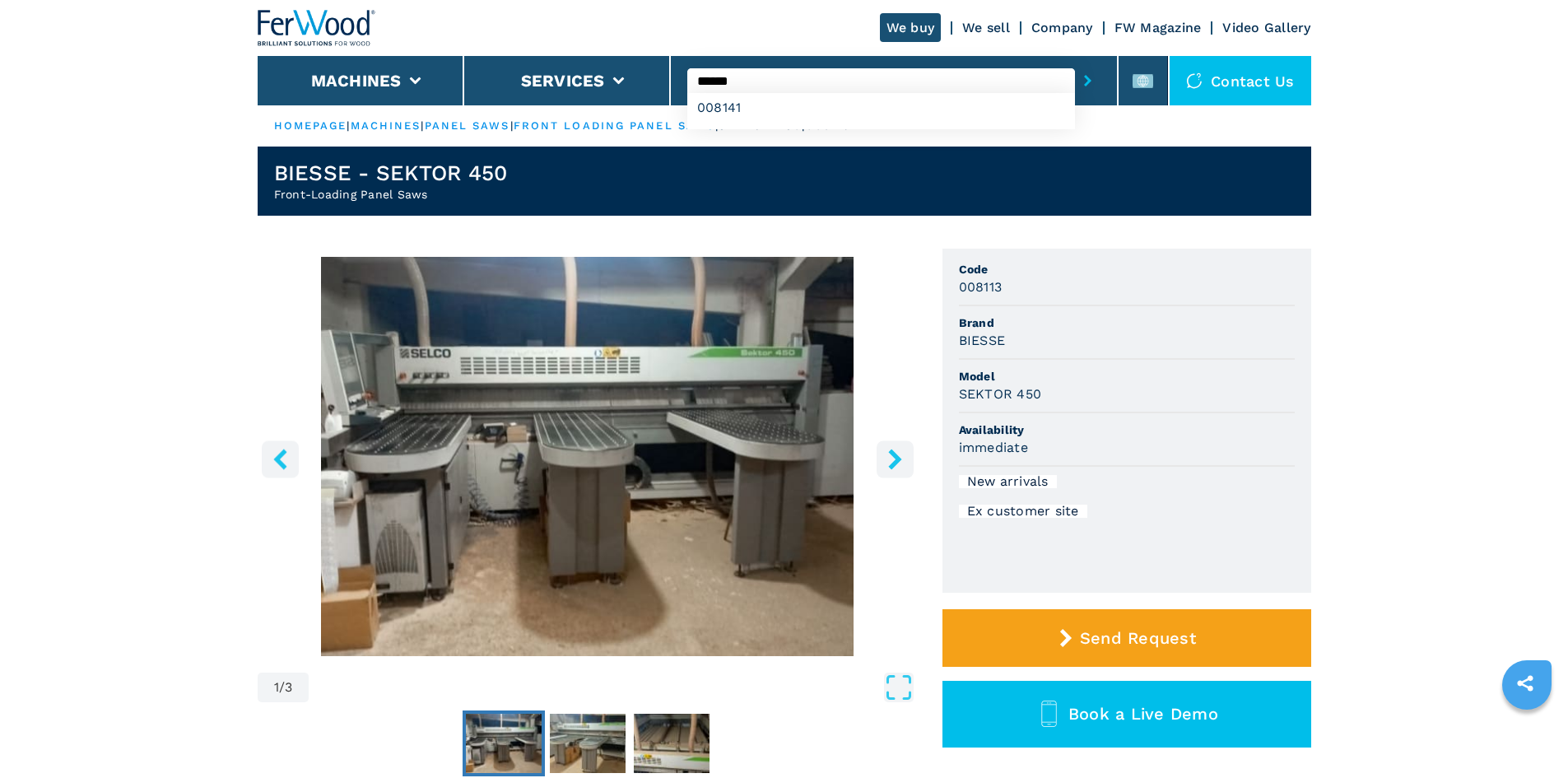
click at [1085, 82] on icon "submit-button" at bounding box center [1088, 81] width 7 height 12
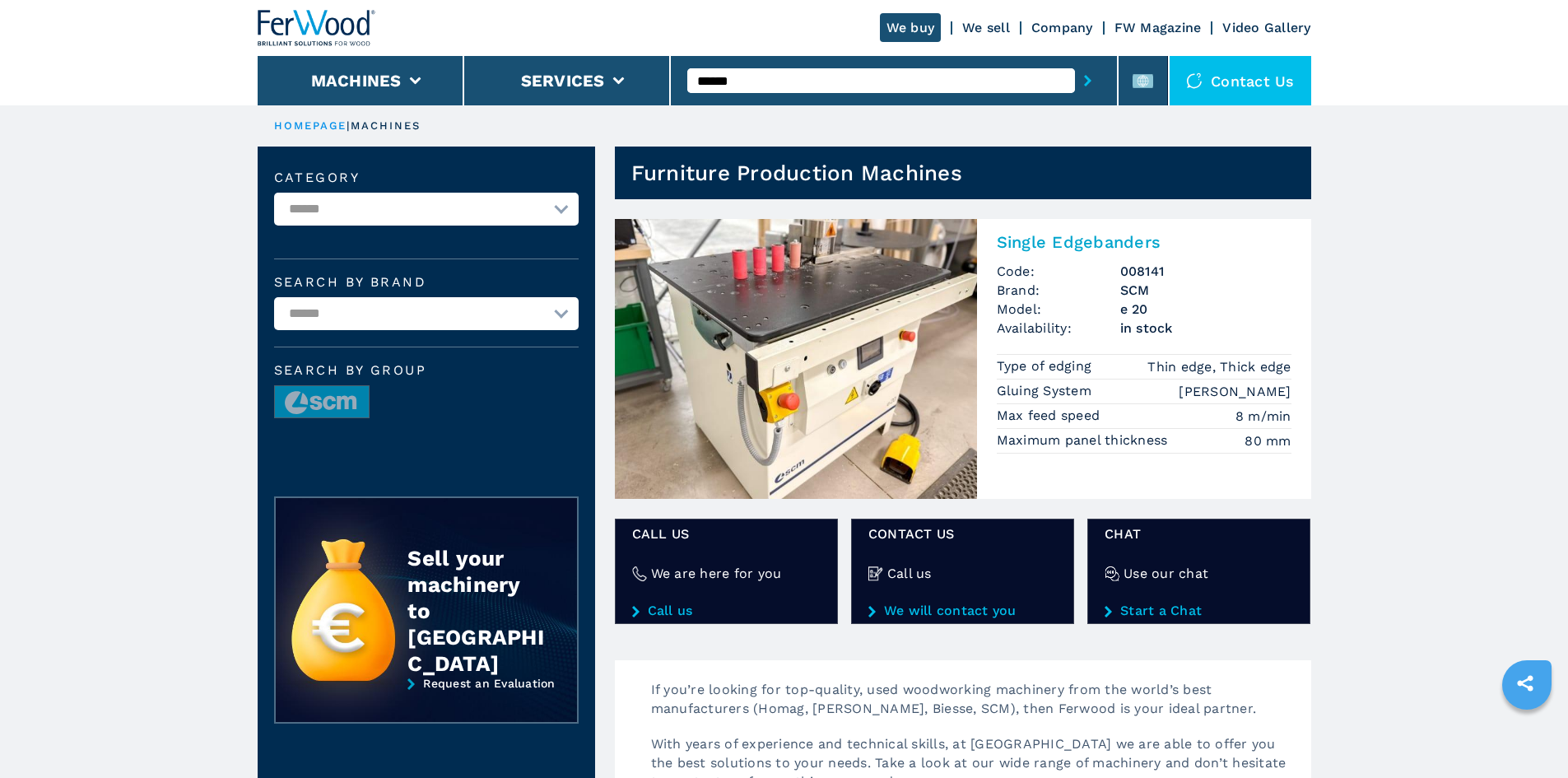
click at [1085, 237] on h2 "Single Edgebanders" at bounding box center [1144, 242] width 295 height 19
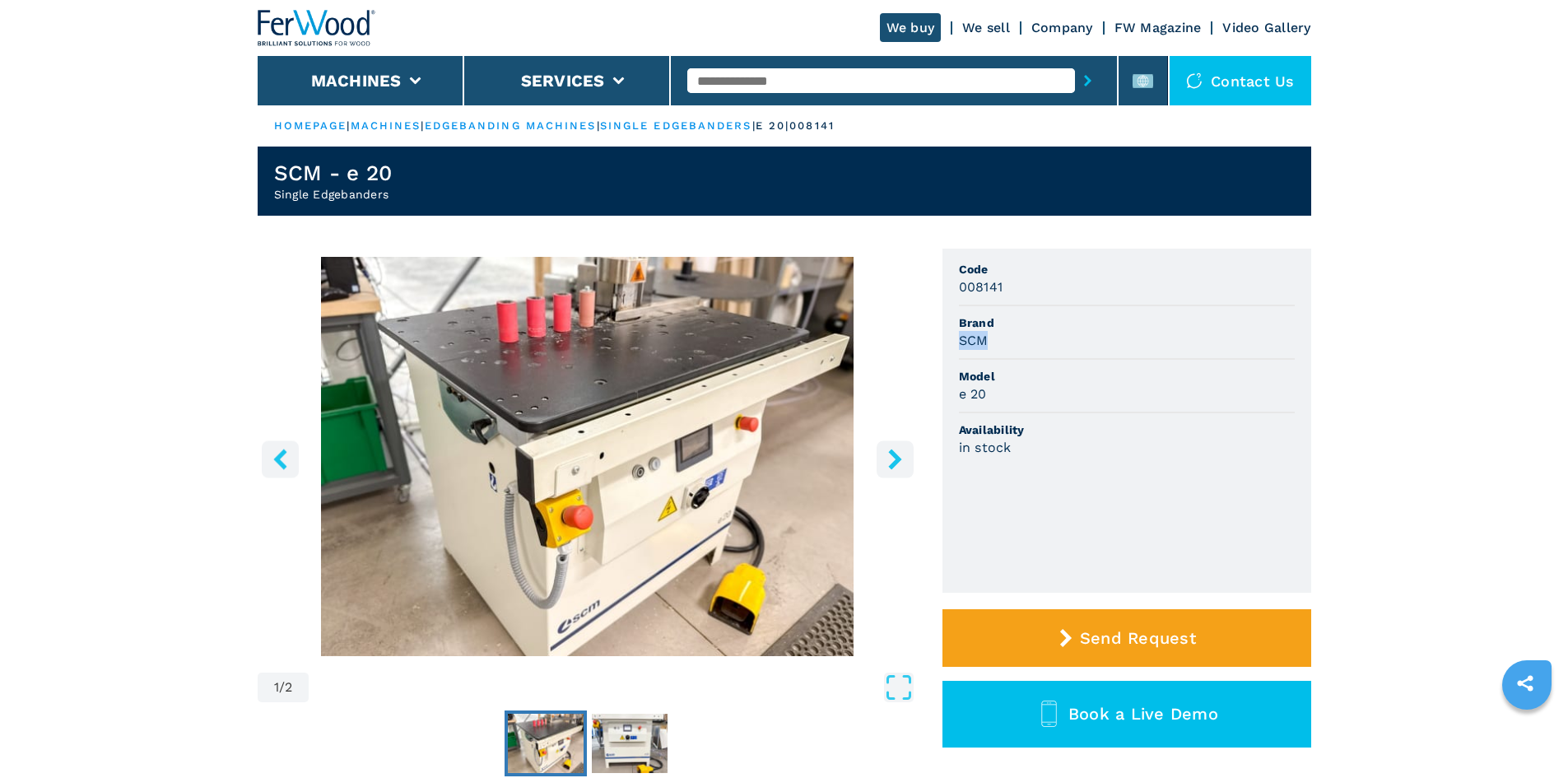
drag, startPoint x: 952, startPoint y: 340, endPoint x: 1017, endPoint y: 338, distance: 65.0
click at [1017, 338] on ul "Code 008141 Brand SCM Model e 20 Availability in stock" at bounding box center [1127, 421] width 369 height 344
copy h3 "SCM"
click at [1017, 338] on div "SCM" at bounding box center [1127, 340] width 335 height 19
drag, startPoint x: 960, startPoint y: 336, endPoint x: 999, endPoint y: 337, distance: 39.0
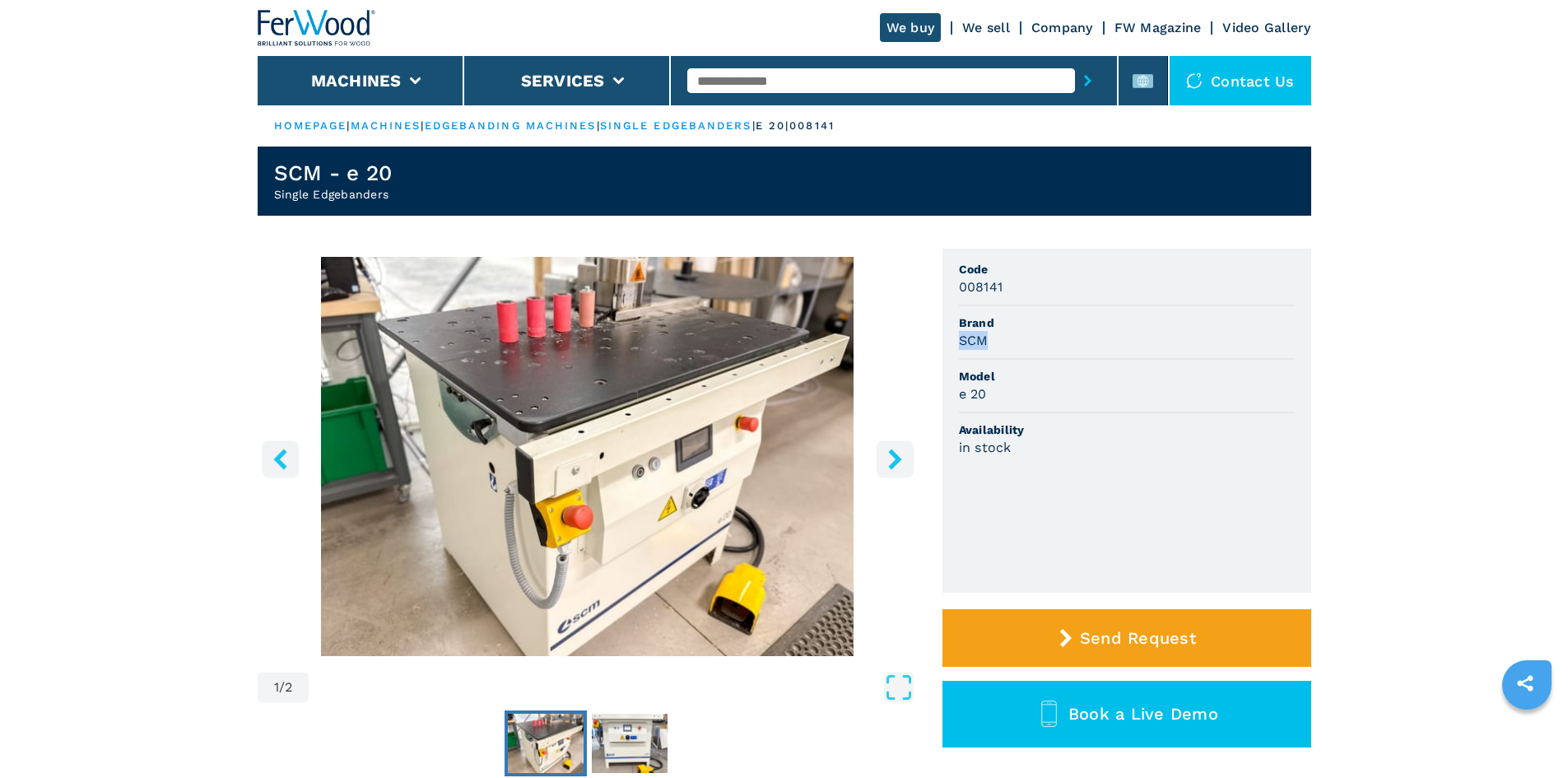
click at [999, 337] on div "SCM" at bounding box center [1127, 340] width 335 height 19
copy h3 "SCM"
click at [999, 337] on div "SCM" at bounding box center [1127, 340] width 335 height 19
drag, startPoint x: 953, startPoint y: 399, endPoint x: 1017, endPoint y: 407, distance: 64.5
click at [1017, 407] on ul "Code 008141 Brand SCM Model e 20 Availability in stock" at bounding box center [1127, 421] width 369 height 344
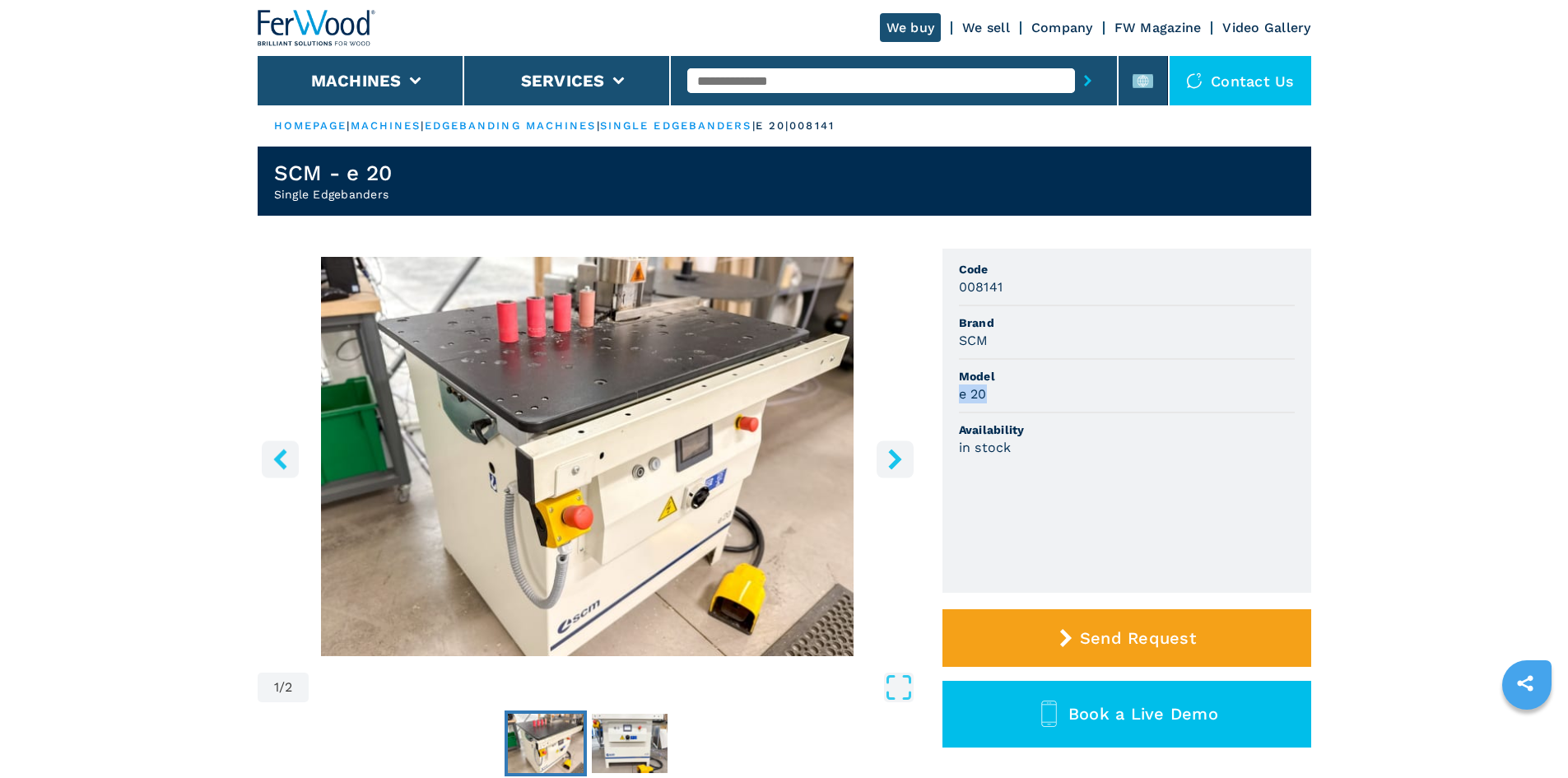
copy h3 "e 20"
click at [1027, 391] on div "e 20" at bounding box center [1127, 394] width 335 height 19
click at [1074, 341] on div "SCM" at bounding box center [1127, 340] width 335 height 19
drag, startPoint x: 962, startPoint y: 286, endPoint x: 1043, endPoint y: 287, distance: 81.0
click at [1043, 287] on div "008141" at bounding box center [1127, 287] width 335 height 19
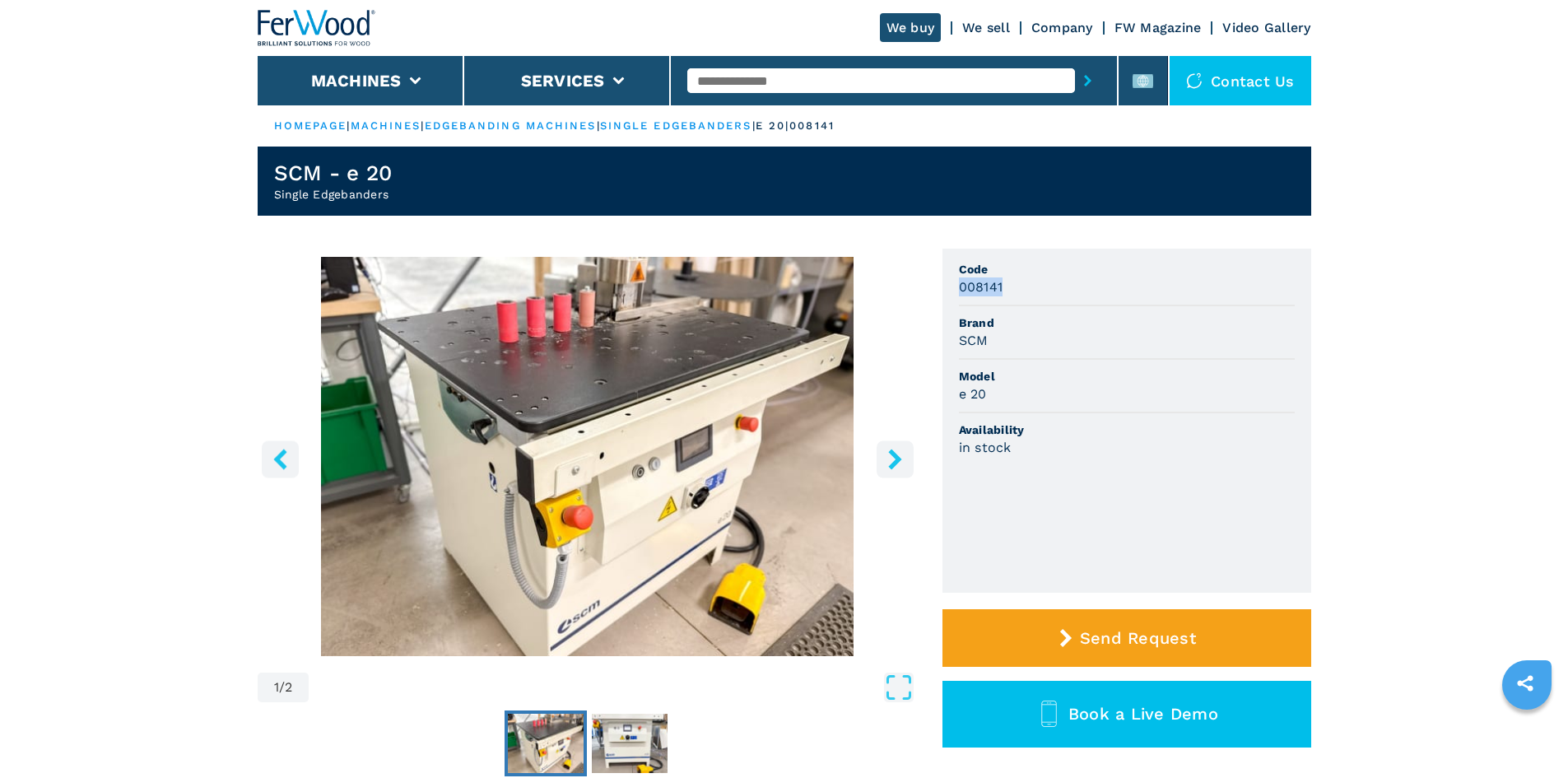
copy h3 "008141"
click at [1049, 283] on div "008141" at bounding box center [1127, 287] width 335 height 19
click at [802, 74] on input "text" at bounding box center [881, 80] width 388 height 25
paste input "******"
type input "******"
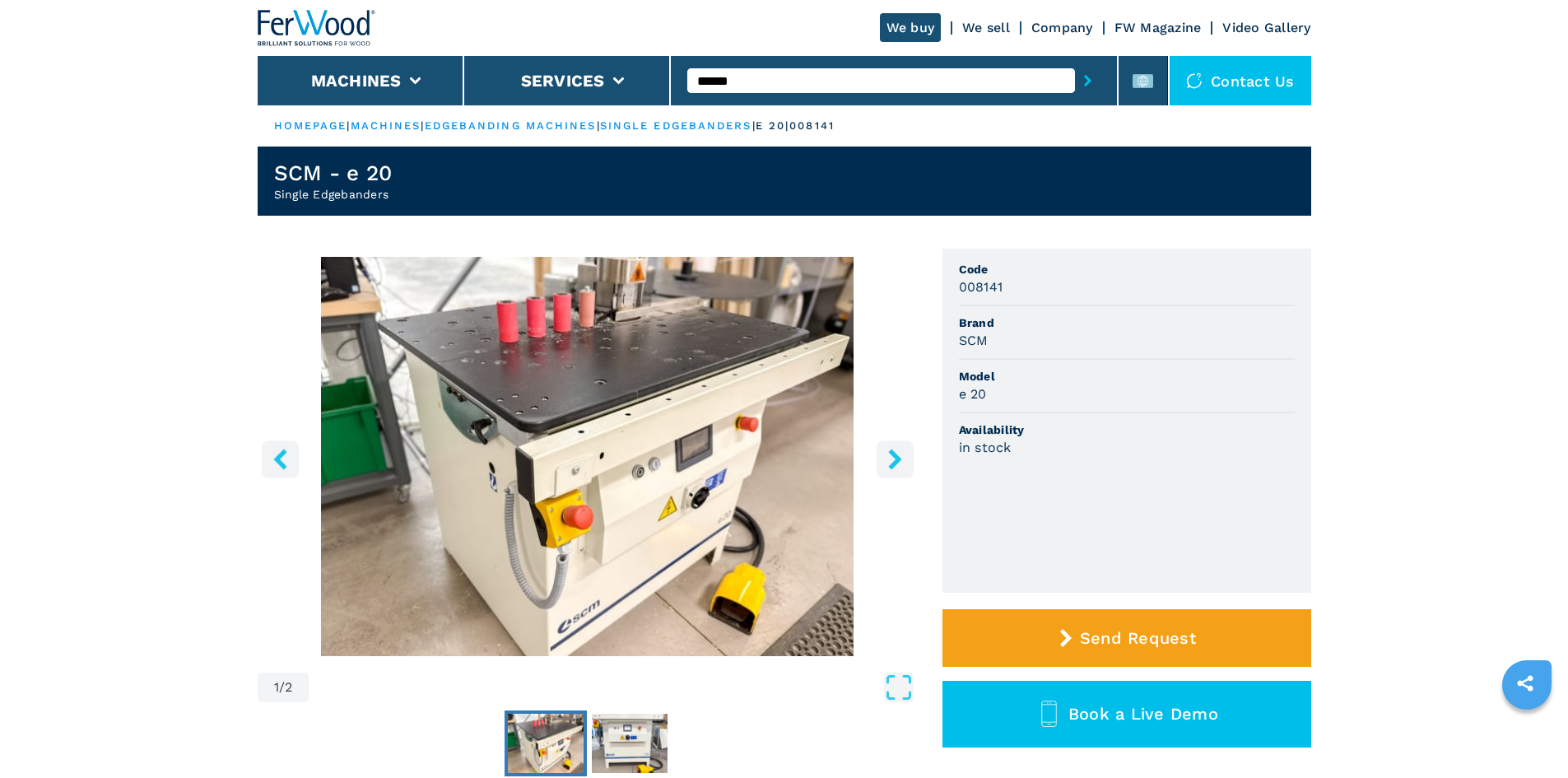
click at [1085, 82] on icon "submit-button" at bounding box center [1088, 81] width 7 height 12
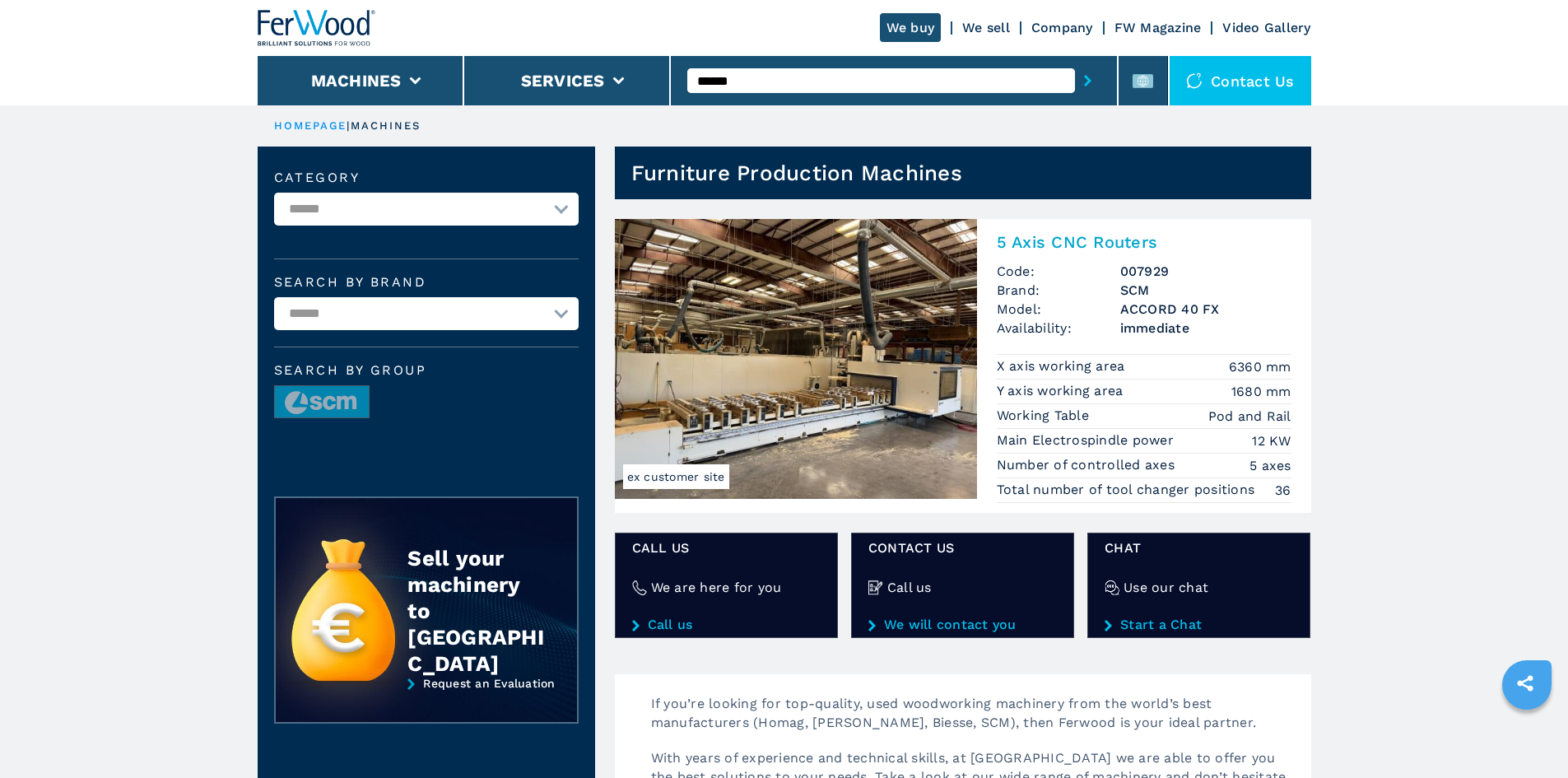
click at [1047, 241] on h2 "5 Axis CNC Routers" at bounding box center [1144, 242] width 295 height 19
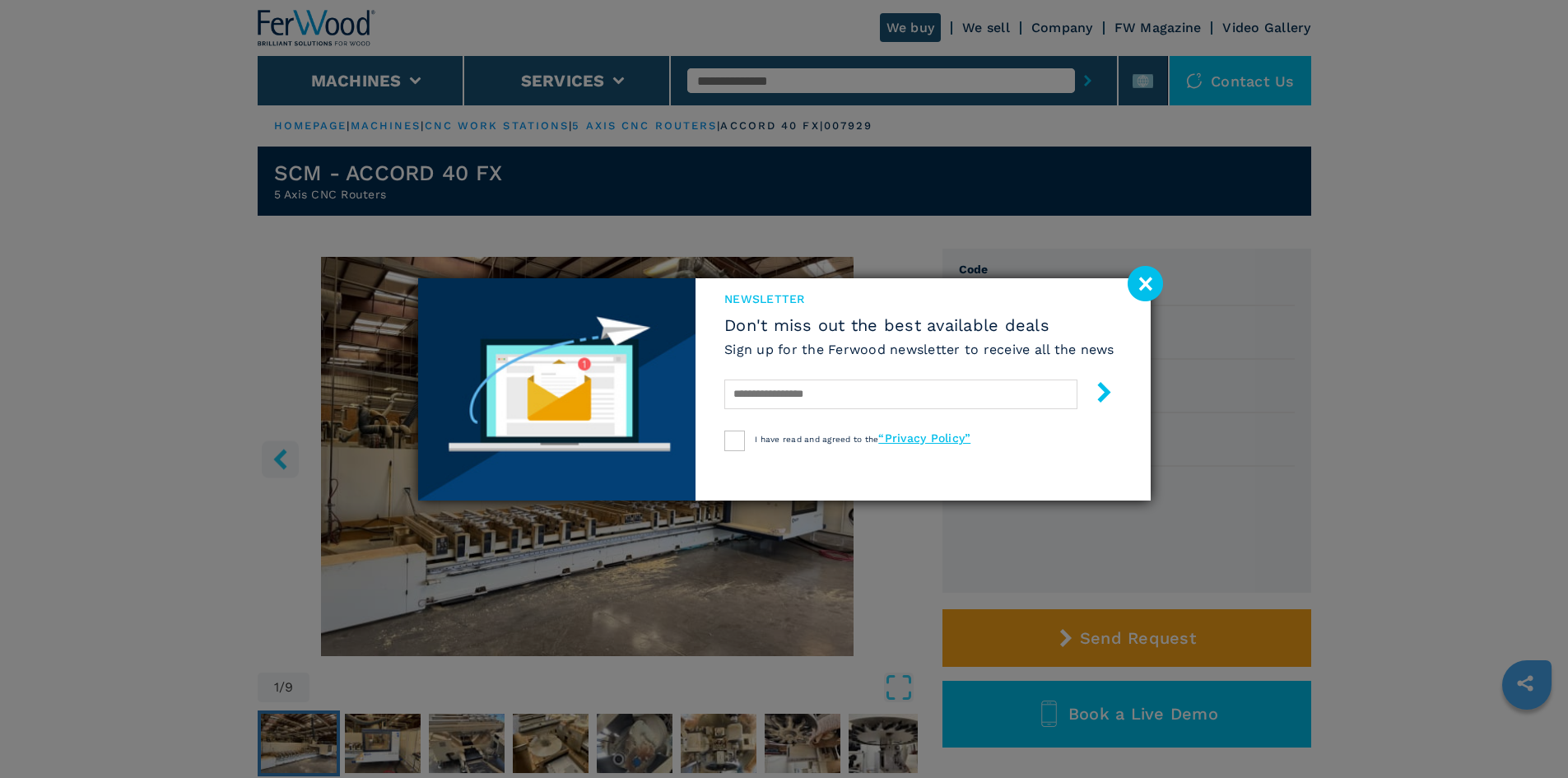
click at [1157, 289] on image at bounding box center [1145, 283] width 36 height 36
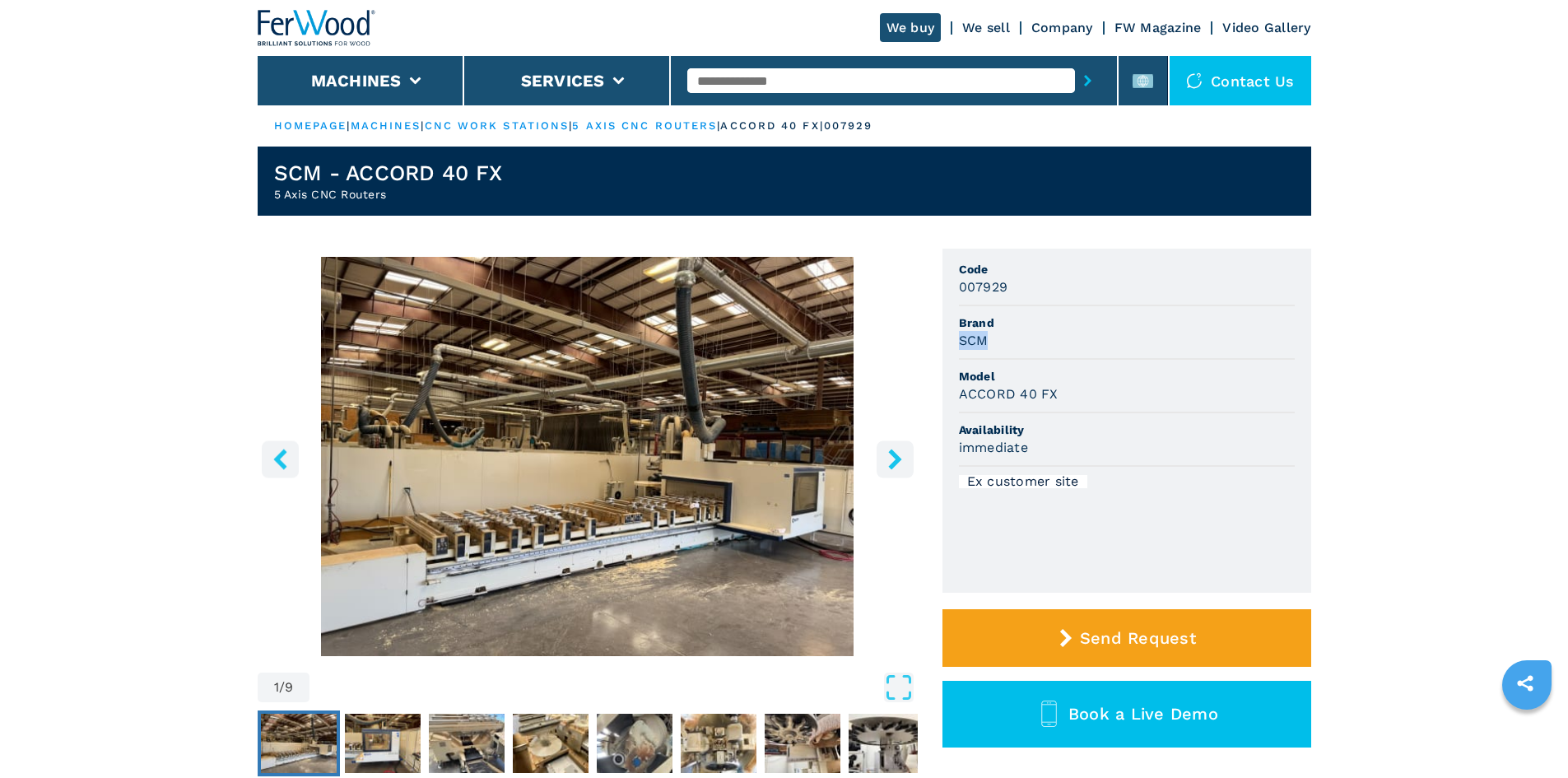
drag, startPoint x: 956, startPoint y: 342, endPoint x: 1007, endPoint y: 341, distance: 51.0
click at [1007, 341] on ul "Code 007929 Brand SCM Model ACCORD 40 FX Availability immediate Ex customer site" at bounding box center [1127, 421] width 369 height 344
click at [1007, 341] on div "SCM" at bounding box center [1127, 340] width 335 height 19
drag, startPoint x: 960, startPoint y: 395, endPoint x: 1061, endPoint y: 391, distance: 101.1
click at [1061, 391] on div "ACCORD 40 FX" at bounding box center [1127, 394] width 335 height 19
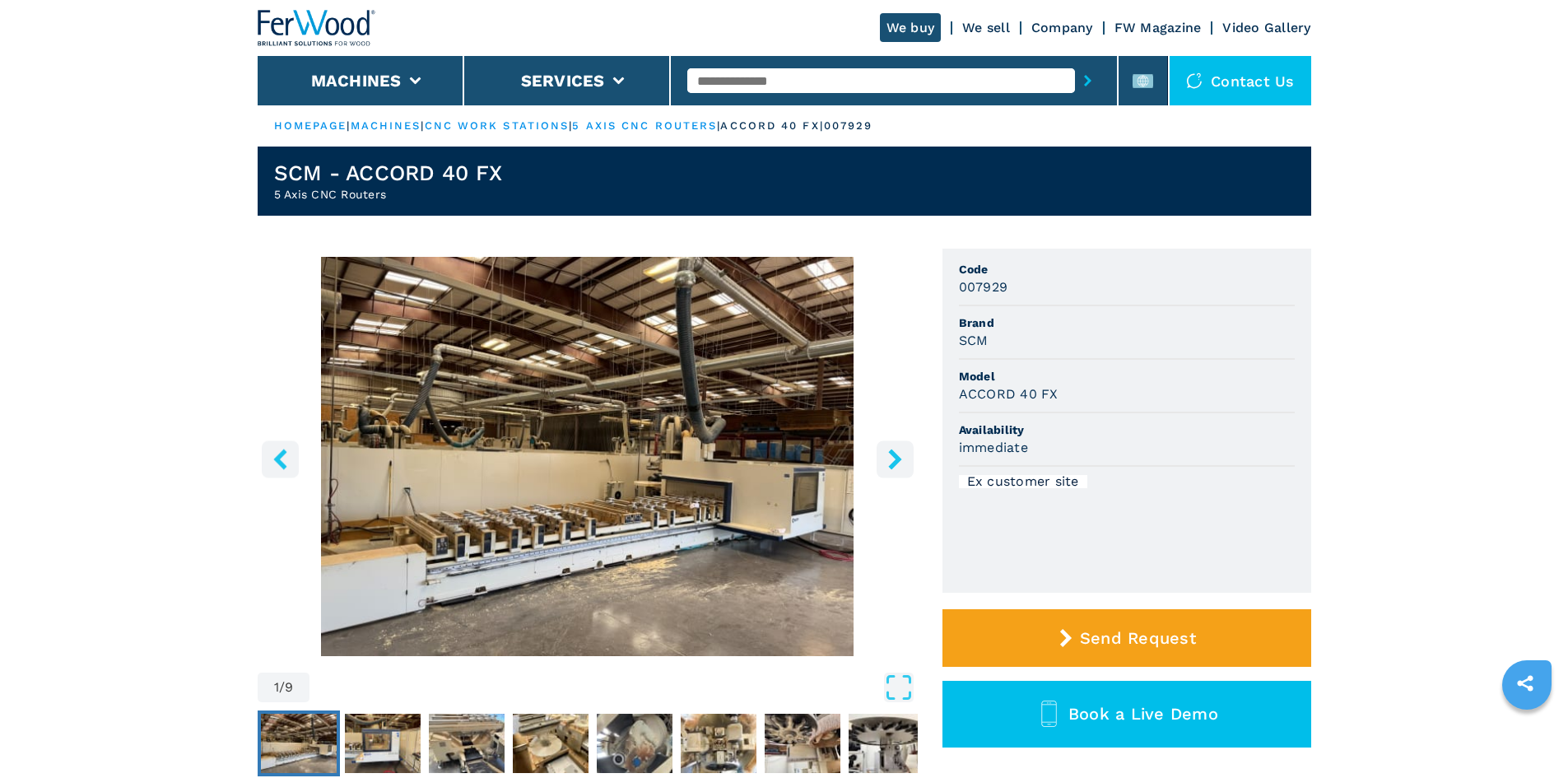
click at [1110, 377] on span "Model" at bounding box center [1127, 376] width 335 height 17
drag, startPoint x: 950, startPoint y: 283, endPoint x: 1051, endPoint y: 291, distance: 101.3
click at [1051, 291] on ul "Code 007929 Brand SCM Model ACCORD 40 FX Availability immediate Ex customer site" at bounding box center [1127, 421] width 369 height 344
click at [1051, 291] on div "007929" at bounding box center [1127, 287] width 335 height 19
